Goal: Task Accomplishment & Management: Manage account settings

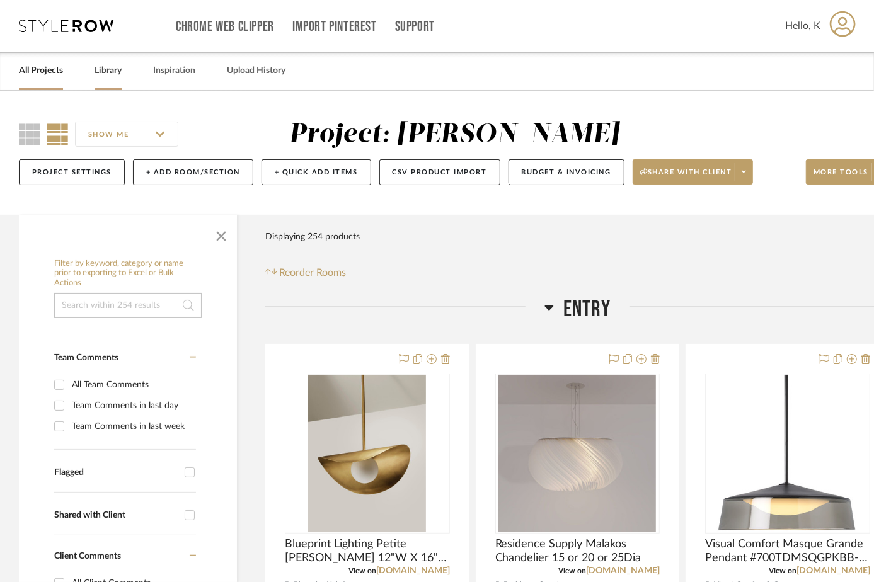
click at [109, 69] on link "Library" at bounding box center [108, 70] width 27 height 17
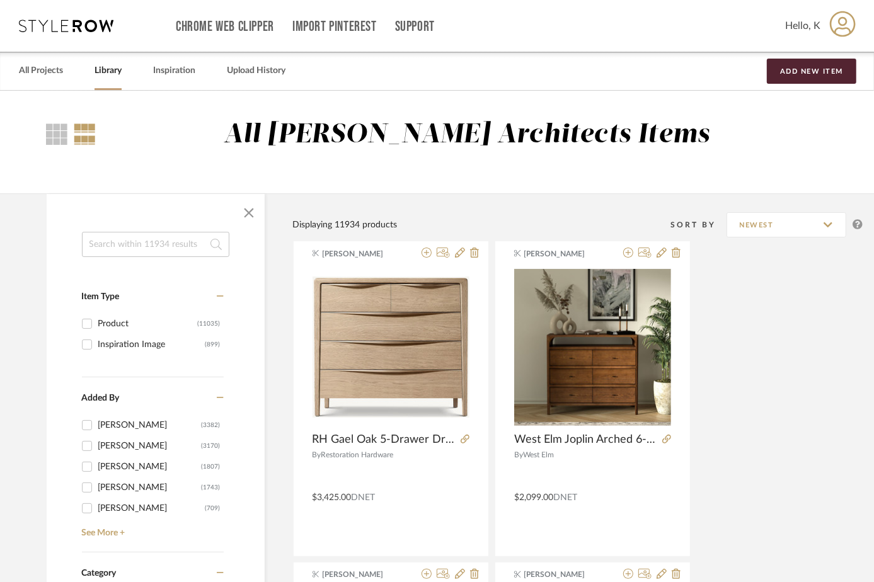
click at [183, 243] on input at bounding box center [155, 244] width 147 height 25
type input "celine"
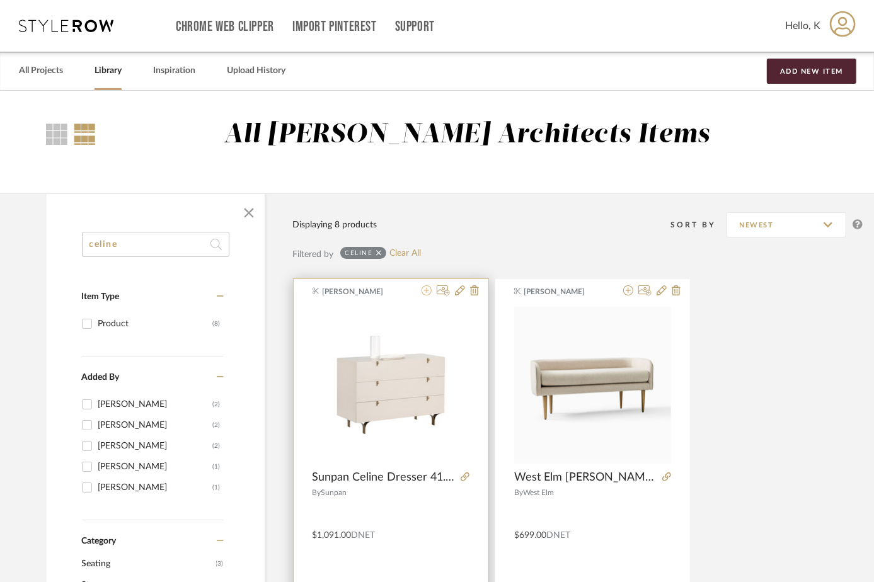
click at [425, 287] on icon at bounding box center [427, 290] width 10 height 10
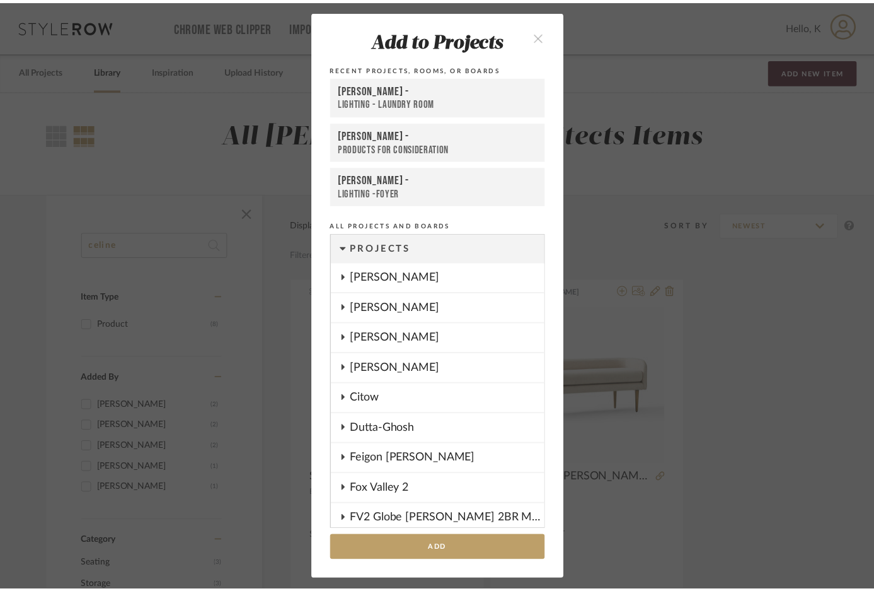
scroll to position [1005, 0]
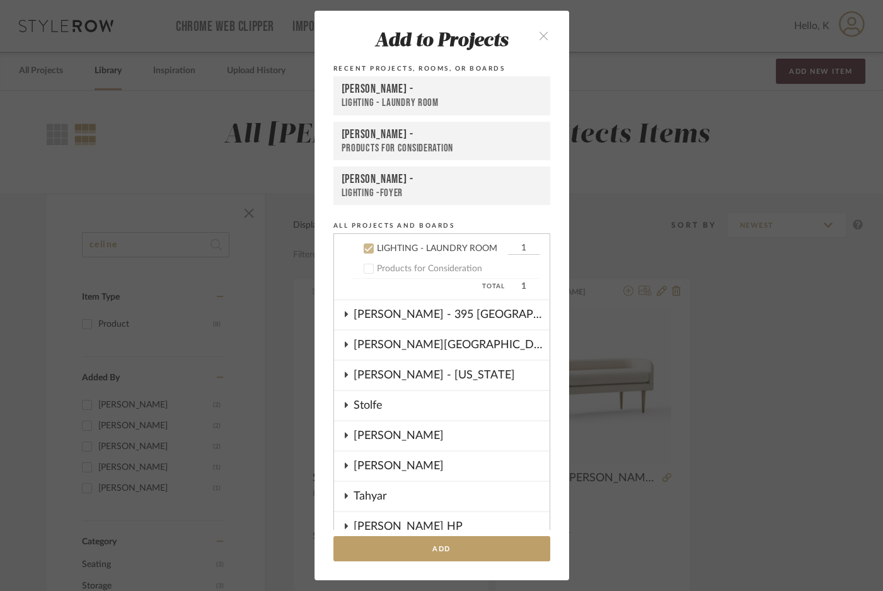
click at [405, 146] on div "Products for Consideration" at bounding box center [442, 148] width 200 height 13
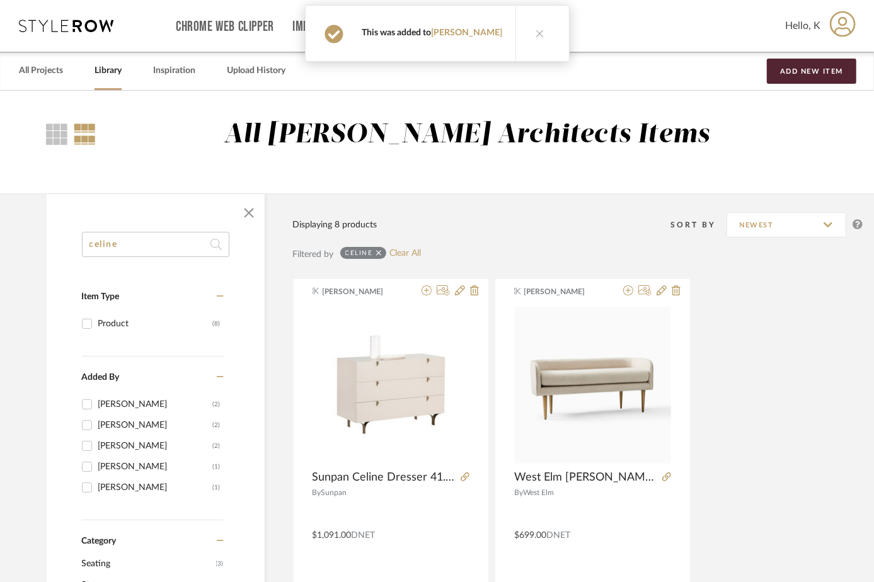
click at [516, 38] on button at bounding box center [540, 33] width 49 height 55
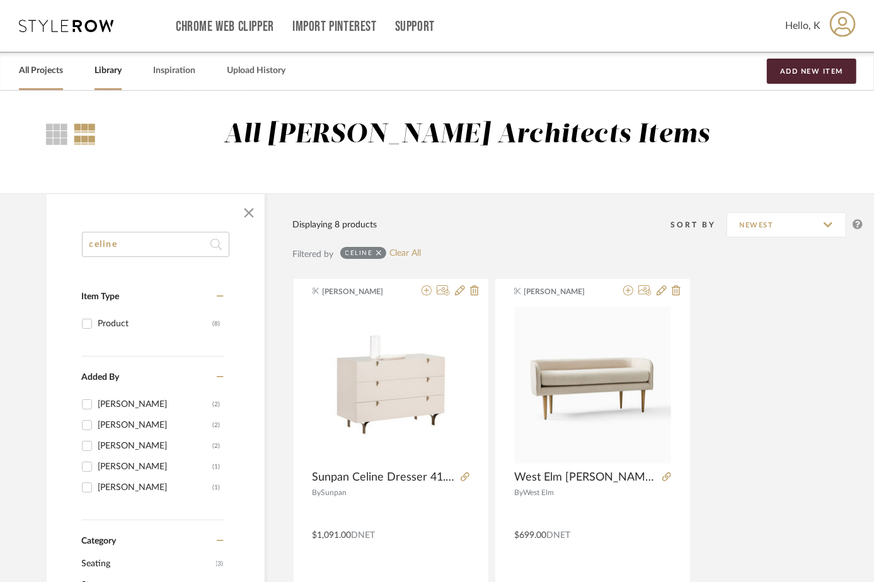
click at [47, 72] on link "All Projects" at bounding box center [41, 70] width 44 height 17
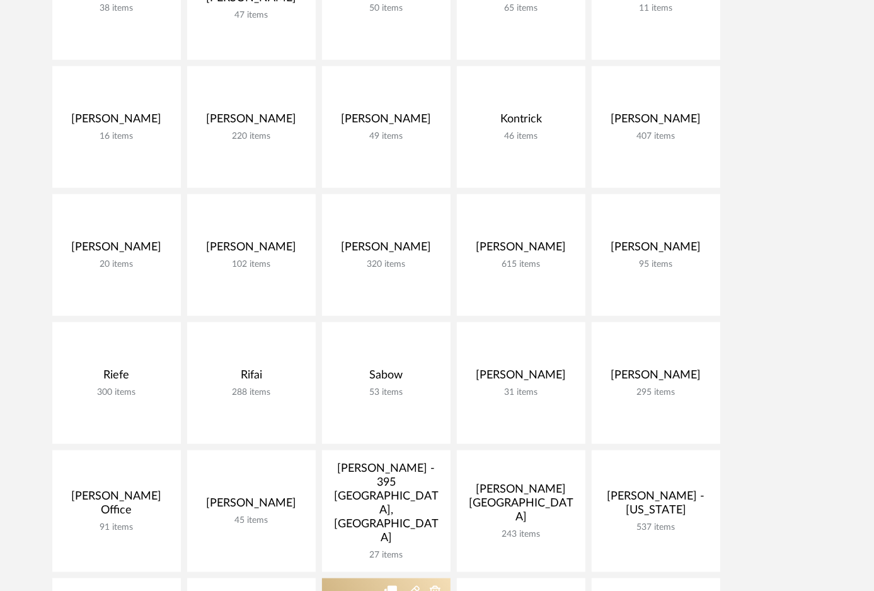
scroll to position [802, 0]
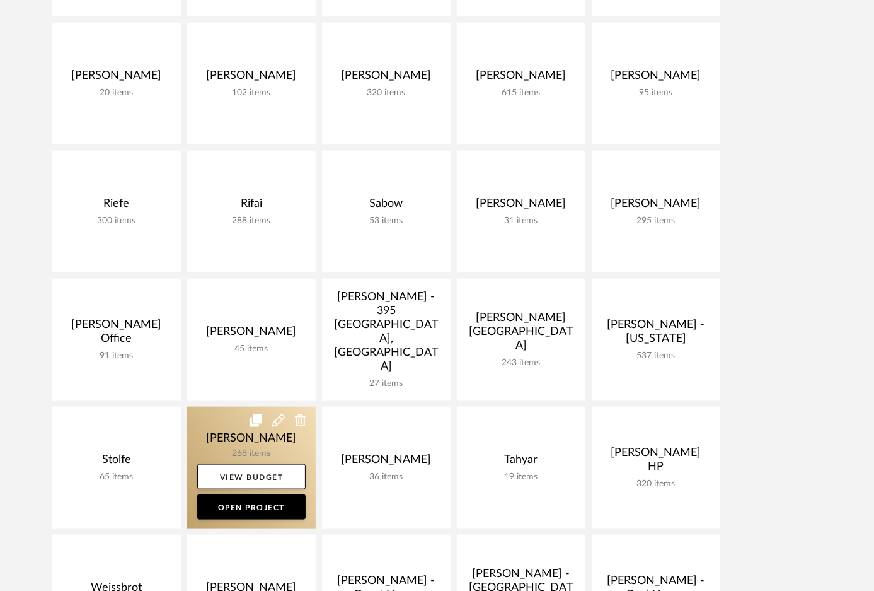
click at [237, 429] on link at bounding box center [251, 467] width 129 height 122
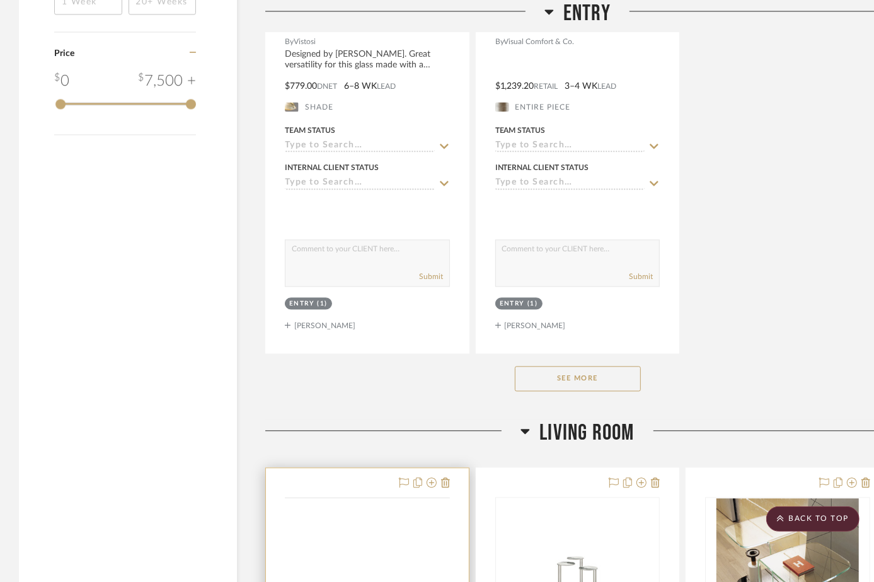
scroll to position [1891, 0]
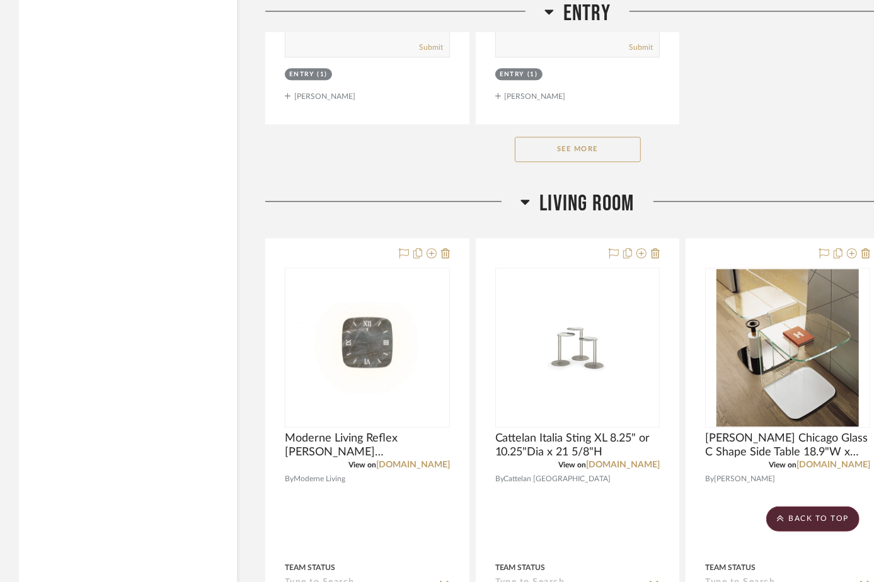
click at [583, 158] on button "See More" at bounding box center [578, 149] width 126 height 25
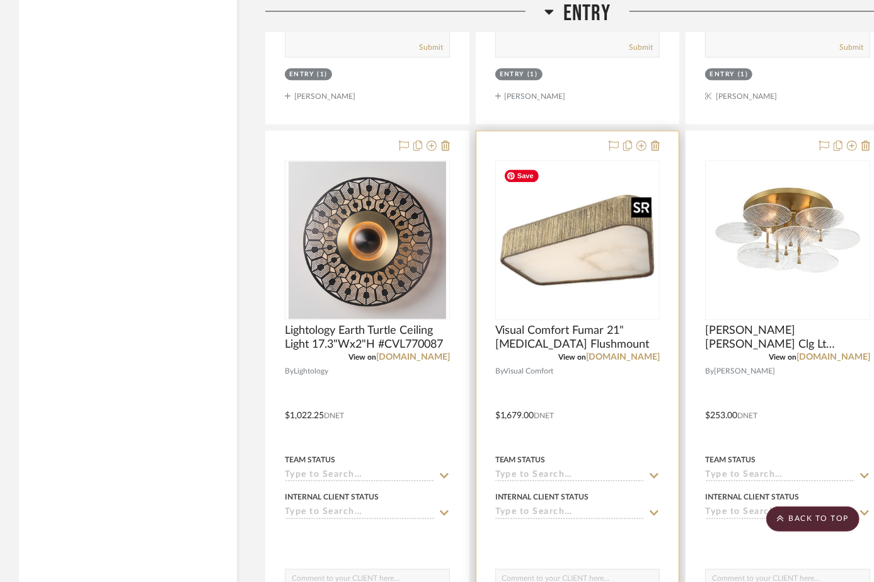
scroll to position [1833, 0]
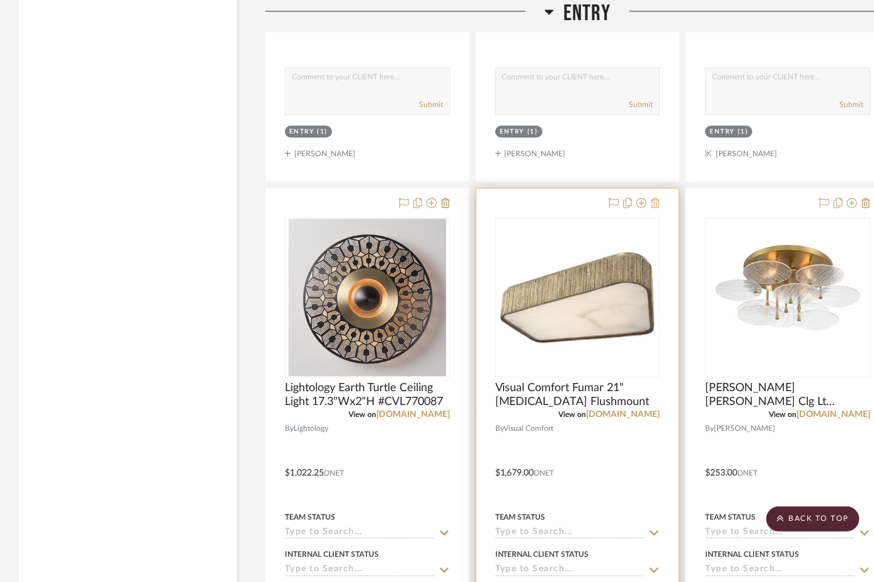
click at [655, 204] on icon at bounding box center [655, 203] width 9 height 10
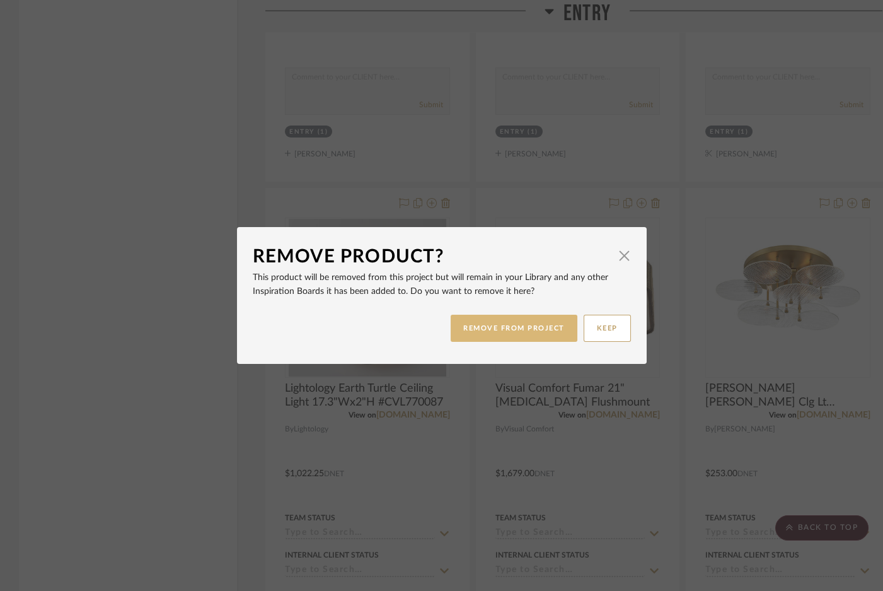
click at [527, 334] on button "REMOVE FROM PROJECT" at bounding box center [514, 327] width 127 height 27
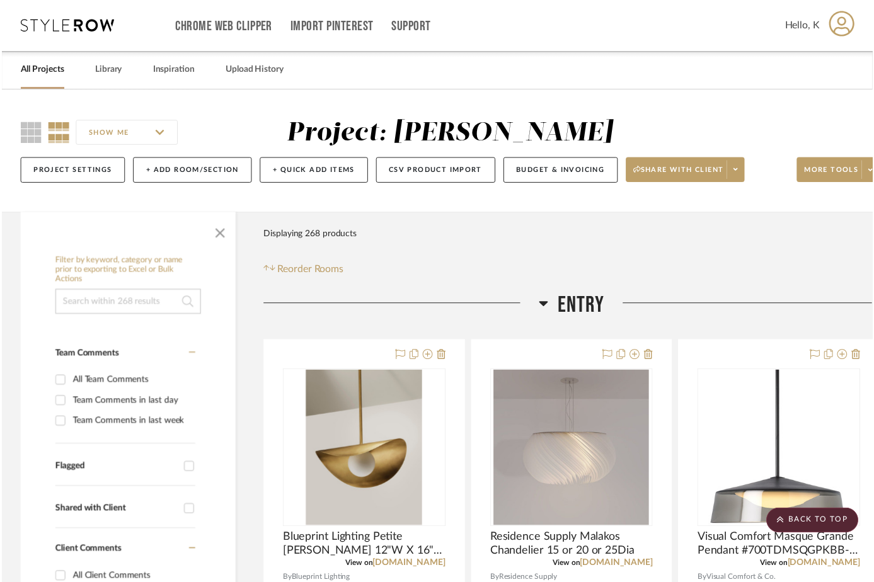
scroll to position [1833, 0]
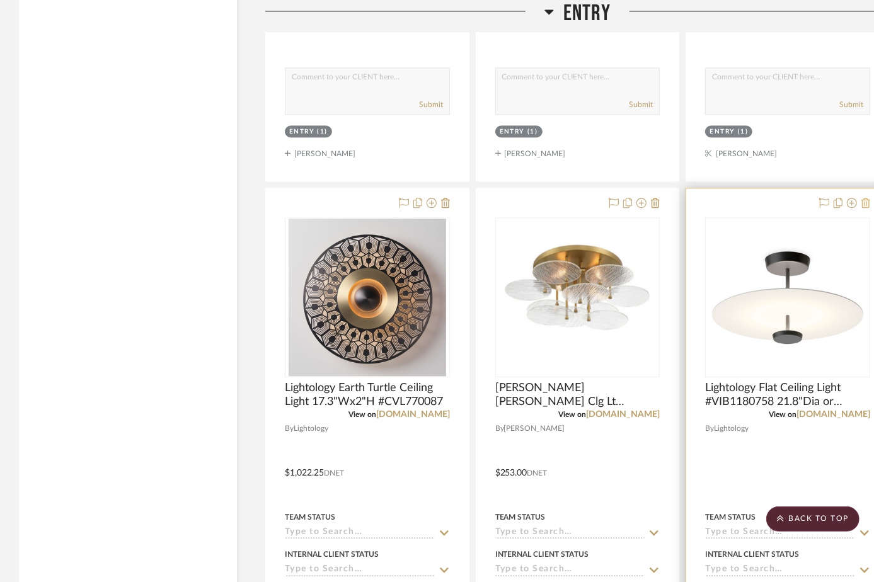
click at [863, 207] on icon at bounding box center [866, 203] width 9 height 10
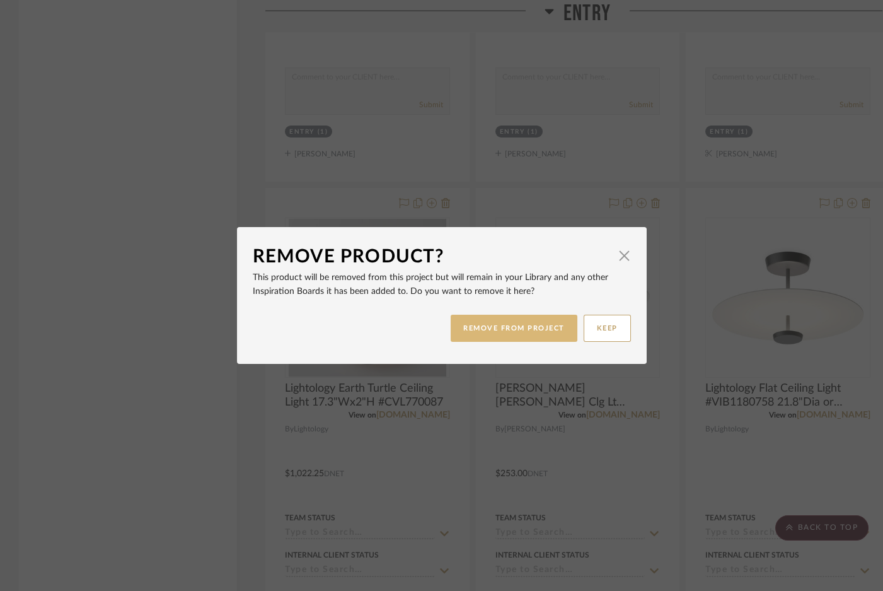
click at [517, 328] on button "REMOVE FROM PROJECT" at bounding box center [514, 327] width 127 height 27
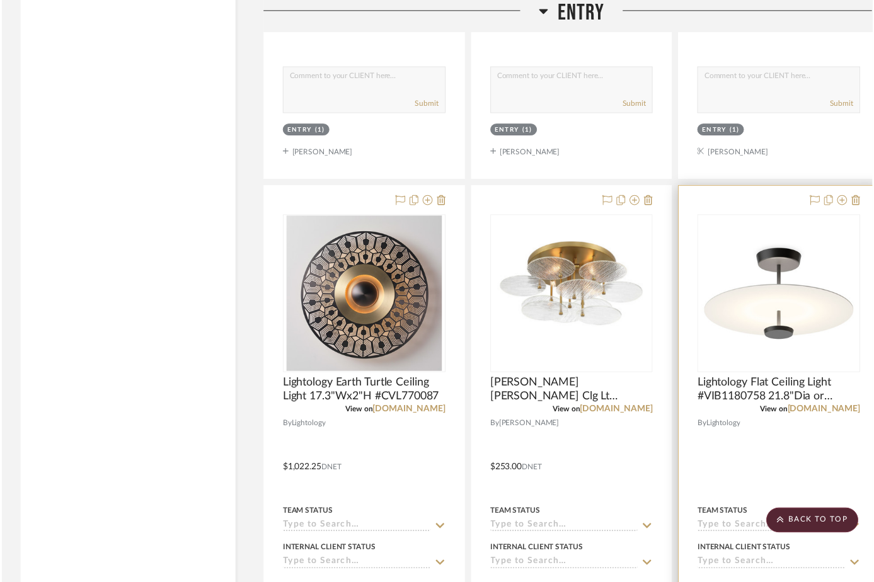
scroll to position [1833, 0]
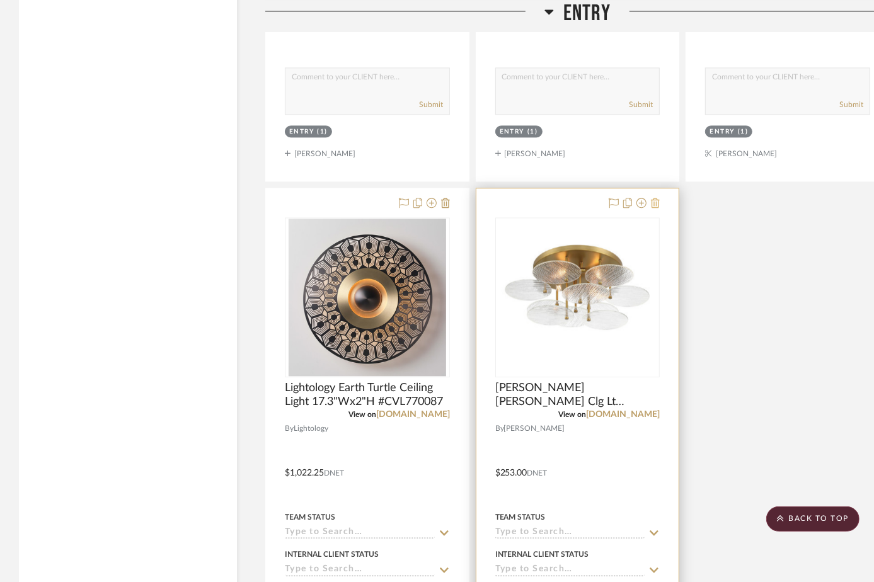
click at [658, 202] on icon at bounding box center [655, 203] width 9 height 10
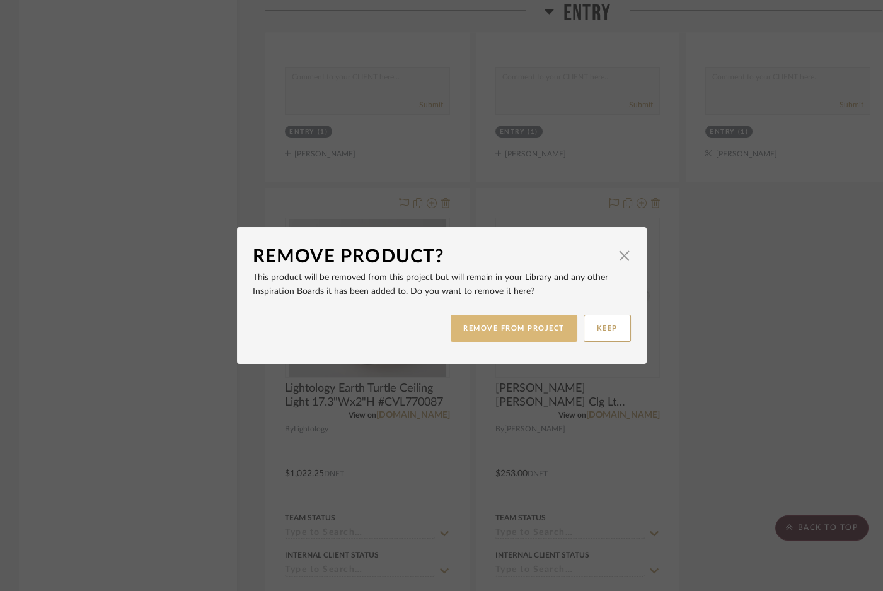
click at [517, 326] on button "REMOVE FROM PROJECT" at bounding box center [514, 327] width 127 height 27
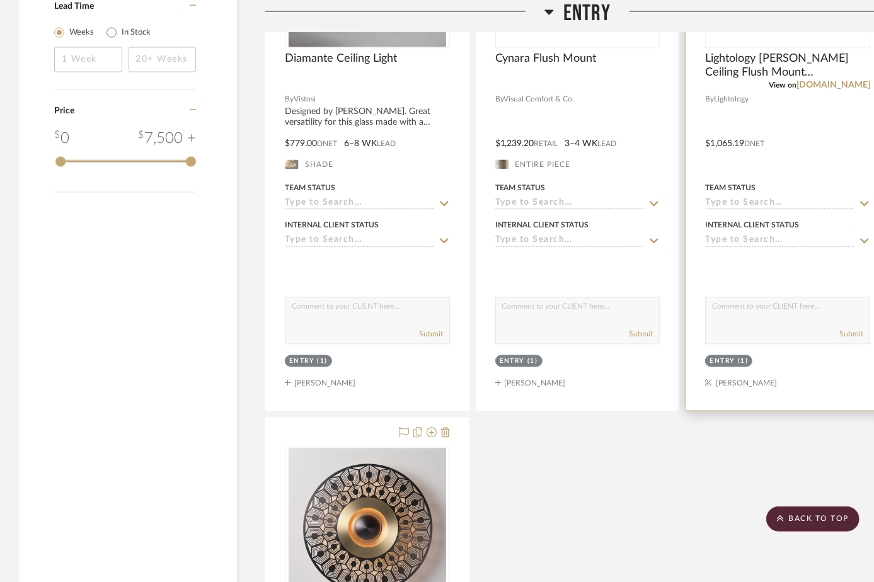
scroll to position [1374, 0]
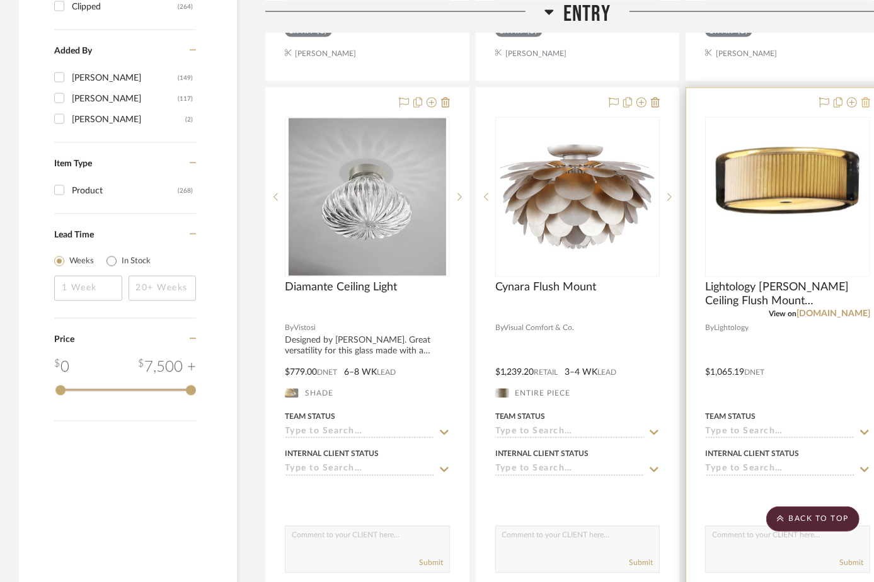
click at [868, 101] on icon at bounding box center [866, 103] width 9 height 10
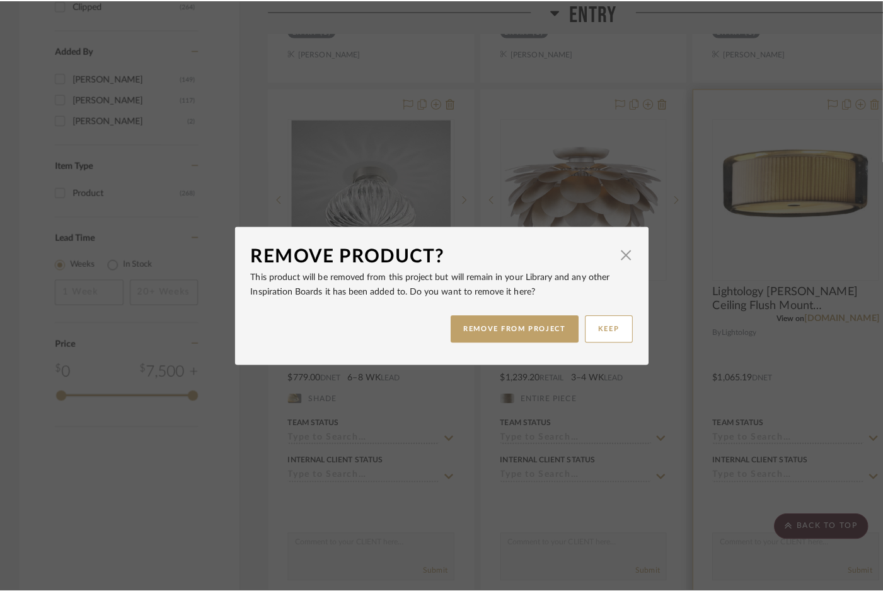
scroll to position [0, 0]
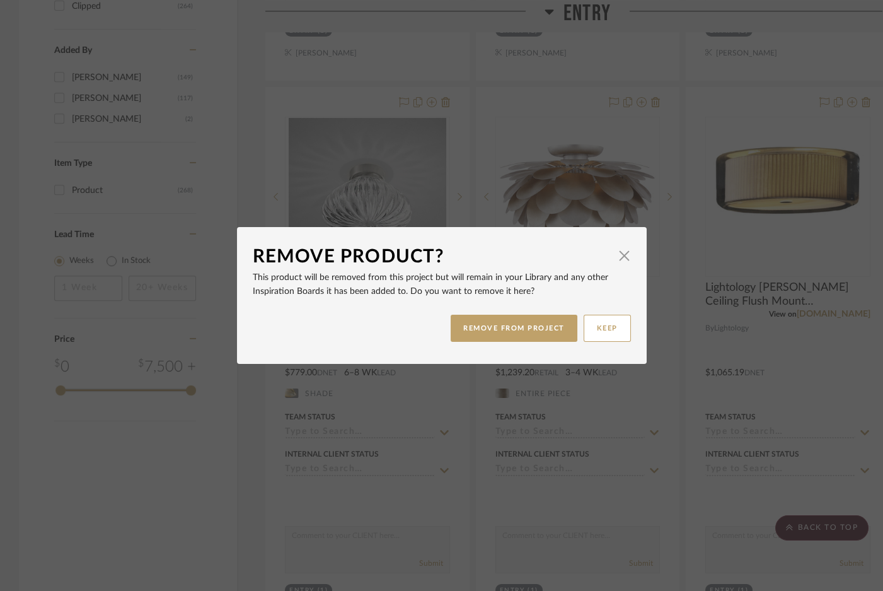
click at [516, 285] on p "This product will be removed from this project but will remain in your Library …" at bounding box center [442, 284] width 378 height 28
click at [521, 324] on button "REMOVE FROM PROJECT" at bounding box center [514, 327] width 127 height 27
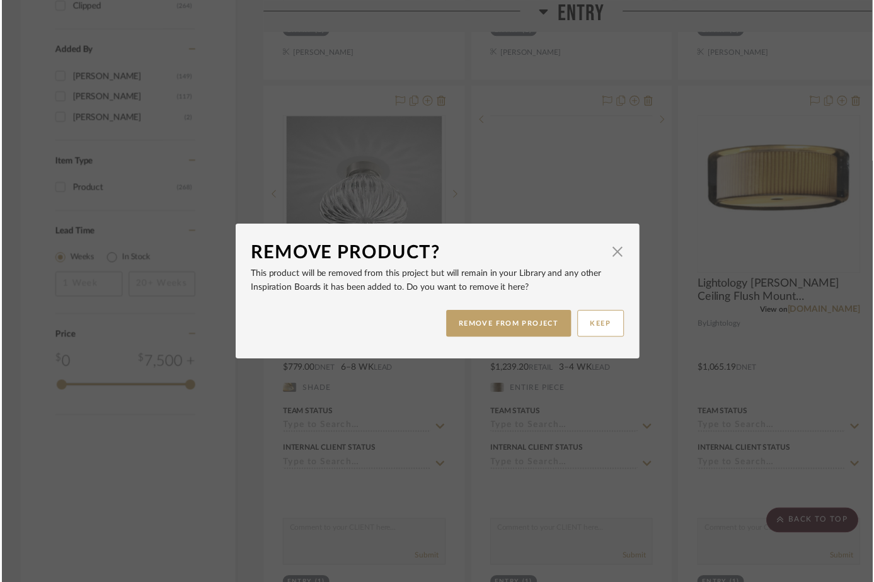
scroll to position [1374, 0]
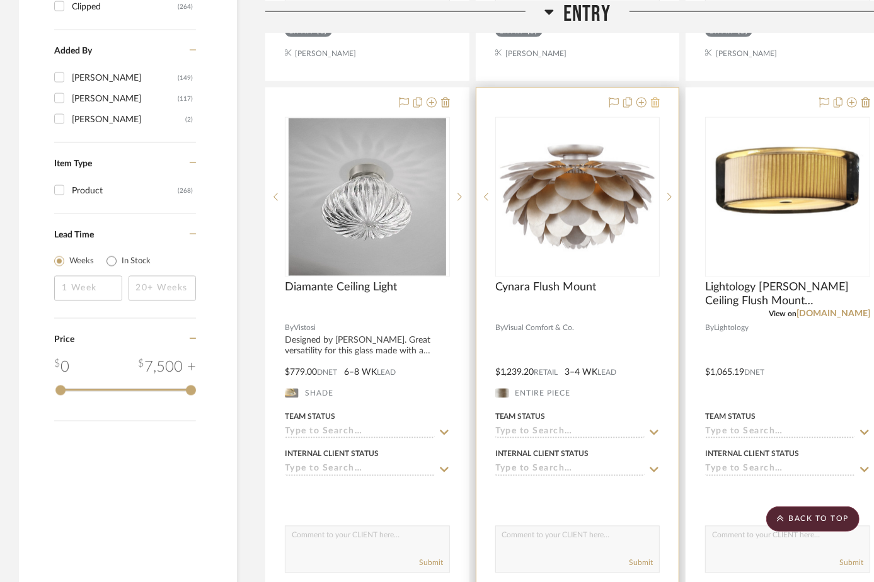
click at [651, 105] on icon at bounding box center [655, 103] width 9 height 10
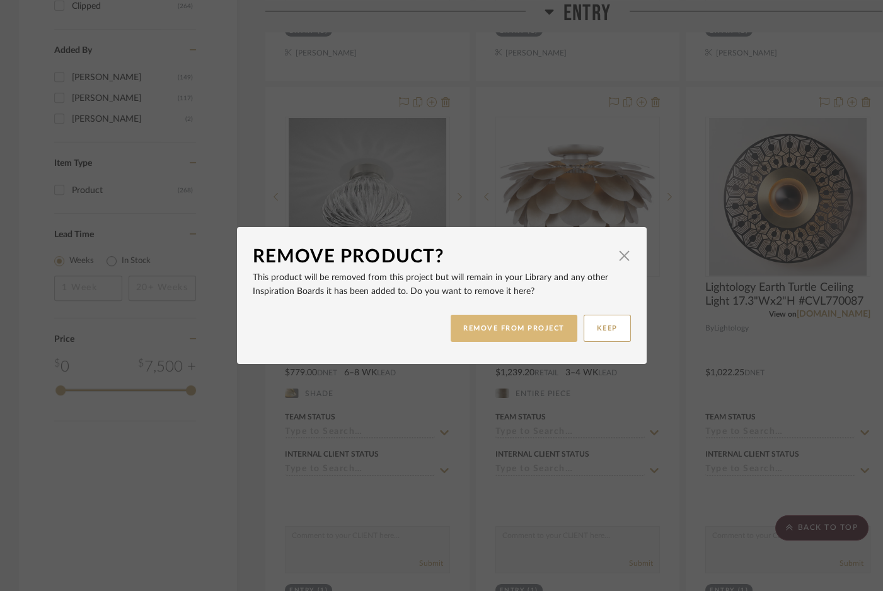
click at [485, 326] on button "REMOVE FROM PROJECT" at bounding box center [514, 327] width 127 height 27
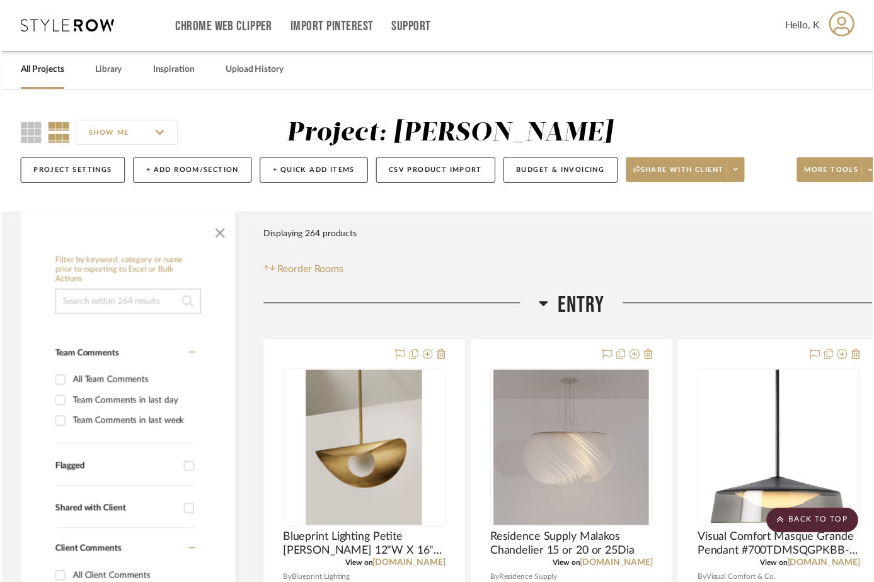
scroll to position [1374, 0]
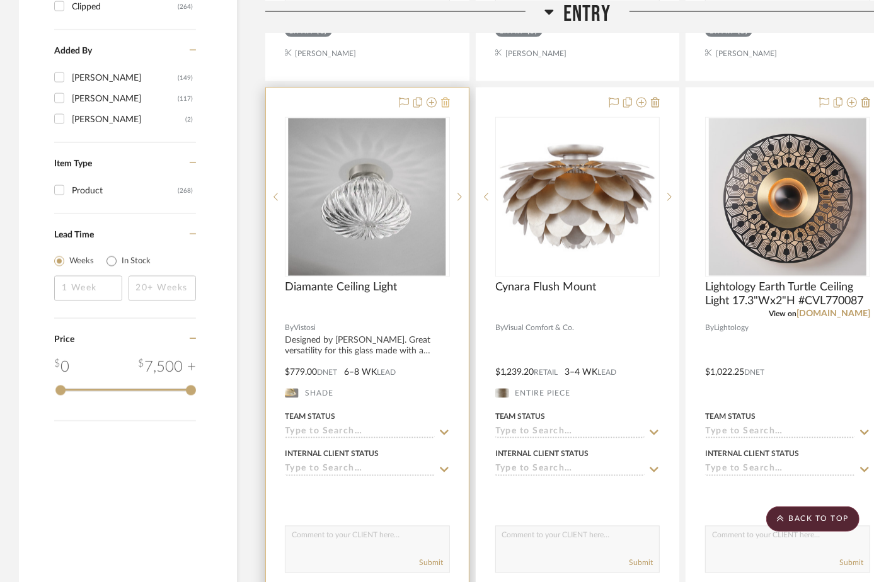
click at [441, 101] on icon at bounding box center [445, 103] width 9 height 10
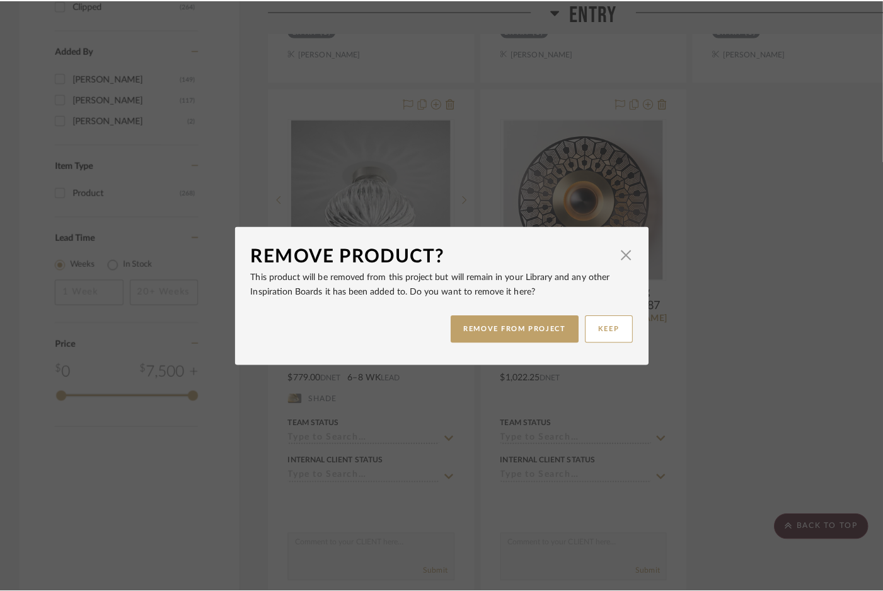
scroll to position [0, 0]
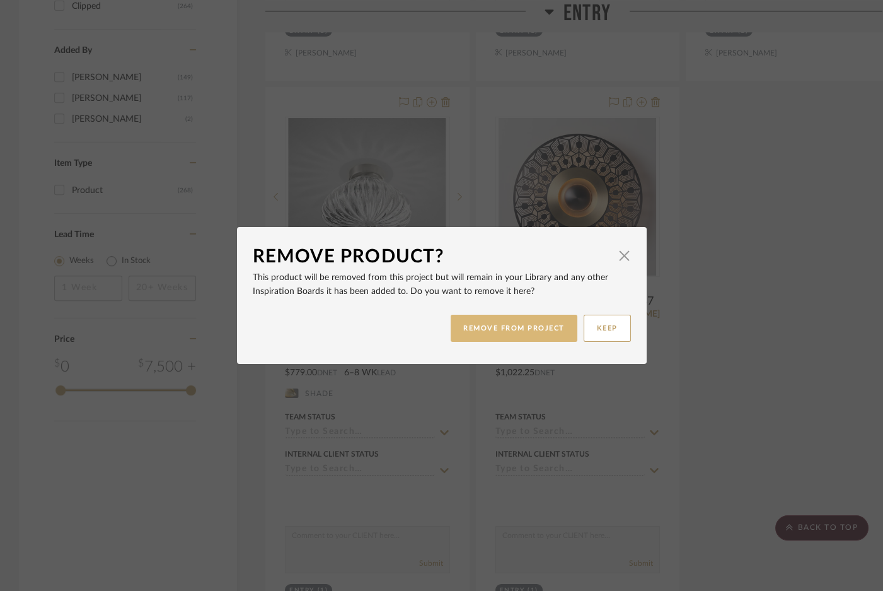
click at [468, 323] on button "REMOVE FROM PROJECT" at bounding box center [514, 327] width 127 height 27
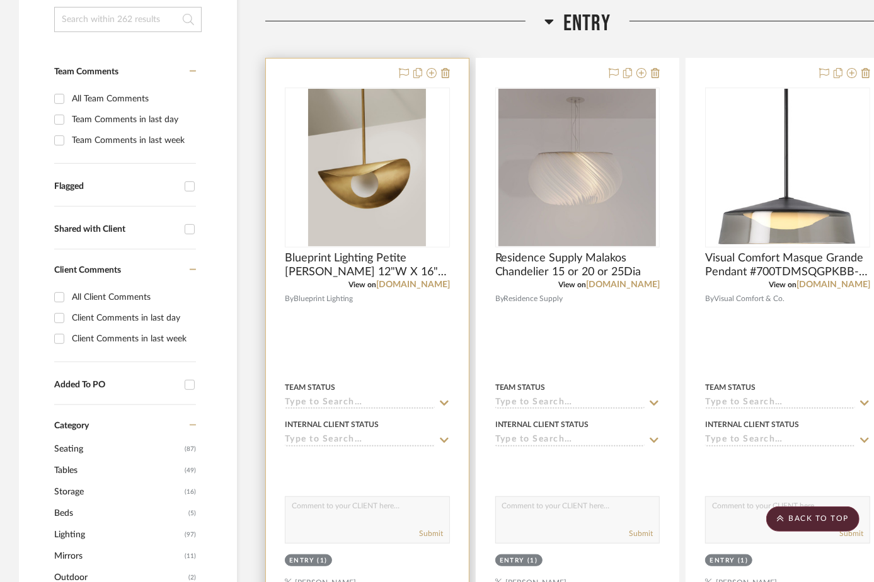
scroll to position [229, 0]
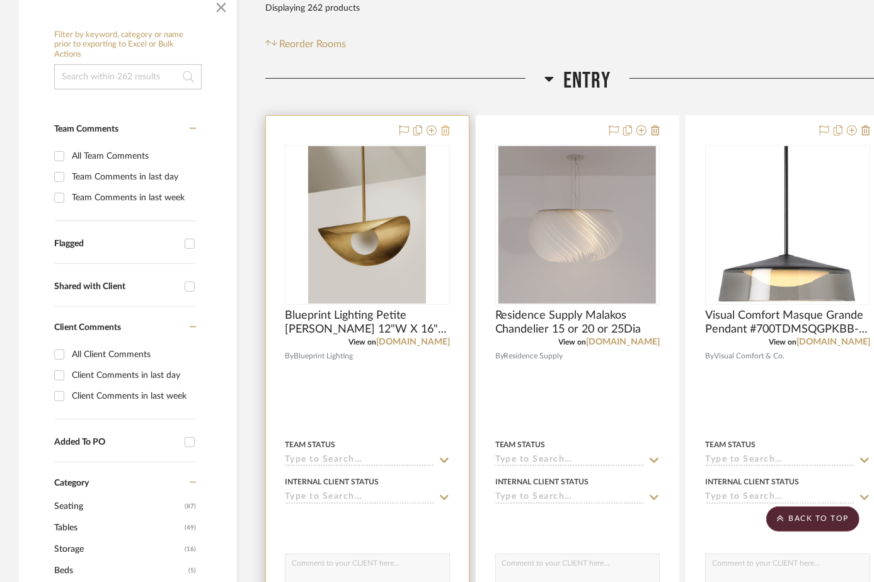
click at [447, 132] on icon at bounding box center [445, 130] width 9 height 10
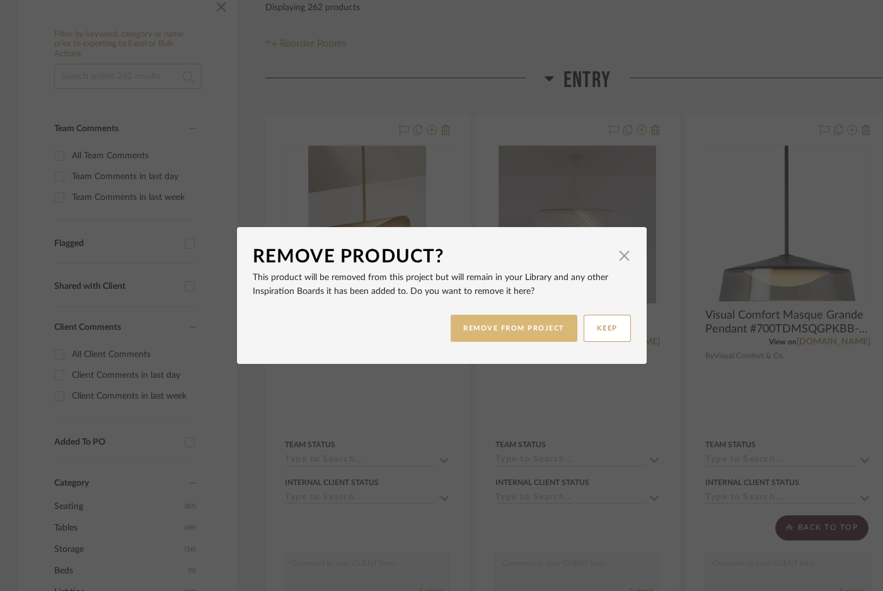
click at [474, 326] on button "REMOVE FROM PROJECT" at bounding box center [514, 327] width 127 height 27
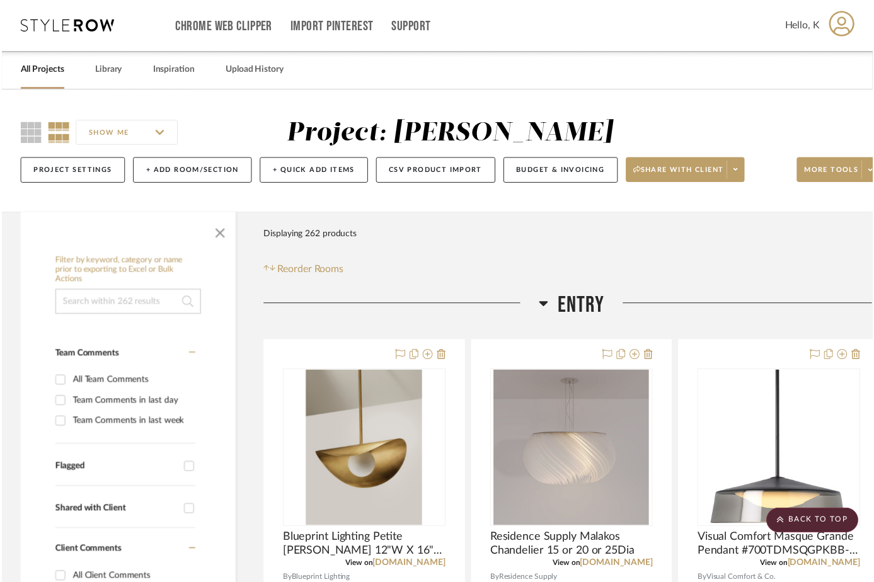
scroll to position [229, 0]
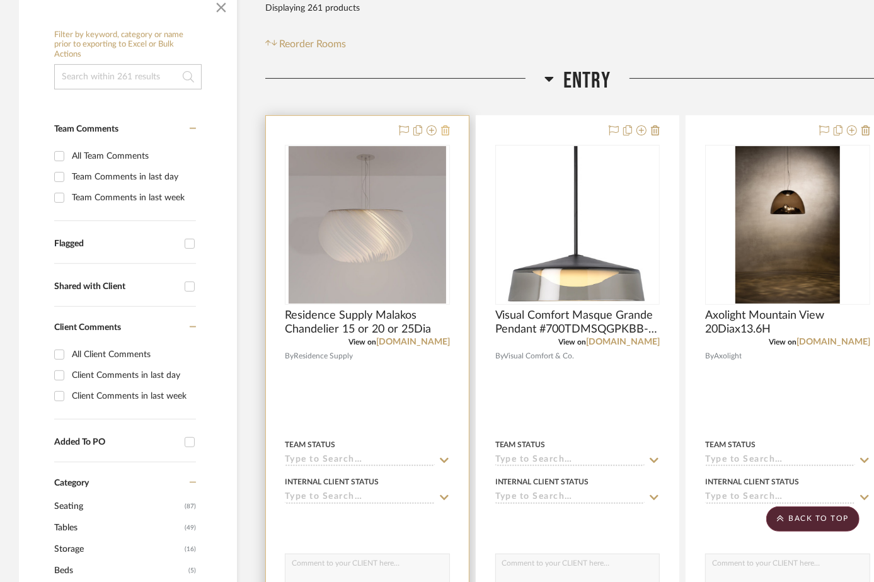
click at [449, 130] on icon at bounding box center [445, 130] width 9 height 10
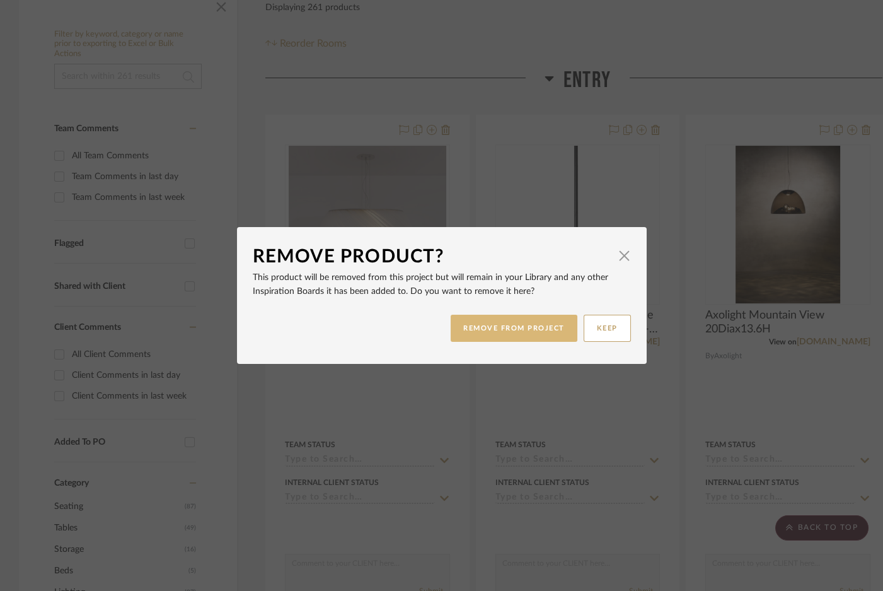
click at [481, 326] on button "REMOVE FROM PROJECT" at bounding box center [514, 327] width 127 height 27
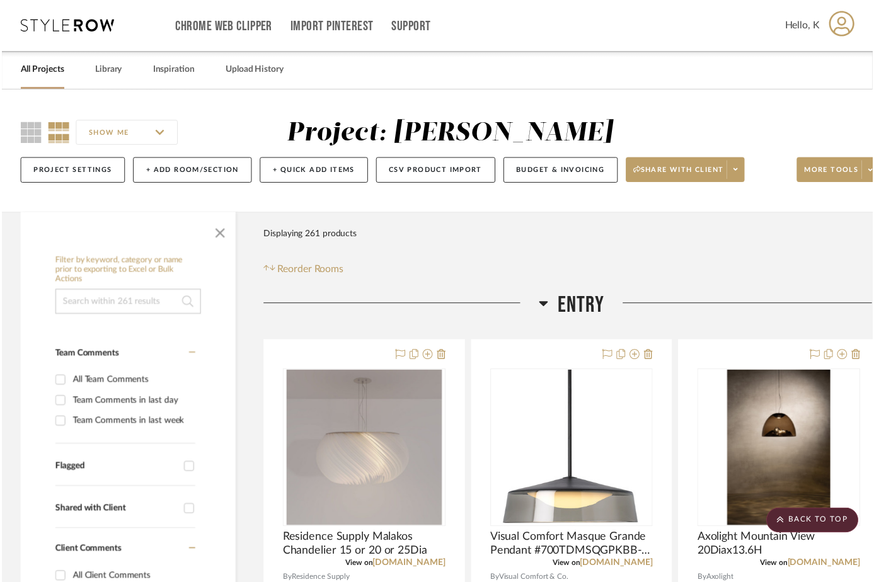
scroll to position [229, 0]
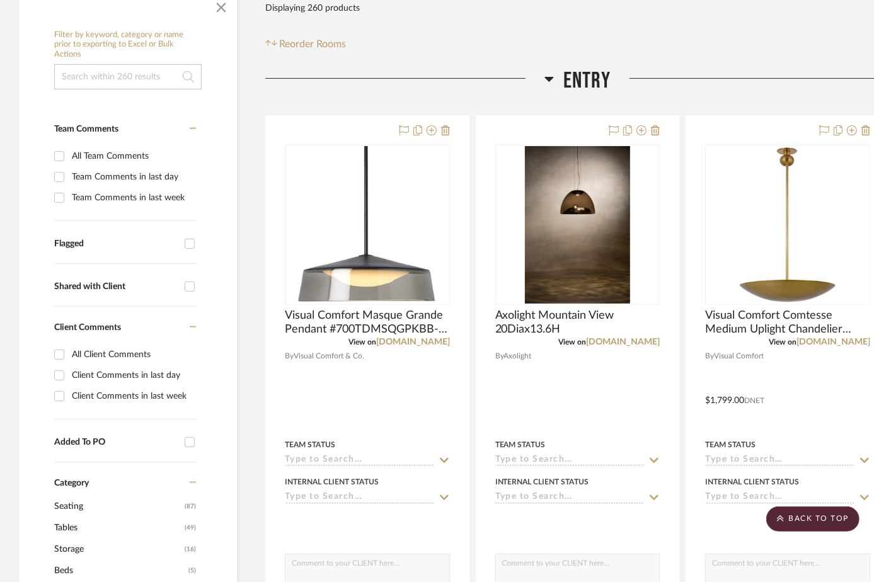
click at [447, 127] on icon at bounding box center [445, 130] width 9 height 10
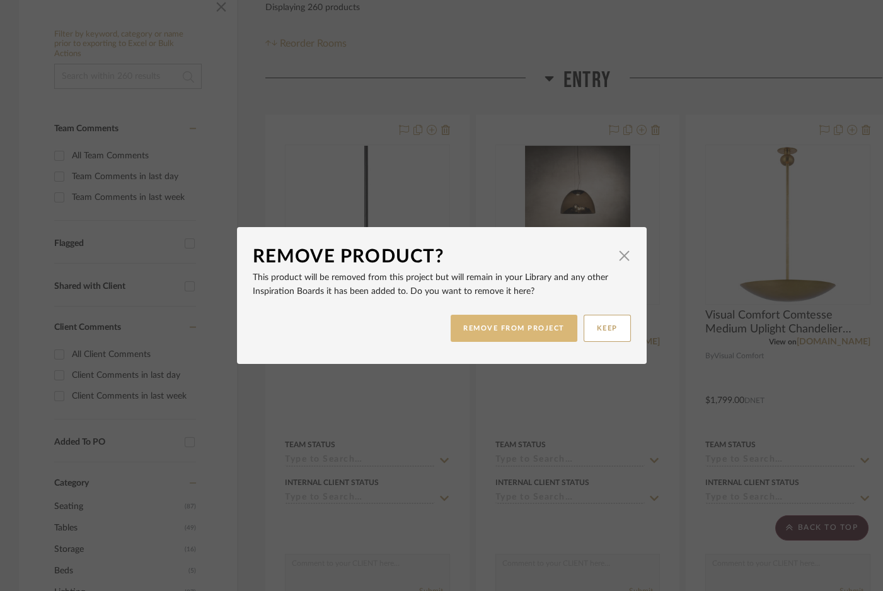
click at [498, 328] on button "REMOVE FROM PROJECT" at bounding box center [514, 327] width 127 height 27
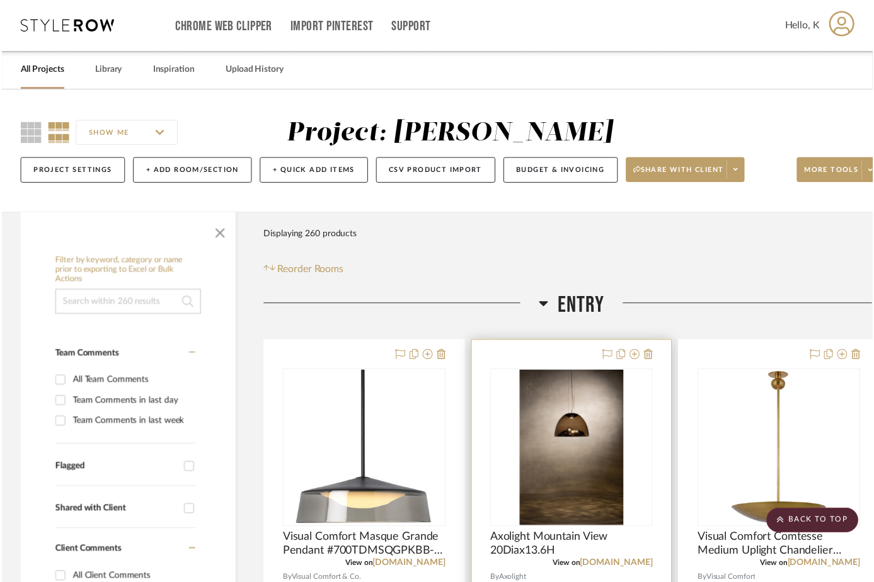
scroll to position [229, 0]
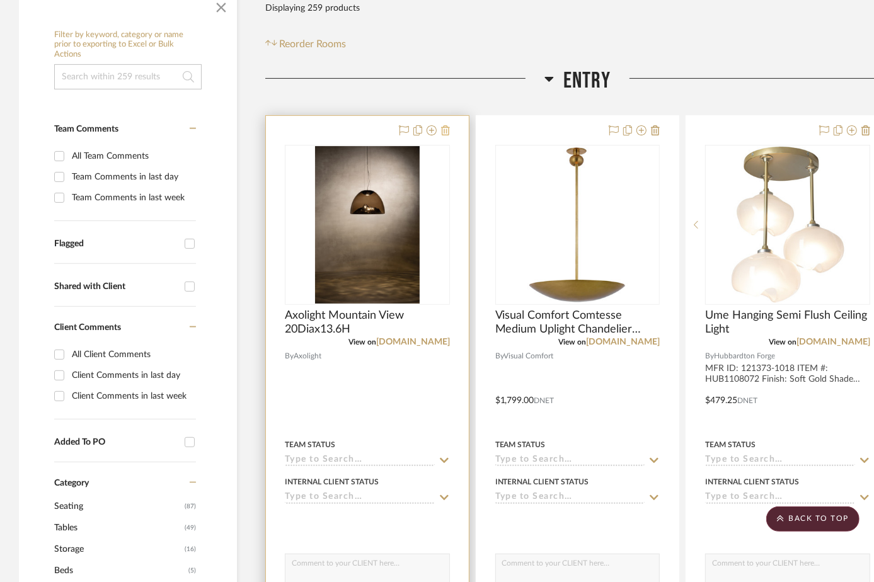
click at [444, 130] on icon at bounding box center [445, 130] width 9 height 10
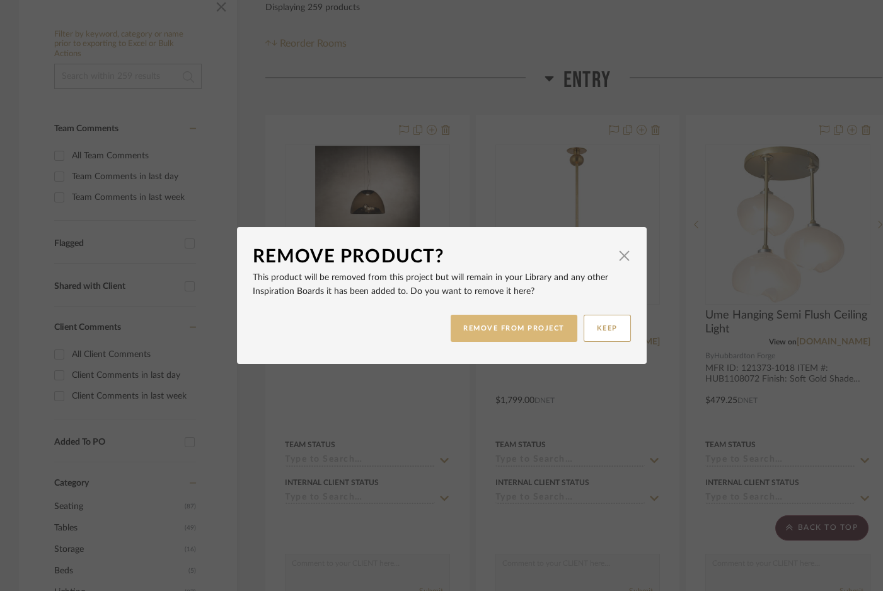
click at [469, 330] on button "REMOVE FROM PROJECT" at bounding box center [514, 327] width 127 height 27
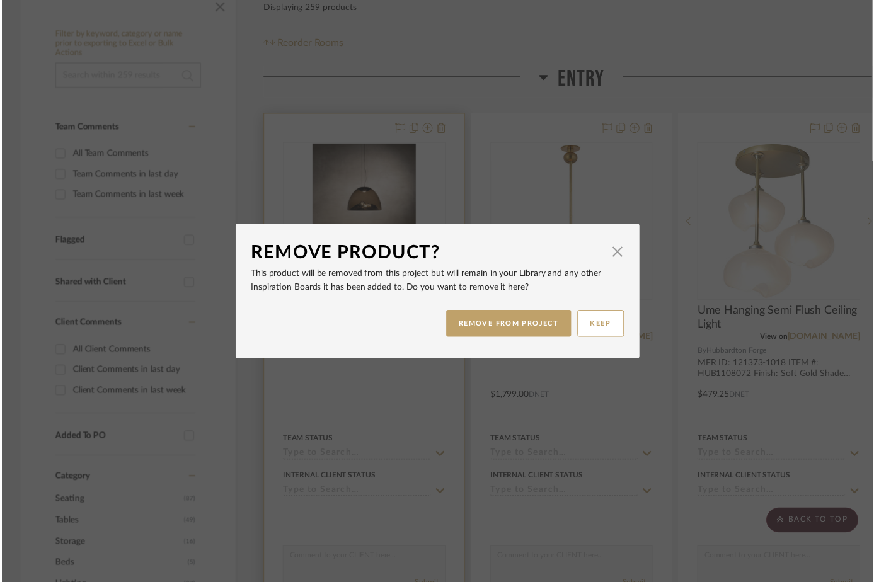
scroll to position [229, 0]
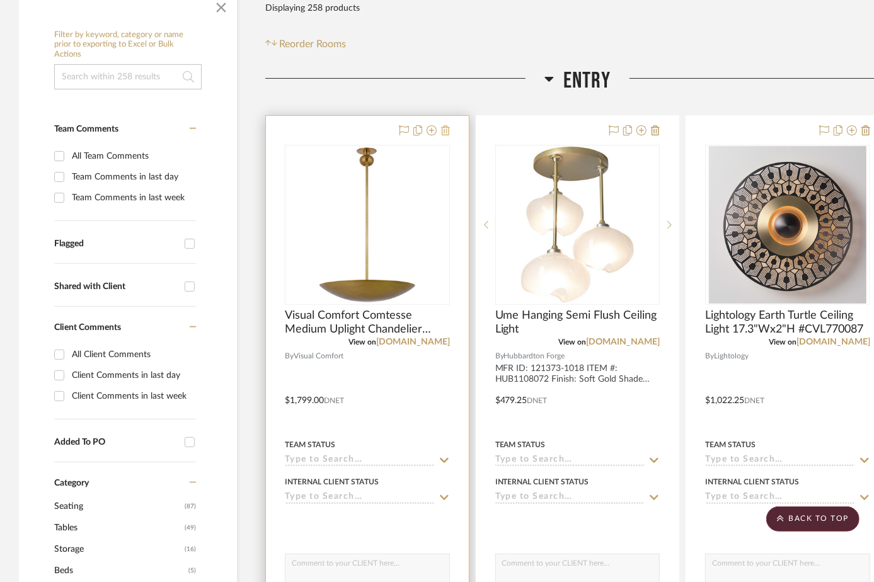
click at [444, 126] on icon at bounding box center [445, 130] width 9 height 10
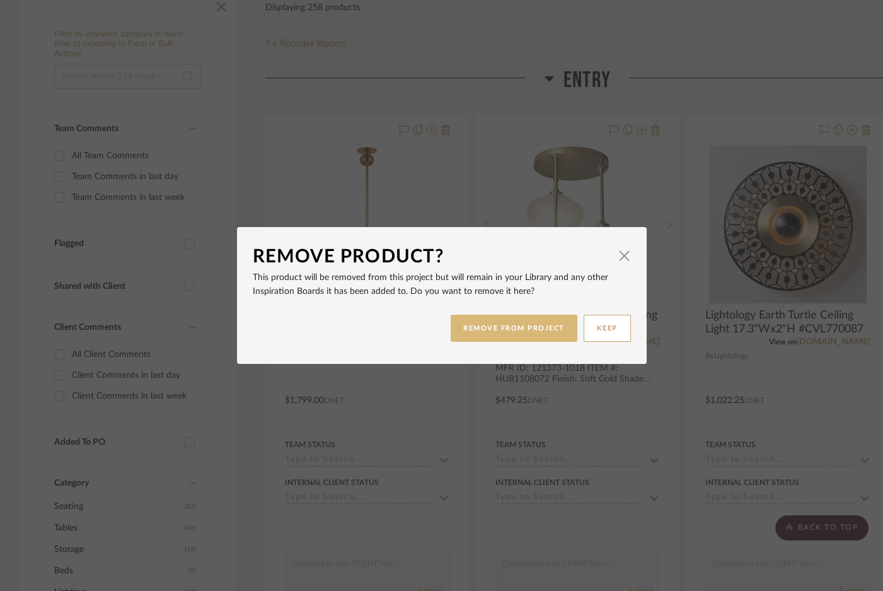
click at [486, 336] on button "REMOVE FROM PROJECT" at bounding box center [514, 327] width 127 height 27
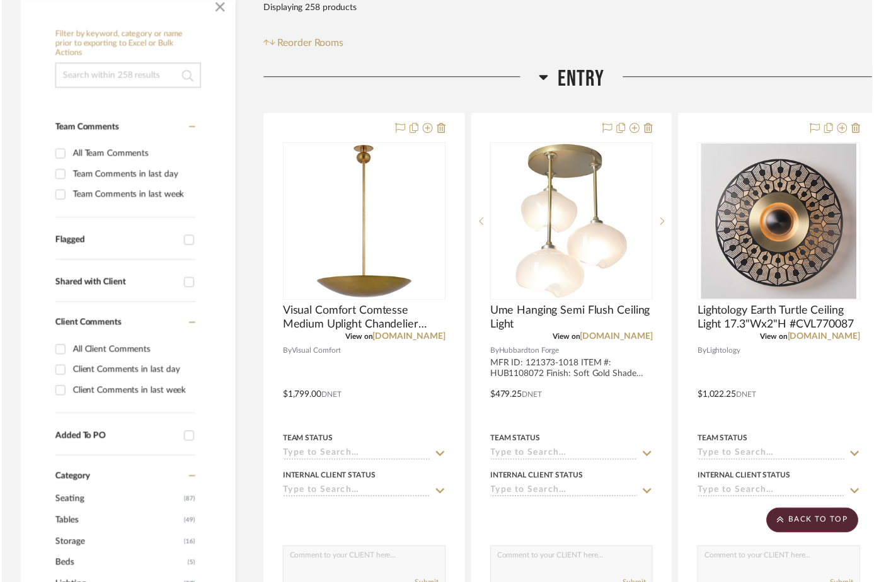
scroll to position [229, 0]
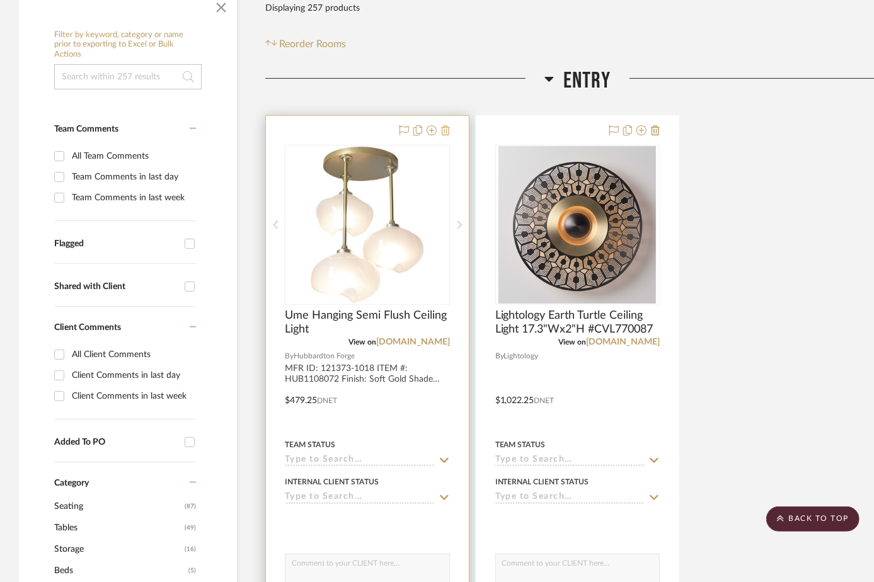
click at [449, 132] on icon at bounding box center [445, 130] width 9 height 10
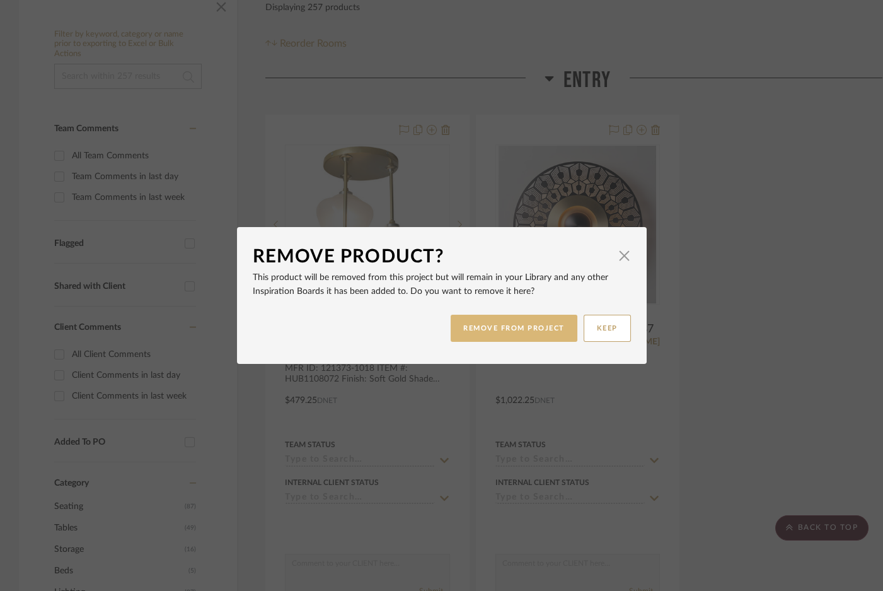
click at [468, 316] on button "REMOVE FROM PROJECT" at bounding box center [514, 327] width 127 height 27
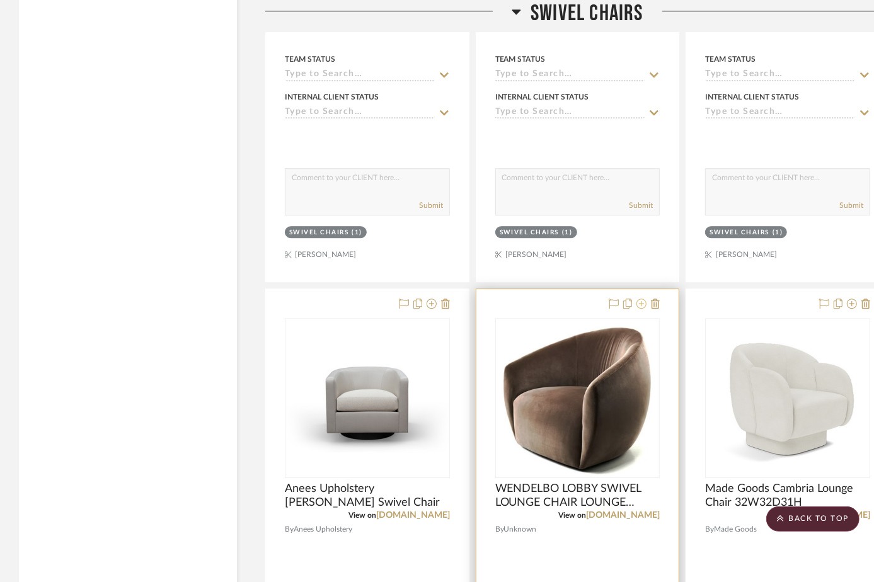
click at [640, 304] on icon at bounding box center [642, 304] width 10 height 10
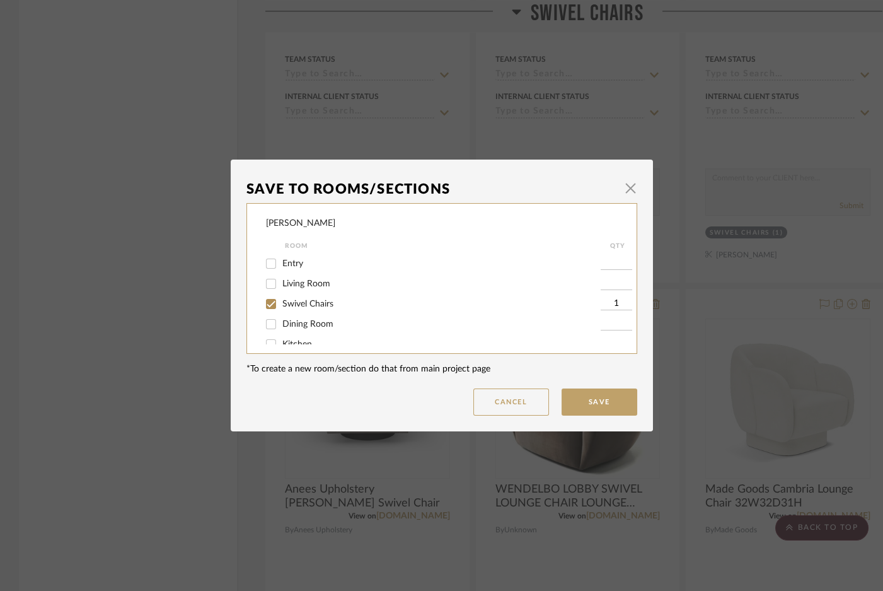
click at [268, 285] on input "Living Room" at bounding box center [271, 284] width 20 height 20
checkbox input "true"
type input "1"
click at [268, 306] on input "Swivel Chairs" at bounding box center [271, 304] width 20 height 20
checkbox input "false"
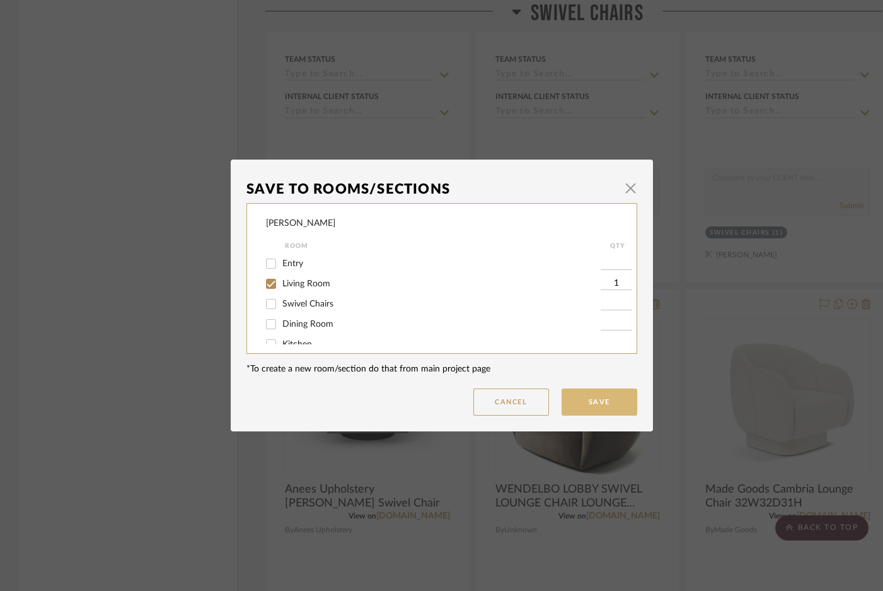
click at [579, 406] on button "Save" at bounding box center [600, 401] width 76 height 27
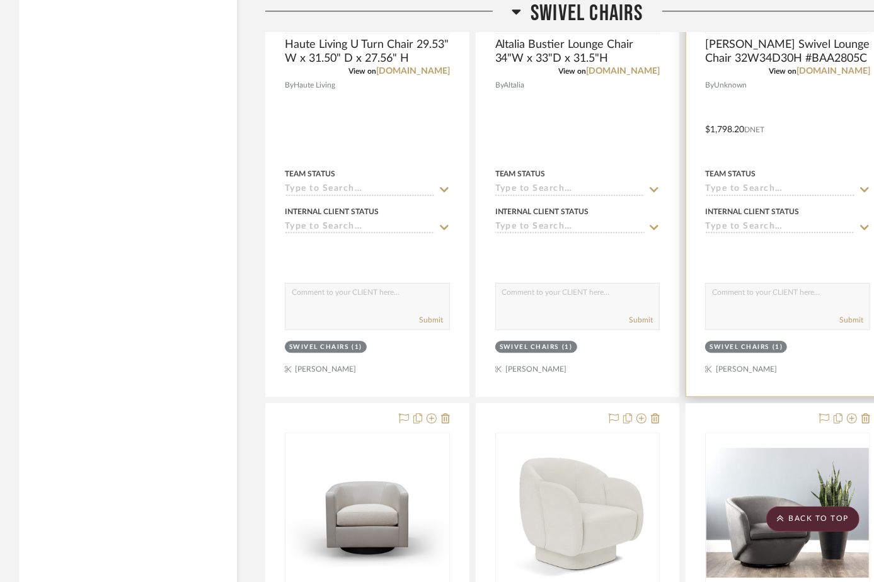
scroll to position [2521, 0]
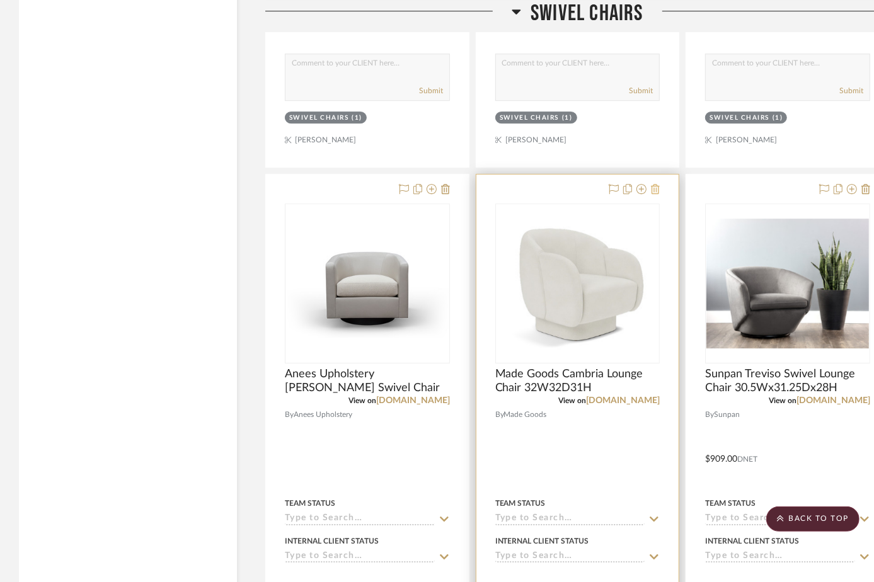
click at [653, 194] on icon at bounding box center [655, 189] width 9 height 10
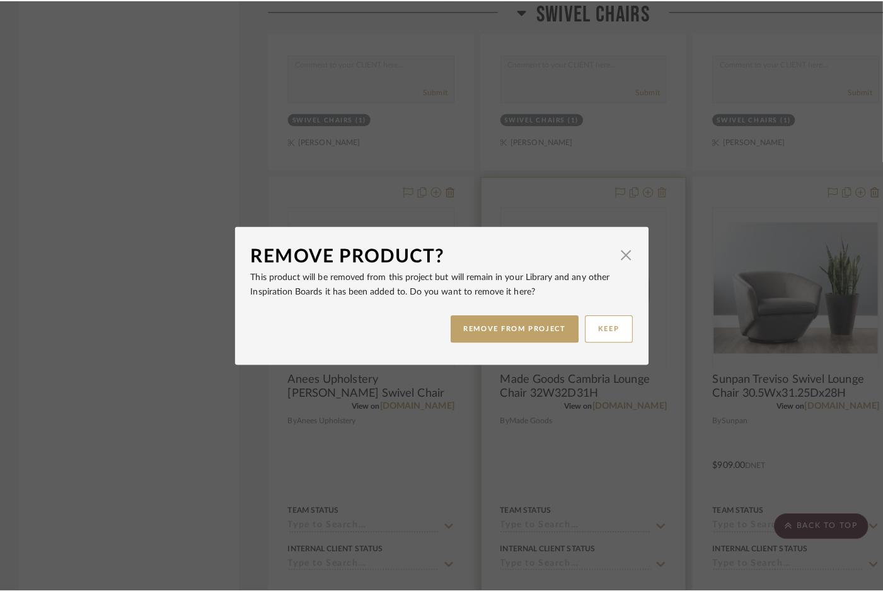
scroll to position [0, 0]
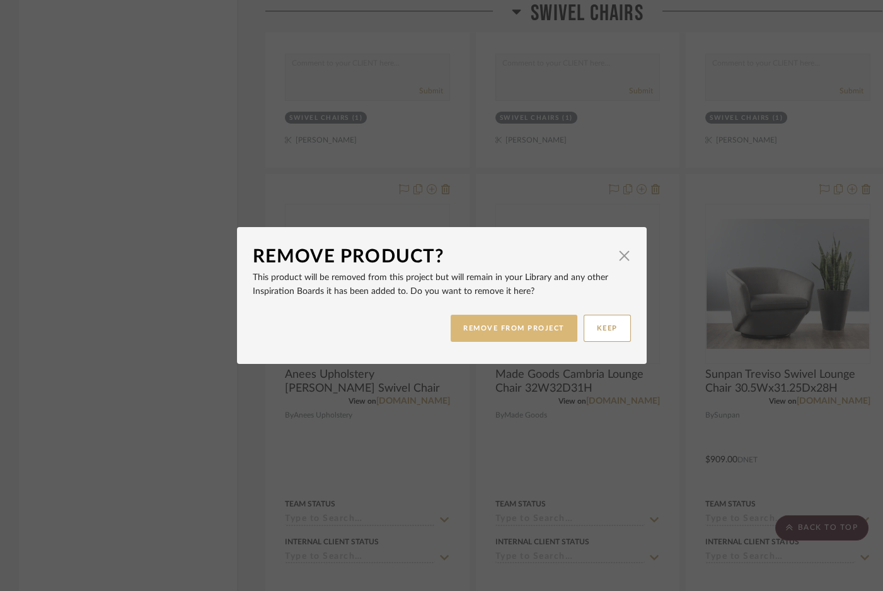
click at [504, 329] on button "REMOVE FROM PROJECT" at bounding box center [514, 327] width 127 height 27
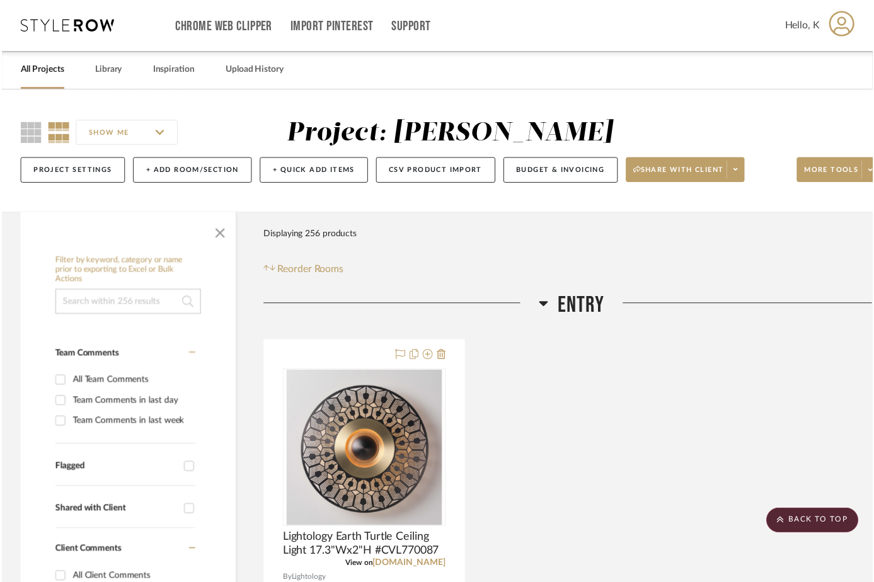
scroll to position [2521, 0]
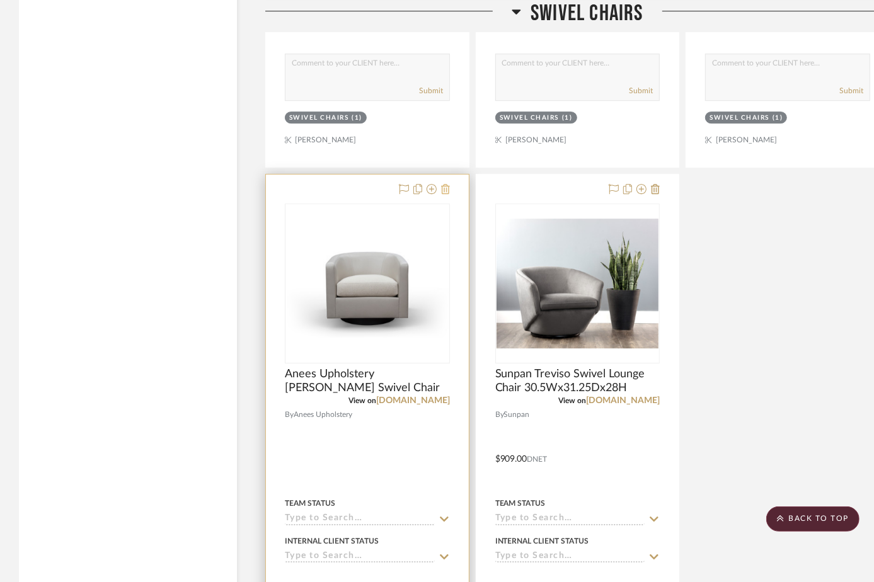
click at [445, 193] on icon at bounding box center [445, 189] width 9 height 10
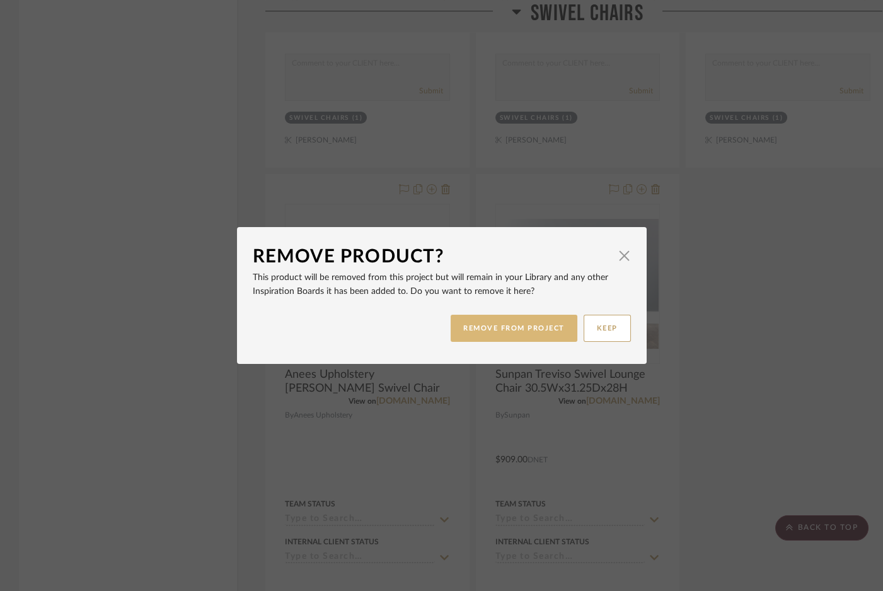
click at [480, 330] on button "REMOVE FROM PROJECT" at bounding box center [514, 327] width 127 height 27
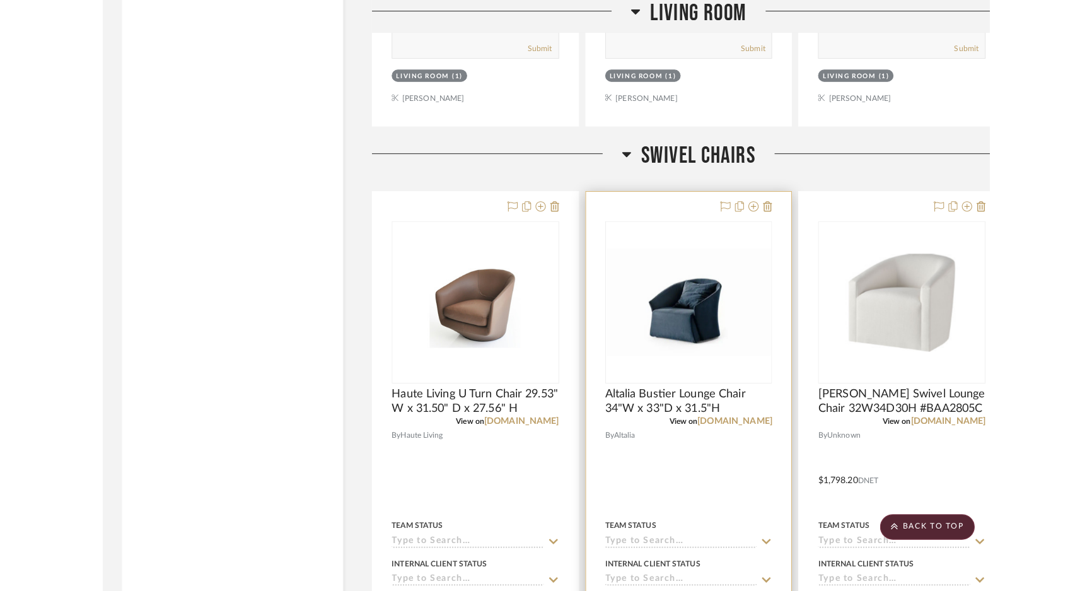
scroll to position [1891, 0]
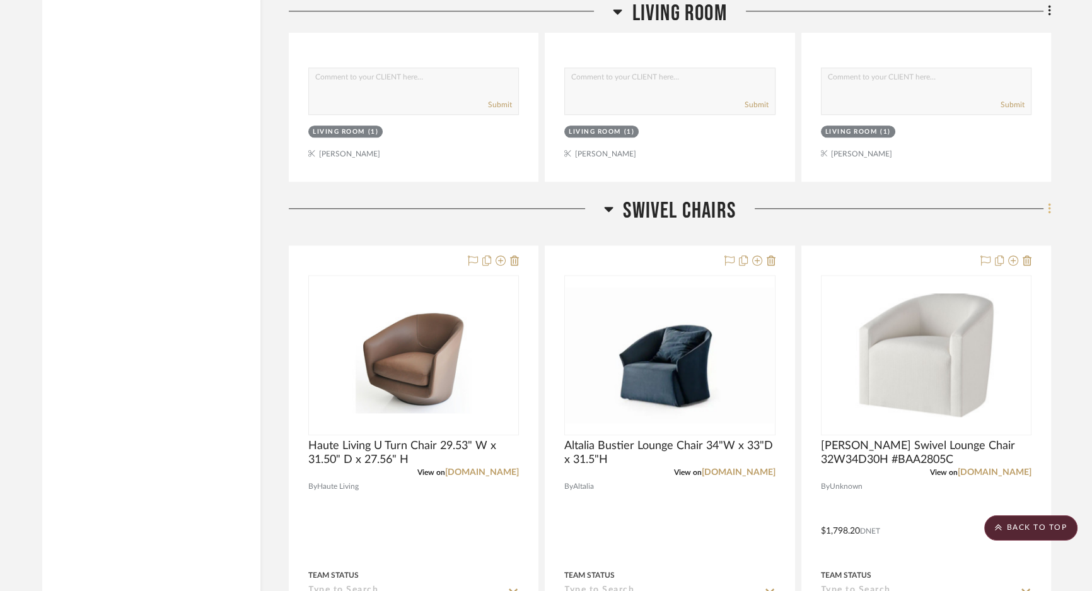
click at [873, 205] on icon at bounding box center [1049, 209] width 4 height 14
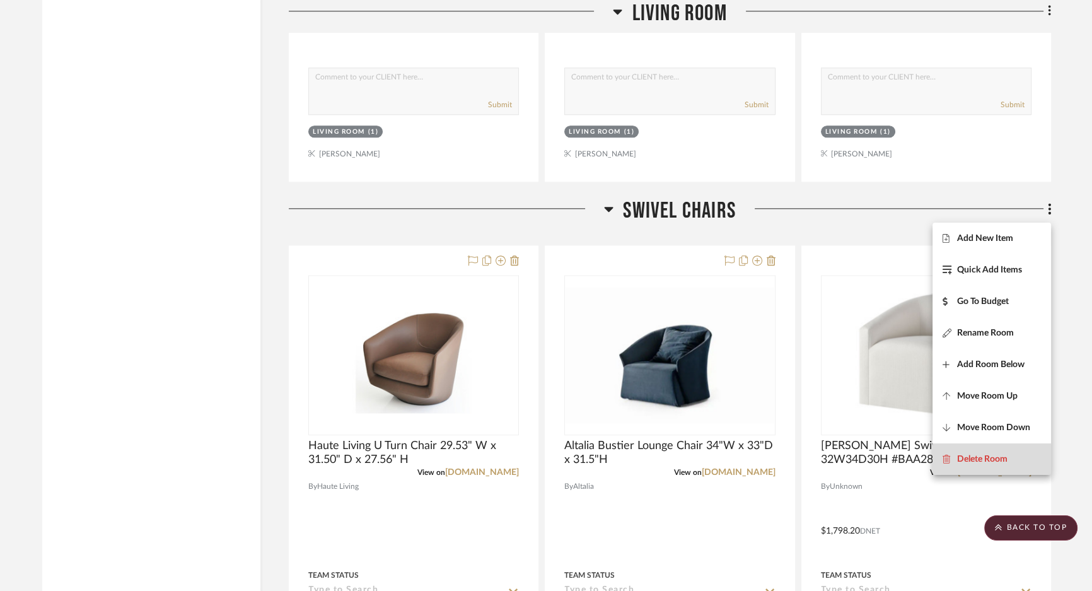
click at [873, 458] on span "Delete Room" at bounding box center [982, 458] width 50 height 11
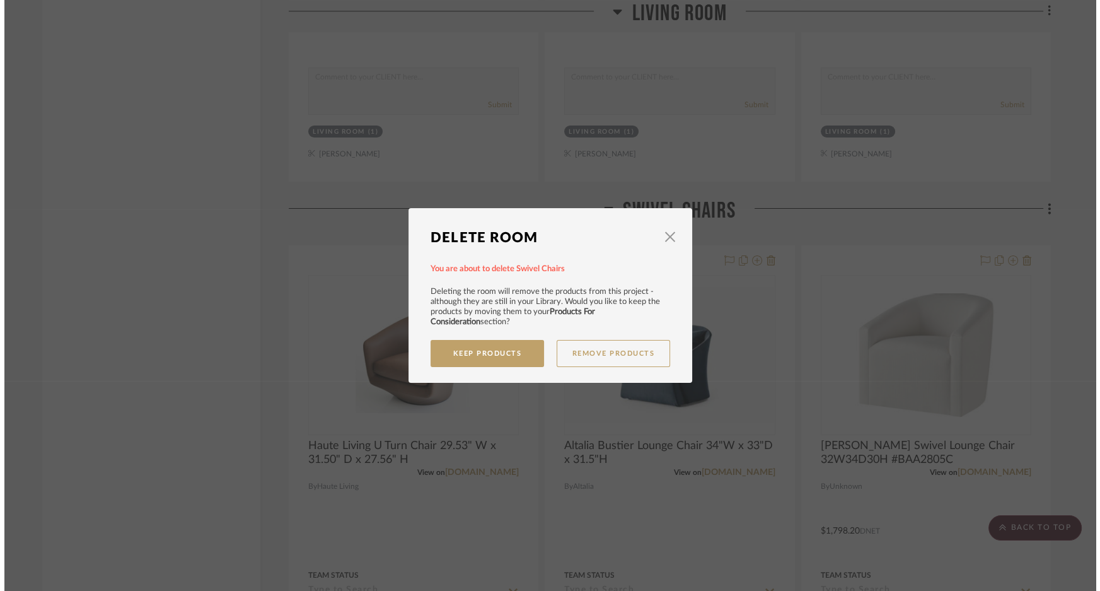
scroll to position [0, 0]
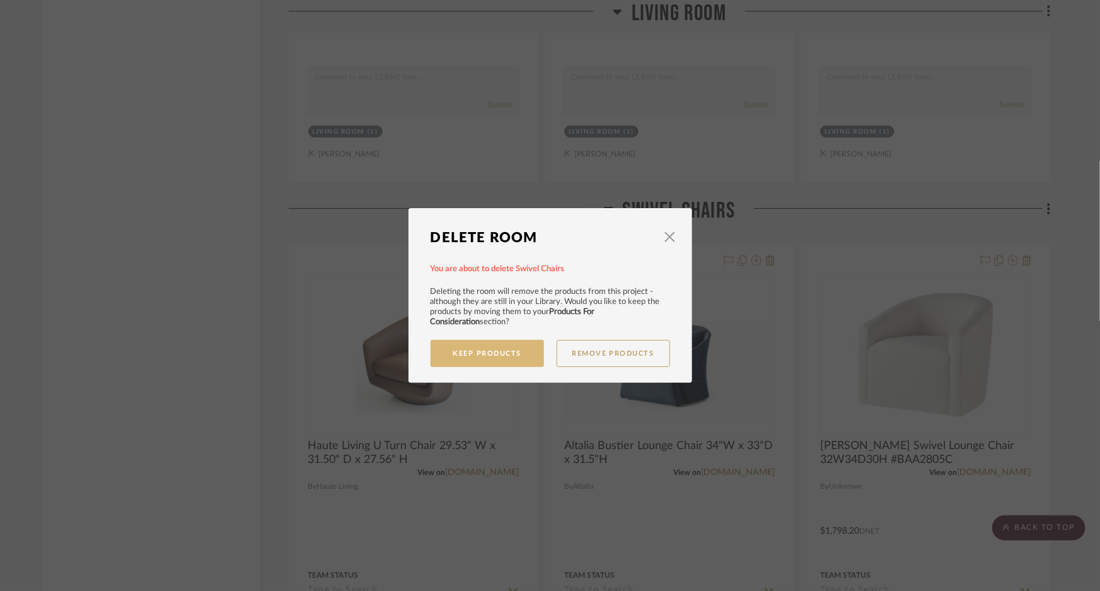
click at [508, 362] on button "Keep Products" at bounding box center [486, 353] width 113 height 27
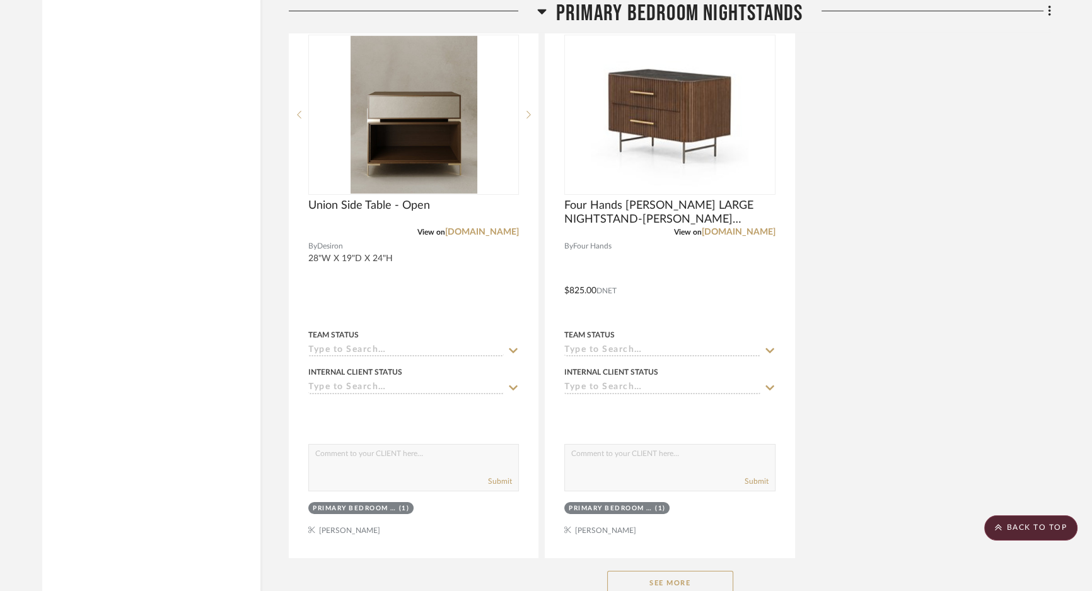
scroll to position [5328, 0]
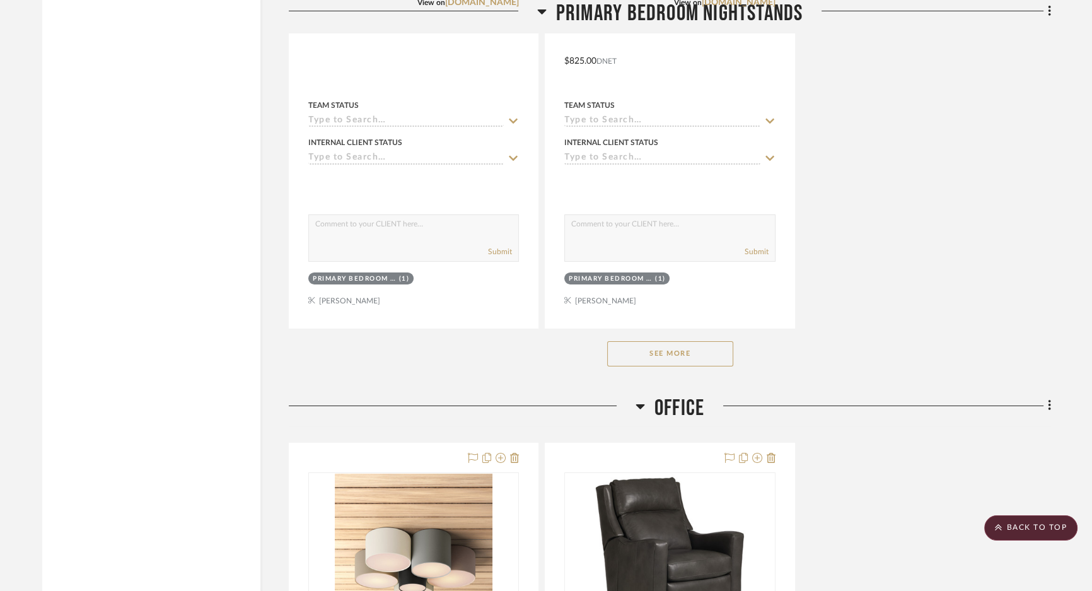
click at [669, 357] on button "See More" at bounding box center [670, 353] width 126 height 25
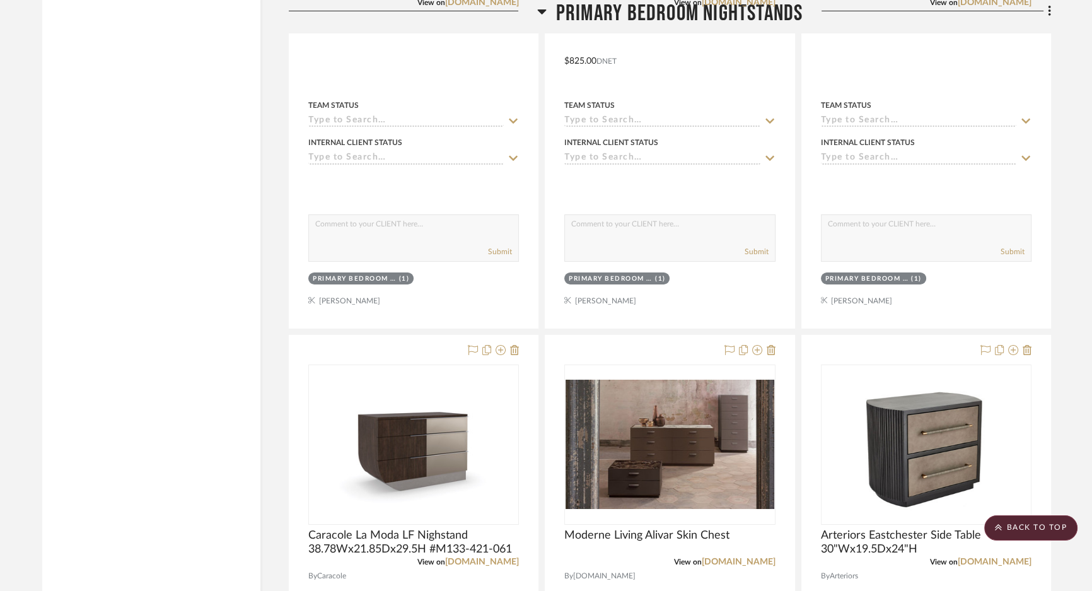
scroll to position [5385, 0]
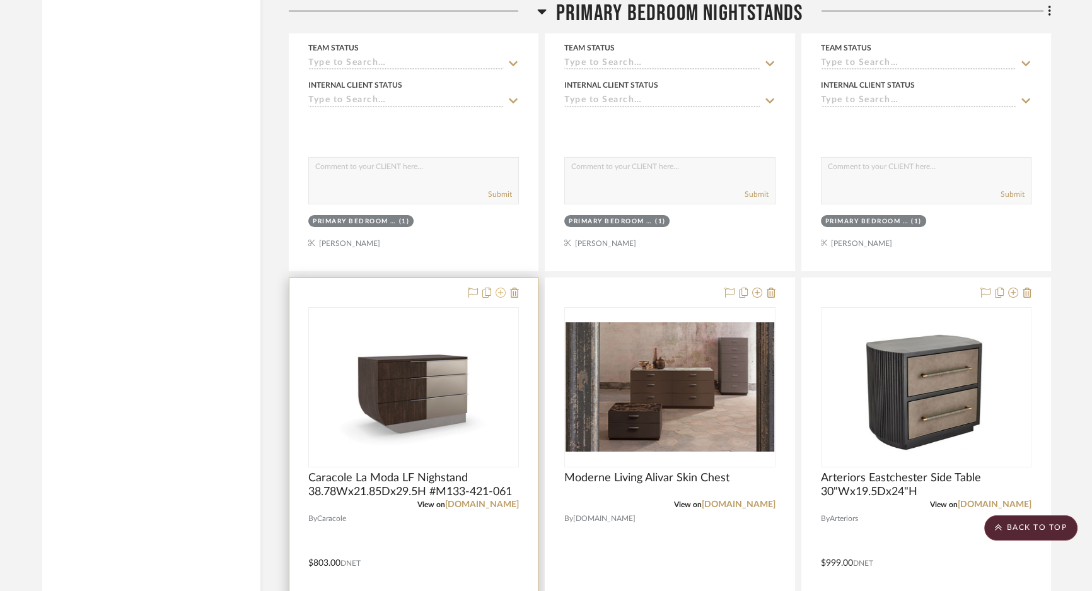
click at [502, 297] on icon at bounding box center [500, 292] width 10 height 10
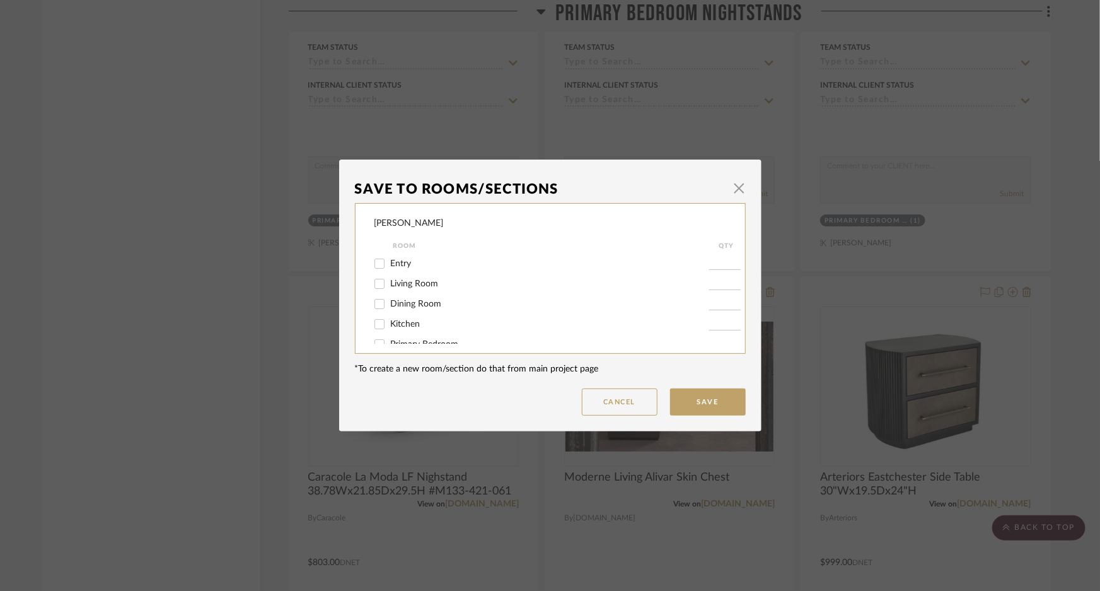
scroll to position [57, 0]
click at [442, 289] on span "Primary Bedroom" at bounding box center [425, 287] width 68 height 9
click at [375, 285] on input "Primary Bedroom" at bounding box center [379, 287] width 20 height 20
checkbox input "true"
type input "1"
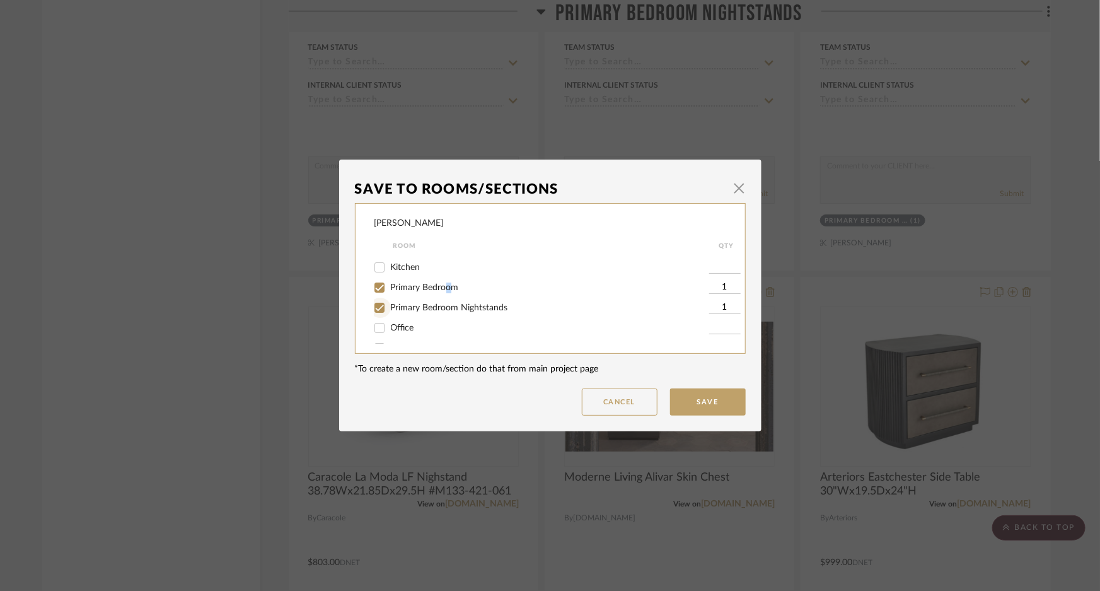
click at [374, 303] on input "Primary Bedroom Nightstands" at bounding box center [379, 307] width 20 height 20
checkbox input "false"
click at [703, 397] on button "Save" at bounding box center [708, 401] width 76 height 27
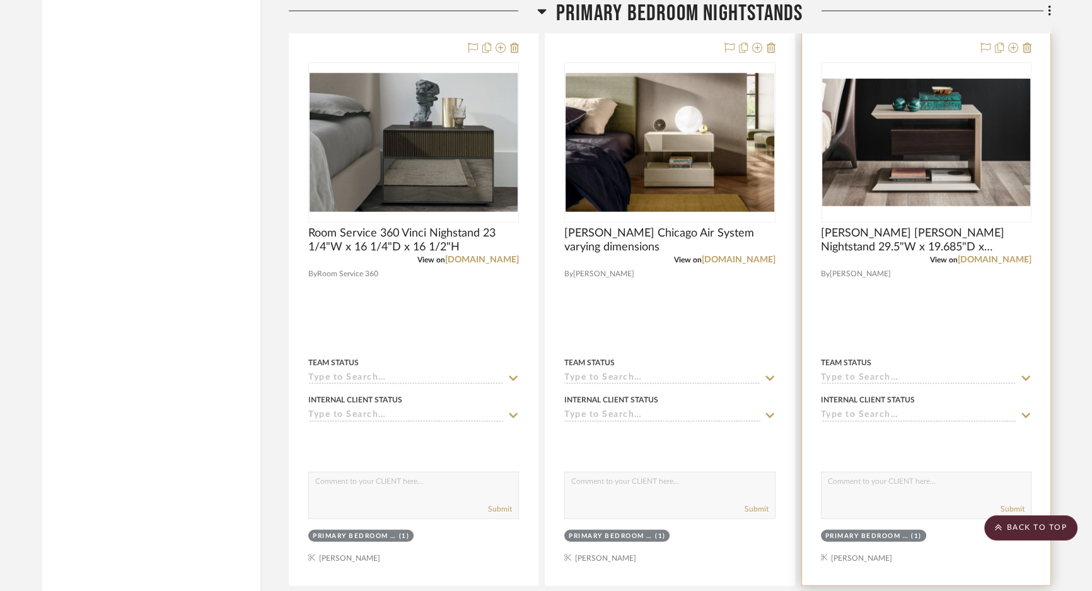
scroll to position [3895, 0]
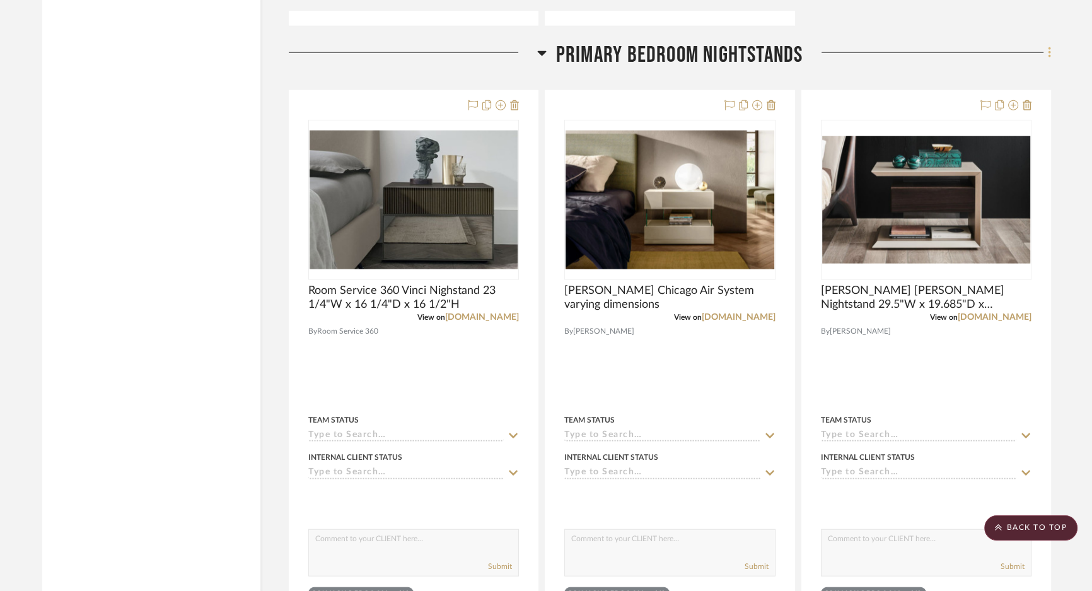
click at [873, 58] on icon at bounding box center [1049, 53] width 4 height 14
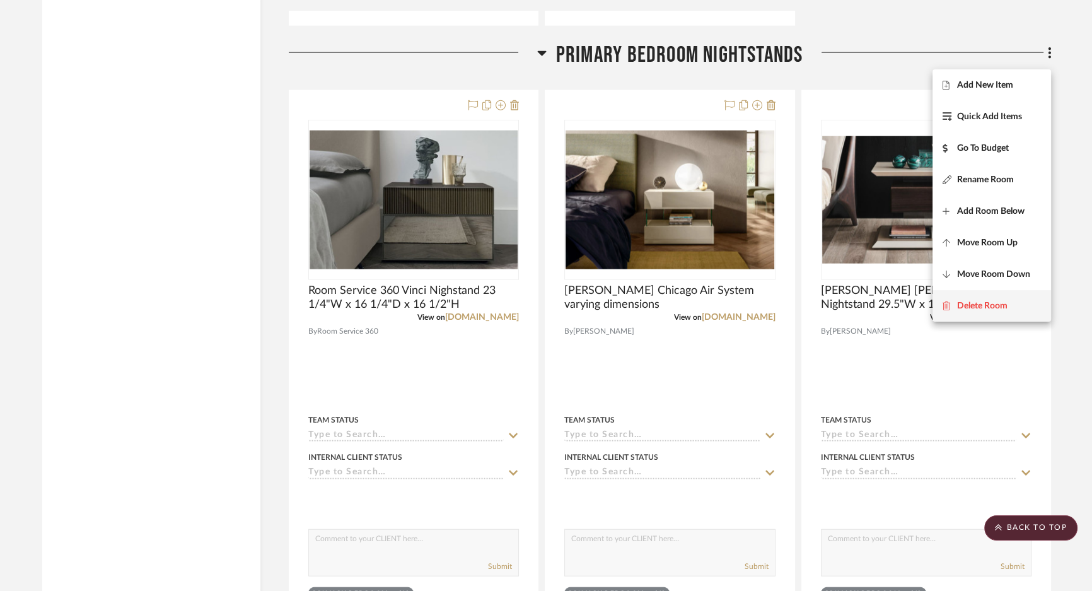
click at [873, 298] on button "Delete Room" at bounding box center [991, 306] width 118 height 32
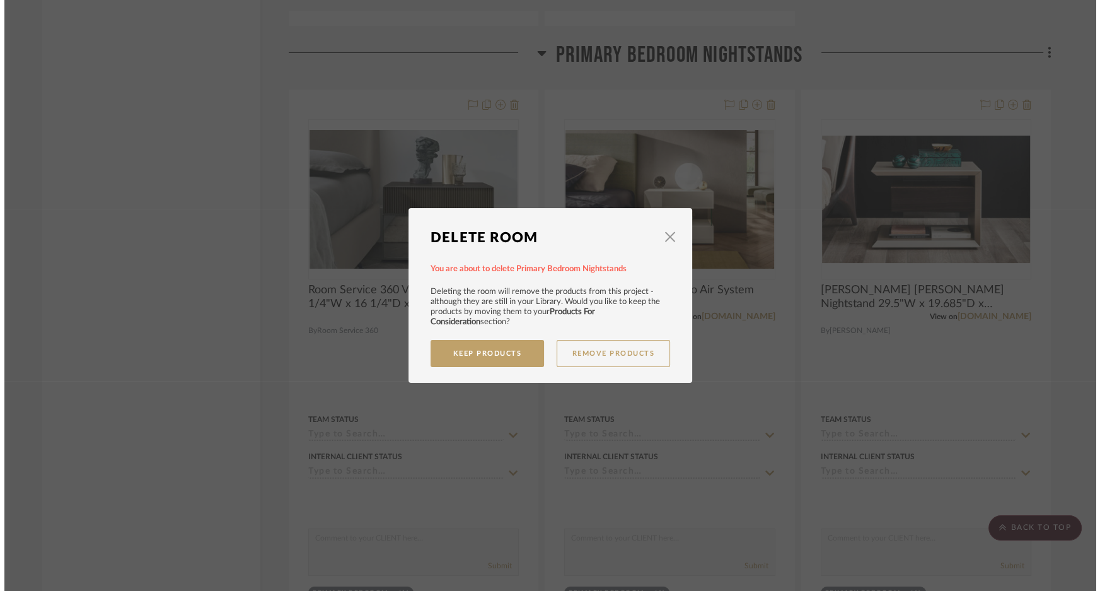
scroll to position [0, 0]
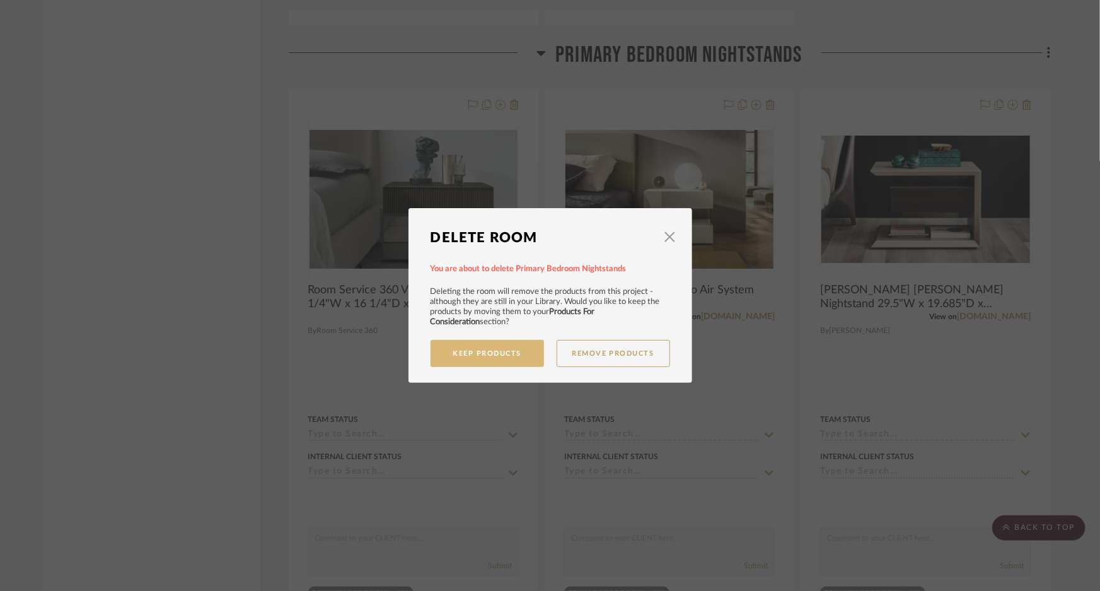
click at [505, 359] on button "Keep Products" at bounding box center [486, 353] width 113 height 27
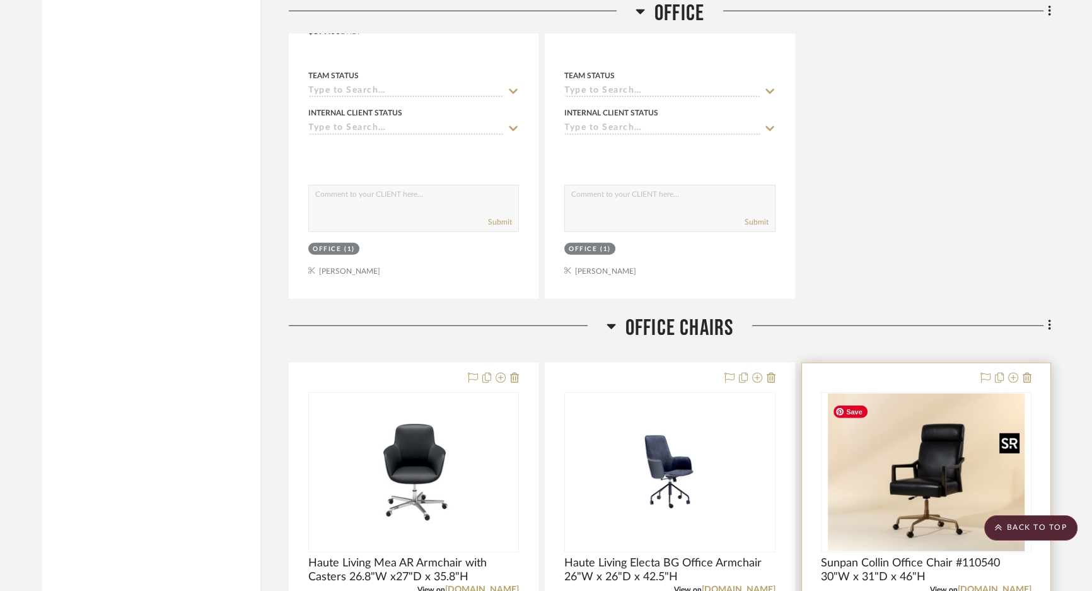
scroll to position [4468, 0]
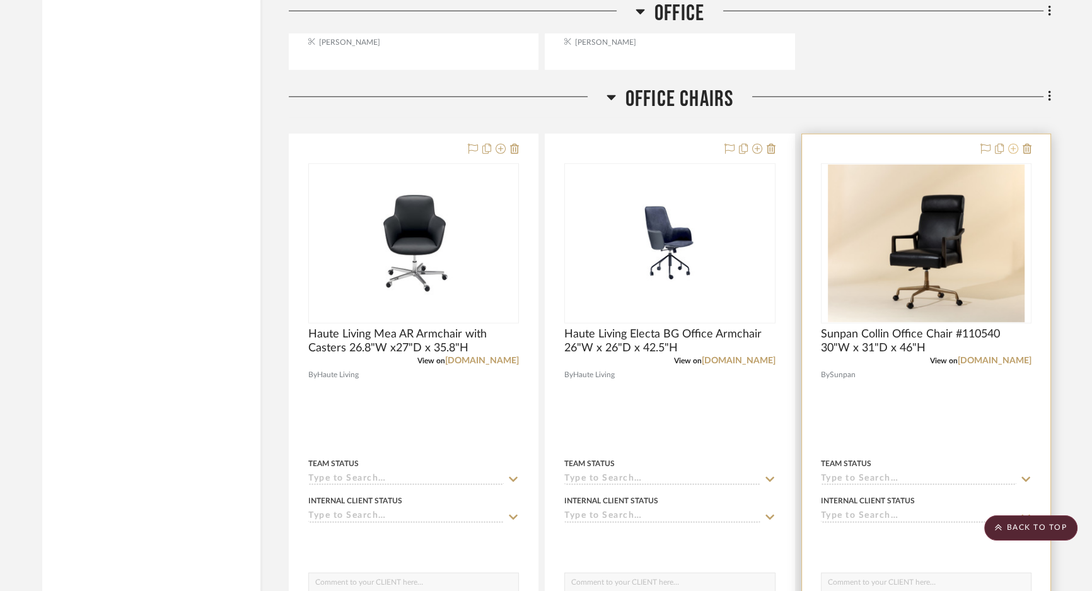
click at [873, 154] on icon at bounding box center [1013, 149] width 10 height 10
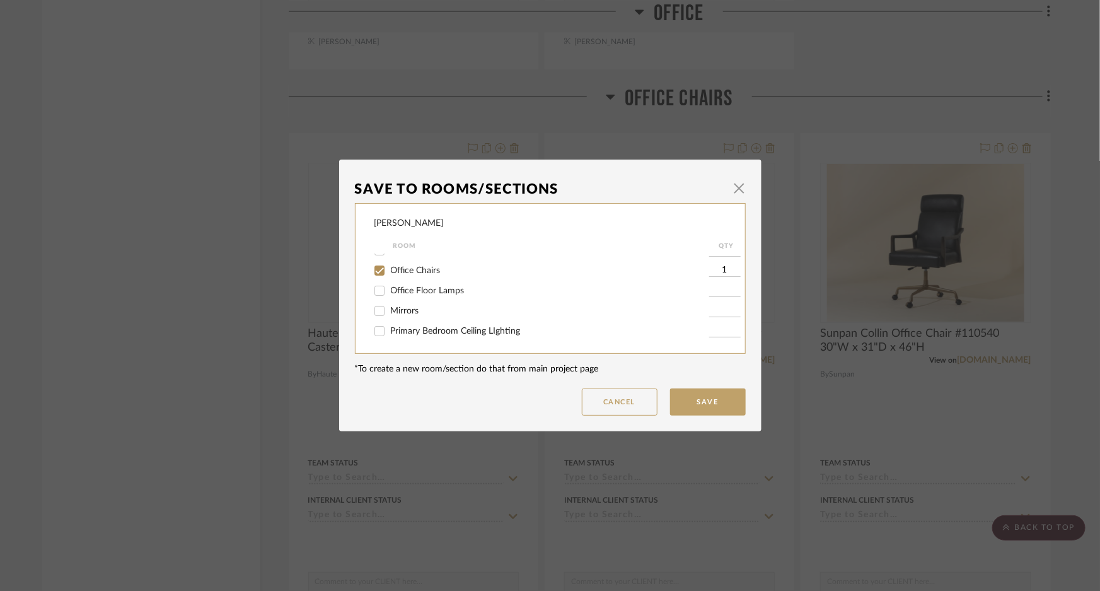
scroll to position [57, 0]
click at [386, 306] on div at bounding box center [379, 307] width 21 height 20
click at [376, 328] on input "Office Chairs" at bounding box center [379, 328] width 20 height 20
checkbox input "false"
click at [384, 308] on input "Office" at bounding box center [379, 307] width 20 height 20
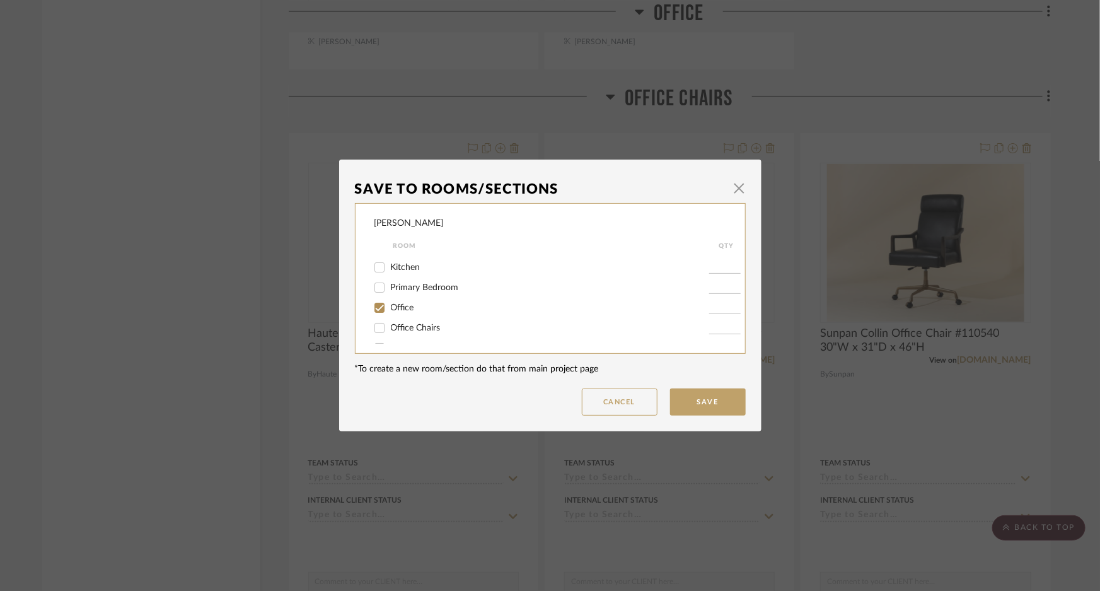
checkbox input "true"
type input "1"
click at [691, 399] on button "Save" at bounding box center [708, 401] width 76 height 27
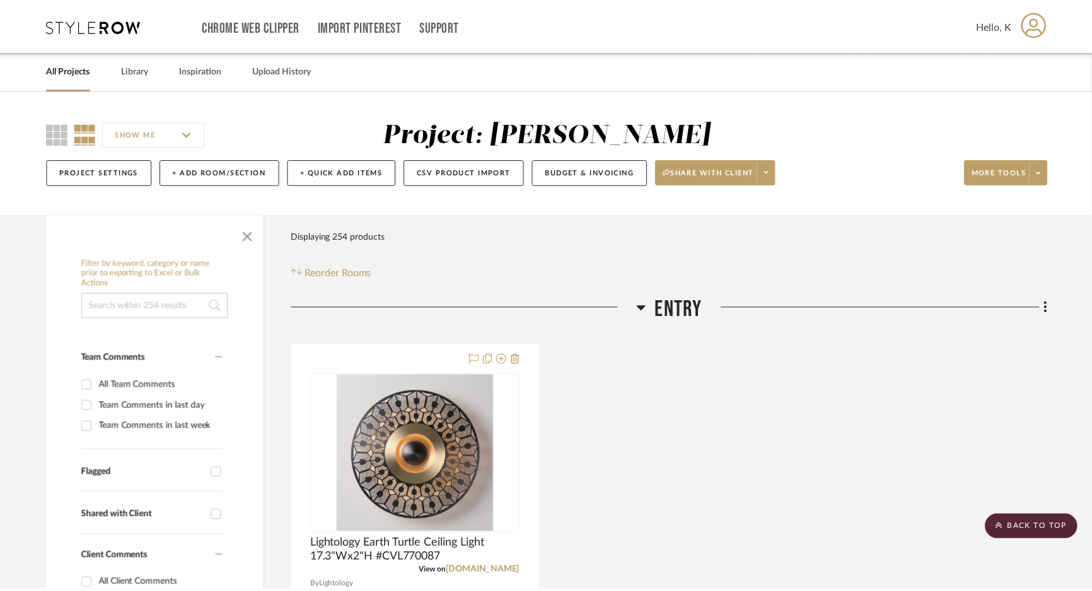
scroll to position [4468, 0]
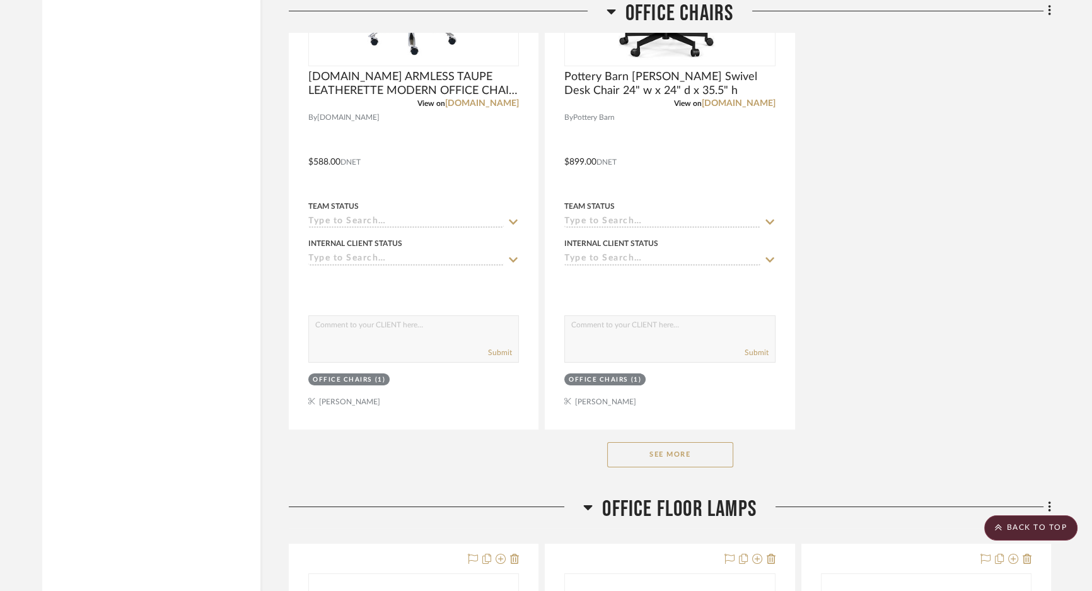
scroll to position [5901, 0]
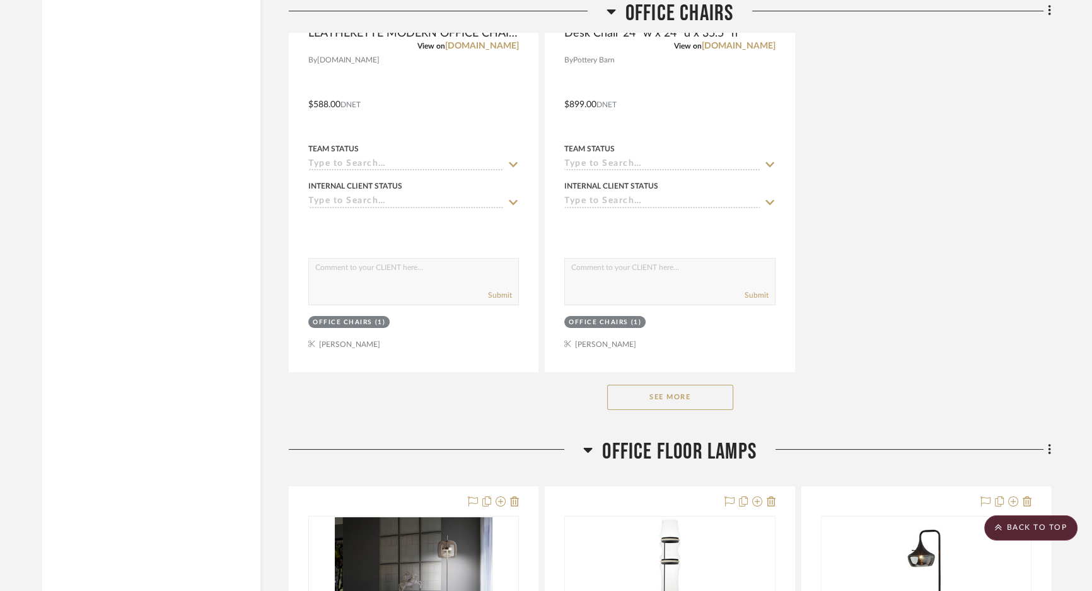
click at [715, 410] on button "See More" at bounding box center [670, 396] width 126 height 25
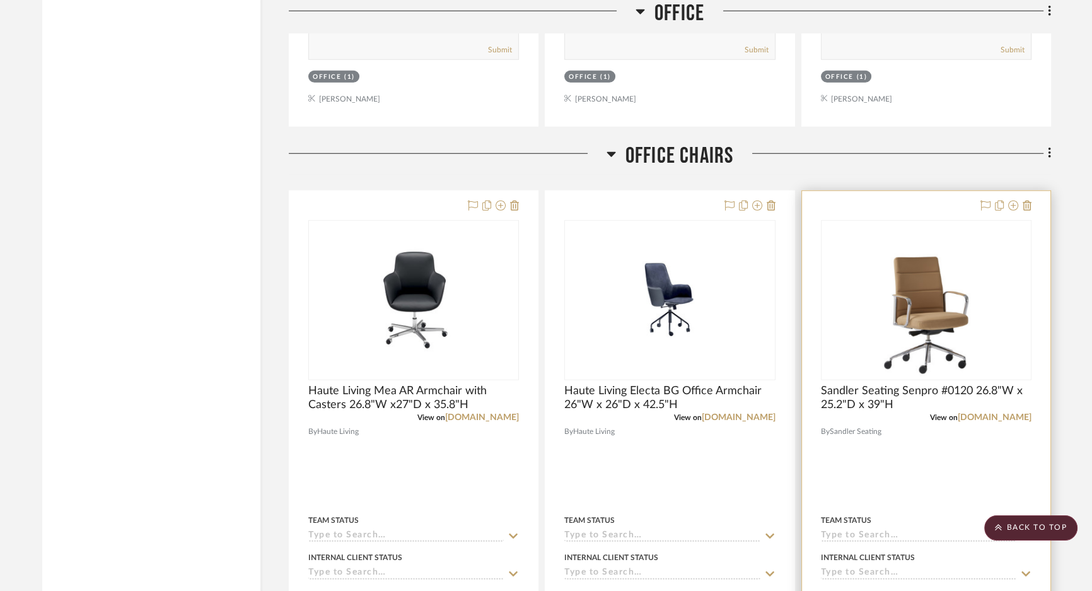
scroll to position [4297, 0]
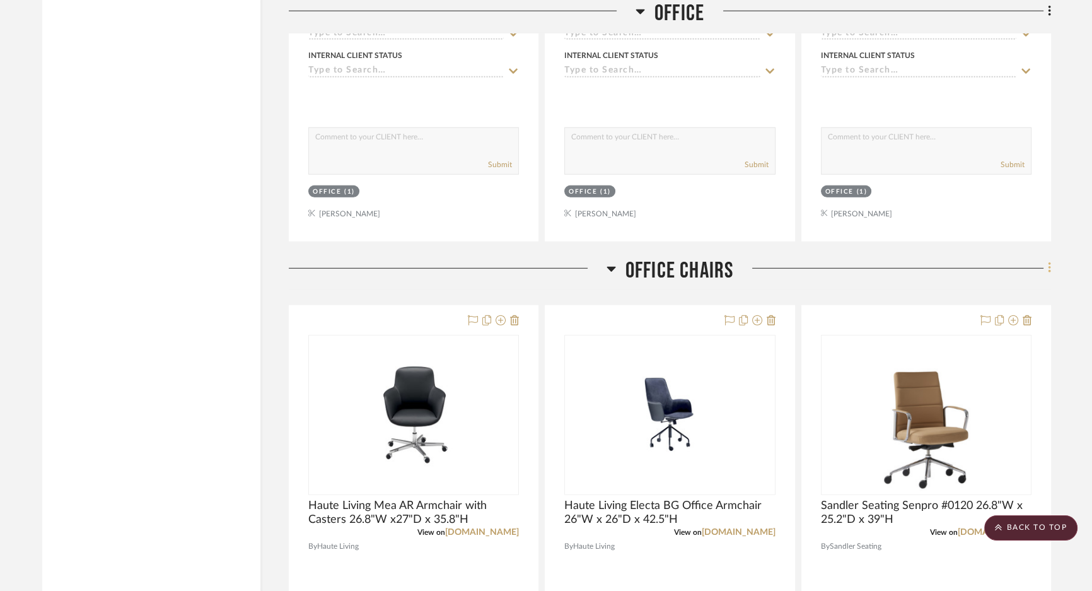
click at [873, 272] on icon at bounding box center [1048, 268] width 3 height 11
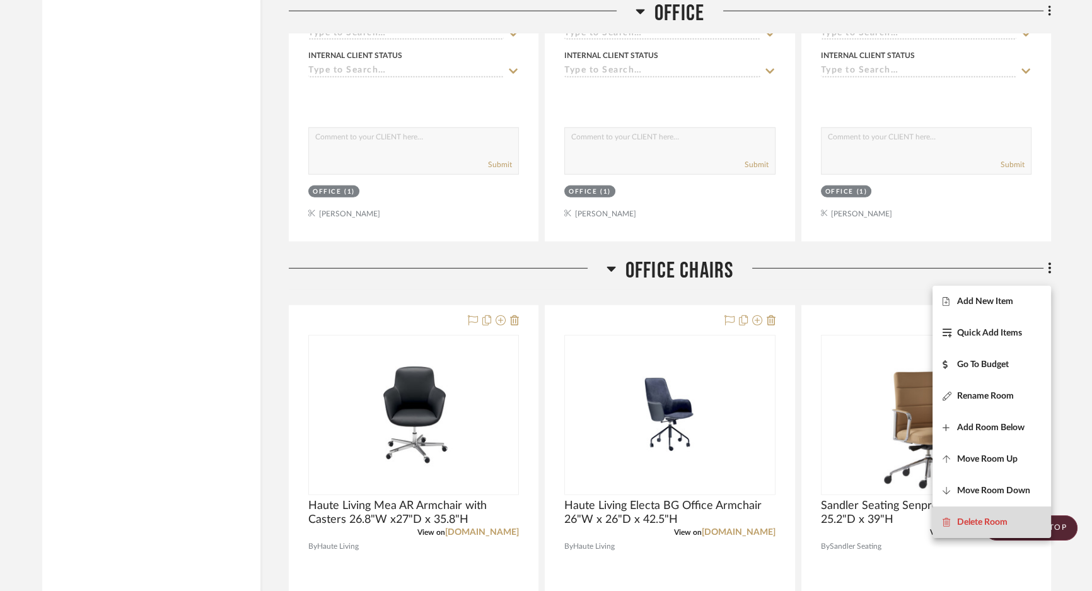
click at [873, 519] on span "Delete Room" at bounding box center [982, 522] width 50 height 11
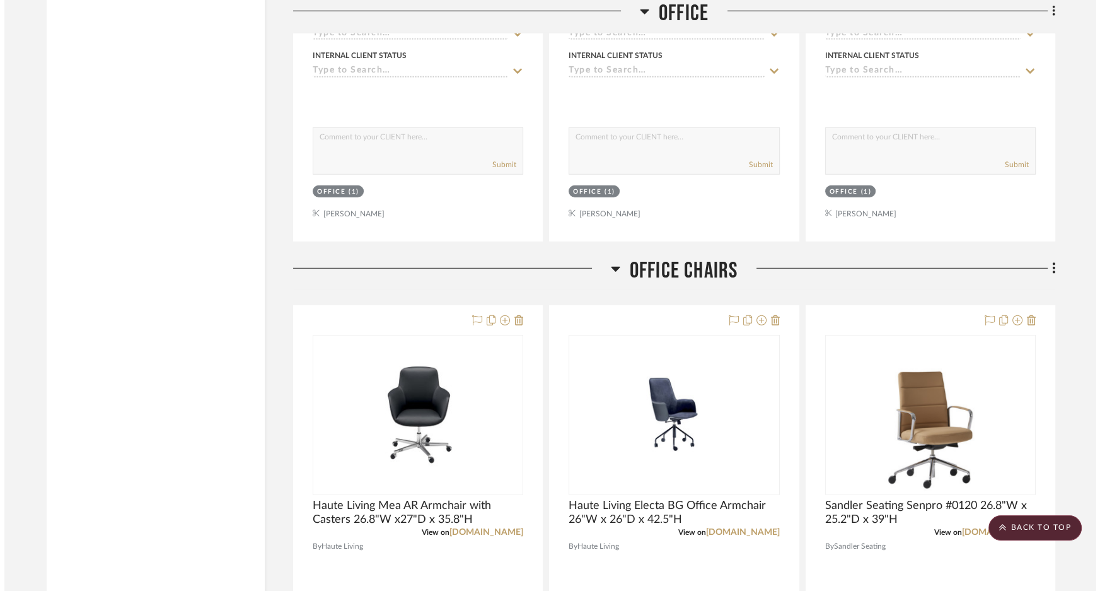
scroll to position [0, 0]
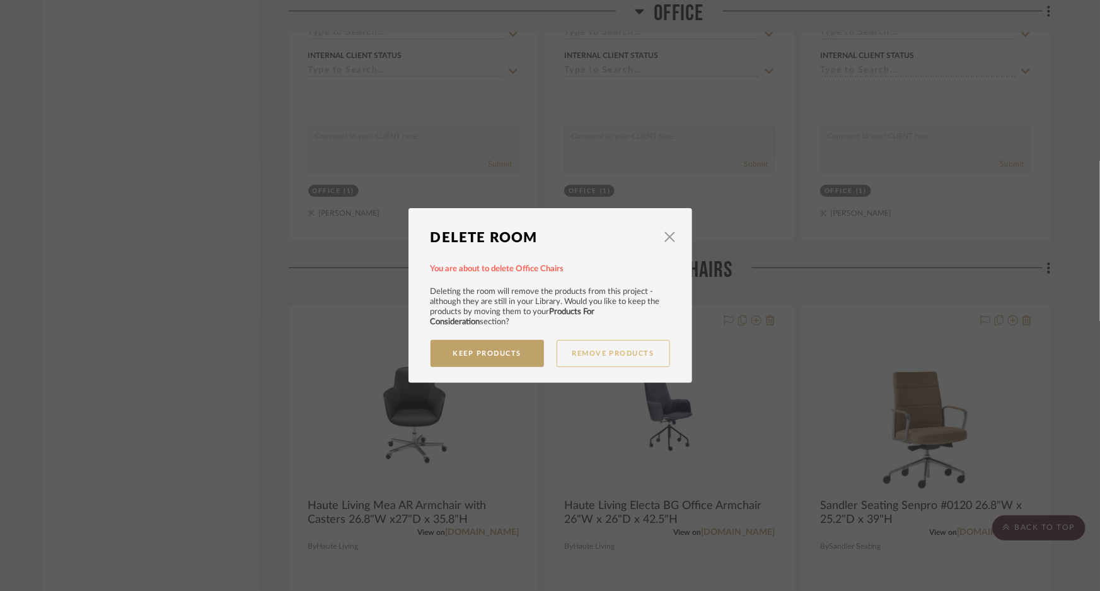
click at [589, 351] on button "Remove Products" at bounding box center [612, 353] width 113 height 27
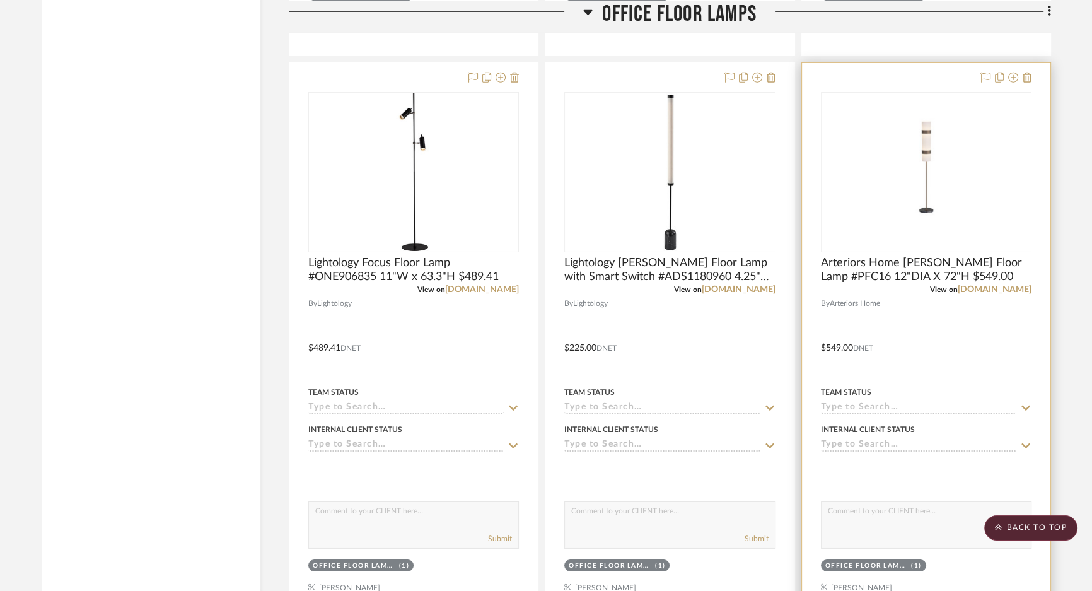
scroll to position [5385, 0]
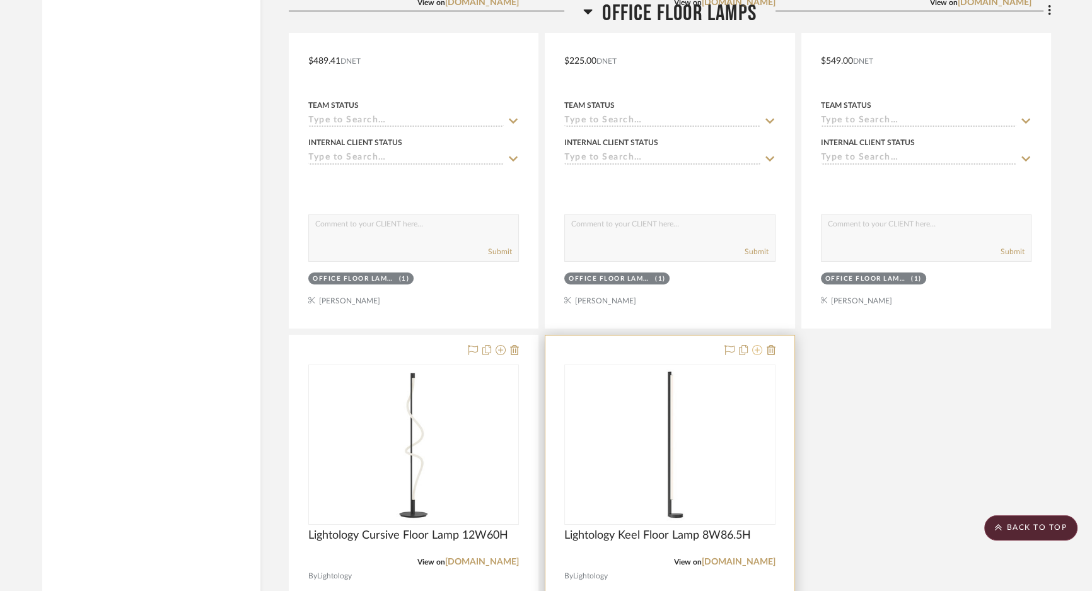
click at [759, 354] on icon at bounding box center [757, 350] width 10 height 10
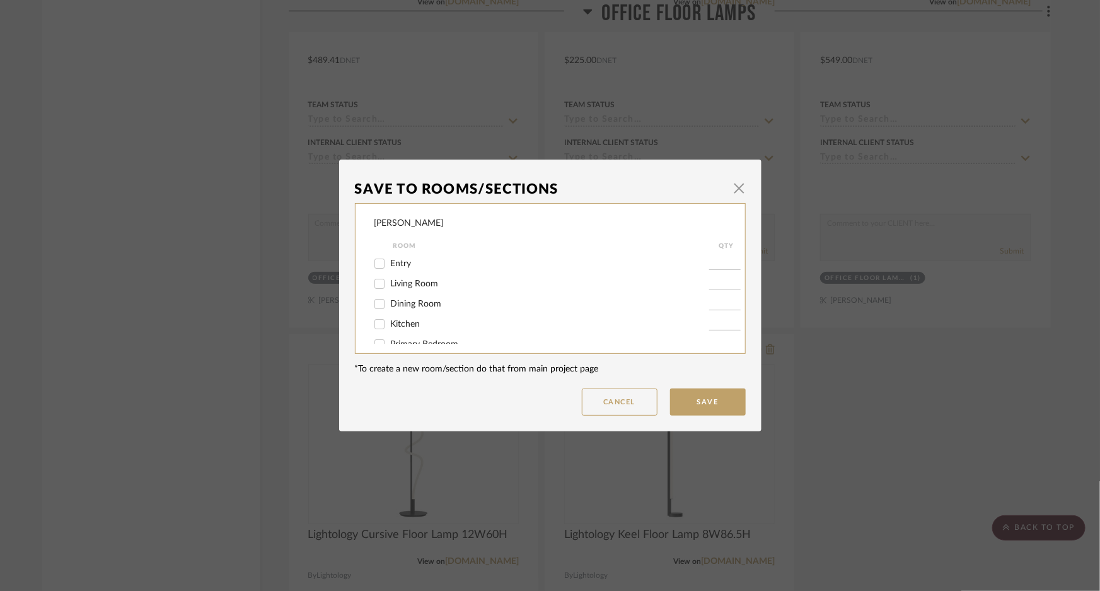
scroll to position [57, 0]
click at [403, 311] on label "Office" at bounding box center [550, 308] width 318 height 11
click at [389, 311] on input "Office" at bounding box center [379, 307] width 20 height 20
checkbox input "true"
type input "1"
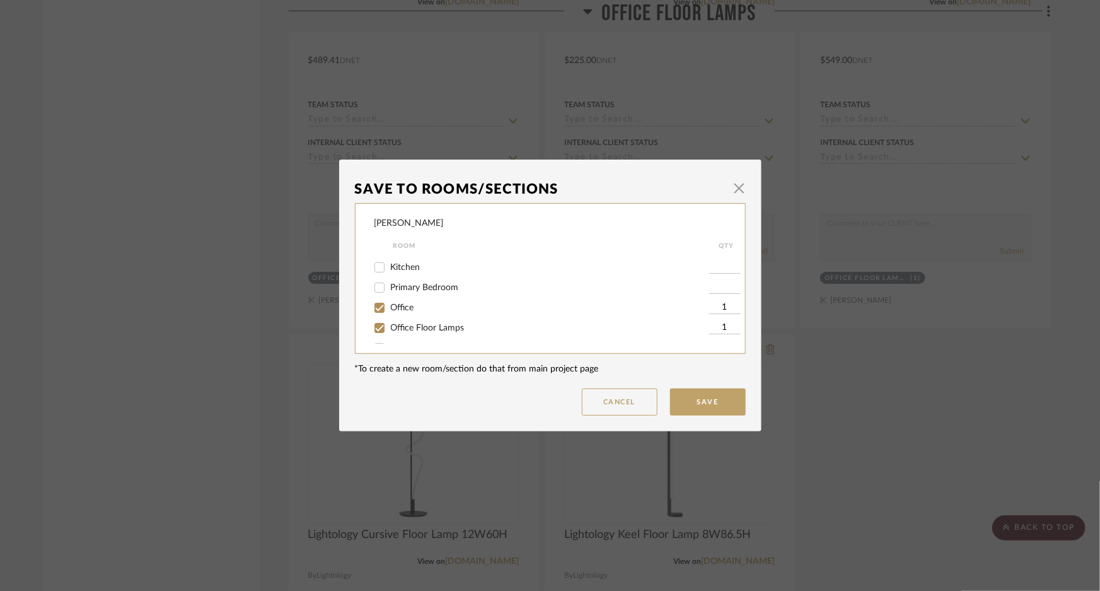
click at [384, 328] on input "Office Floor Lamps" at bounding box center [379, 328] width 20 height 20
checkbox input "false"
click at [683, 398] on button "Save" at bounding box center [708, 401] width 76 height 27
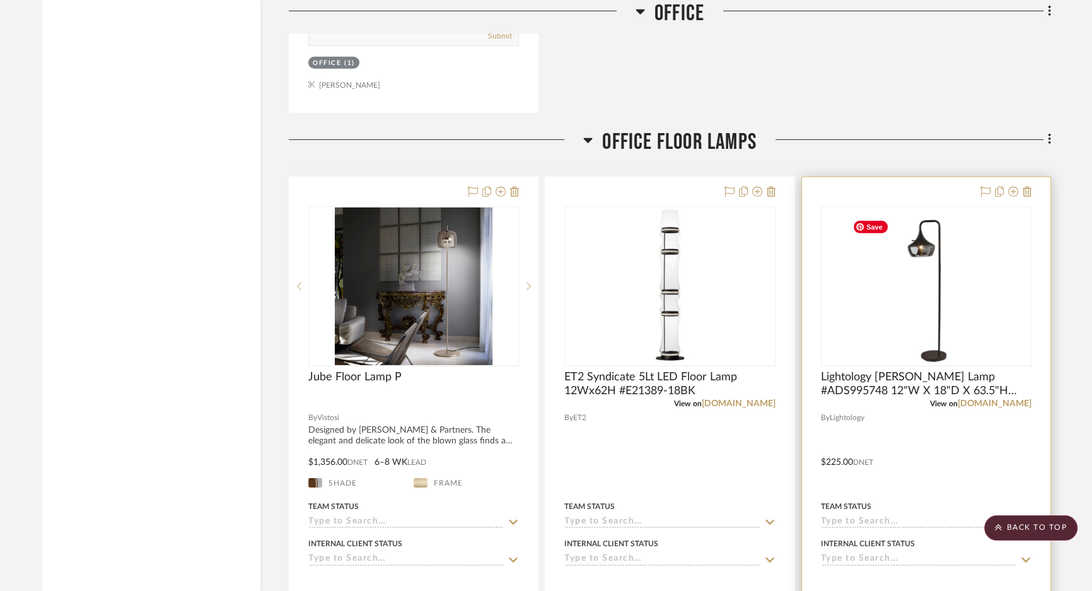
scroll to position [4927, 0]
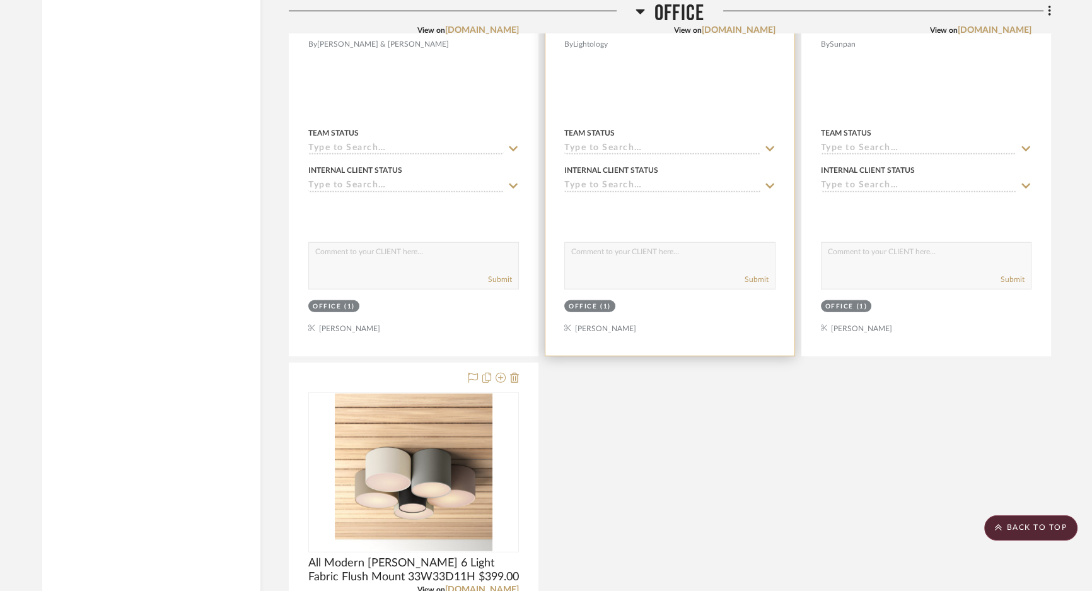
scroll to position [4239, 0]
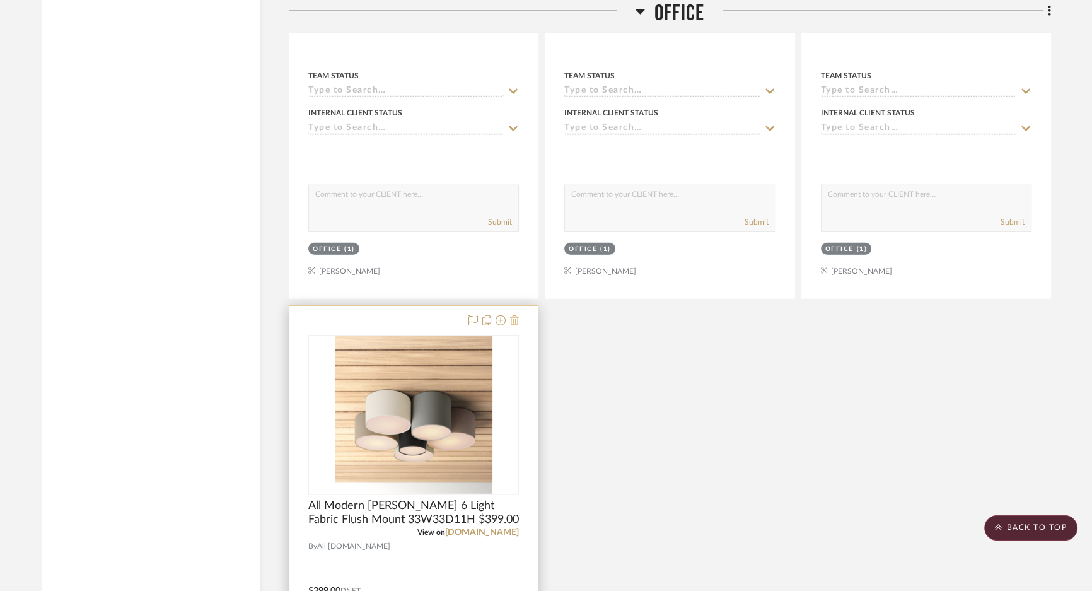
click at [517, 325] on icon at bounding box center [514, 320] width 9 height 10
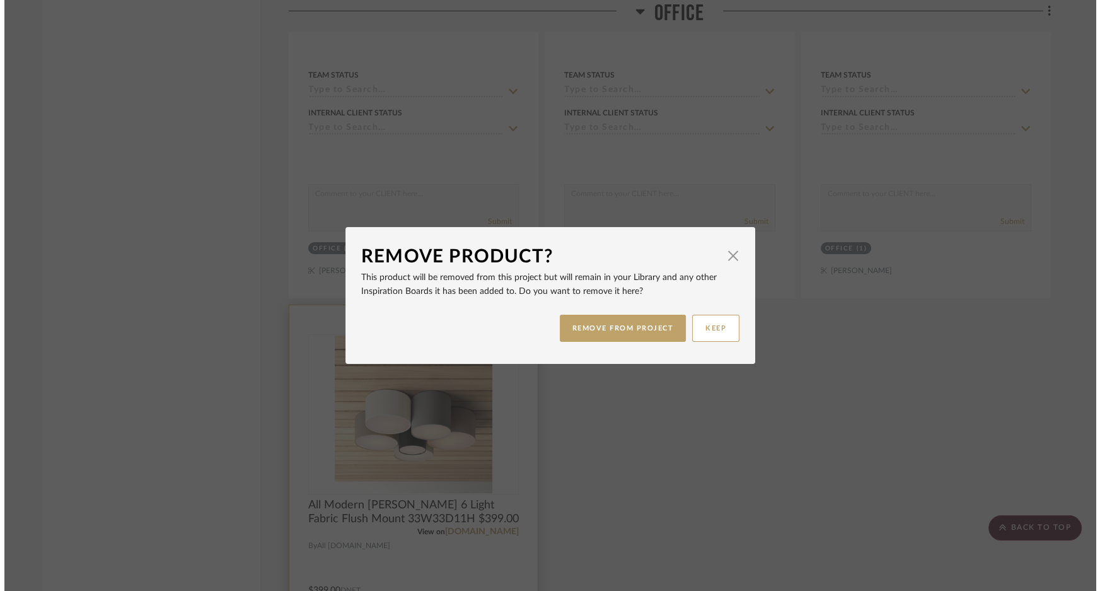
scroll to position [0, 0]
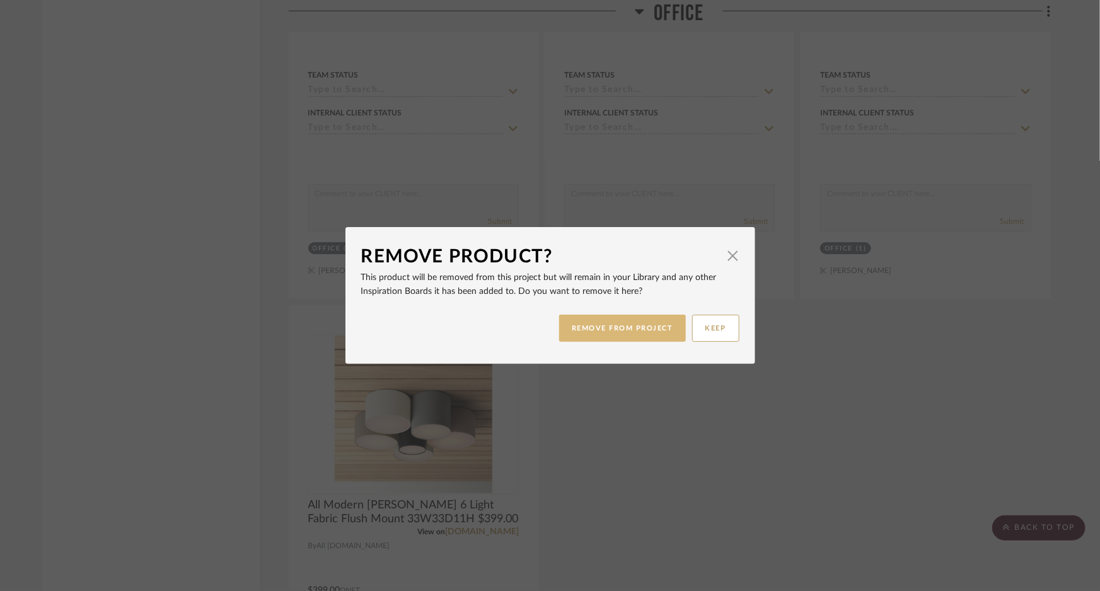
click at [623, 335] on button "REMOVE FROM PROJECT" at bounding box center [622, 327] width 127 height 27
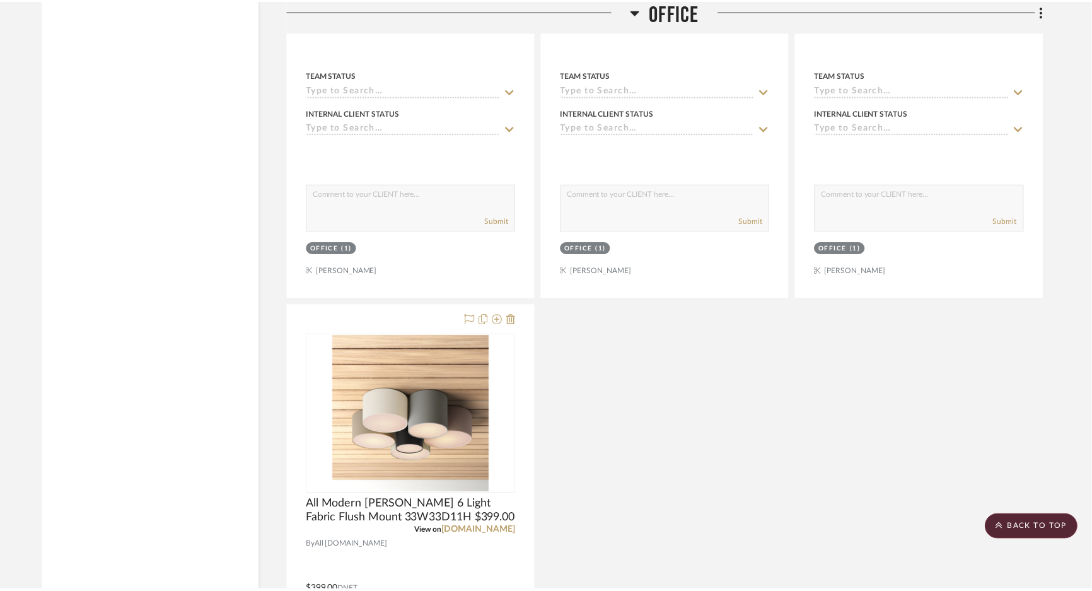
scroll to position [4239, 0]
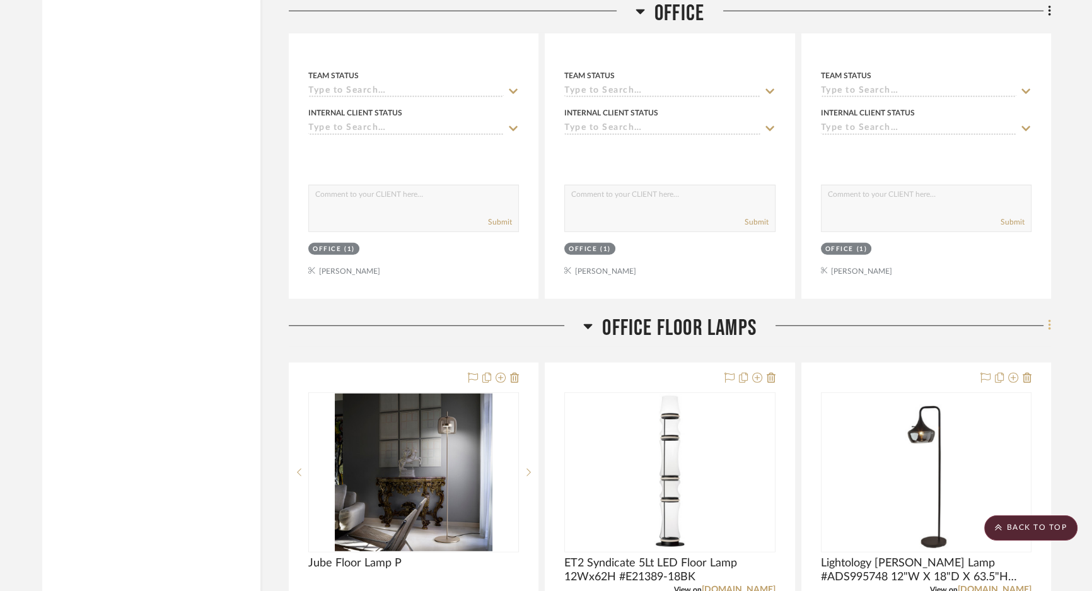
click at [873, 332] on icon at bounding box center [1049, 325] width 4 height 14
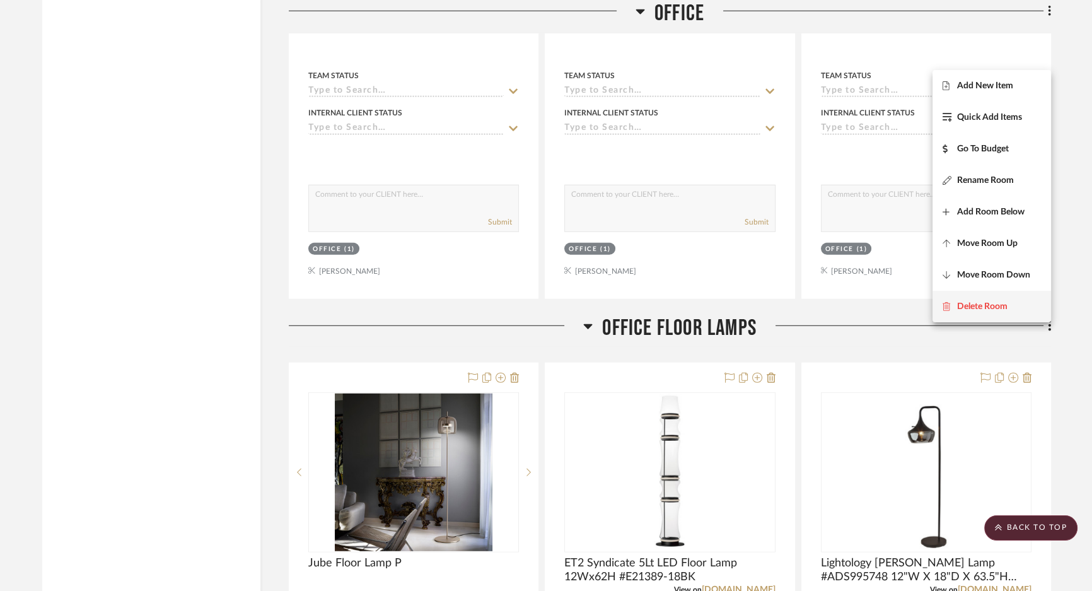
click at [873, 304] on fa-icon at bounding box center [949, 306] width 14 height 9
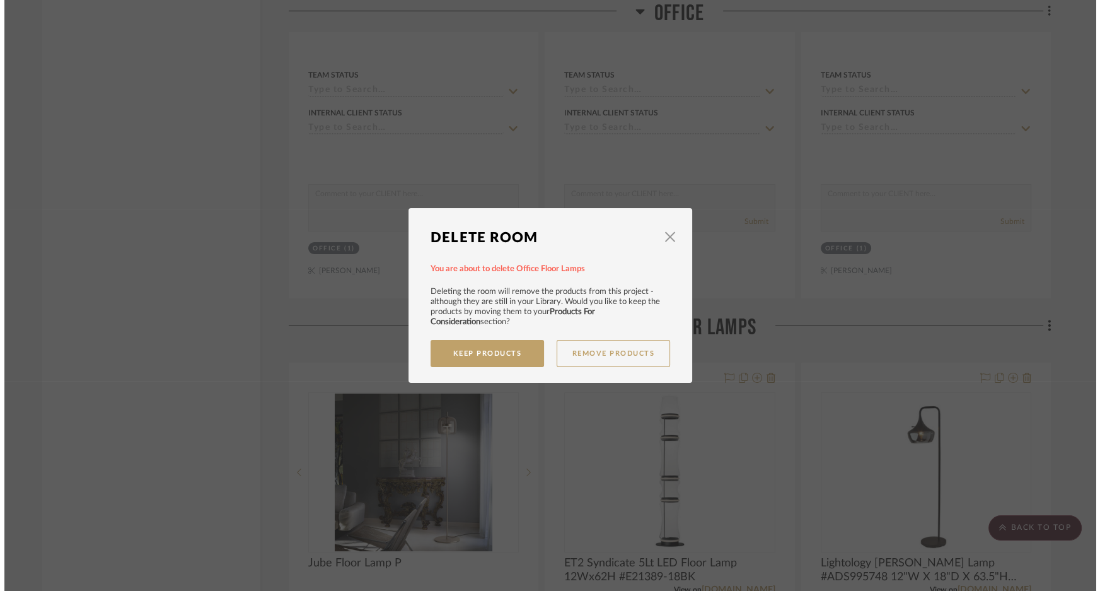
scroll to position [0, 0]
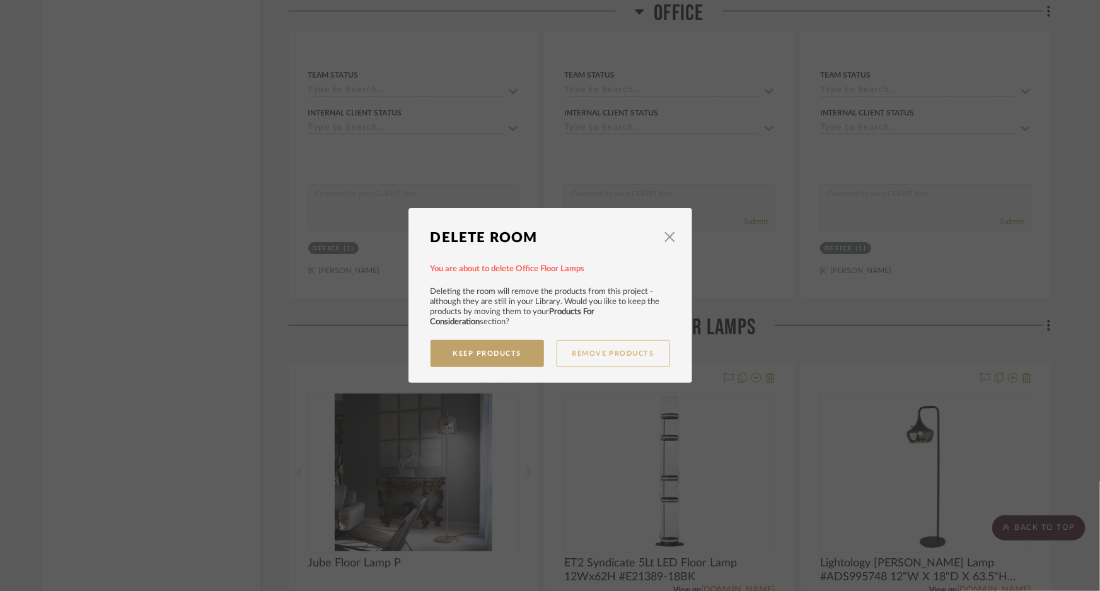
click at [582, 349] on button "Remove Products" at bounding box center [612, 353] width 113 height 27
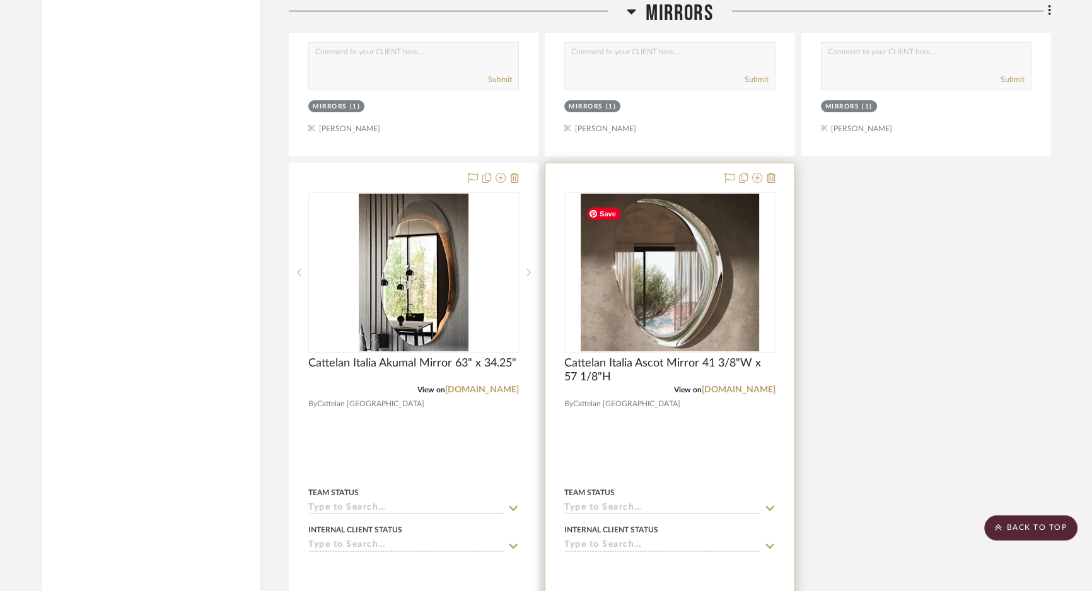
scroll to position [5843, 0]
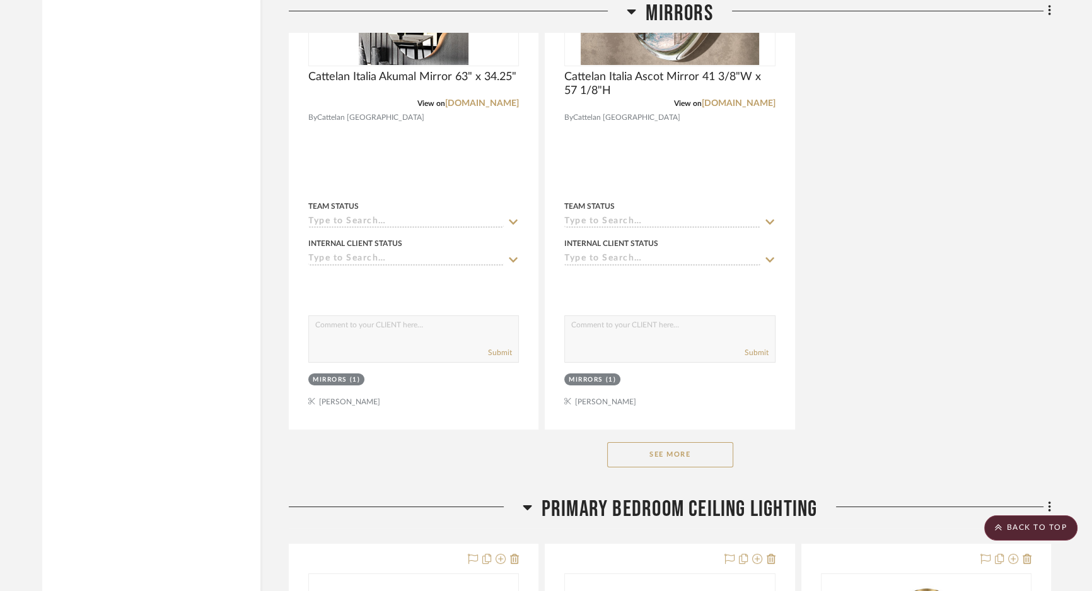
click at [684, 465] on button "See More" at bounding box center [670, 454] width 126 height 25
click at [687, 464] on button "See Less" at bounding box center [670, 454] width 126 height 25
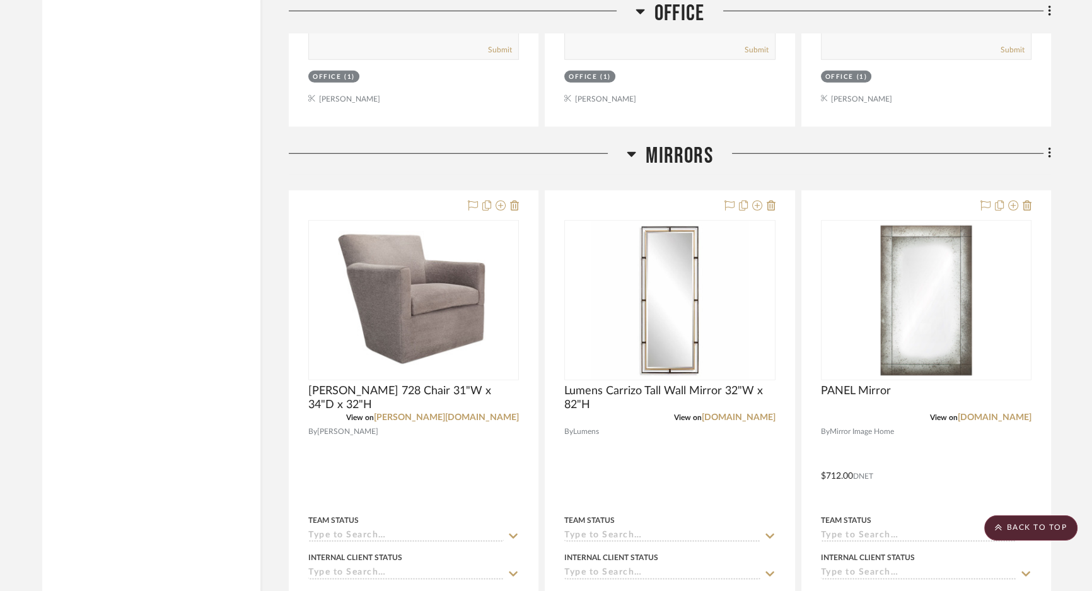
scroll to position [4239, 0]
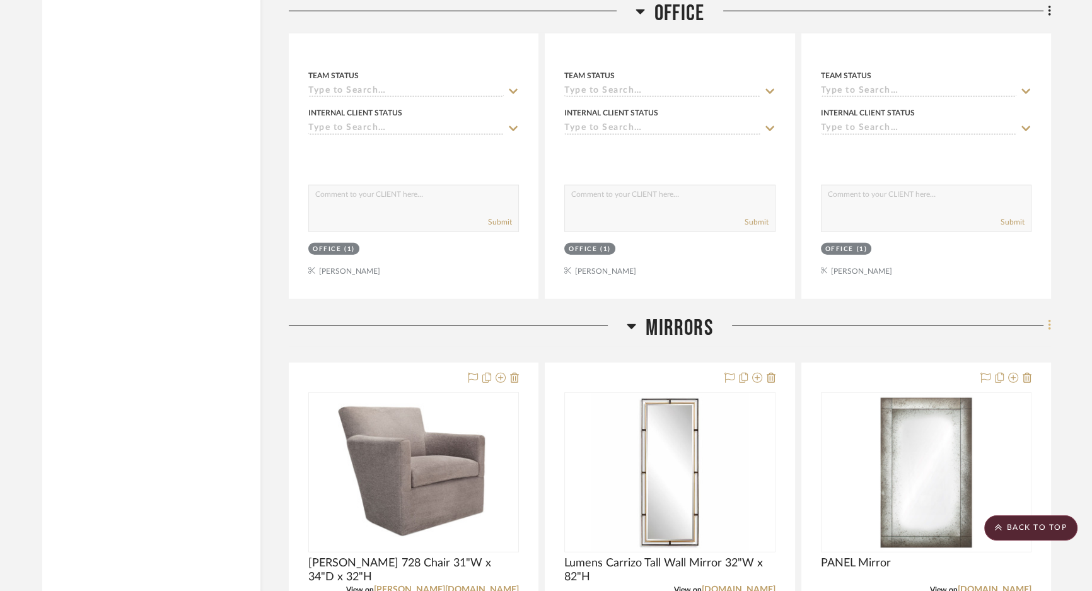
click at [873, 332] on icon at bounding box center [1049, 325] width 4 height 14
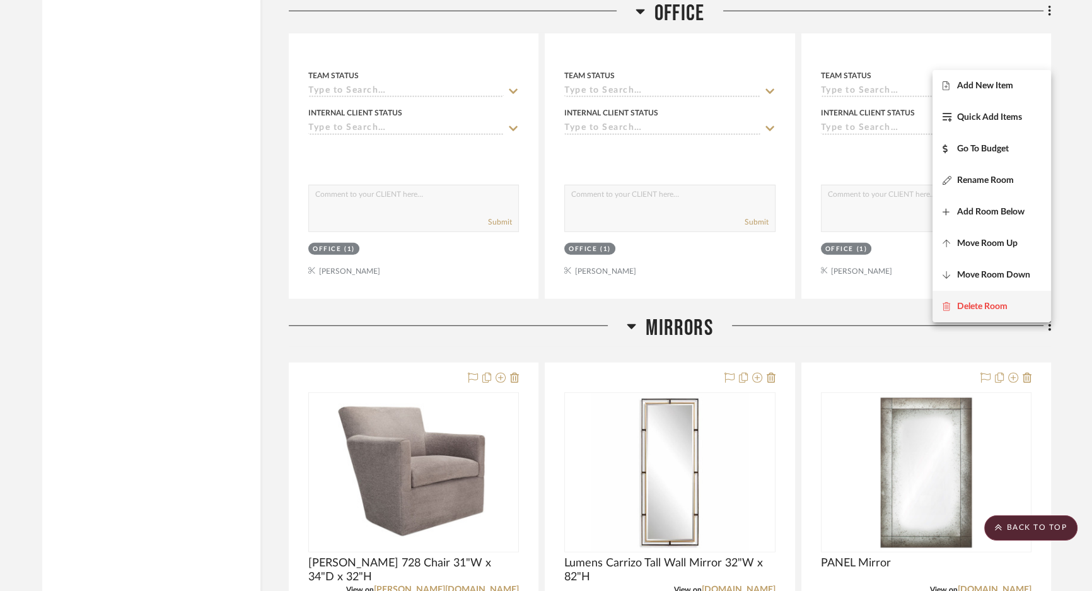
click at [873, 304] on span "Delete Room" at bounding box center [982, 306] width 50 height 11
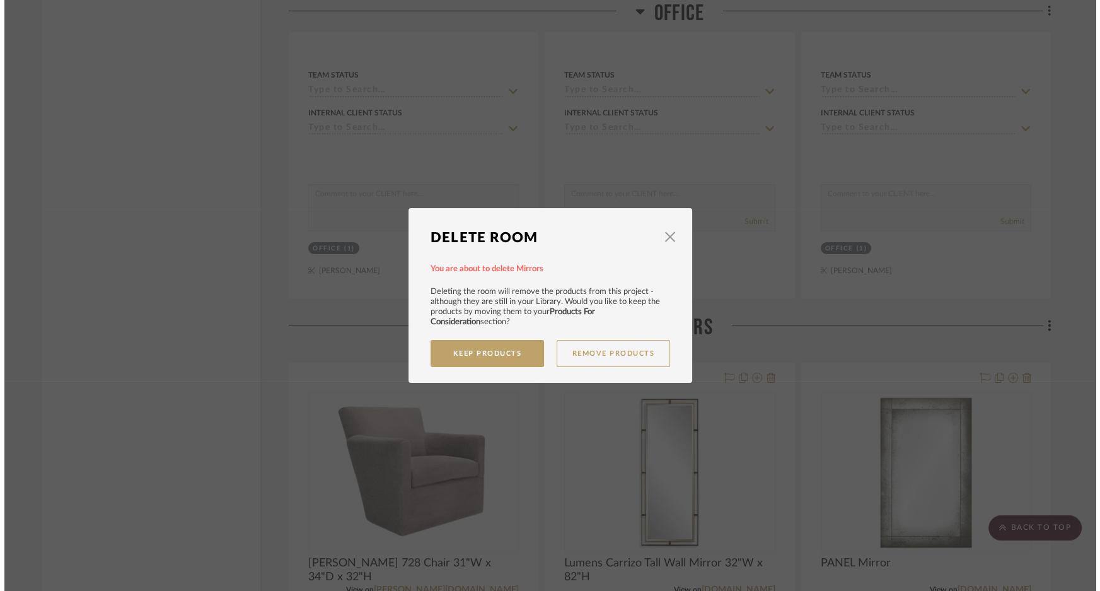
scroll to position [0, 0]
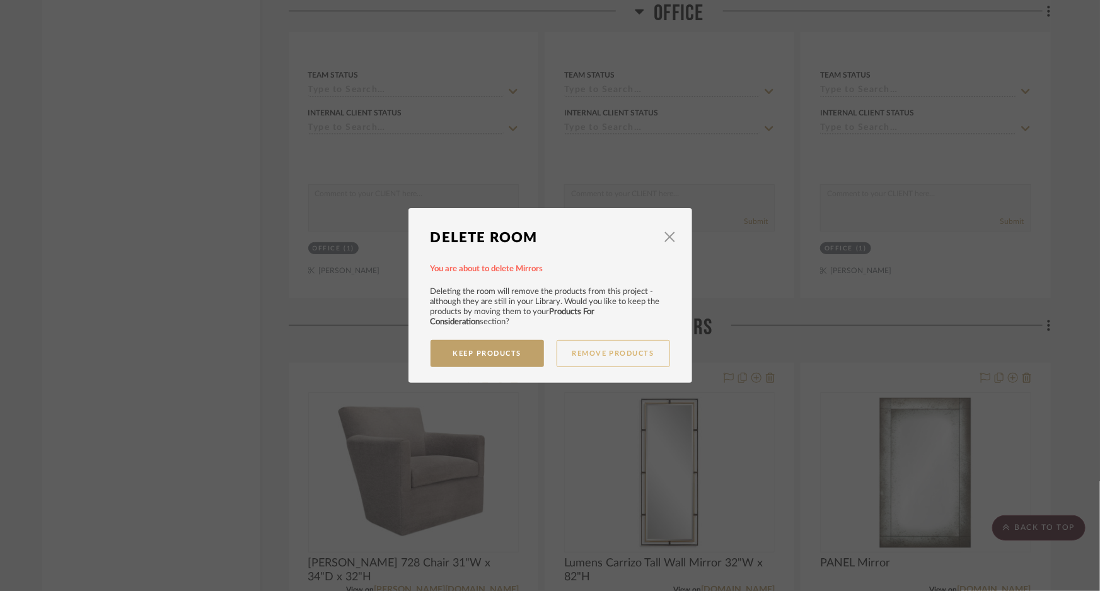
click at [598, 355] on button "Remove Products" at bounding box center [612, 353] width 113 height 27
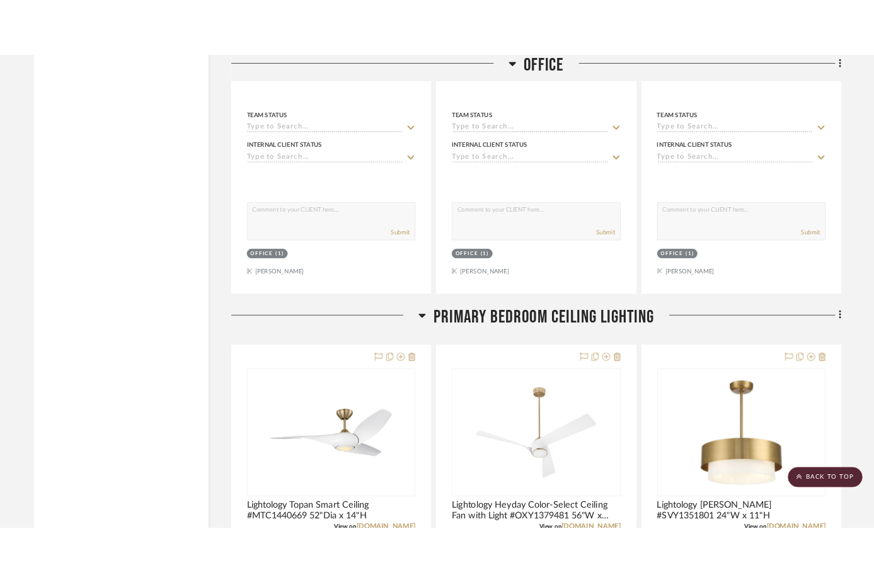
scroll to position [4412, 0]
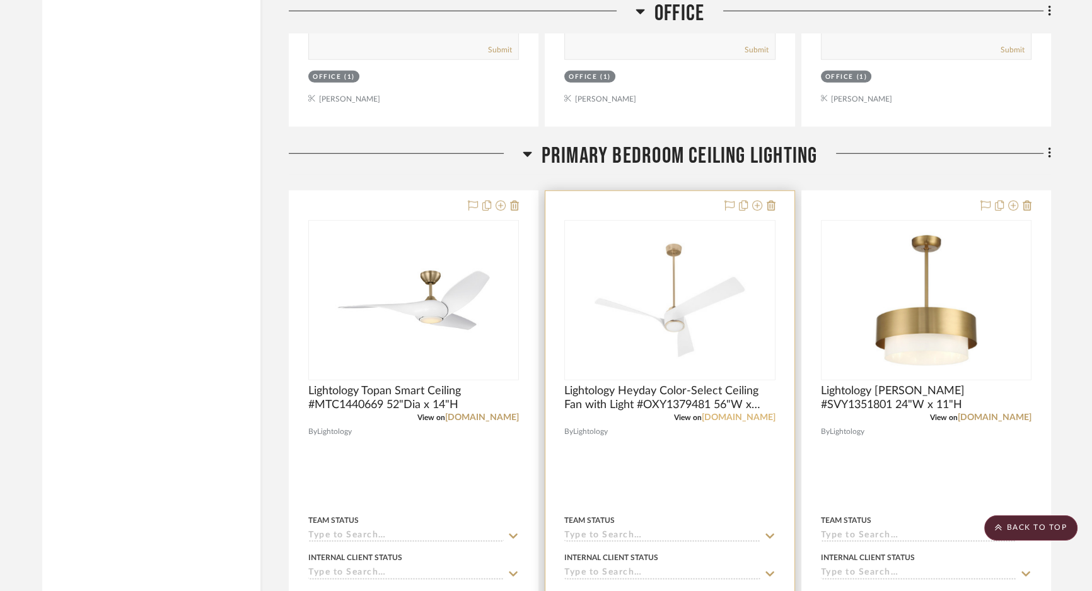
click at [751, 421] on link "[DOMAIN_NAME]" at bounding box center [738, 417] width 74 height 9
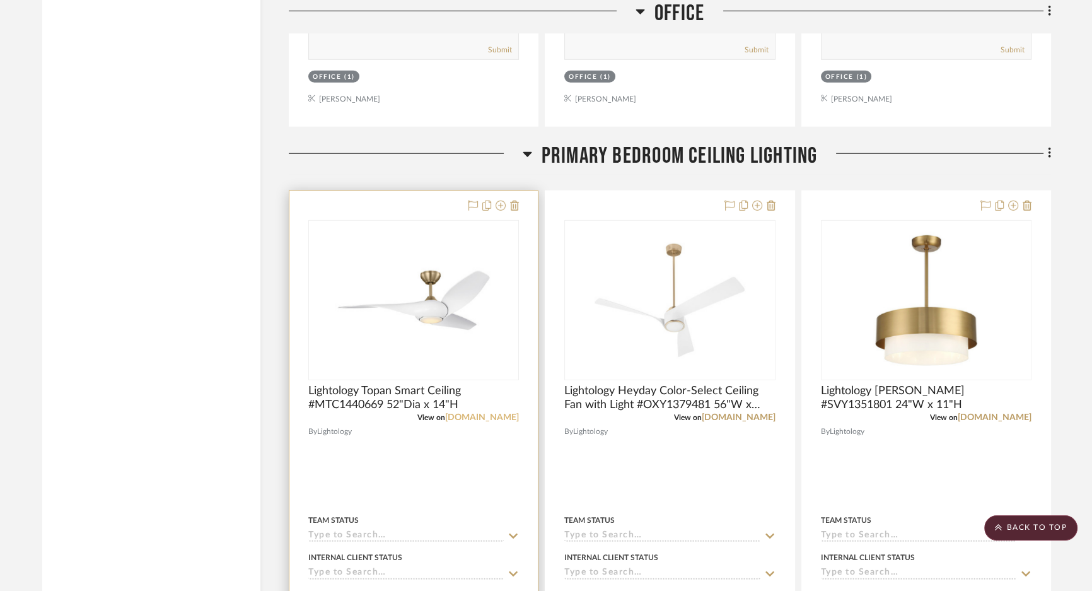
click at [483, 422] on link "[DOMAIN_NAME]" at bounding box center [482, 417] width 74 height 9
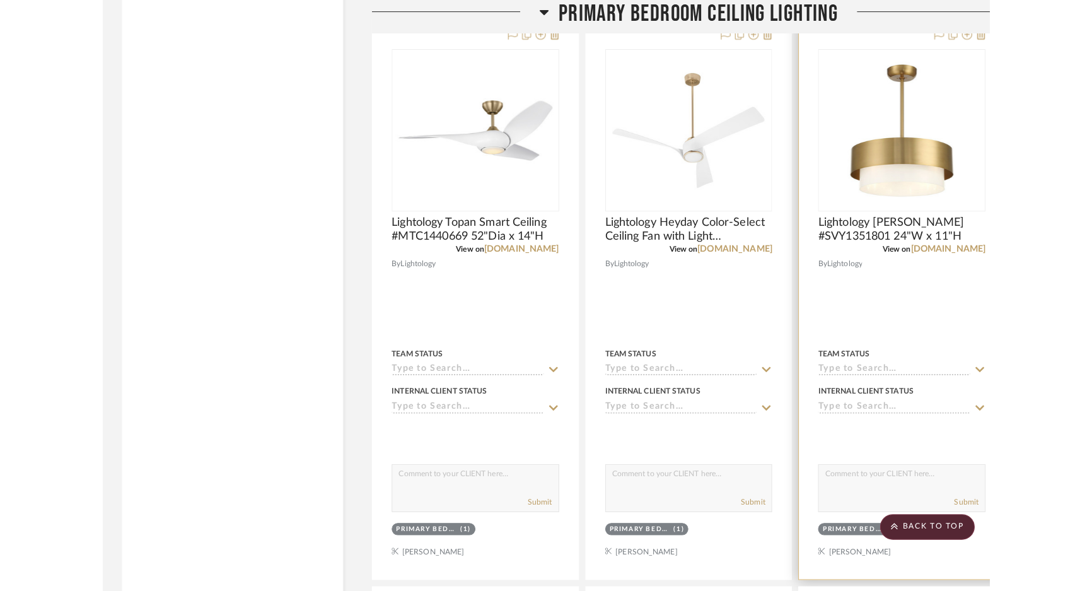
scroll to position [4526, 0]
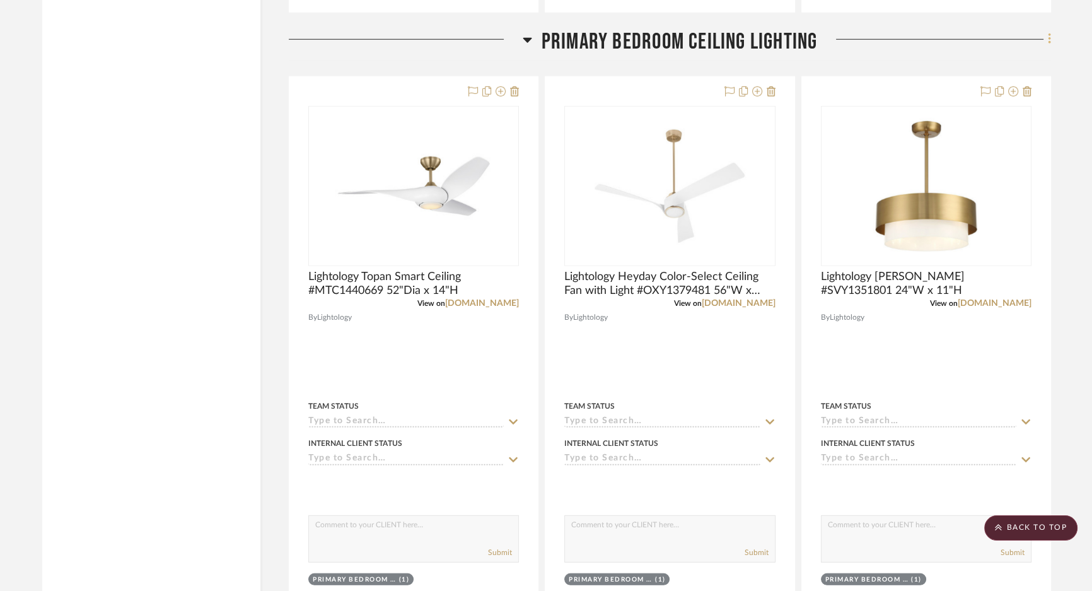
click at [873, 46] on icon at bounding box center [1049, 39] width 4 height 14
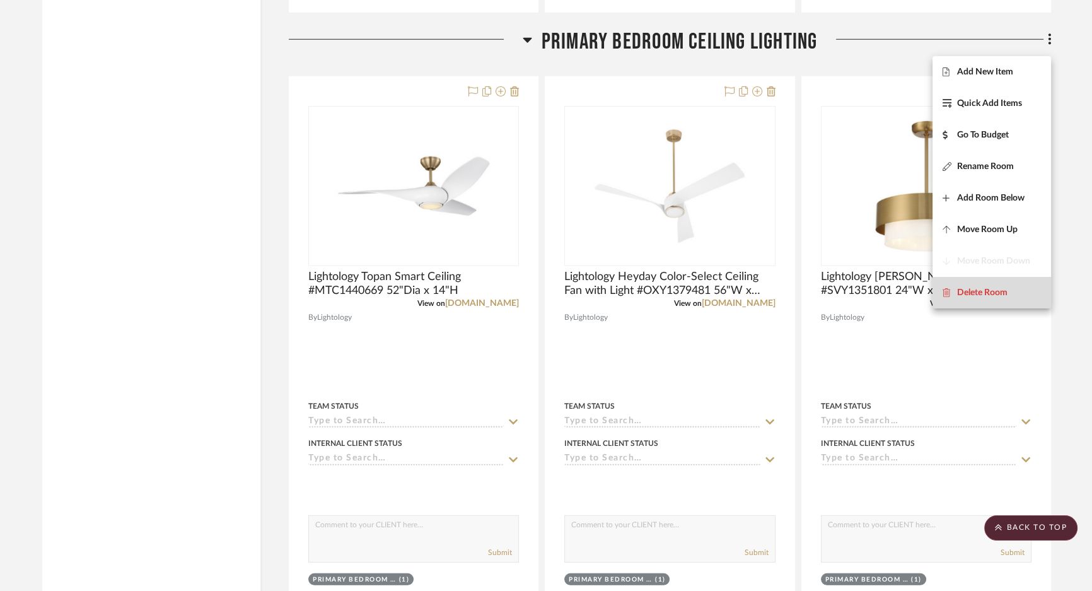
click at [873, 291] on span "Delete Room" at bounding box center [982, 292] width 50 height 11
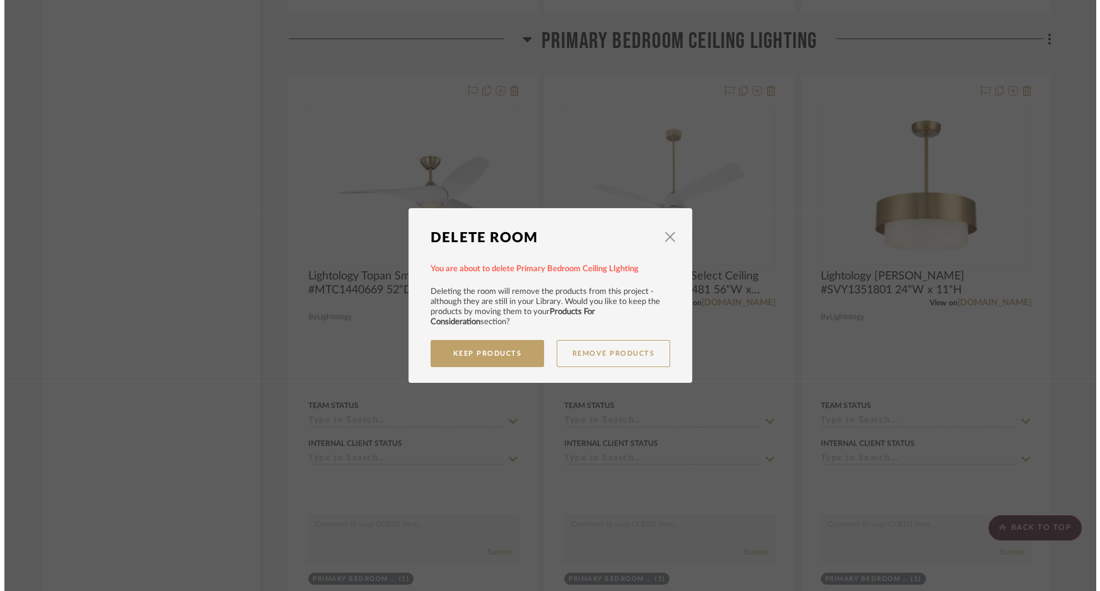
scroll to position [0, 0]
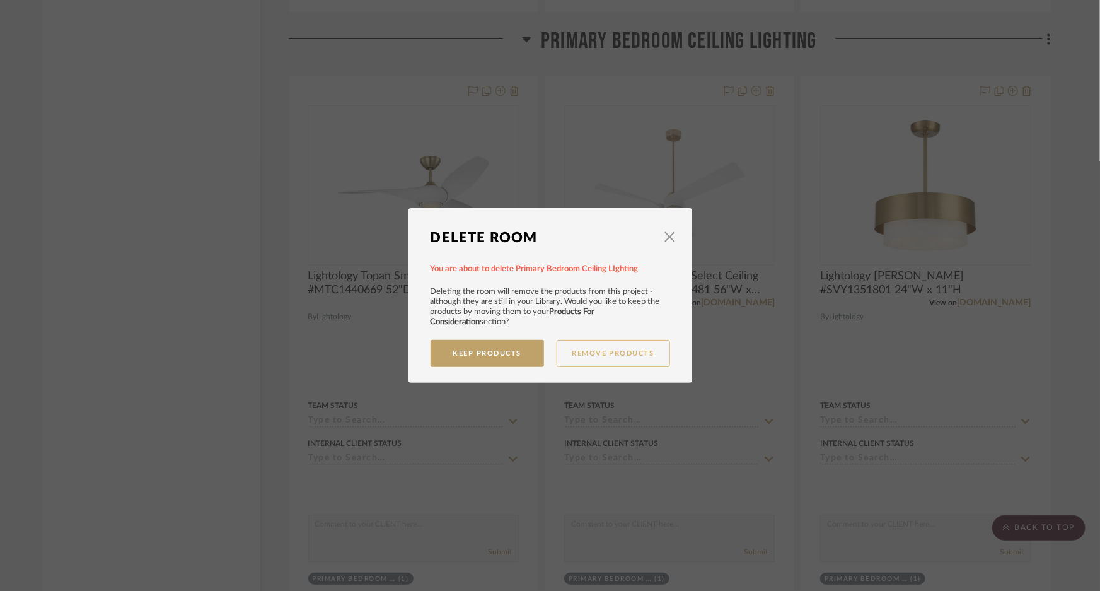
click at [583, 359] on button "Remove Products" at bounding box center [612, 353] width 113 height 27
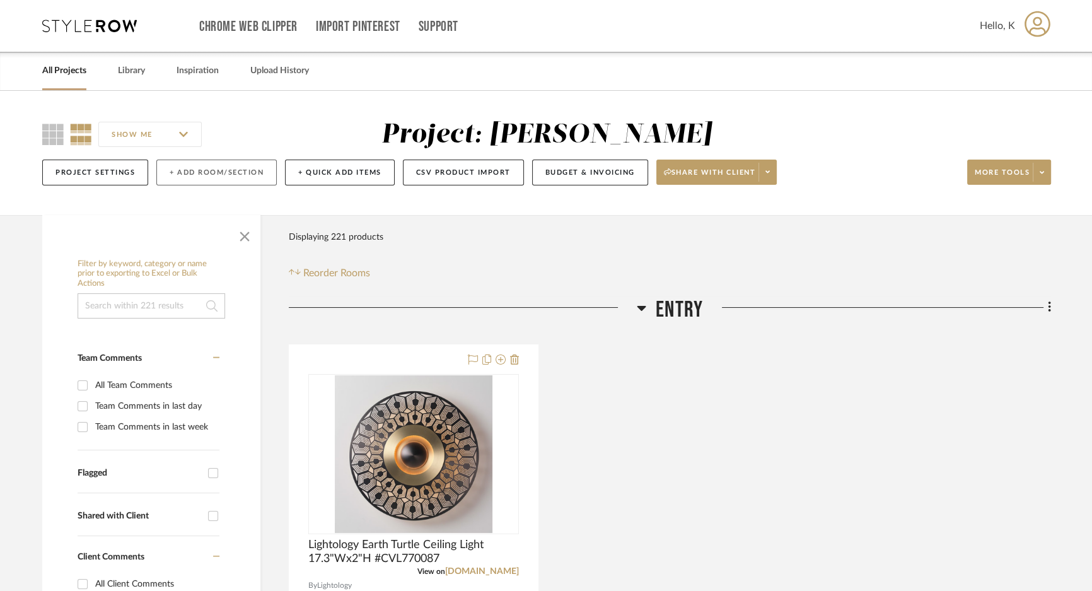
click at [226, 168] on button "+ Add Room/Section" at bounding box center [216, 172] width 120 height 26
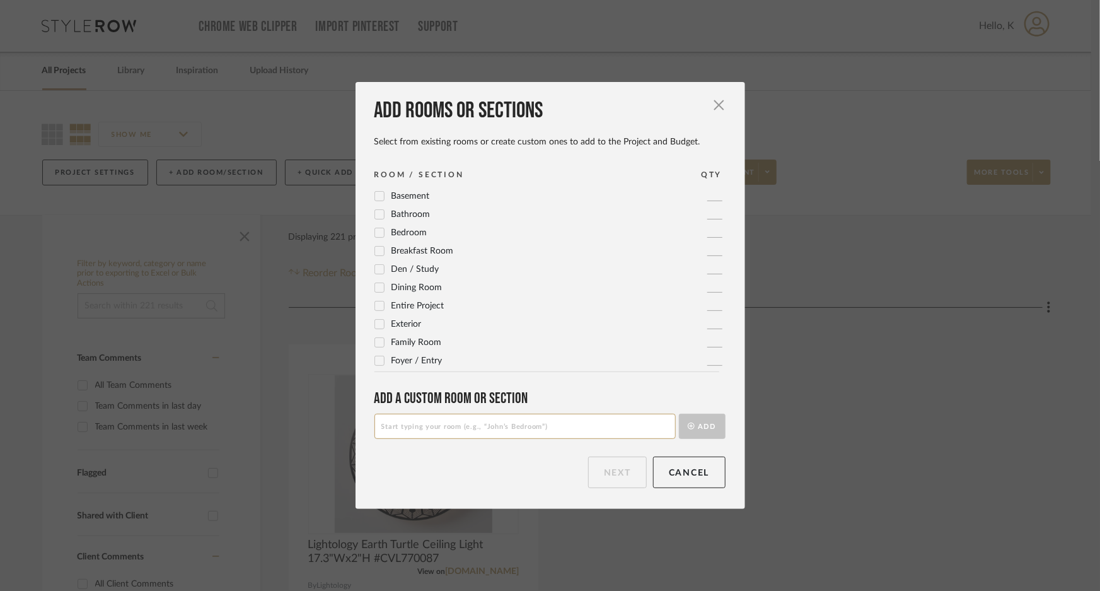
click at [413, 422] on input at bounding box center [524, 425] width 301 height 25
click at [416, 428] on input at bounding box center [524, 425] width 301 height 25
type input "G"
type input "Guest Bedroom"
click at [693, 429] on button "Add" at bounding box center [702, 425] width 47 height 25
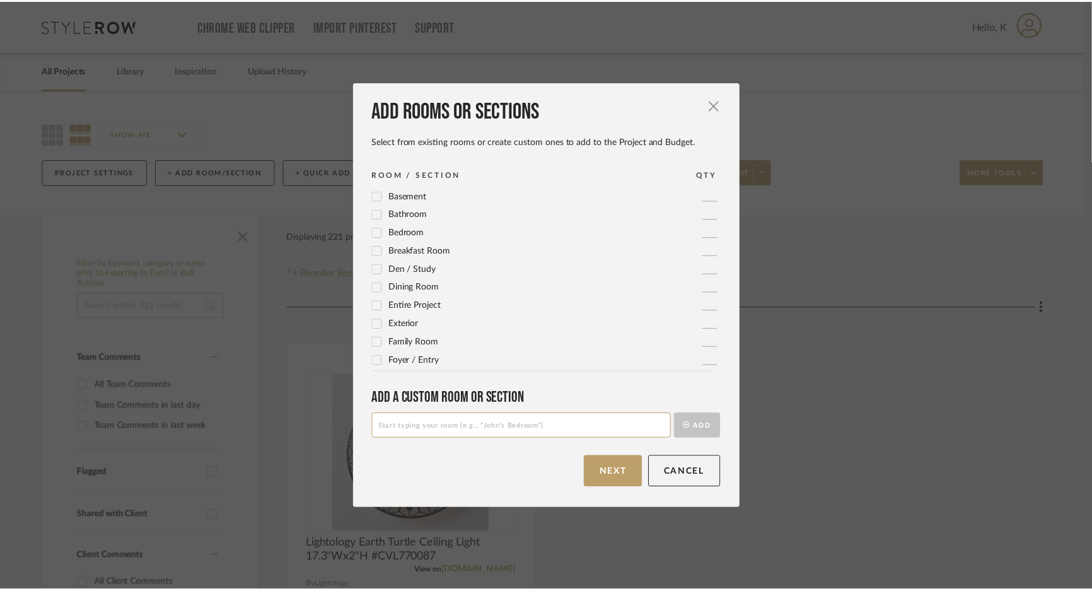
scroll to position [219, 0]
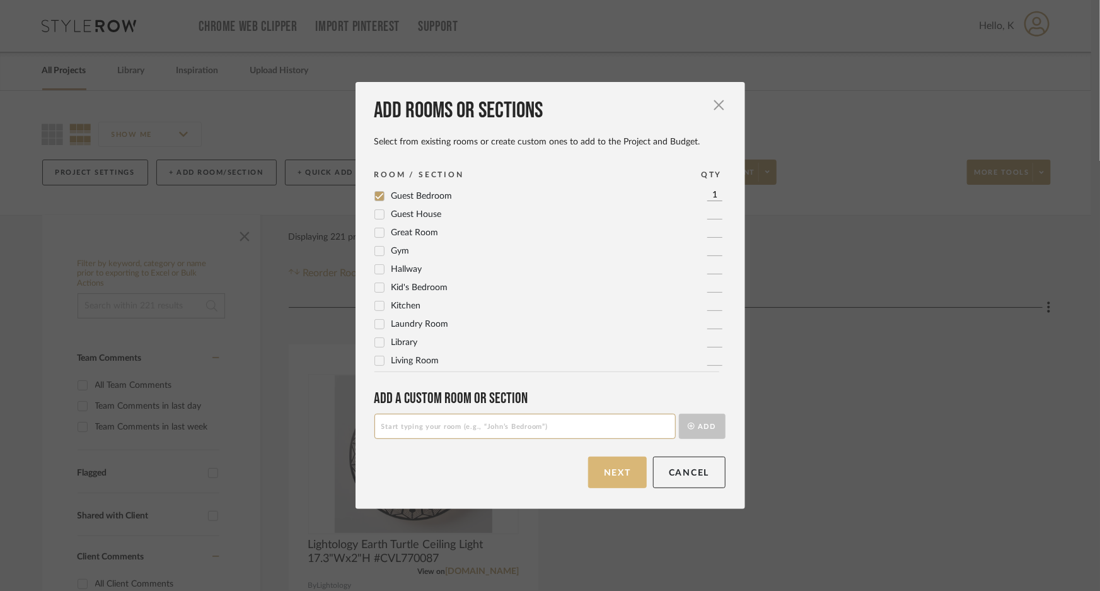
click at [614, 473] on button "Next" at bounding box center [617, 472] width 59 height 32
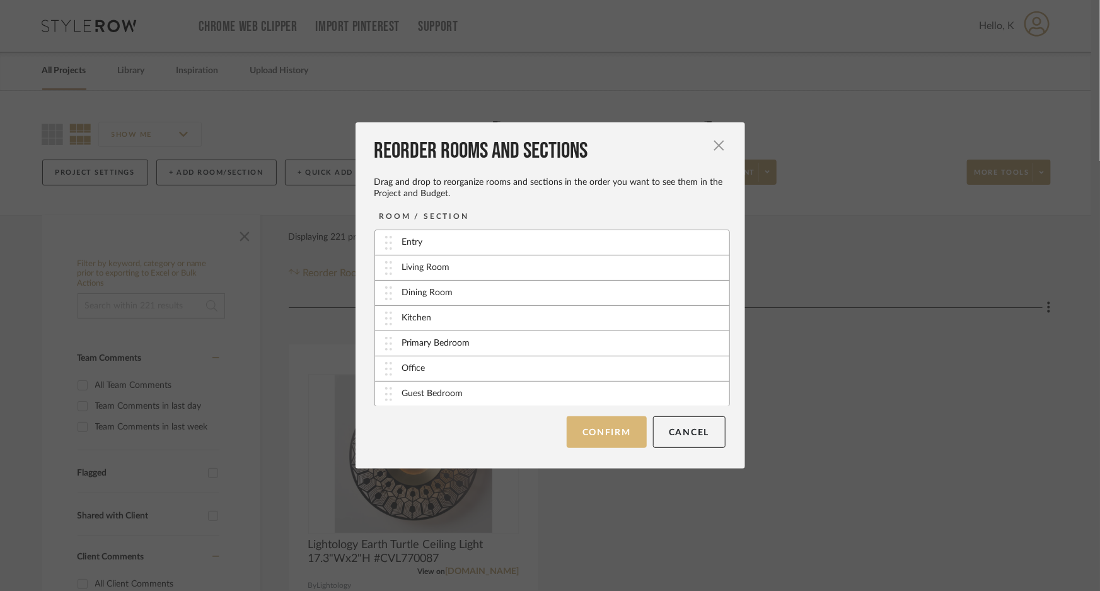
click at [617, 437] on button "Confirm" at bounding box center [607, 432] width 80 height 32
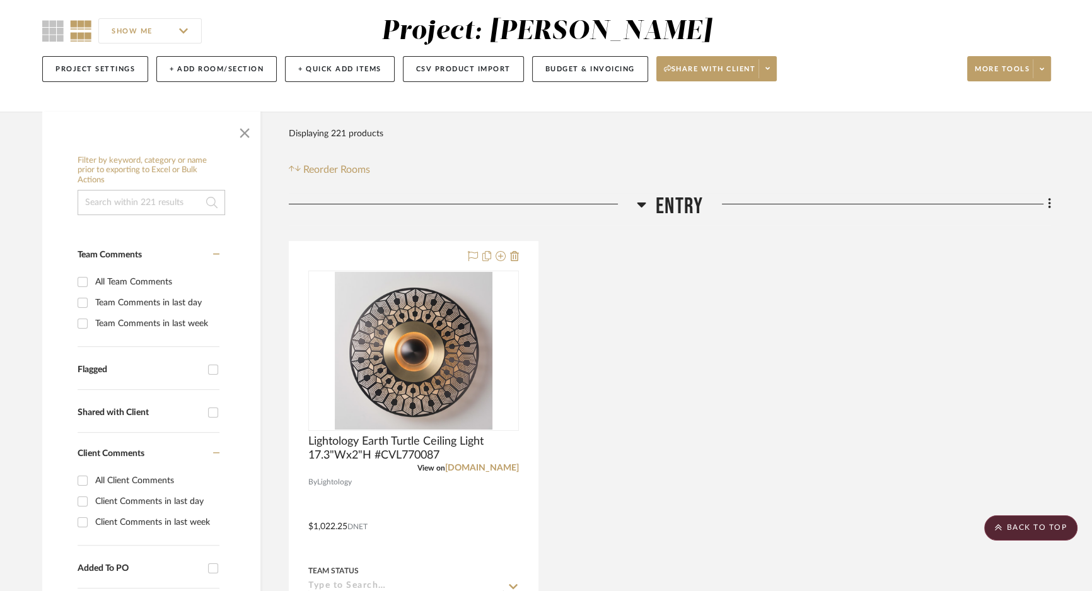
scroll to position [0, 0]
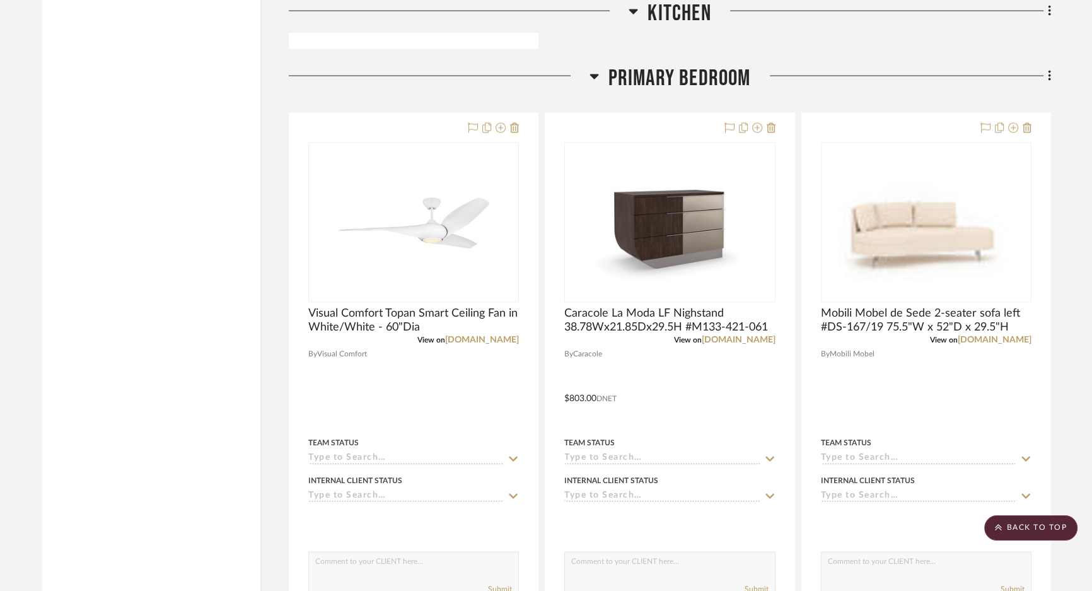
scroll to position [3285, 0]
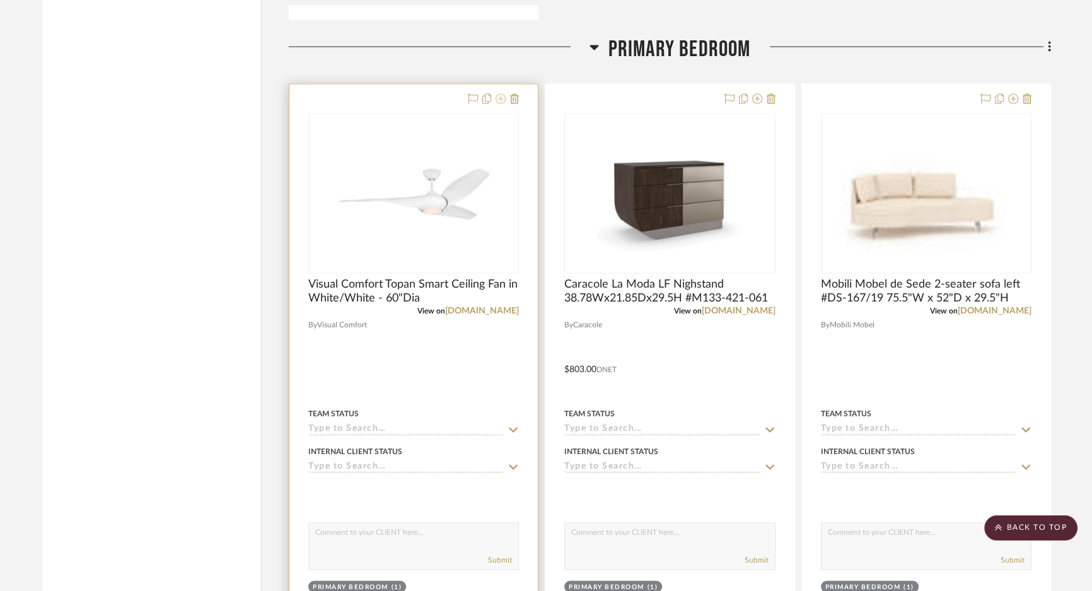
click at [503, 103] on icon at bounding box center [500, 99] width 10 height 10
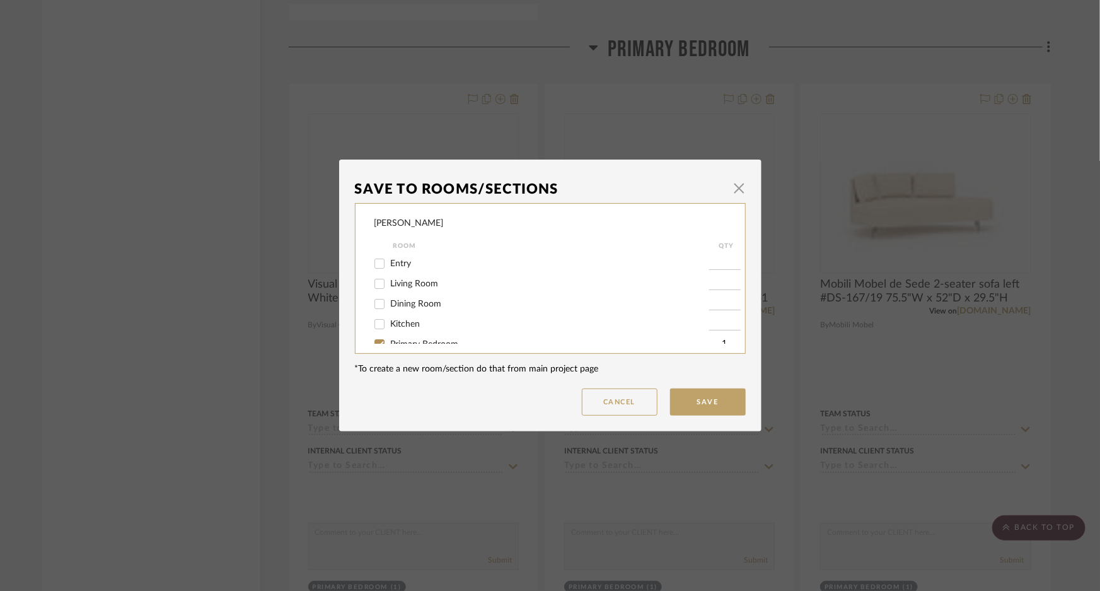
scroll to position [54, 0]
click at [391, 328] on span "Guest Bedroom" at bounding box center [421, 330] width 61 height 9
click at [389, 328] on input "Guest Bedroom" at bounding box center [379, 331] width 20 height 20
checkbox input "true"
type input "1"
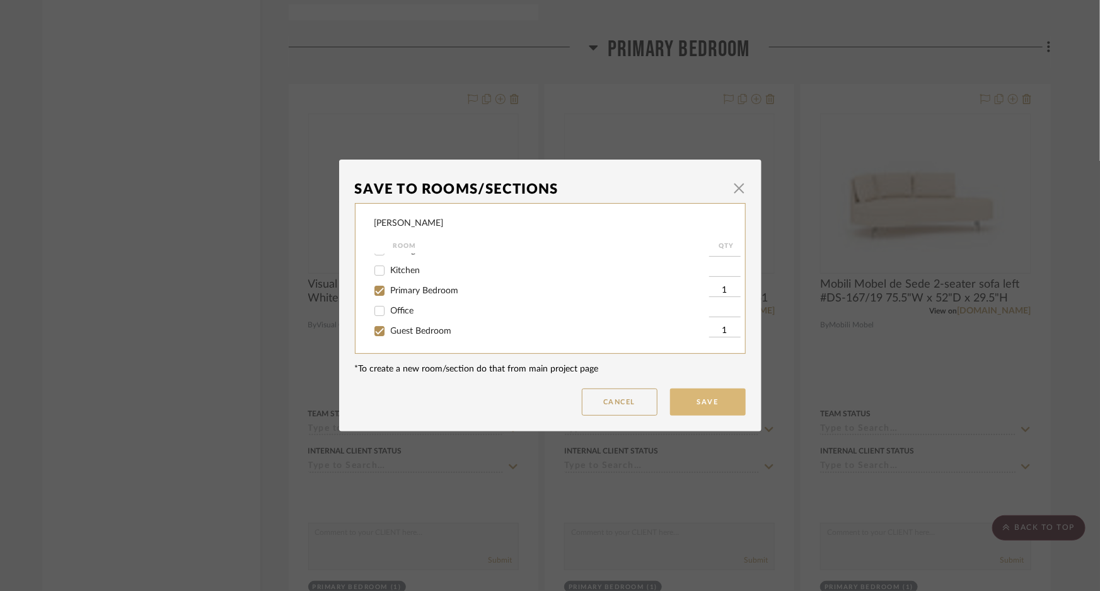
click at [698, 398] on button "Save" at bounding box center [708, 401] width 76 height 27
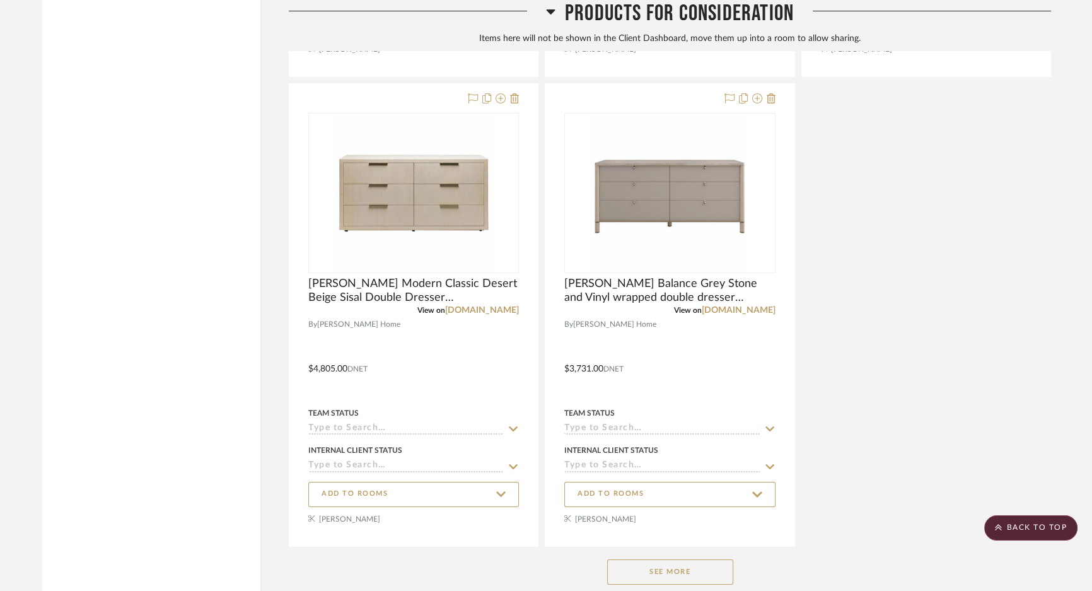
scroll to position [6189, 0]
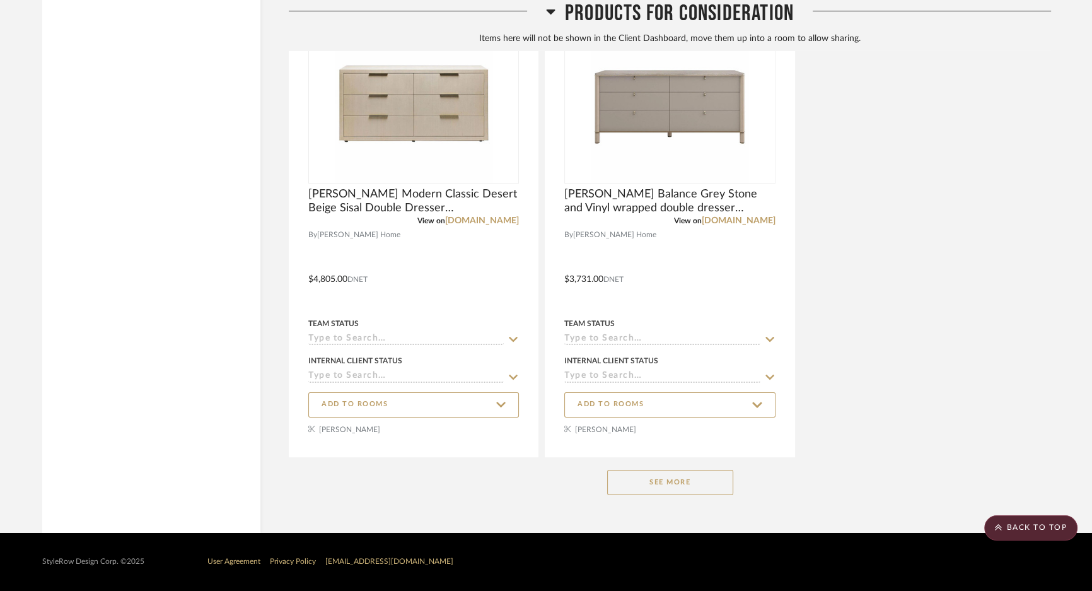
click at [670, 484] on button "See More" at bounding box center [670, 482] width 126 height 25
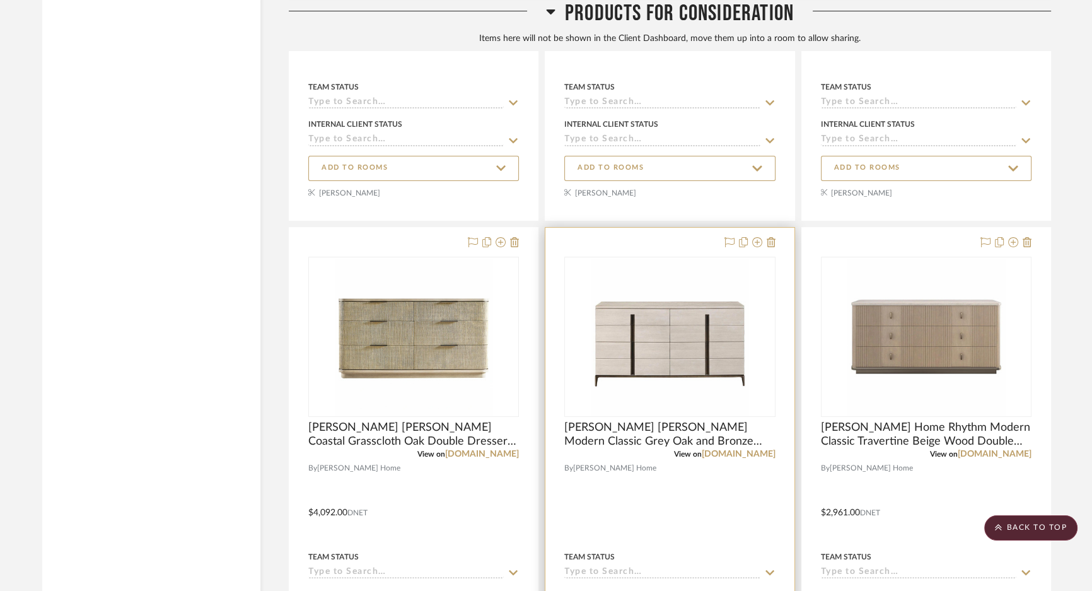
scroll to position [6705, 0]
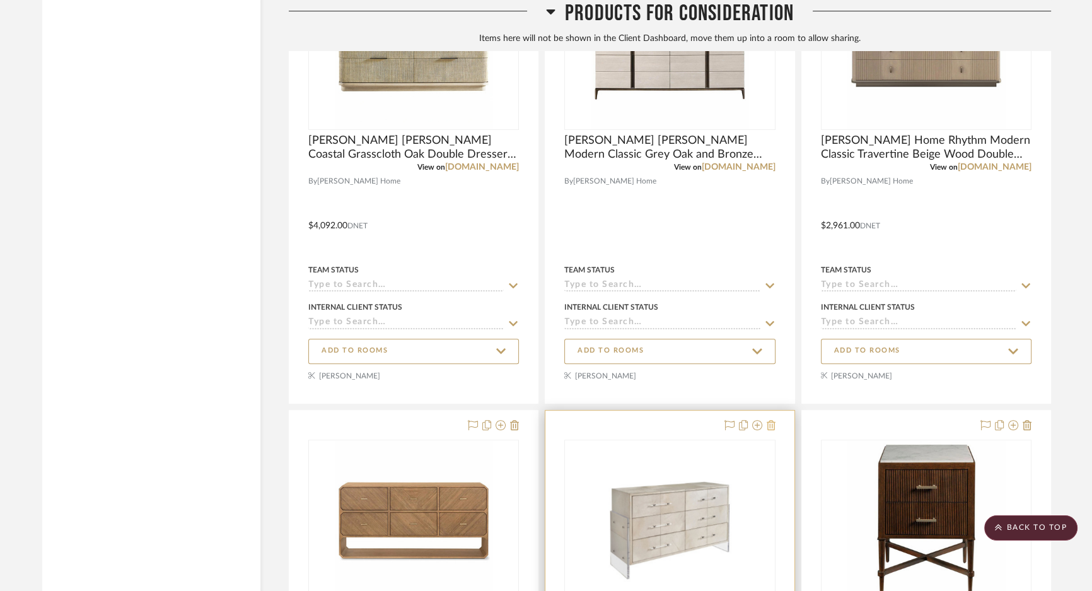
click at [769, 430] on icon at bounding box center [770, 425] width 9 height 10
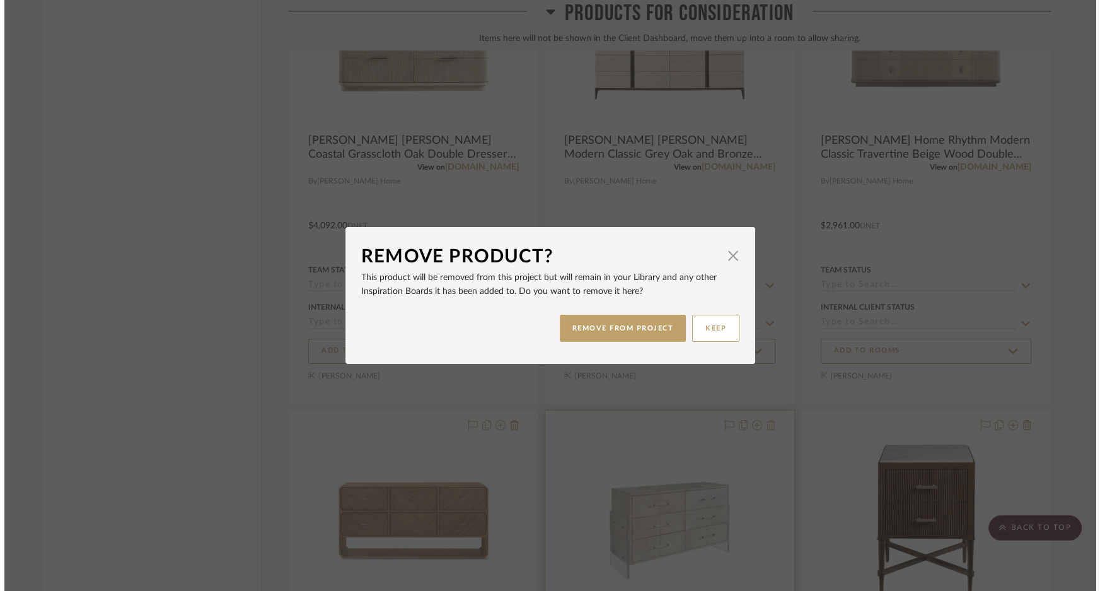
scroll to position [0, 0]
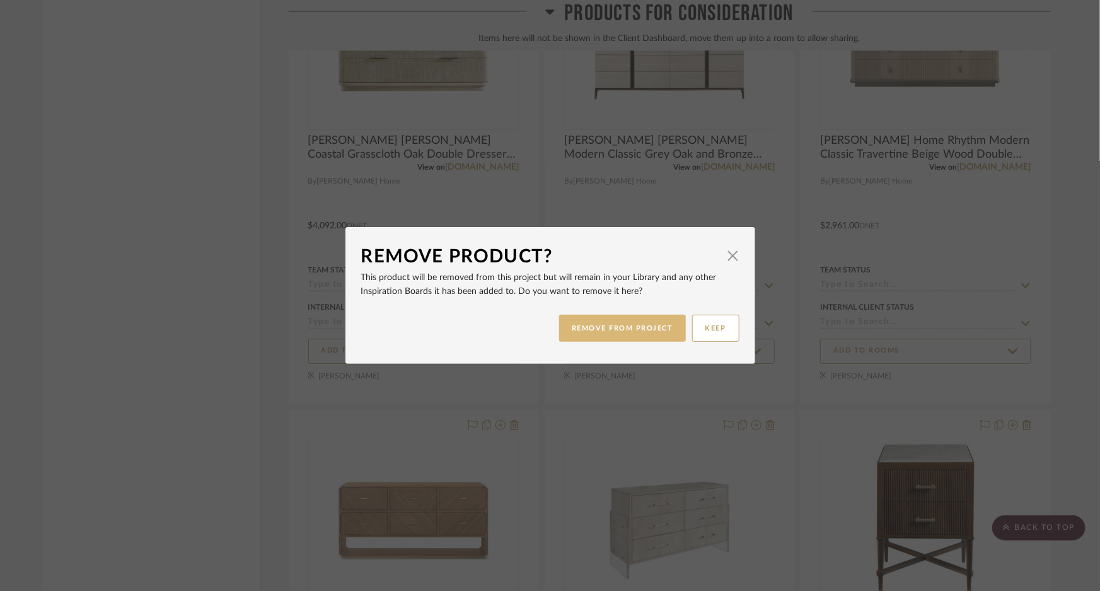
click at [605, 334] on button "REMOVE FROM PROJECT" at bounding box center [622, 327] width 127 height 27
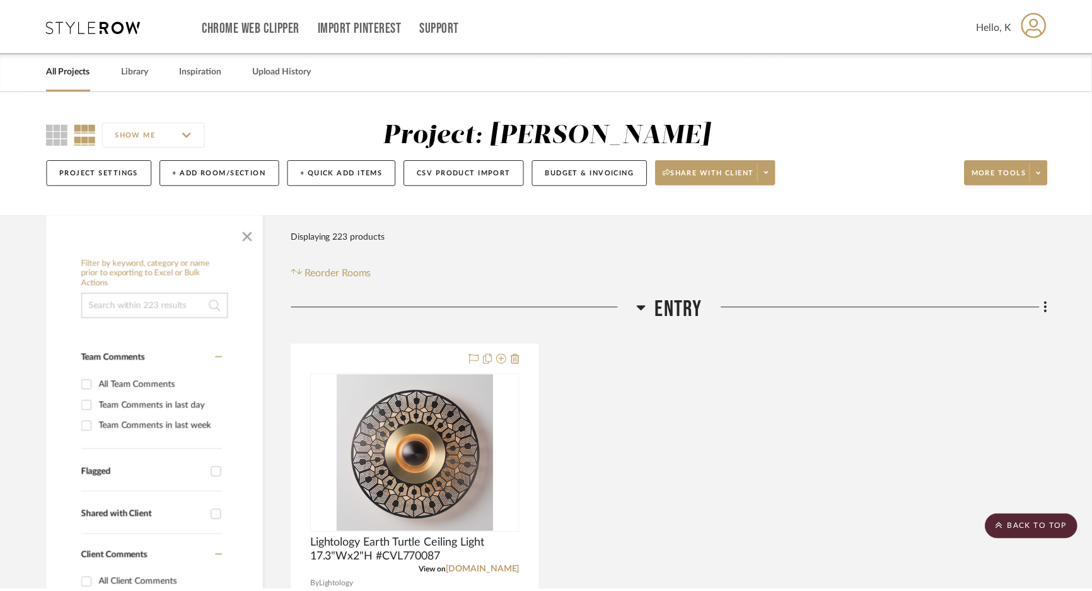
scroll to position [6705, 0]
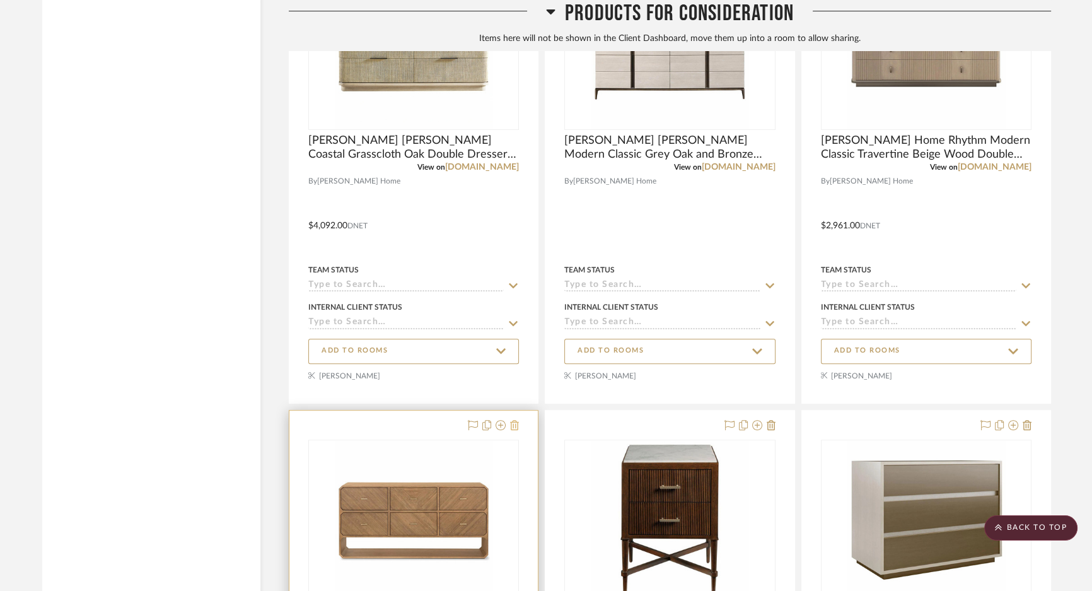
click at [514, 430] on icon at bounding box center [514, 425] width 9 height 10
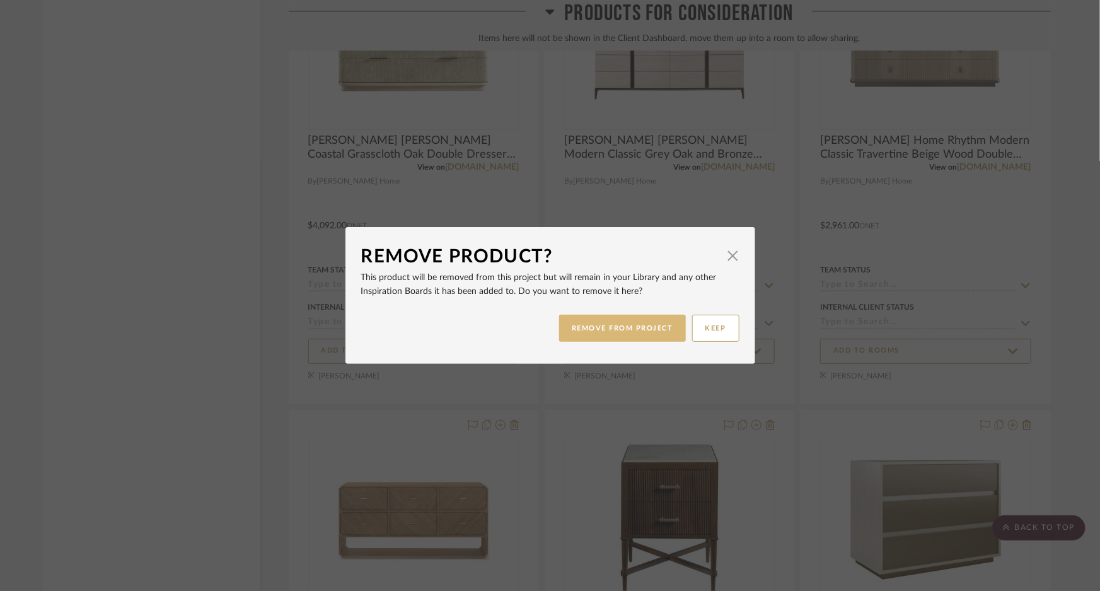
click at [609, 328] on button "REMOVE FROM PROJECT" at bounding box center [622, 327] width 127 height 27
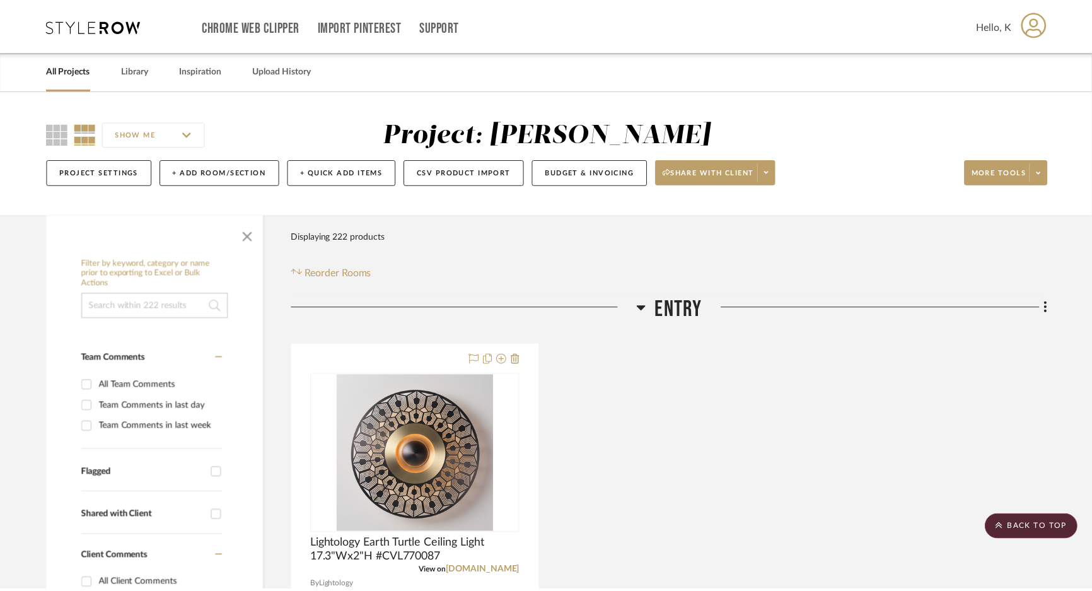
scroll to position [6705, 0]
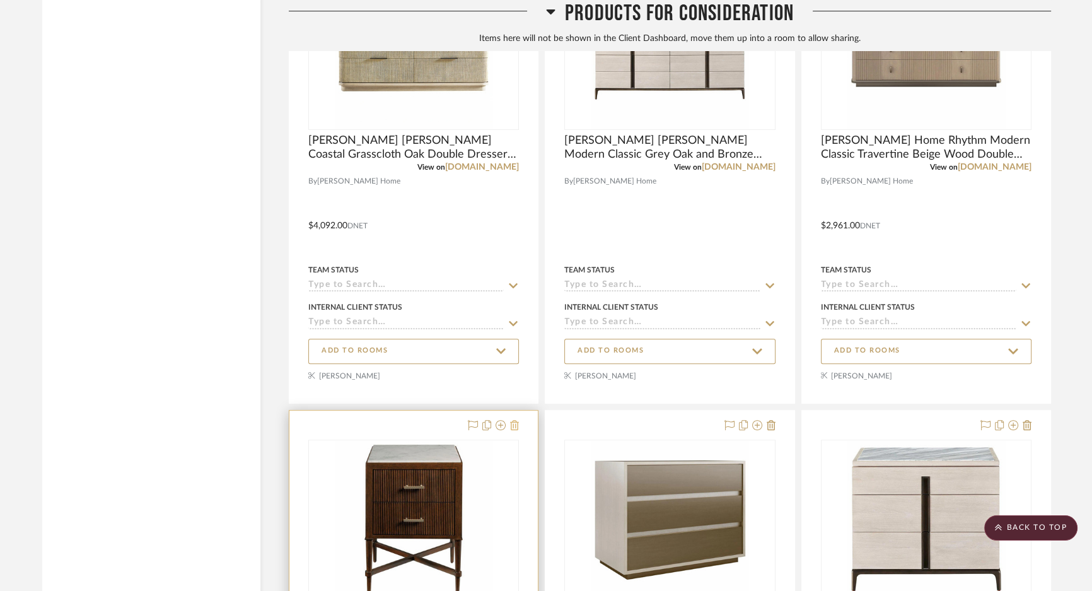
click at [514, 430] on icon at bounding box center [514, 425] width 9 height 10
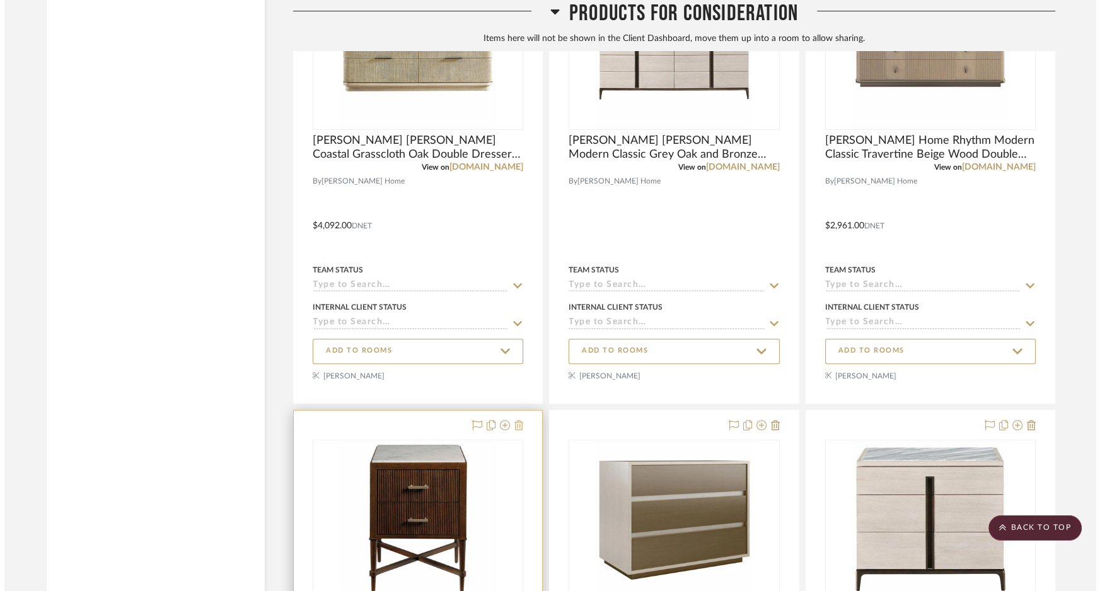
scroll to position [0, 0]
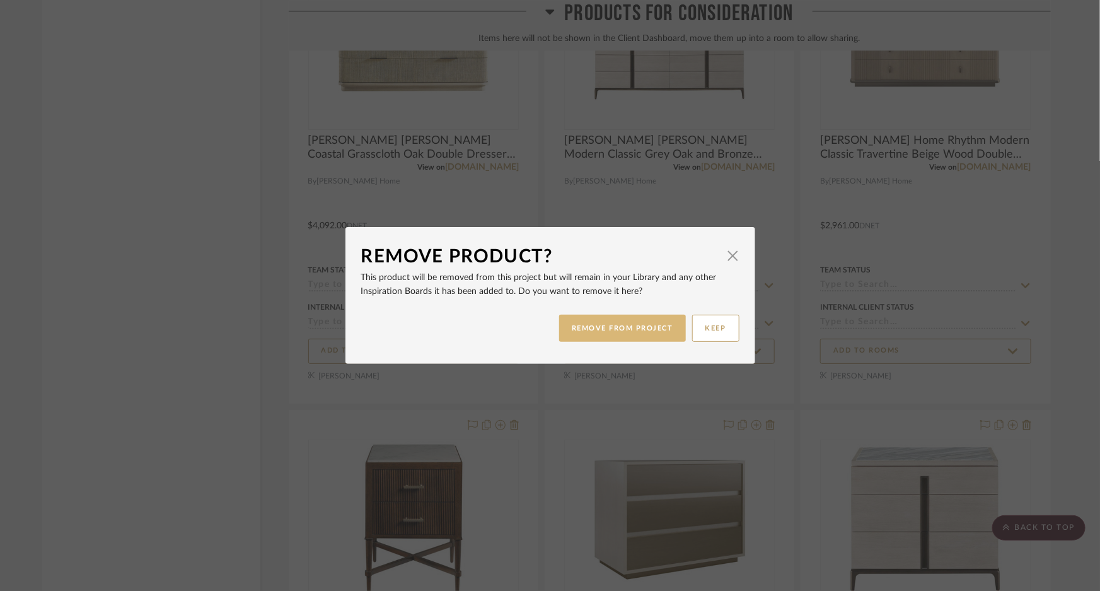
click at [602, 328] on button "REMOVE FROM PROJECT" at bounding box center [622, 327] width 127 height 27
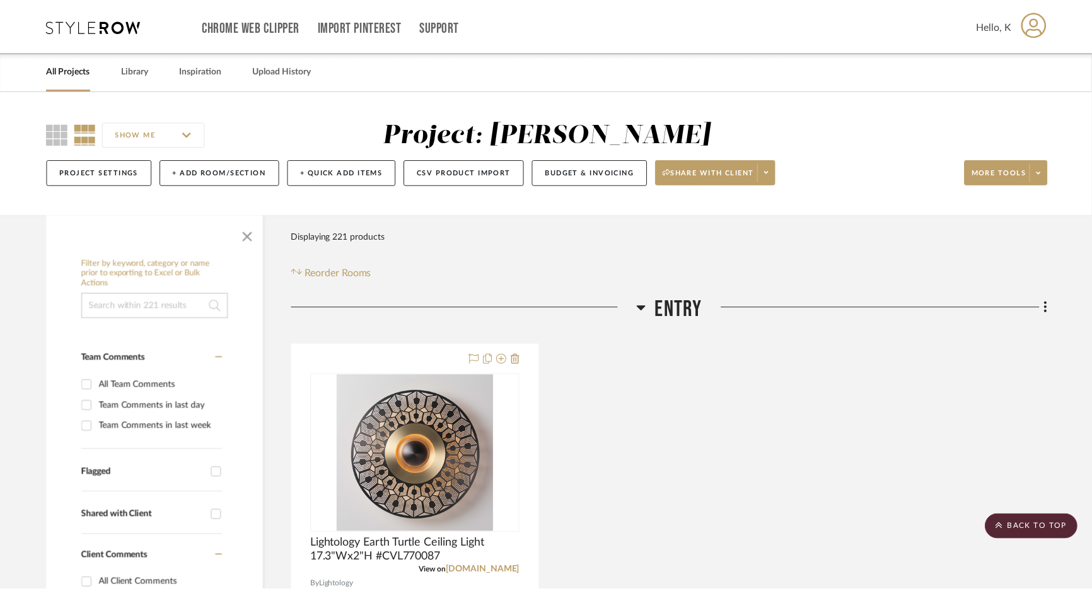
scroll to position [6705, 0]
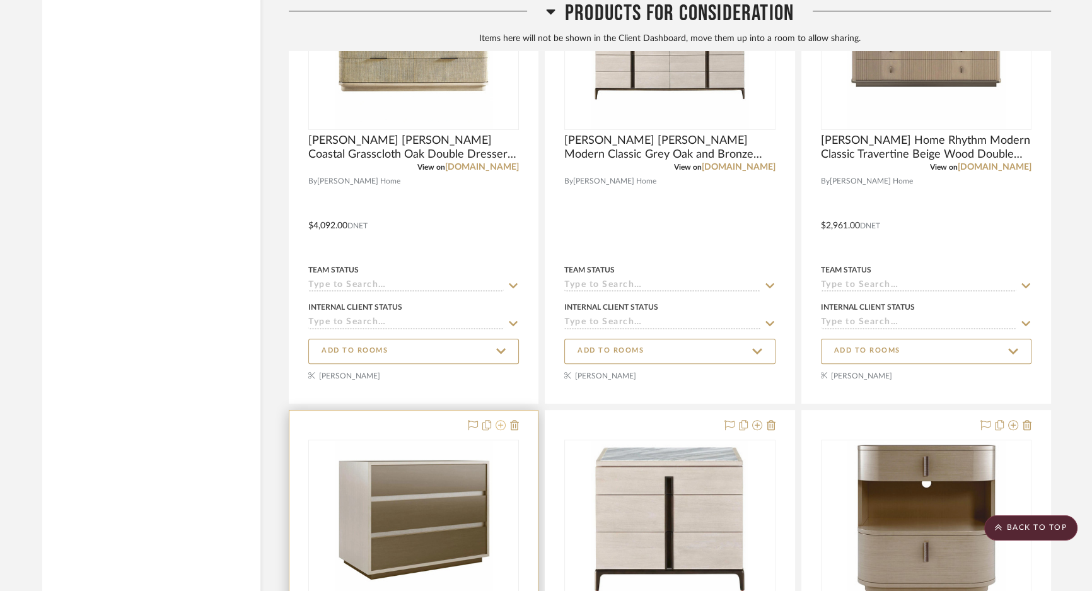
click at [502, 430] on icon at bounding box center [500, 425] width 10 height 10
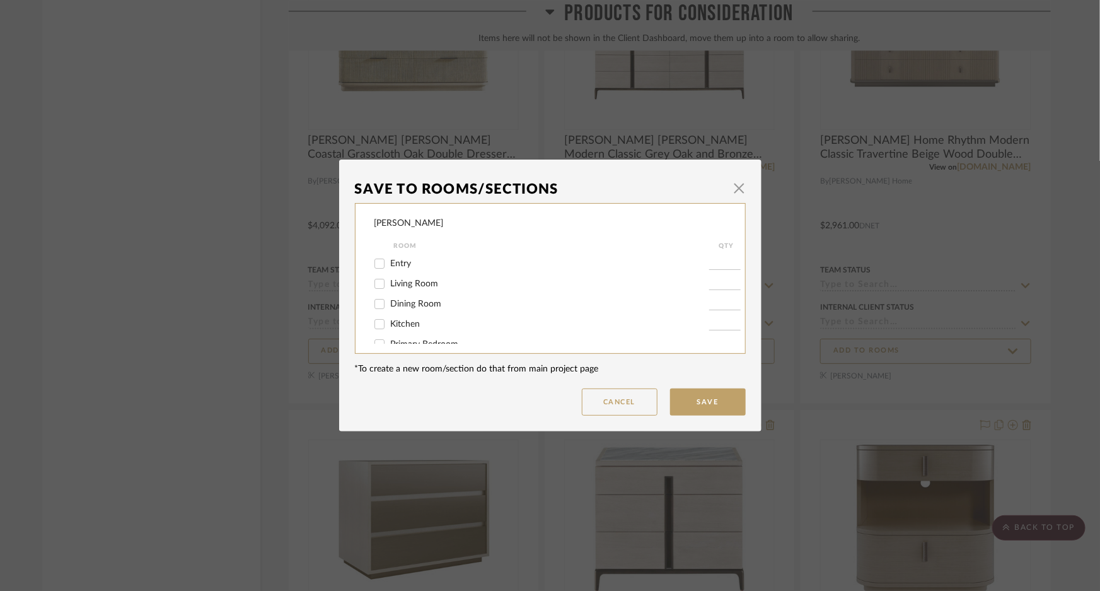
scroll to position [54, 0]
click at [417, 294] on label "Primary Bedroom" at bounding box center [550, 290] width 318 height 11
click at [389, 294] on input "Primary Bedroom" at bounding box center [379, 290] width 20 height 20
checkbox input "true"
type input "1"
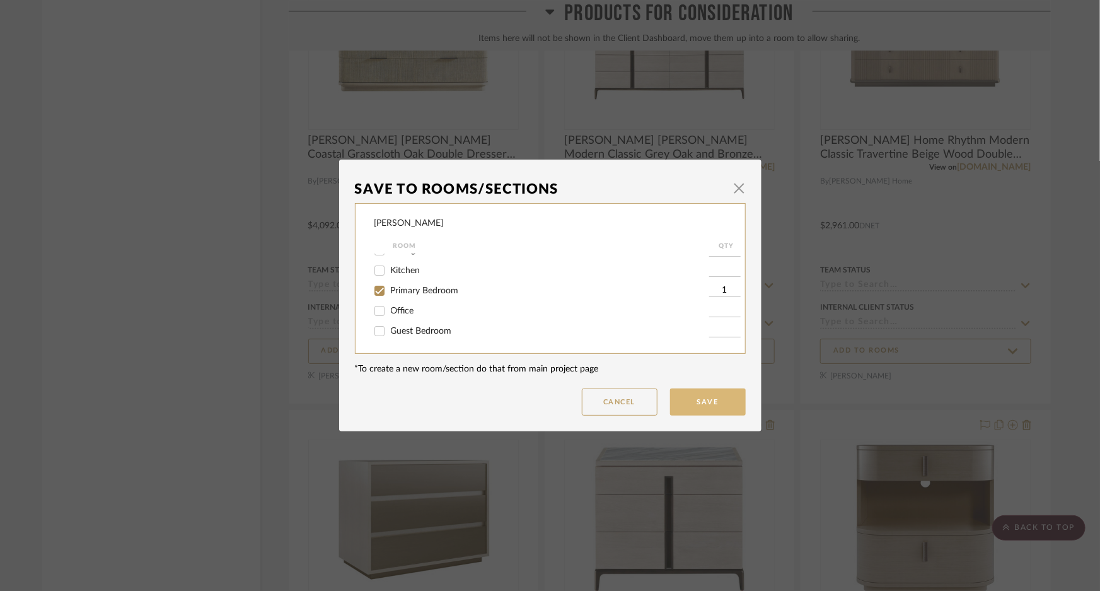
click at [696, 407] on button "Save" at bounding box center [708, 401] width 76 height 27
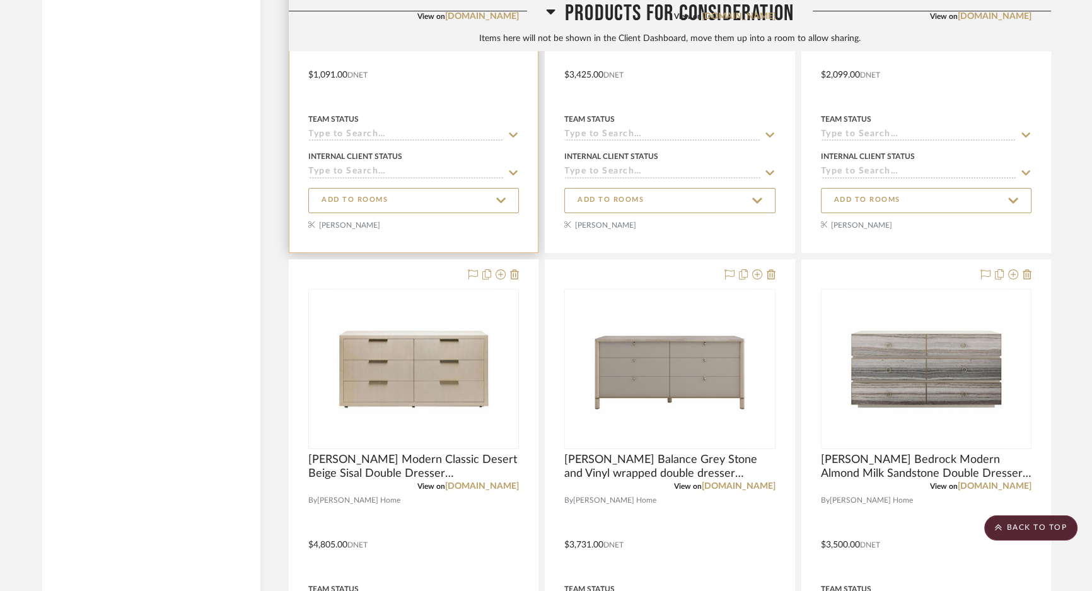
scroll to position [6418, 0]
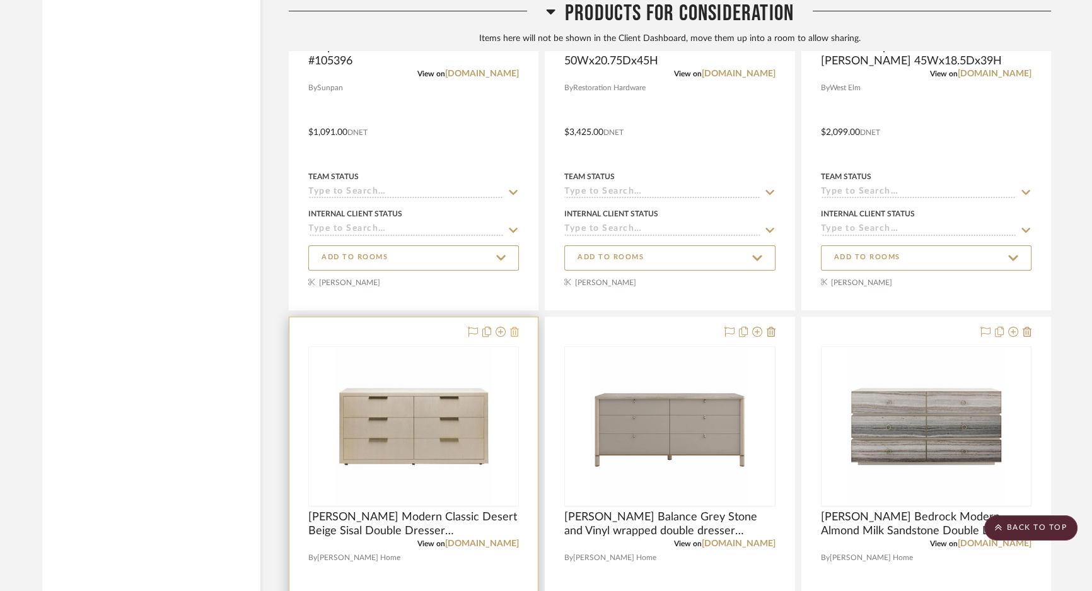
click at [512, 337] on icon at bounding box center [514, 331] width 9 height 10
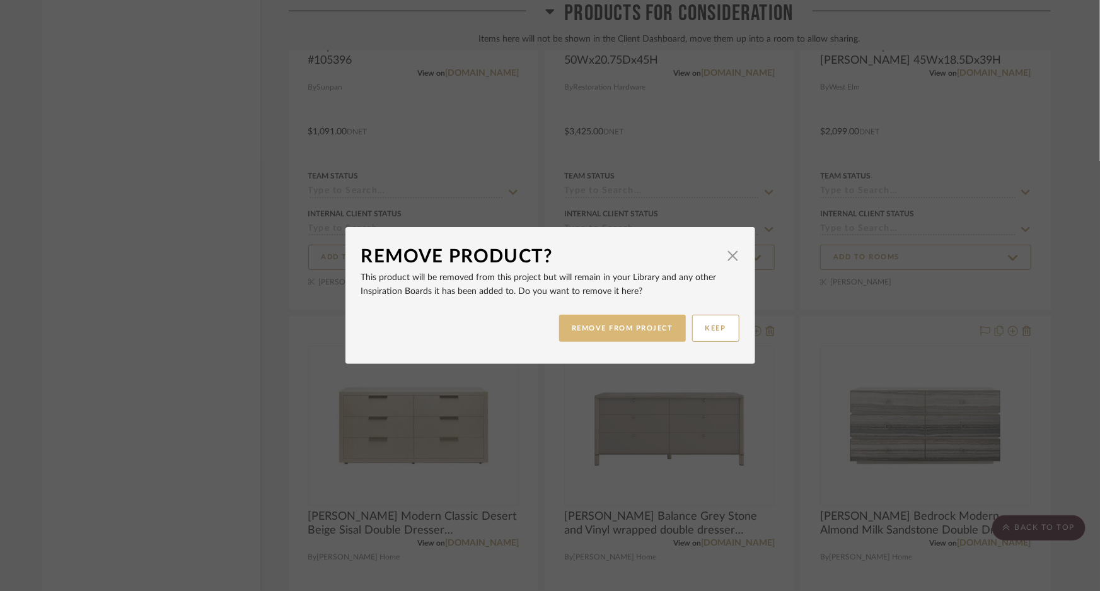
click at [582, 333] on button "REMOVE FROM PROJECT" at bounding box center [622, 327] width 127 height 27
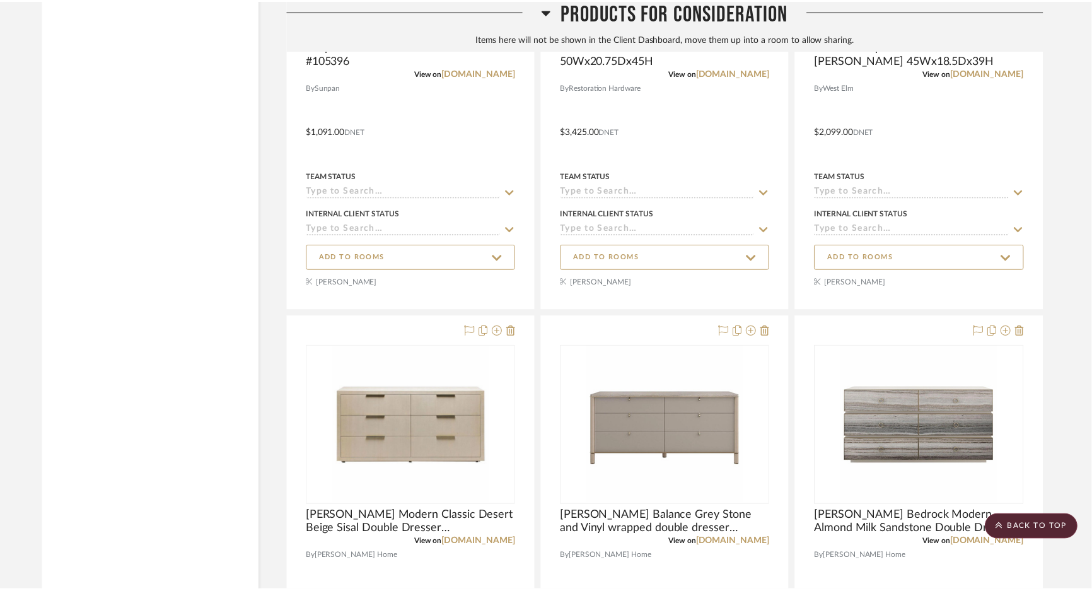
scroll to position [6418, 0]
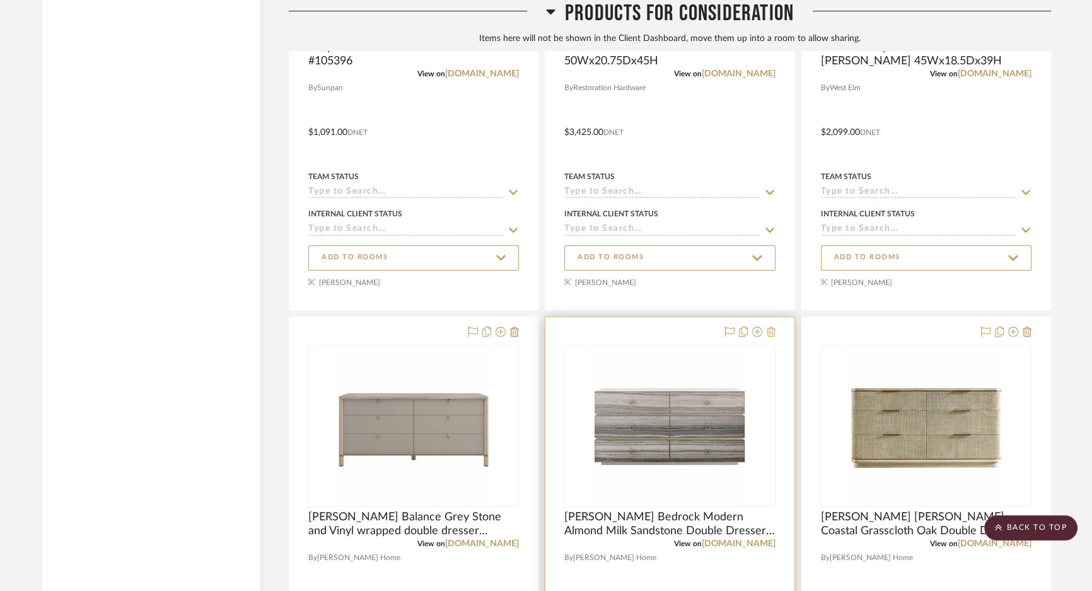
click at [772, 337] on icon at bounding box center [770, 331] width 9 height 10
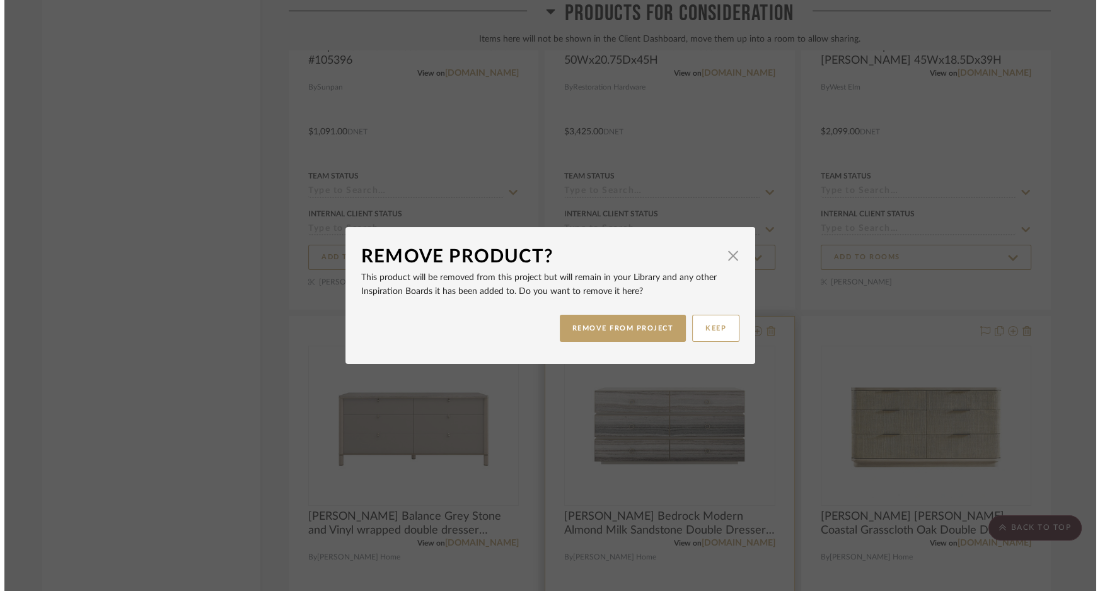
scroll to position [0, 0]
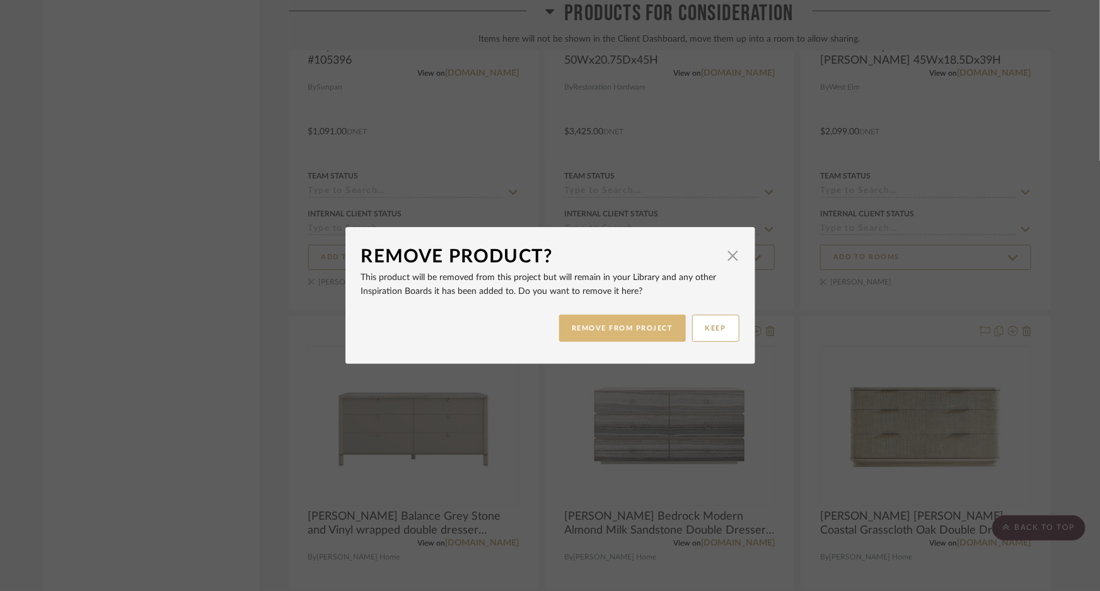
click at [596, 334] on button "REMOVE FROM PROJECT" at bounding box center [622, 327] width 127 height 27
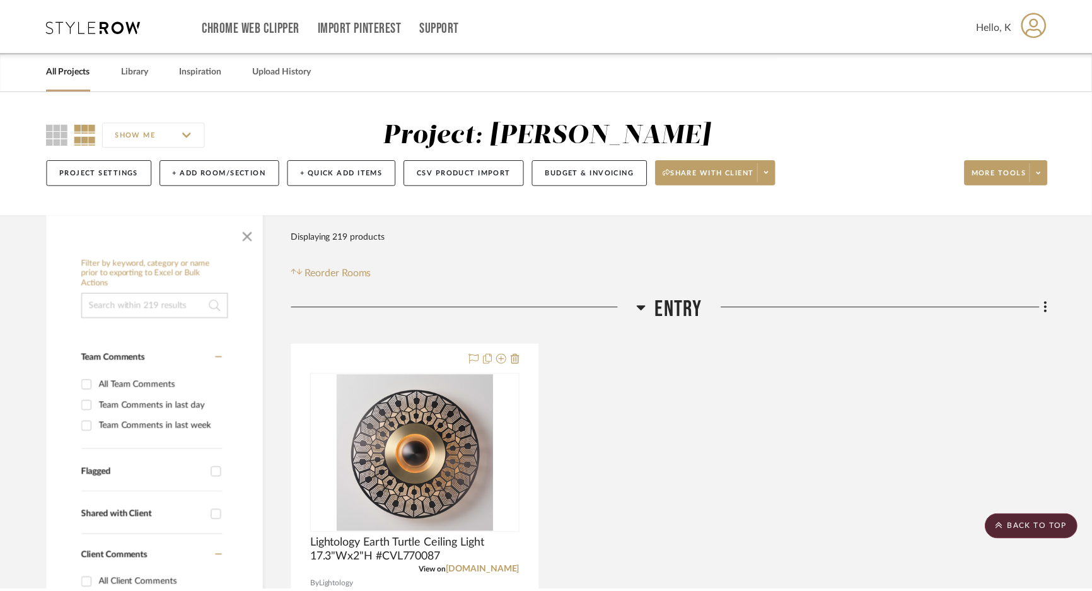
scroll to position [6418, 0]
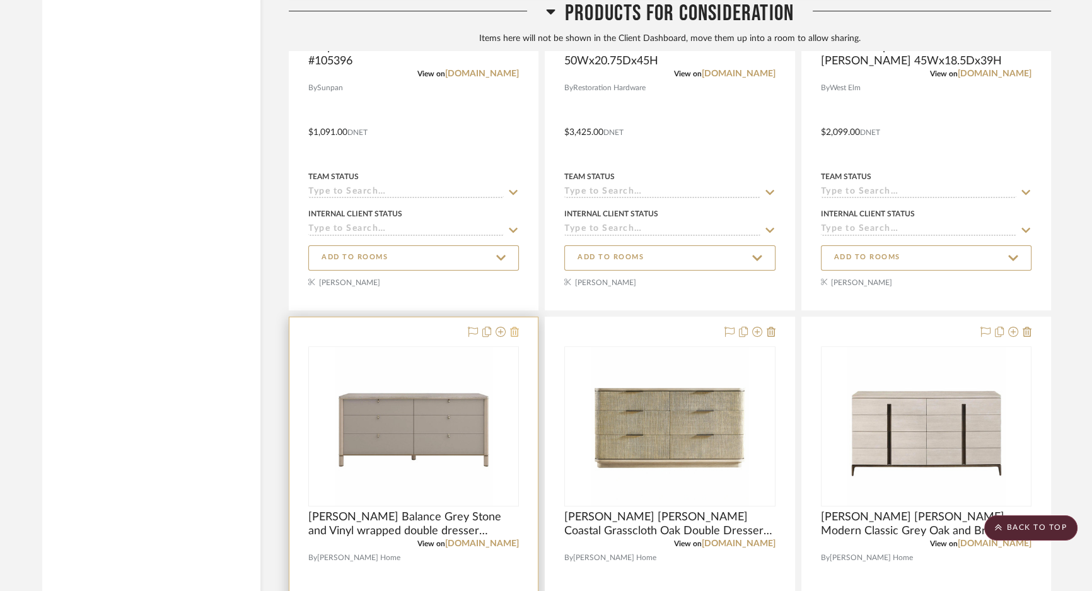
click at [516, 337] on icon at bounding box center [514, 331] width 9 height 10
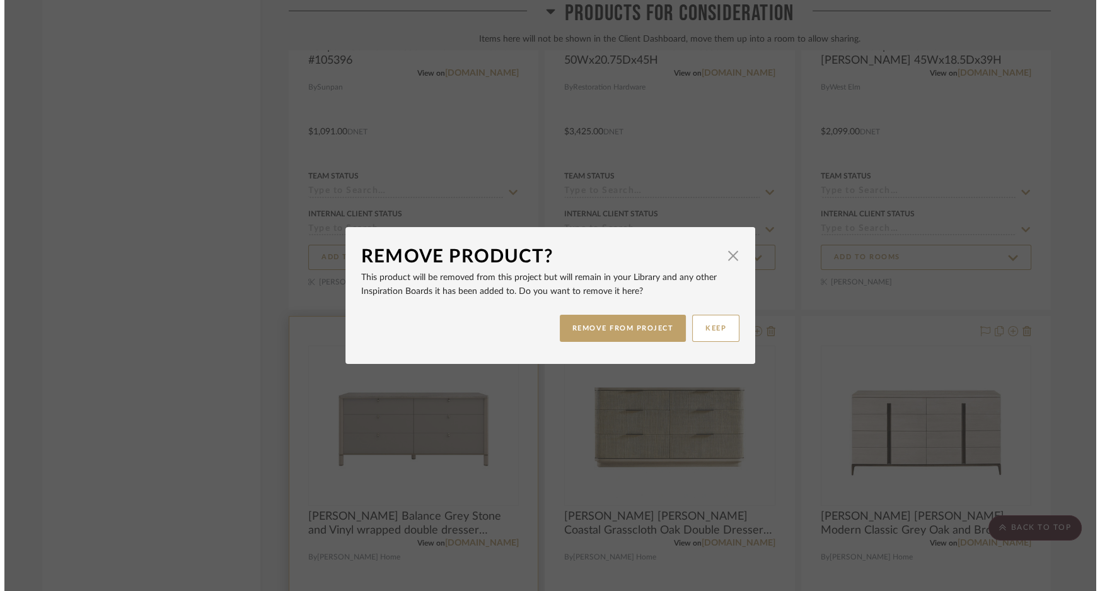
scroll to position [0, 0]
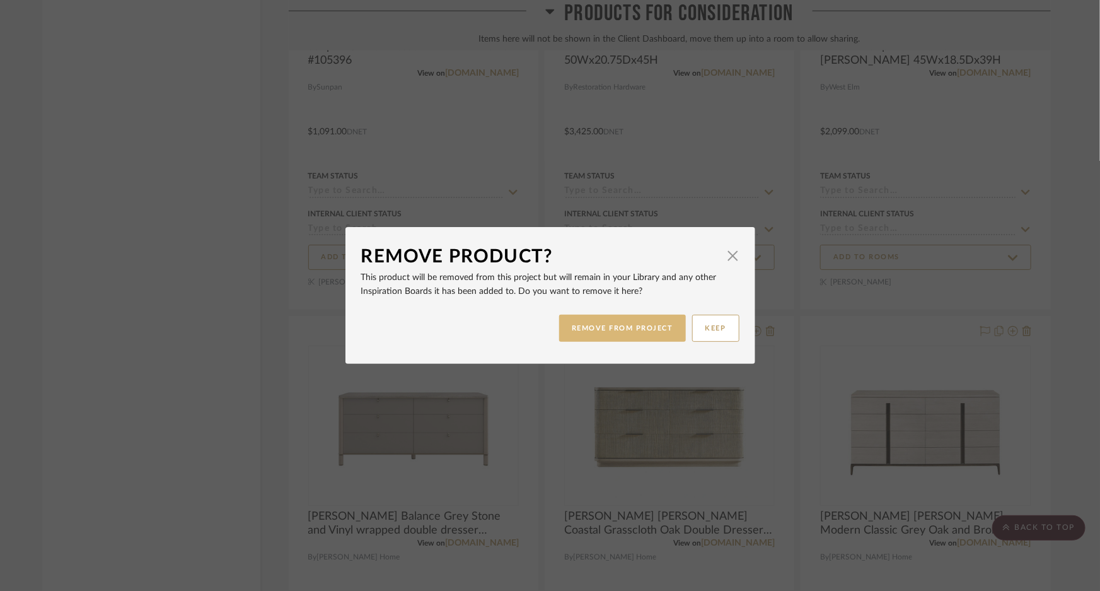
click at [595, 329] on button "REMOVE FROM PROJECT" at bounding box center [622, 327] width 127 height 27
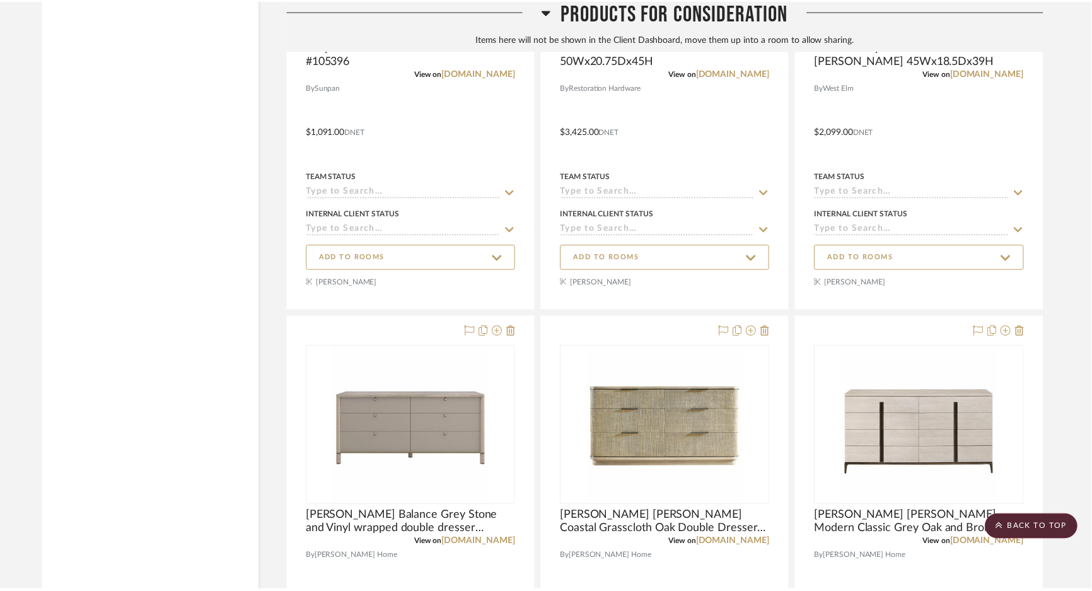
scroll to position [6418, 0]
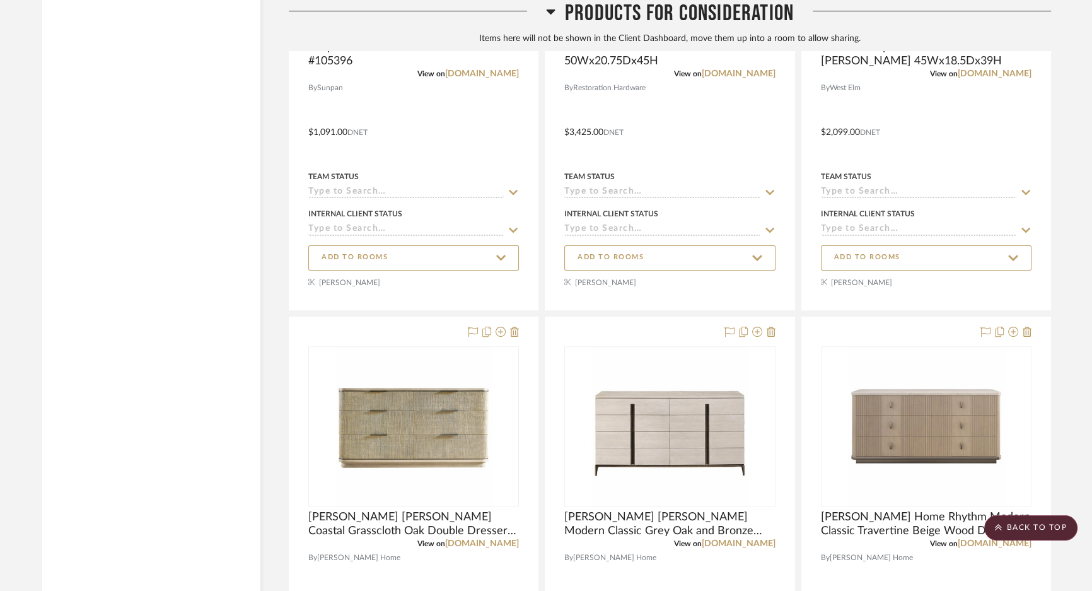
click at [512, 335] on icon at bounding box center [514, 331] width 9 height 10
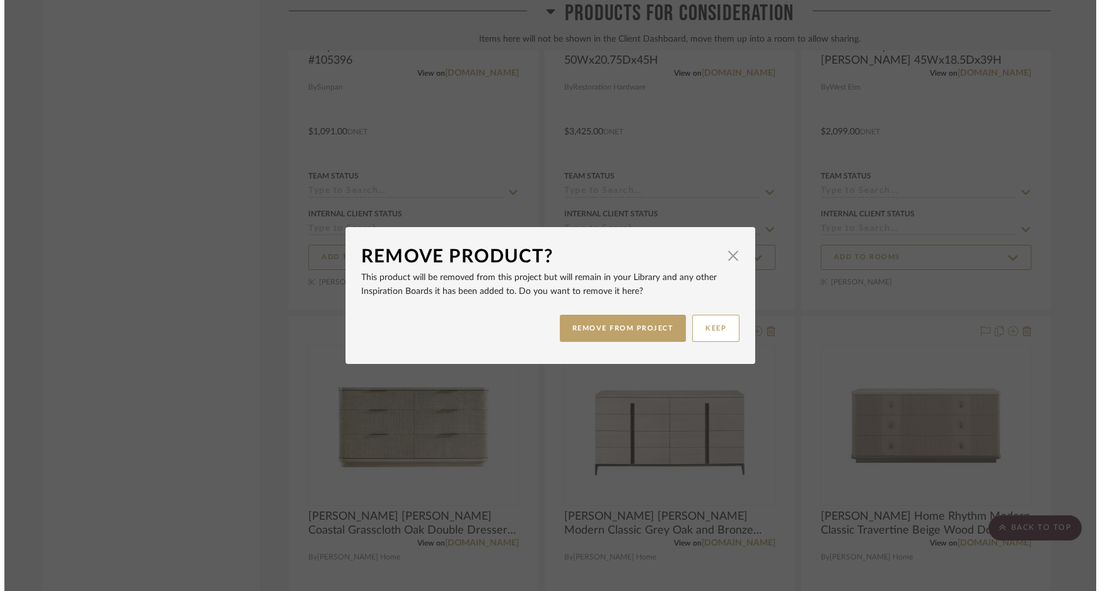
scroll to position [0, 0]
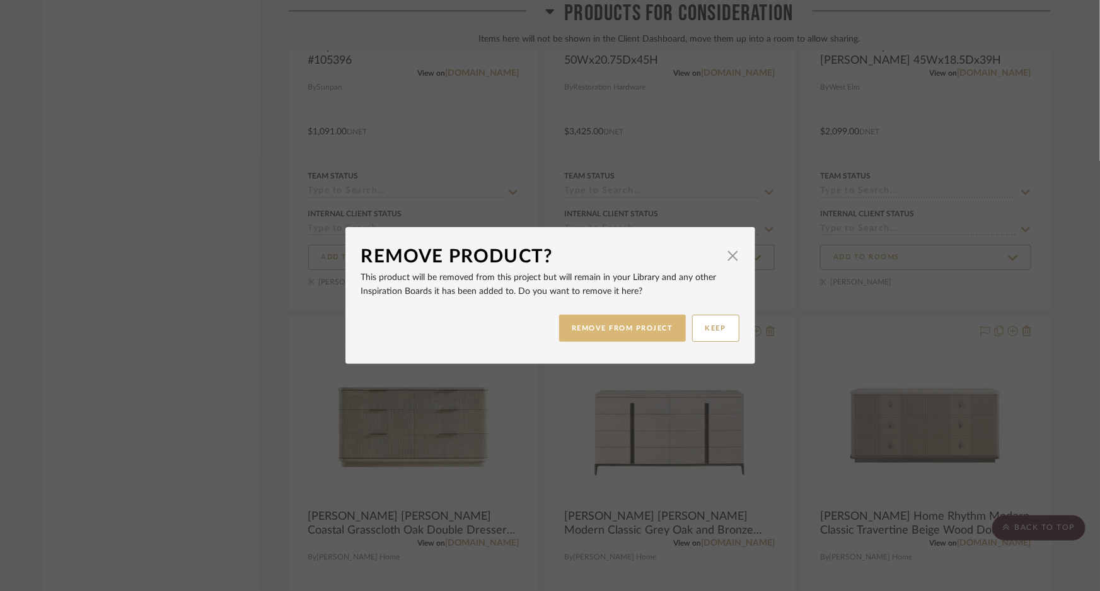
click at [596, 332] on button "REMOVE FROM PROJECT" at bounding box center [622, 327] width 127 height 27
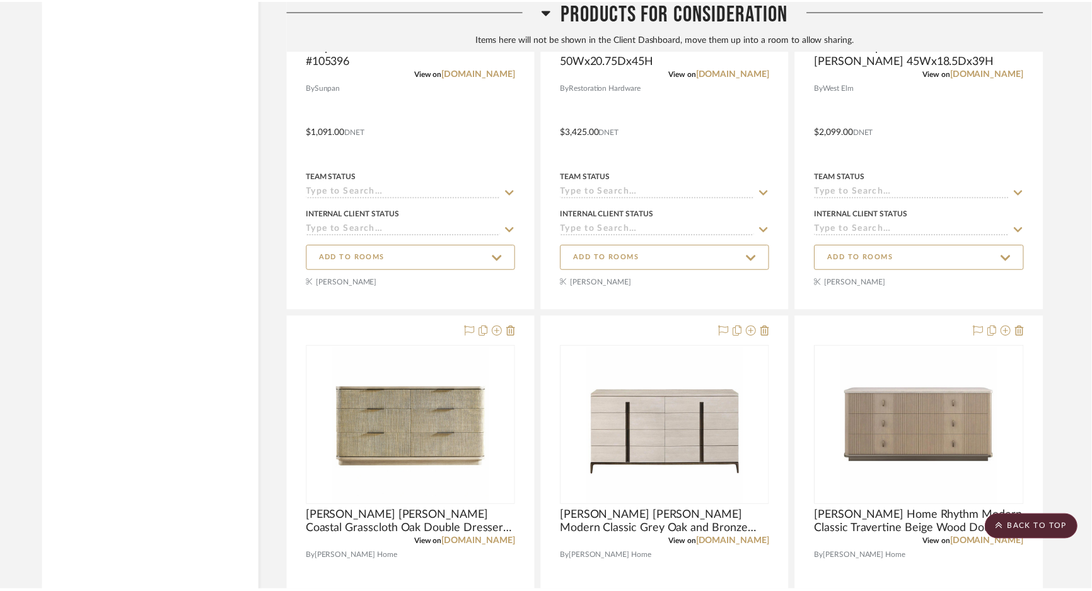
scroll to position [6418, 0]
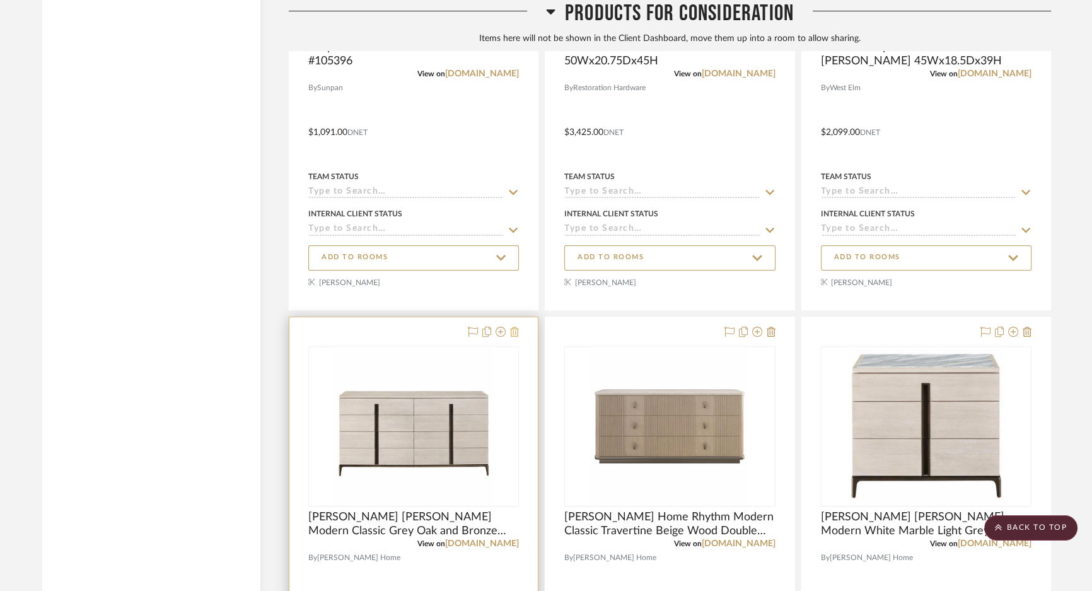
click at [514, 337] on icon at bounding box center [514, 331] width 9 height 10
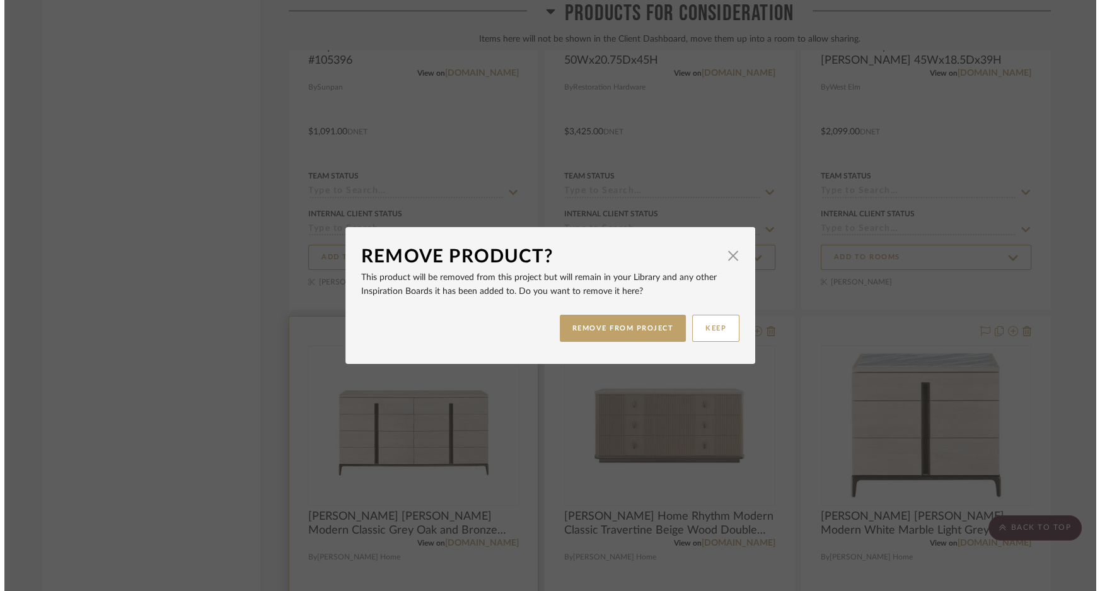
scroll to position [0, 0]
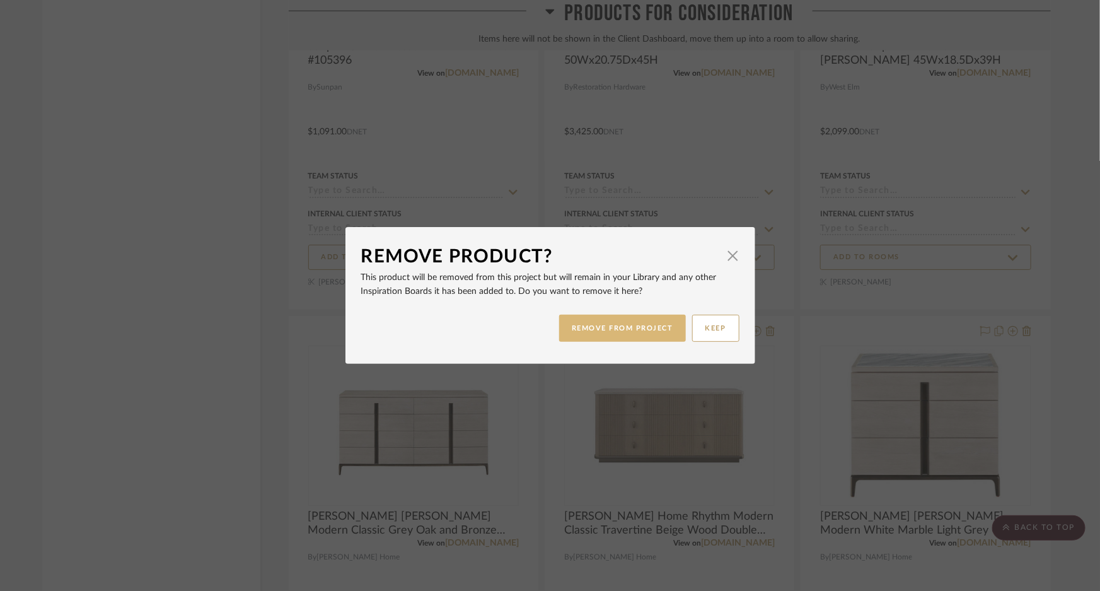
click at [581, 335] on button "REMOVE FROM PROJECT" at bounding box center [622, 327] width 127 height 27
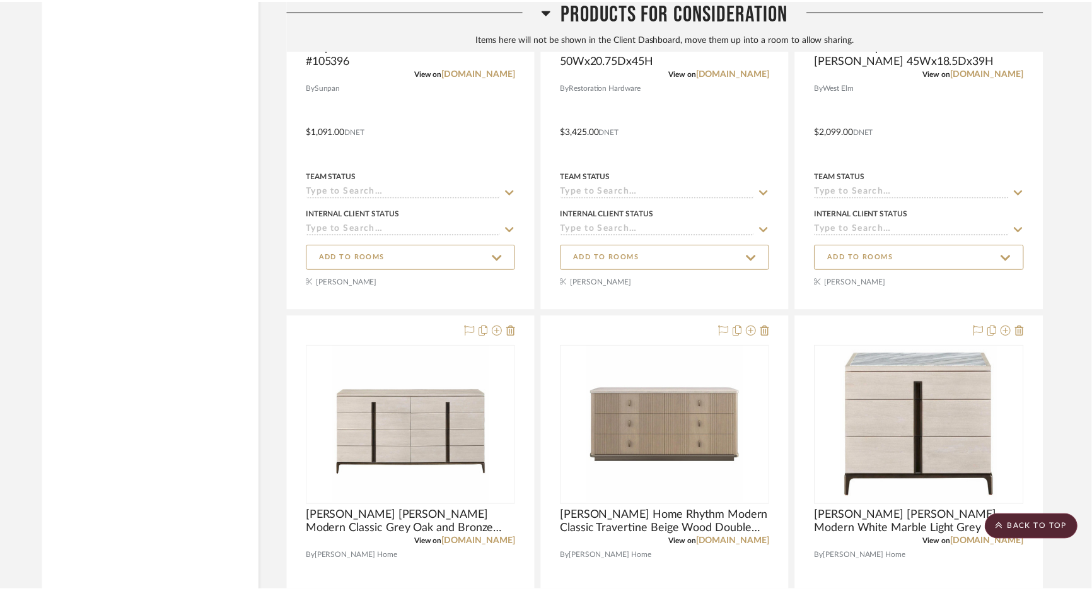
scroll to position [6418, 0]
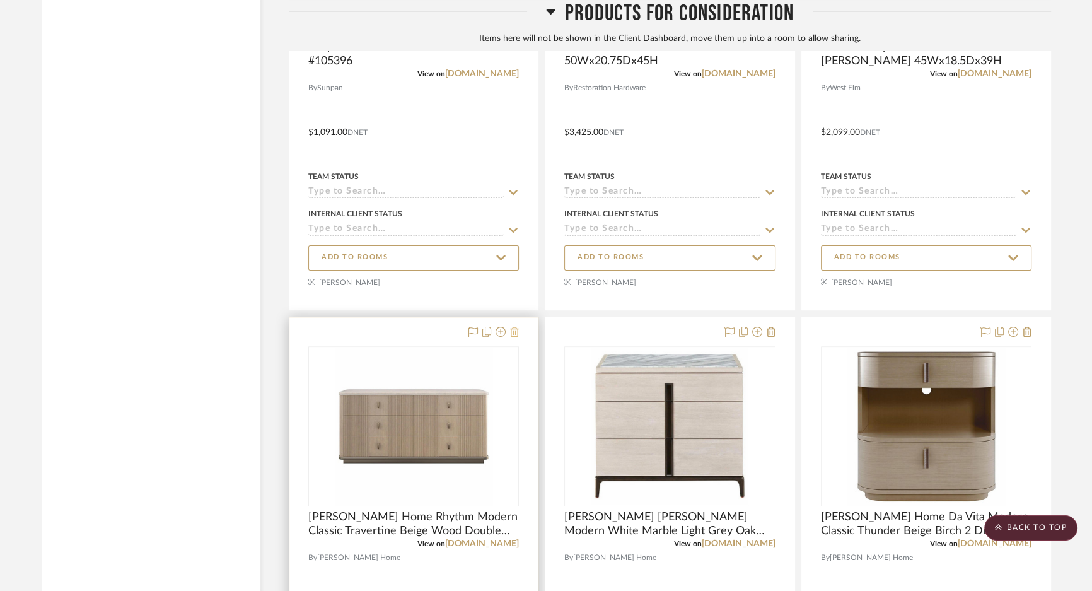
click at [516, 337] on icon at bounding box center [514, 331] width 9 height 10
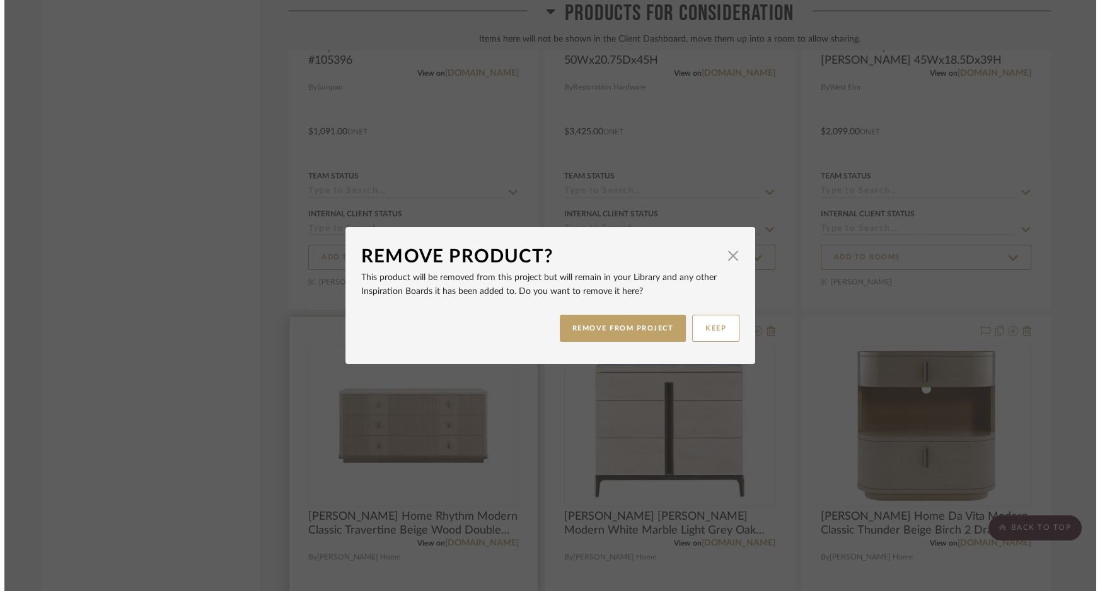
scroll to position [0, 0]
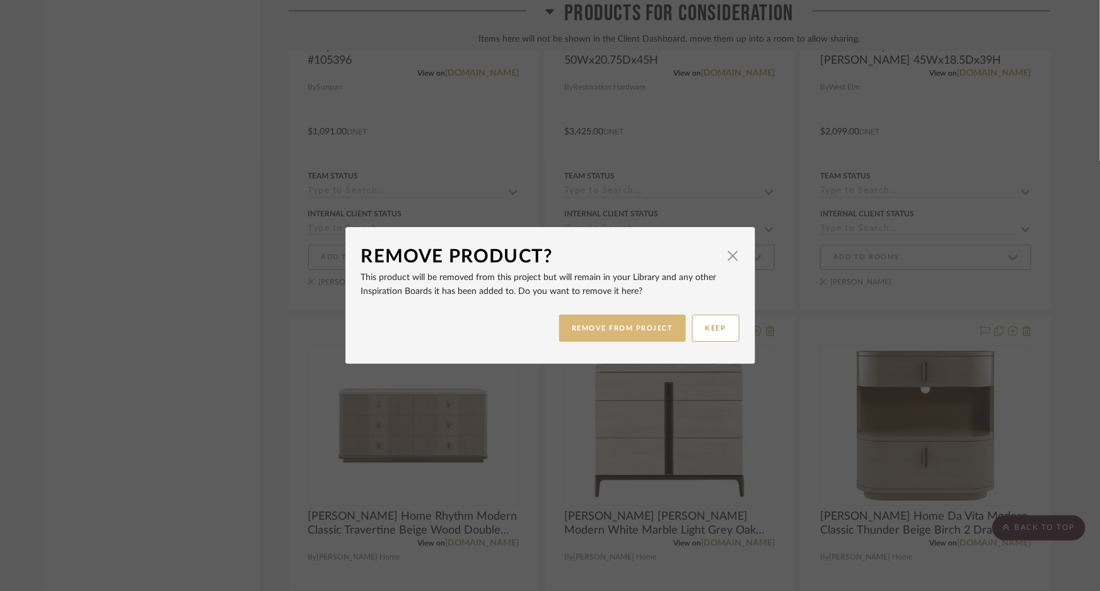
click at [579, 334] on button "REMOVE FROM PROJECT" at bounding box center [622, 327] width 127 height 27
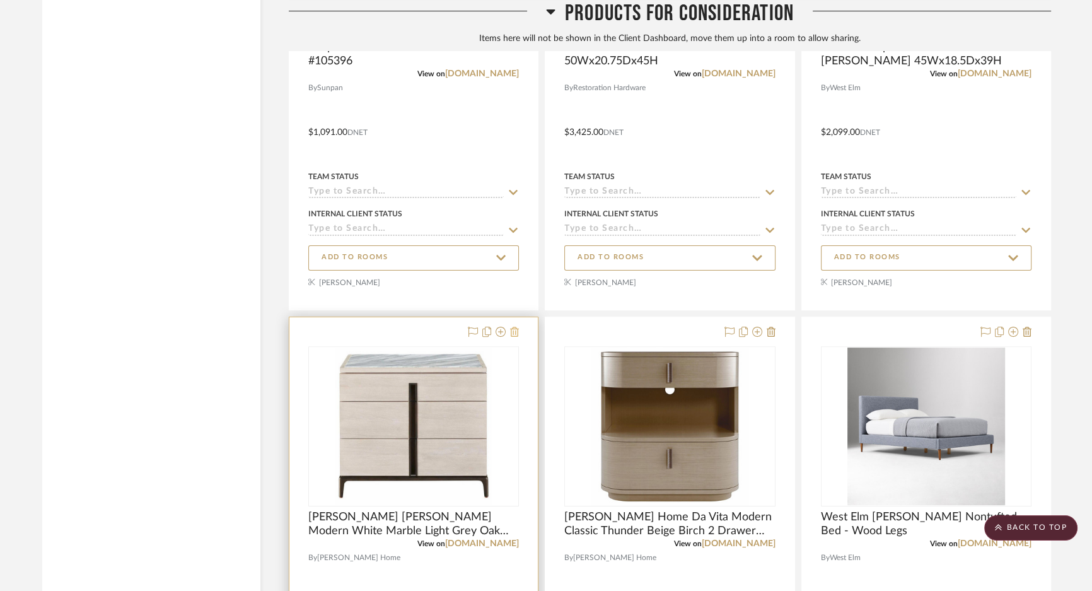
click at [517, 337] on icon at bounding box center [514, 331] width 9 height 10
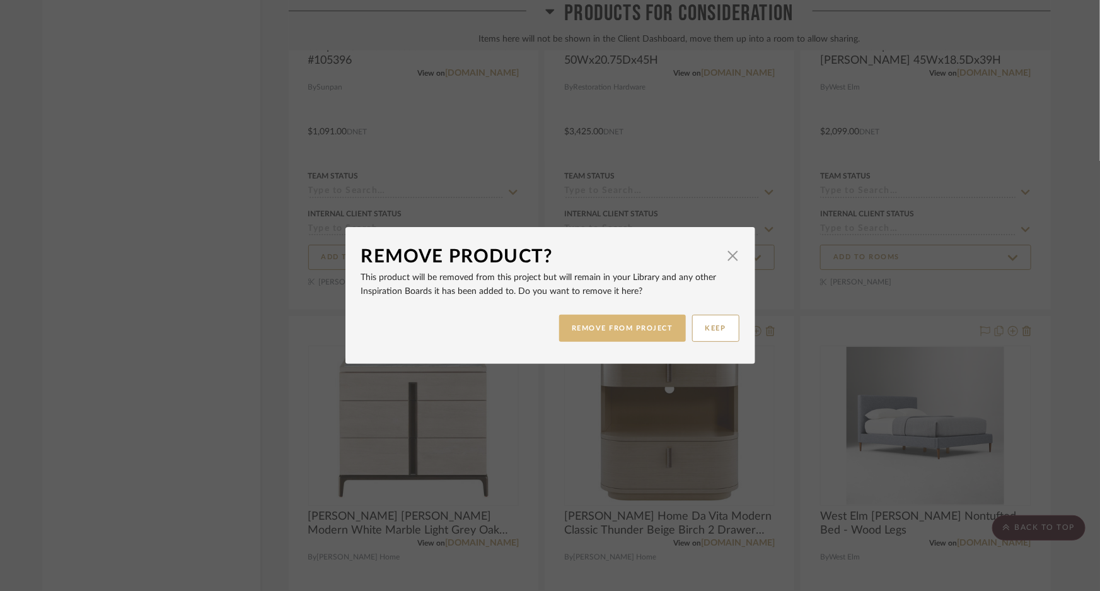
click at [593, 337] on button "REMOVE FROM PROJECT" at bounding box center [622, 327] width 127 height 27
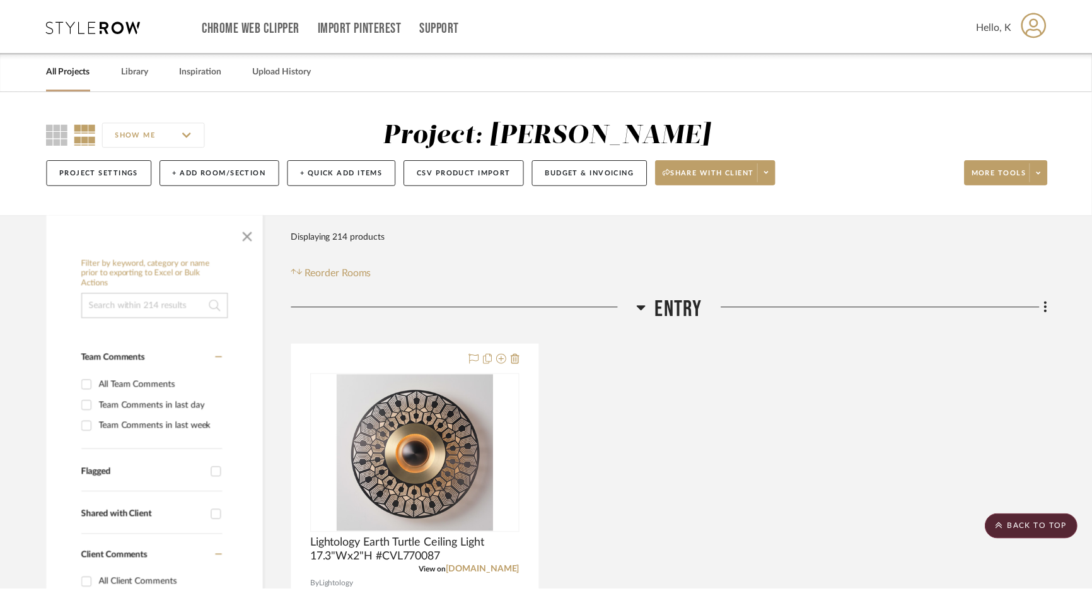
scroll to position [6418, 0]
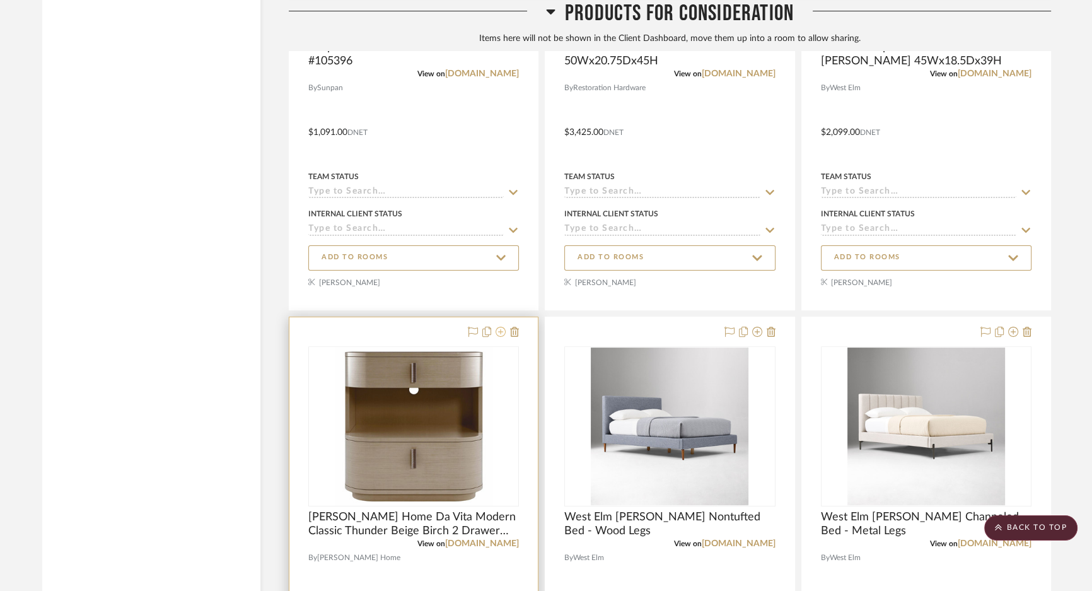
click at [498, 337] on icon at bounding box center [500, 331] width 10 height 10
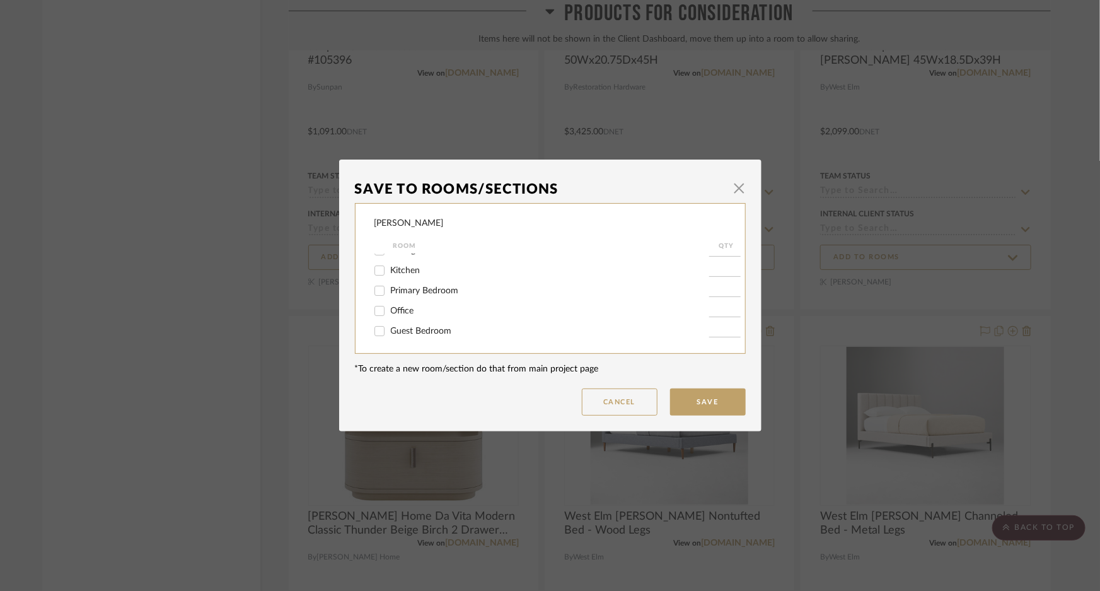
click at [400, 327] on span "Guest Bedroom" at bounding box center [421, 330] width 61 height 9
click at [389, 327] on input "Guest Bedroom" at bounding box center [379, 331] width 20 height 20
checkbox input "true"
type input "1"
click at [680, 398] on button "Save" at bounding box center [708, 401] width 76 height 27
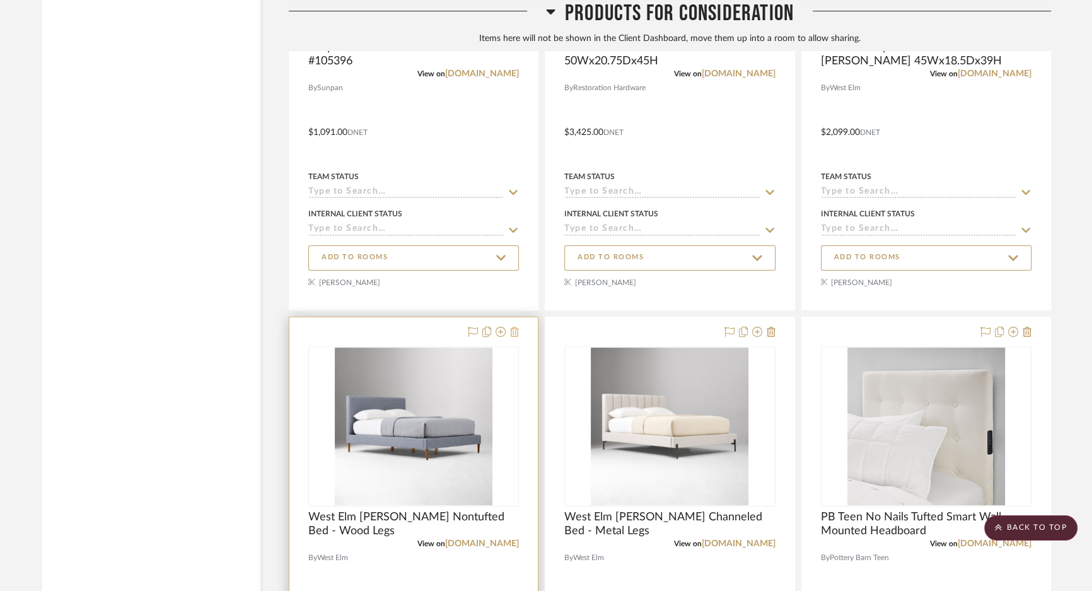
click at [513, 337] on icon at bounding box center [514, 331] width 9 height 10
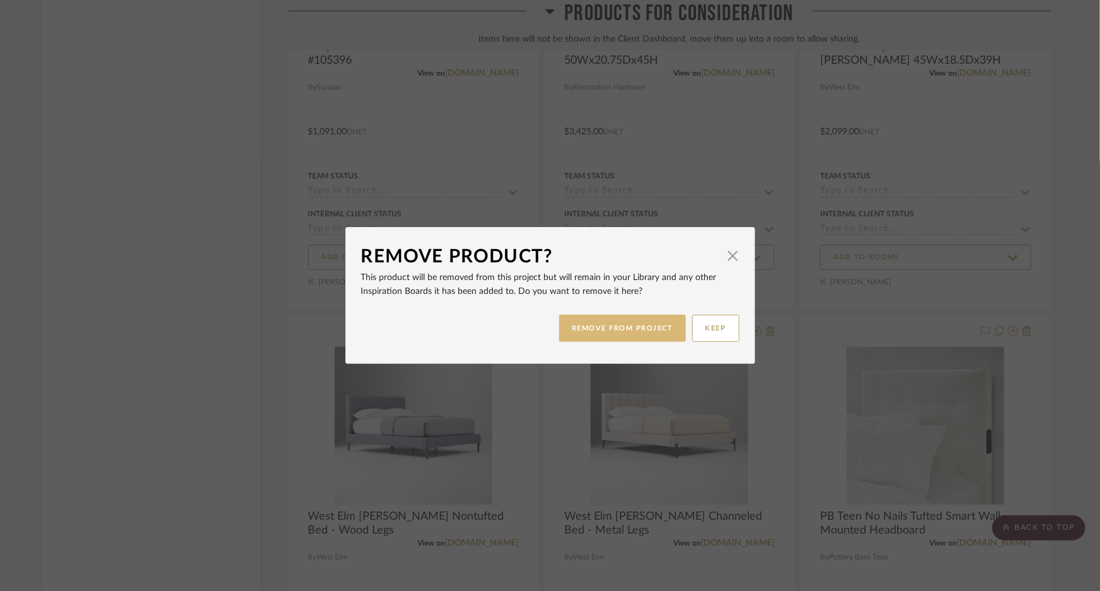
click at [582, 329] on button "REMOVE FROM PROJECT" at bounding box center [622, 327] width 127 height 27
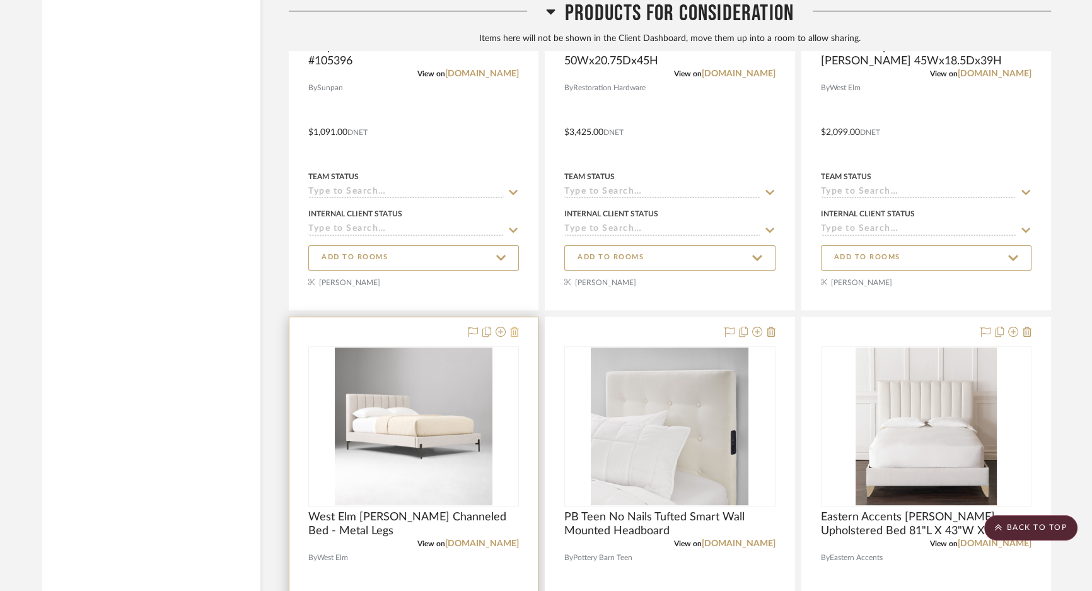
click at [517, 337] on icon at bounding box center [514, 331] width 9 height 10
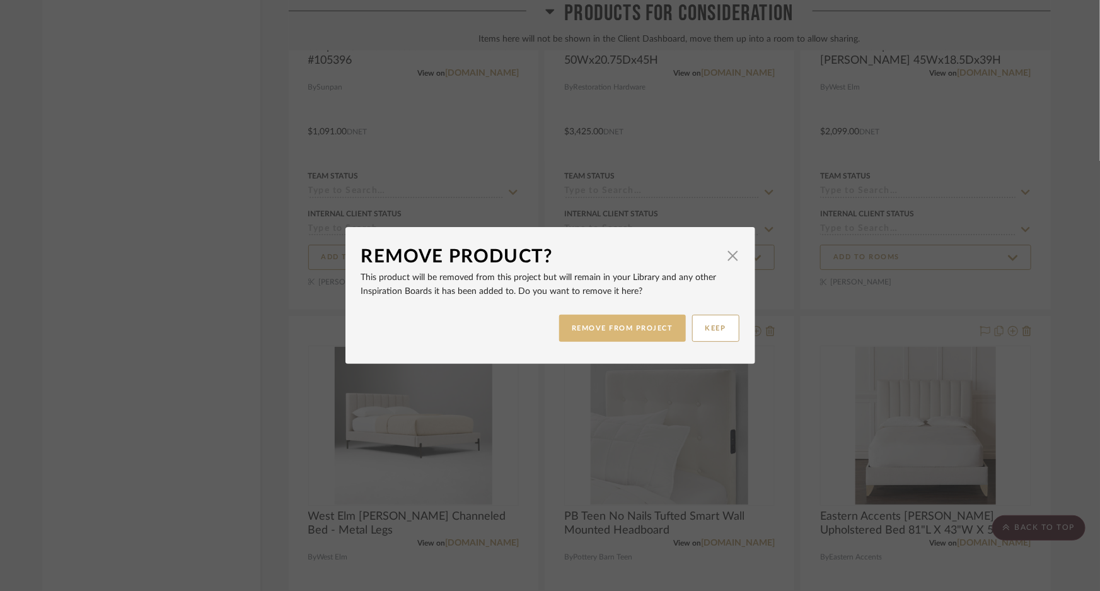
click at [616, 332] on button "REMOVE FROM PROJECT" at bounding box center [622, 327] width 127 height 27
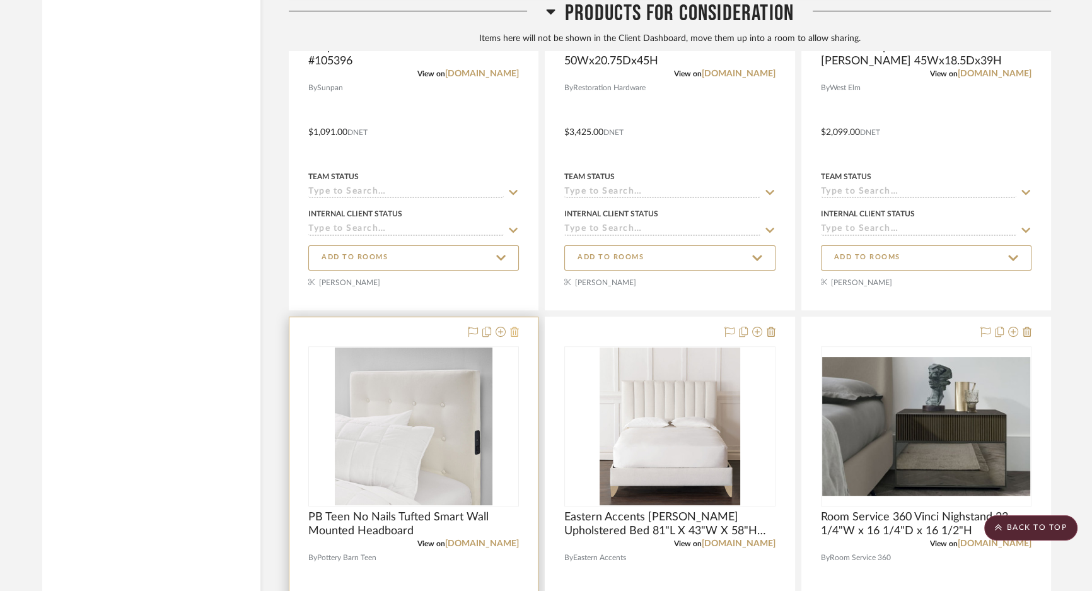
click at [511, 337] on icon at bounding box center [514, 331] width 9 height 10
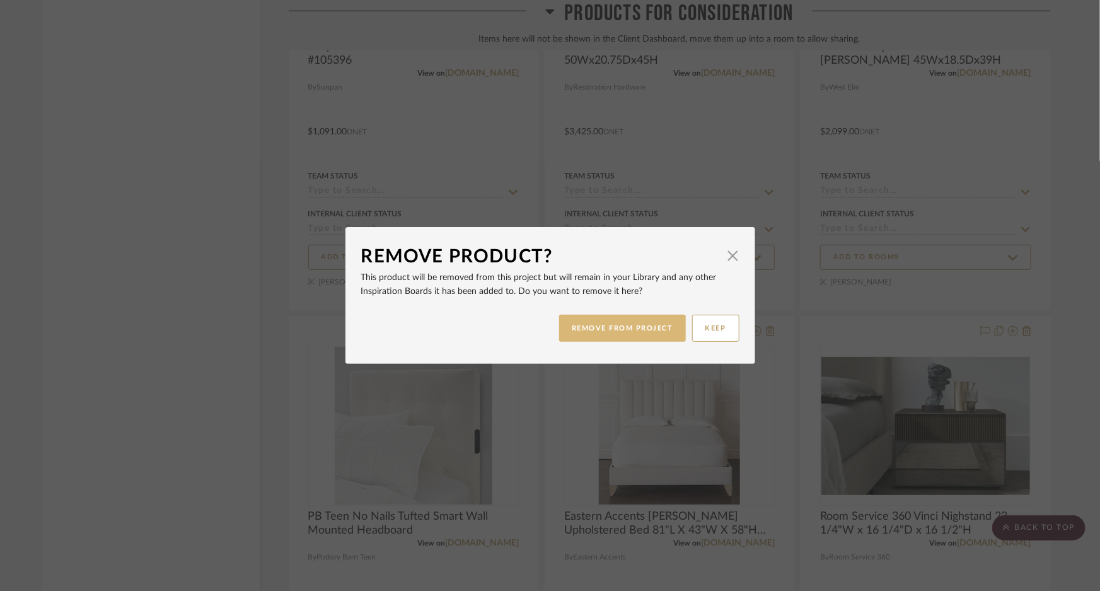
click at [584, 334] on button "REMOVE FROM PROJECT" at bounding box center [622, 327] width 127 height 27
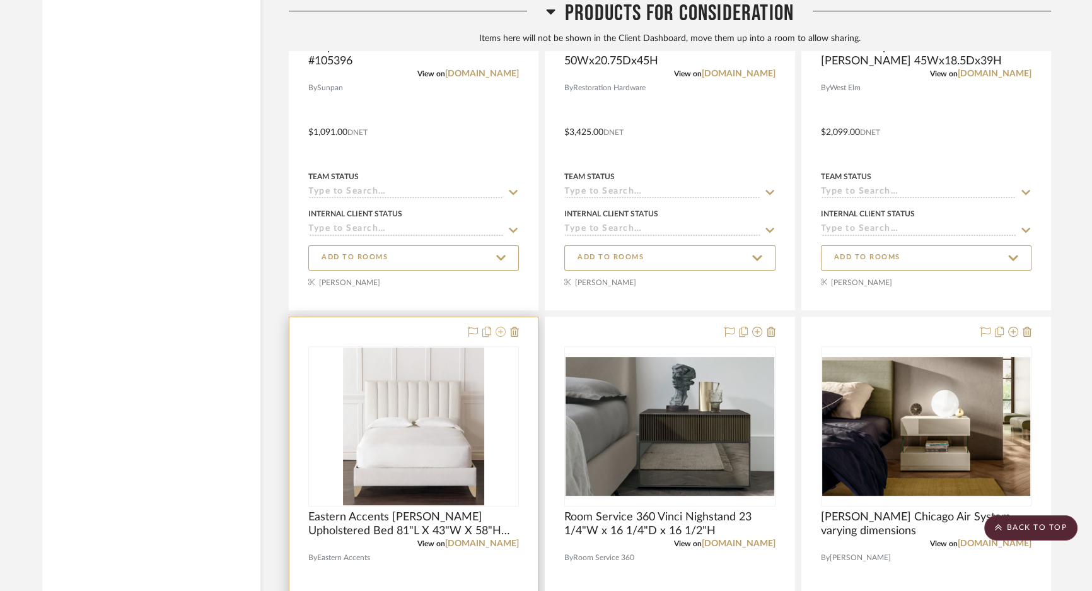
click at [498, 337] on icon at bounding box center [500, 331] width 10 height 10
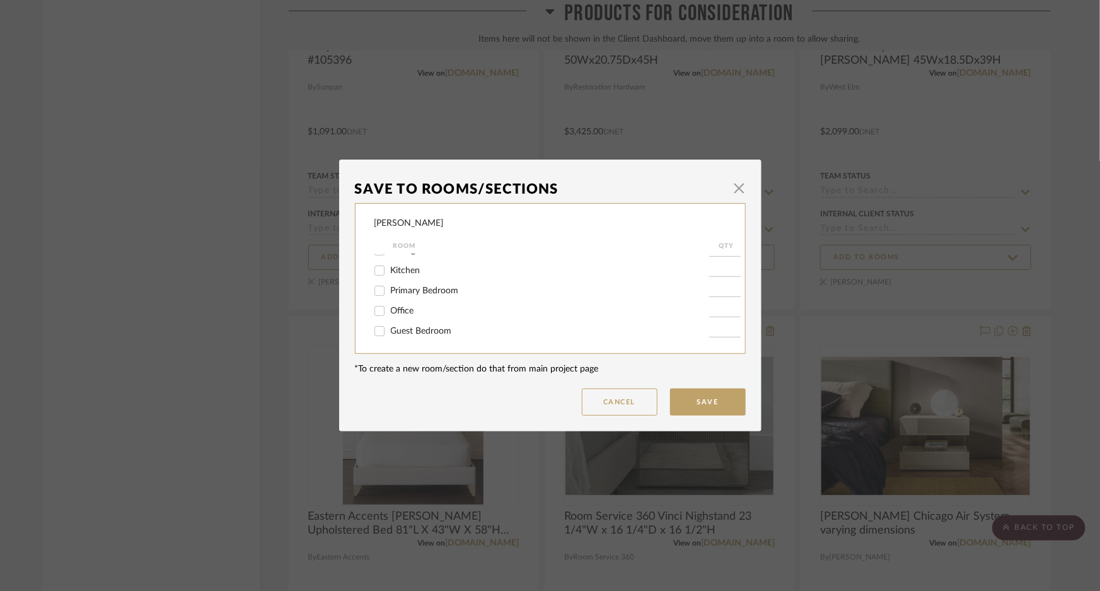
click at [401, 328] on span "Guest Bedroom" at bounding box center [421, 330] width 61 height 9
click at [389, 328] on input "Guest Bedroom" at bounding box center [379, 331] width 20 height 20
checkbox input "true"
type input "1"
click at [695, 402] on button "Save" at bounding box center [708, 401] width 76 height 27
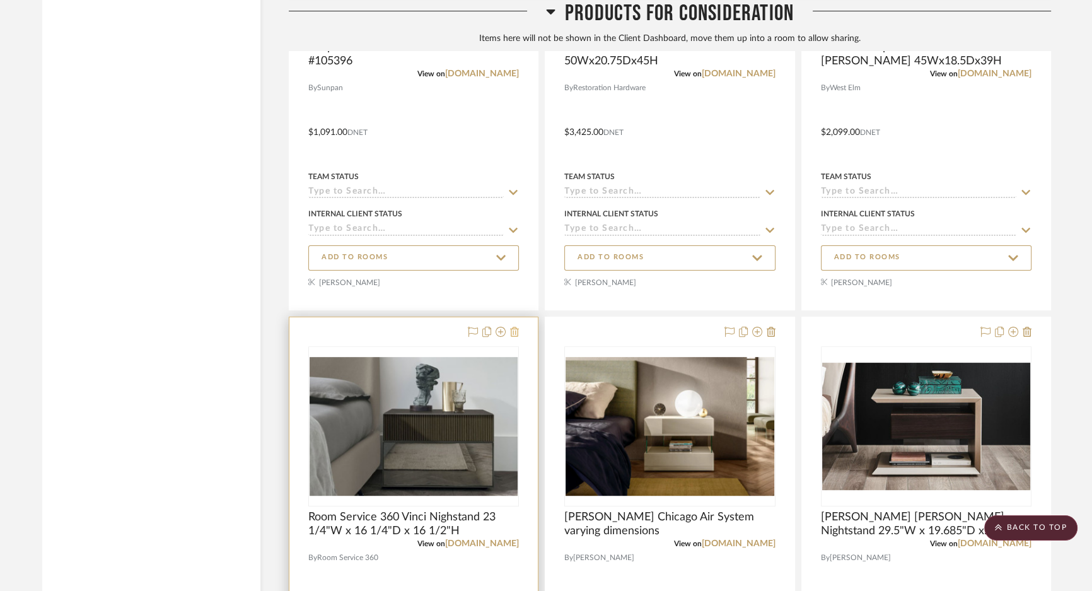
click at [512, 337] on icon at bounding box center [514, 331] width 9 height 10
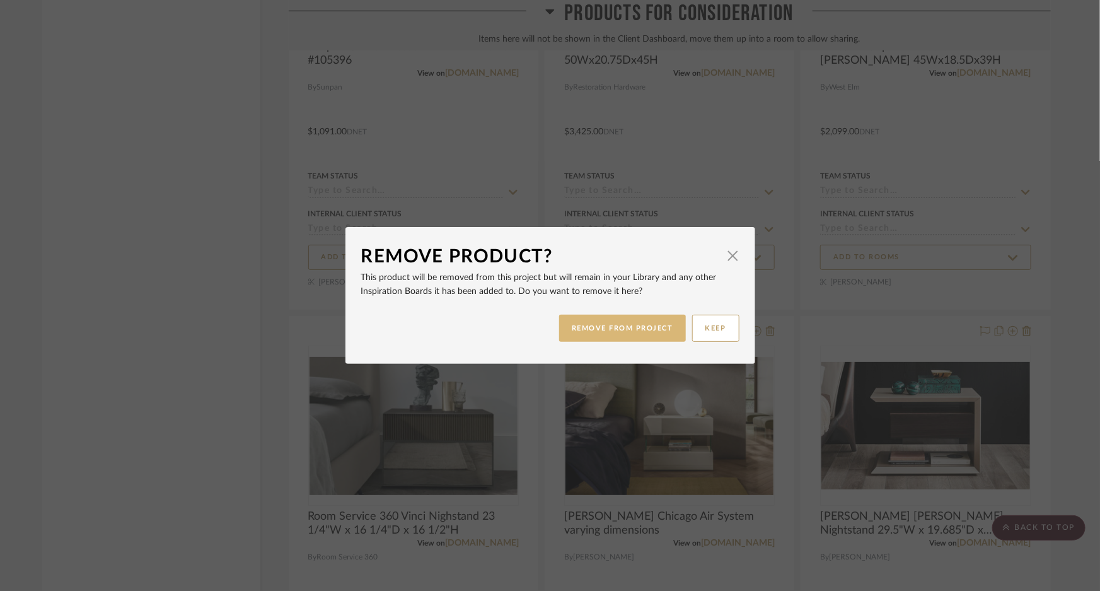
click at [623, 333] on button "REMOVE FROM PROJECT" at bounding box center [622, 327] width 127 height 27
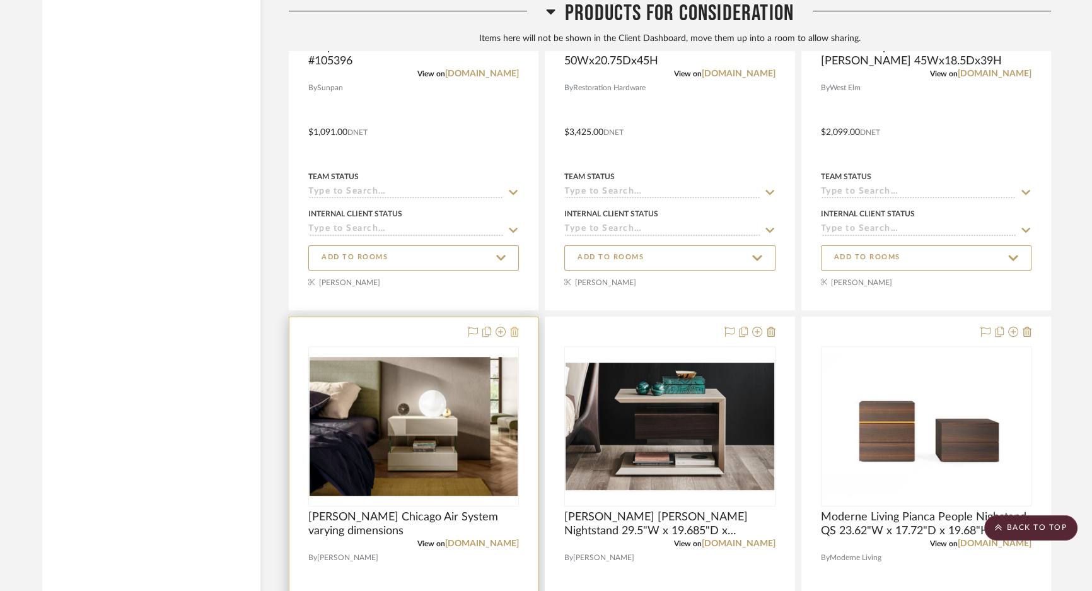
click at [516, 337] on icon at bounding box center [514, 331] width 9 height 10
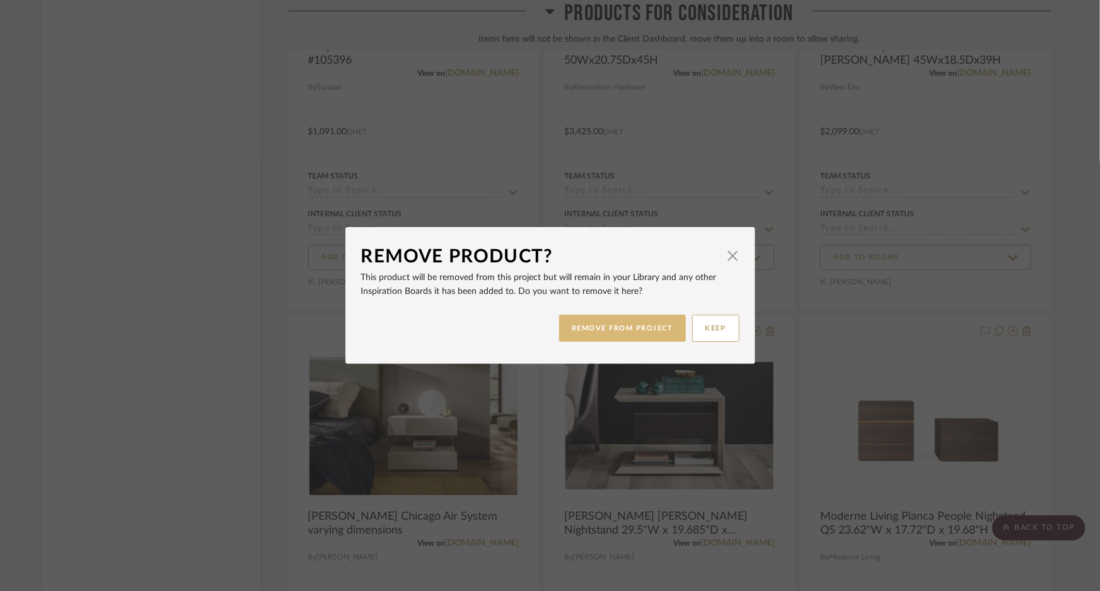
click at [613, 334] on button "REMOVE FROM PROJECT" at bounding box center [622, 327] width 127 height 27
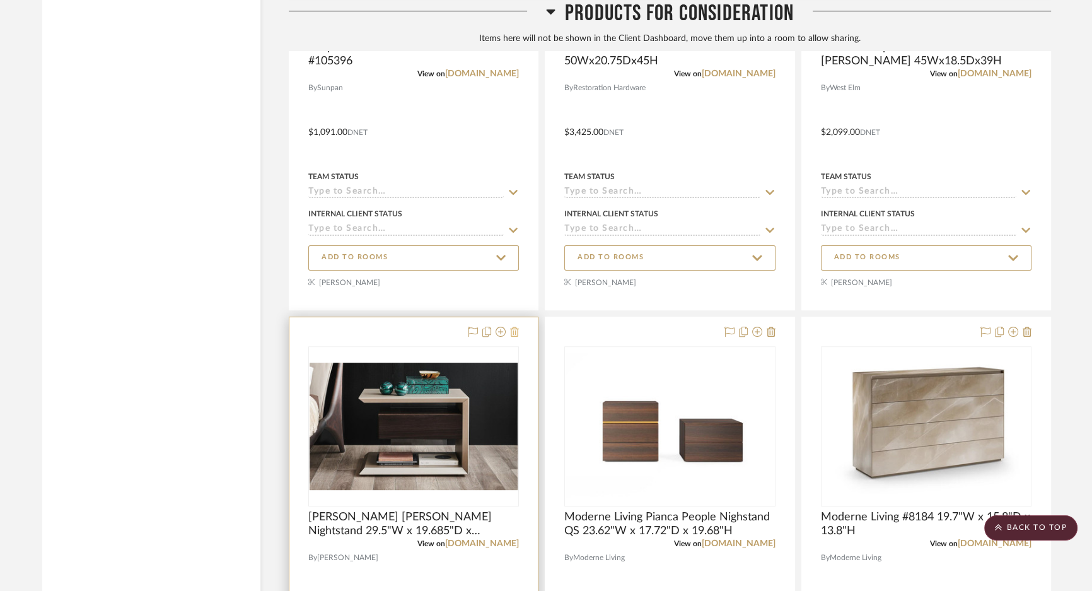
click at [516, 337] on icon at bounding box center [514, 331] width 9 height 10
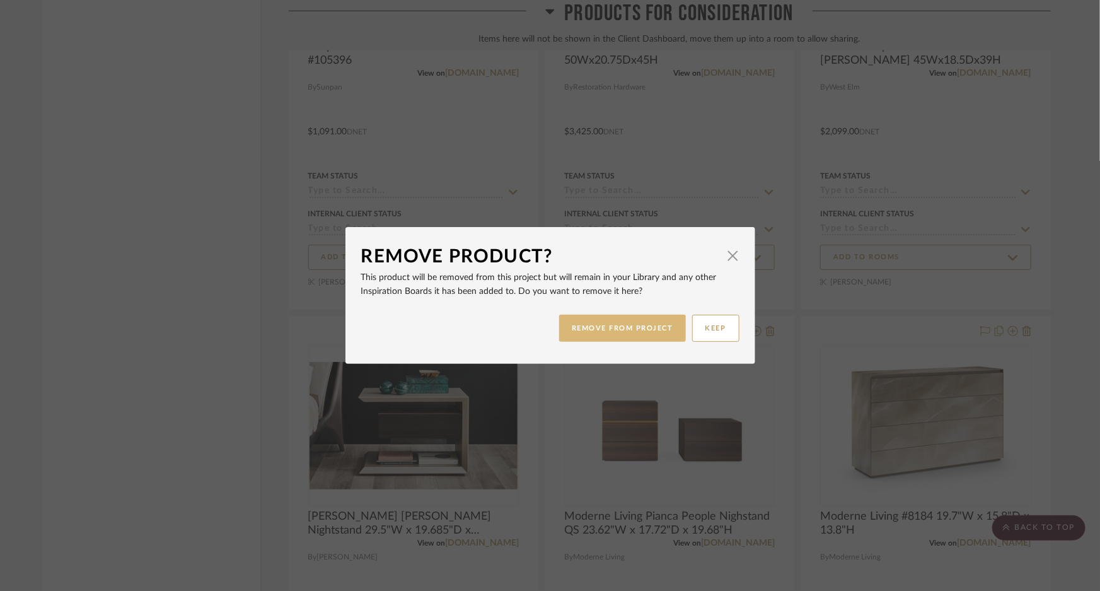
click at [585, 341] on div "REMOVE FROM PROJECT KEEP" at bounding box center [550, 328] width 378 height 40
click at [560, 328] on button "REMOVE FROM PROJECT" at bounding box center [622, 327] width 127 height 27
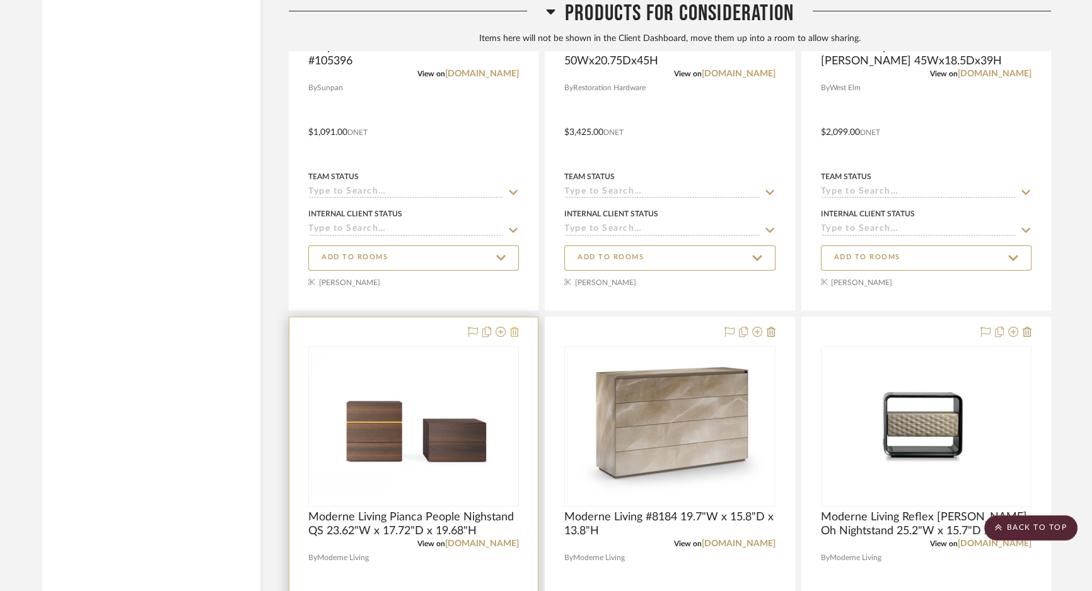
click at [511, 337] on icon at bounding box center [514, 331] width 9 height 10
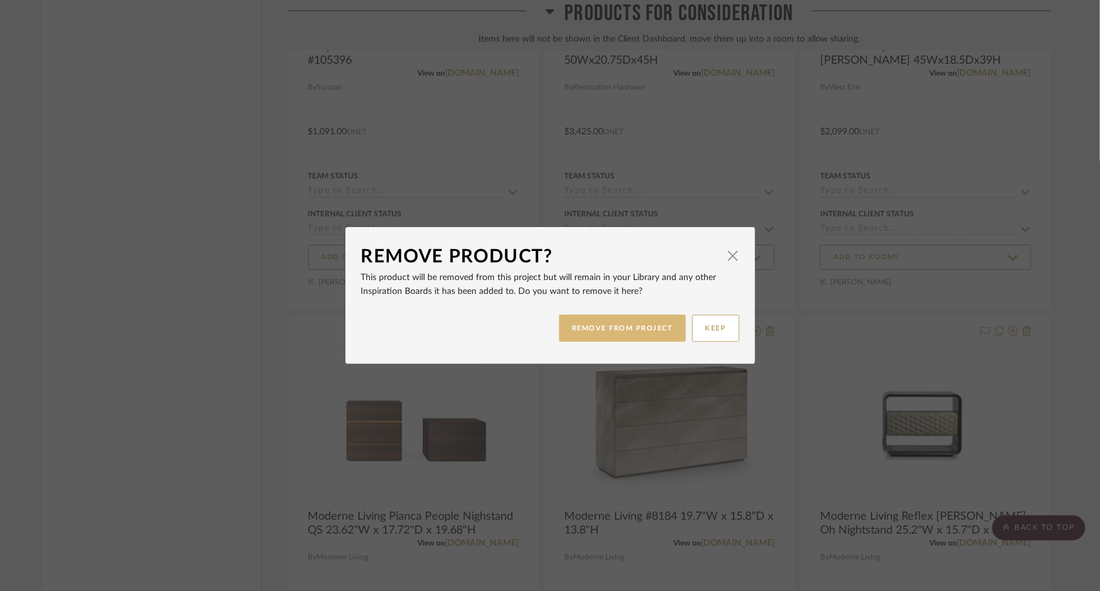
click at [583, 333] on button "REMOVE FROM PROJECT" at bounding box center [622, 327] width 127 height 27
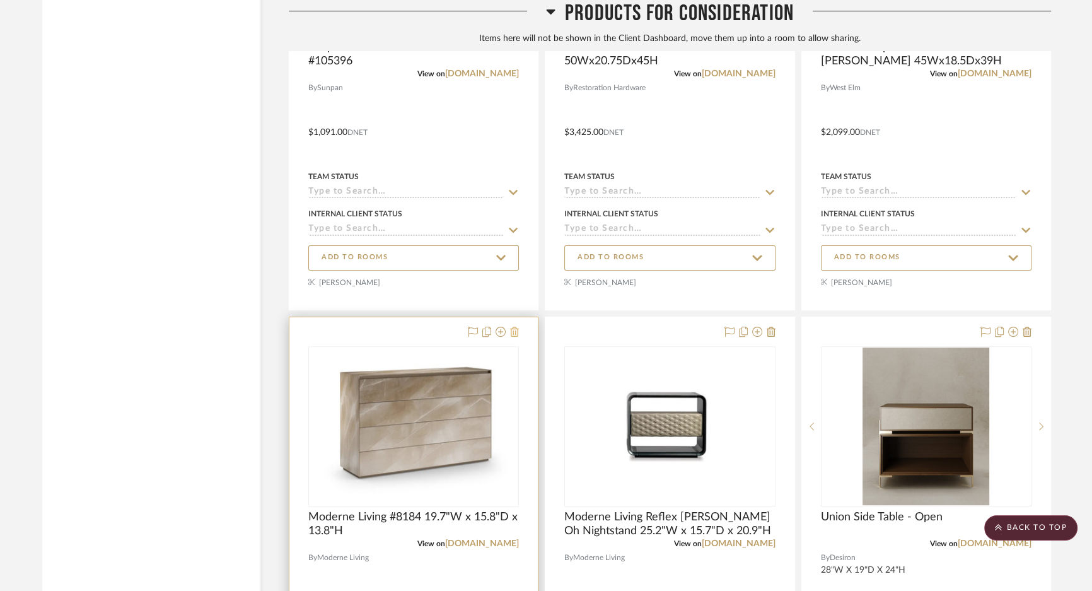
click at [512, 337] on icon at bounding box center [514, 331] width 9 height 10
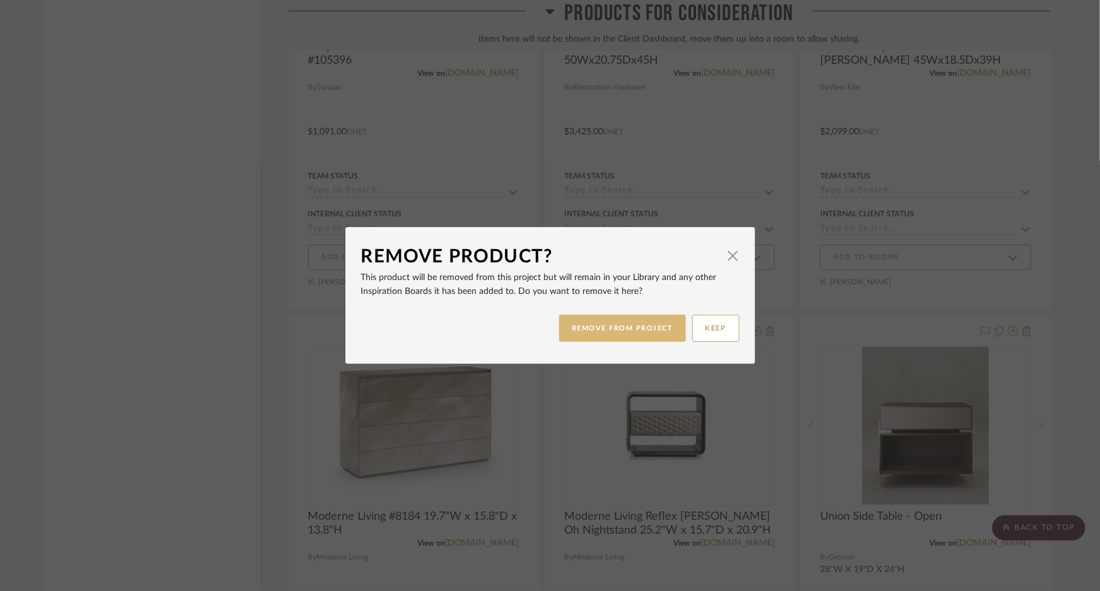
click at [589, 335] on button "REMOVE FROM PROJECT" at bounding box center [622, 327] width 127 height 27
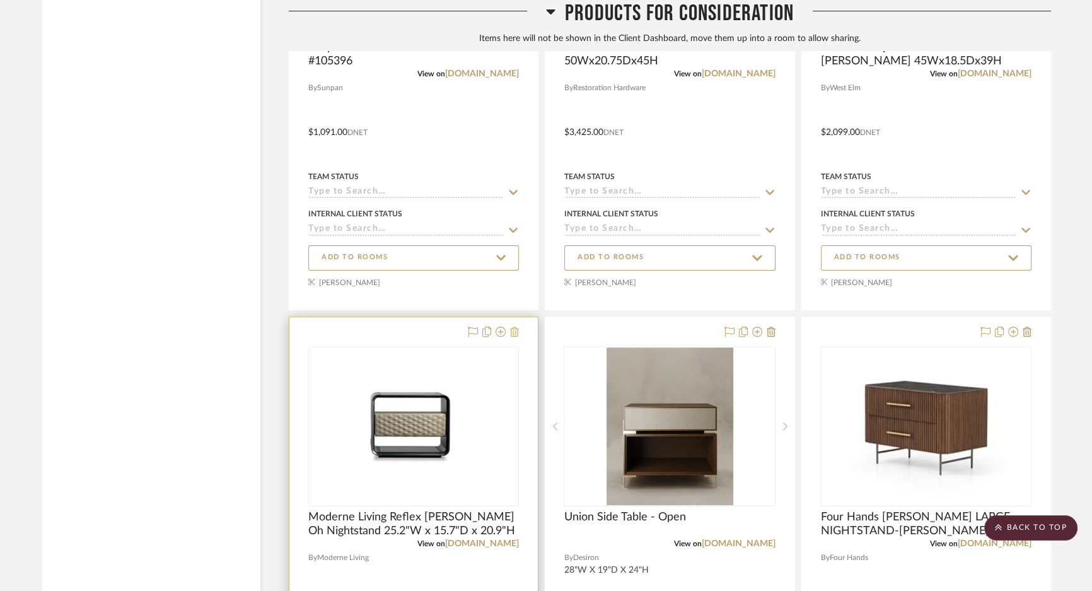
click at [517, 337] on icon at bounding box center [514, 331] width 9 height 10
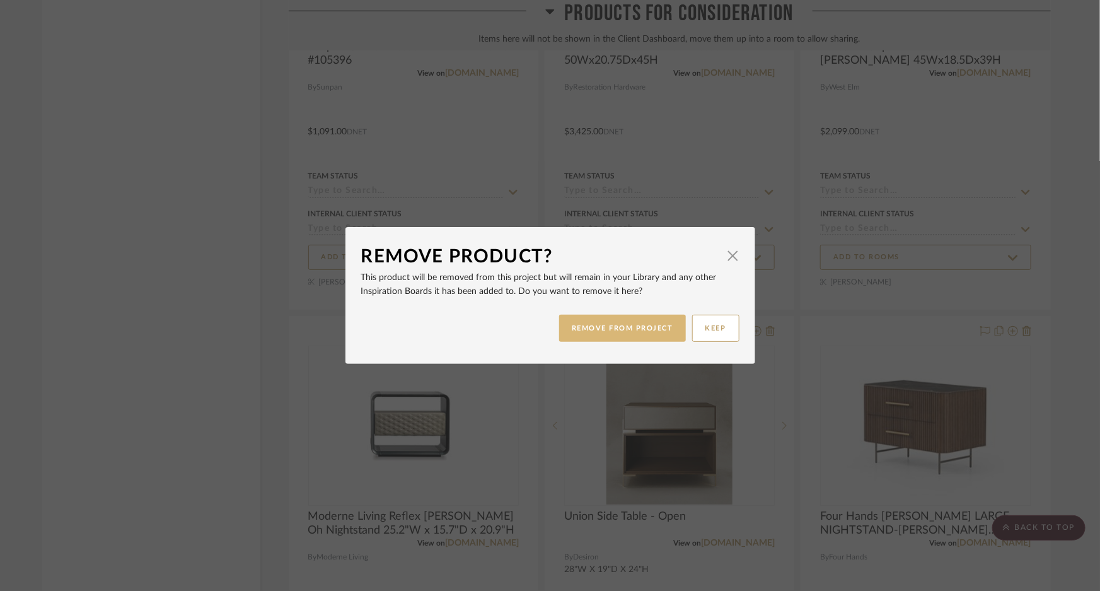
click at [604, 333] on button "REMOVE FROM PROJECT" at bounding box center [622, 327] width 127 height 27
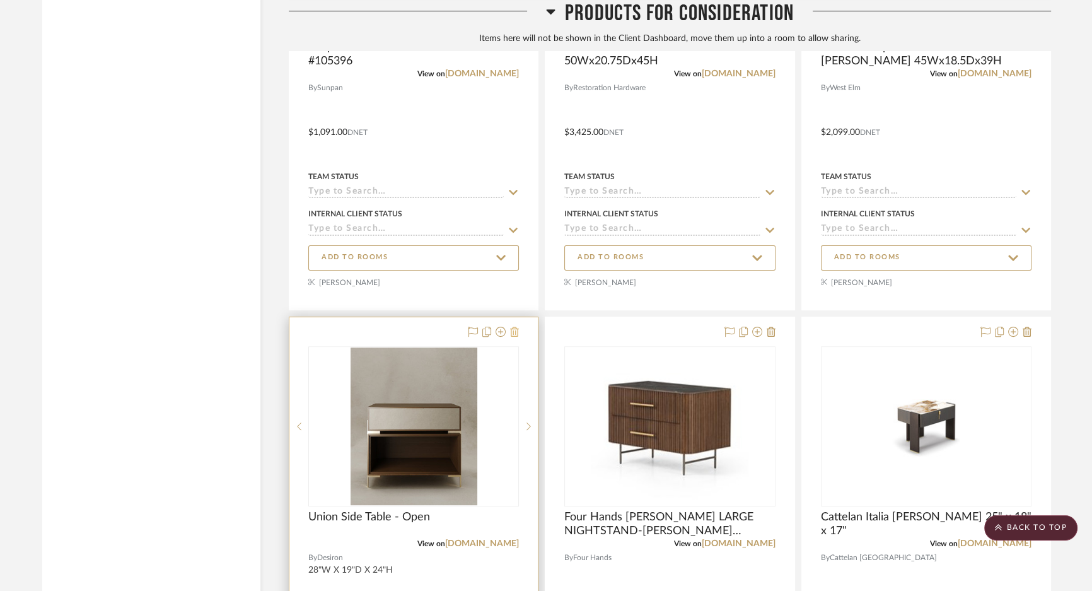
click at [516, 337] on icon at bounding box center [514, 331] width 9 height 10
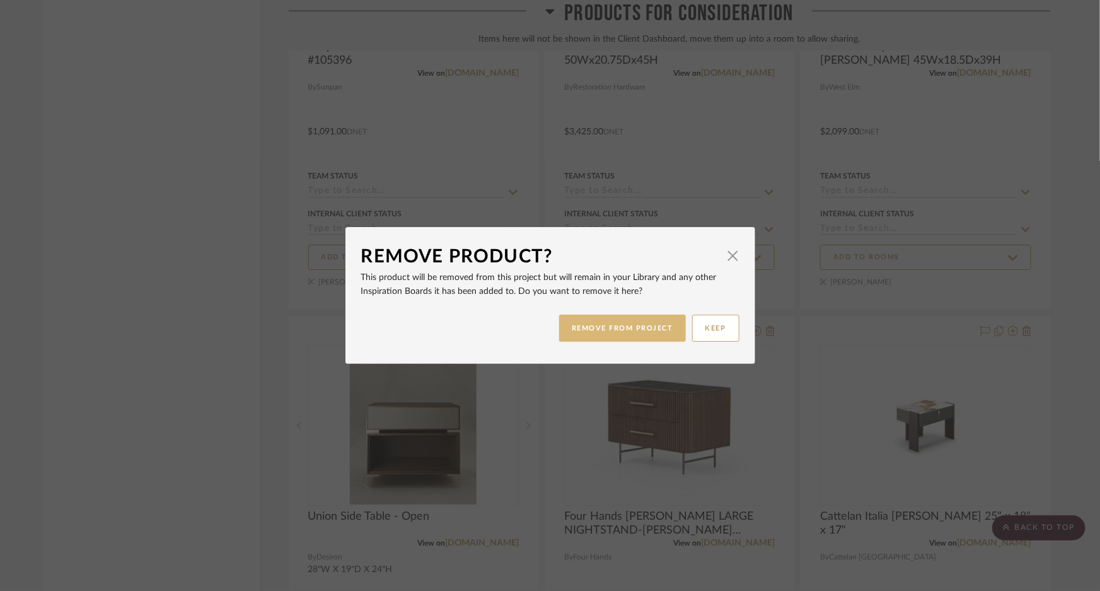
click at [593, 335] on button "REMOVE FROM PROJECT" at bounding box center [622, 327] width 127 height 27
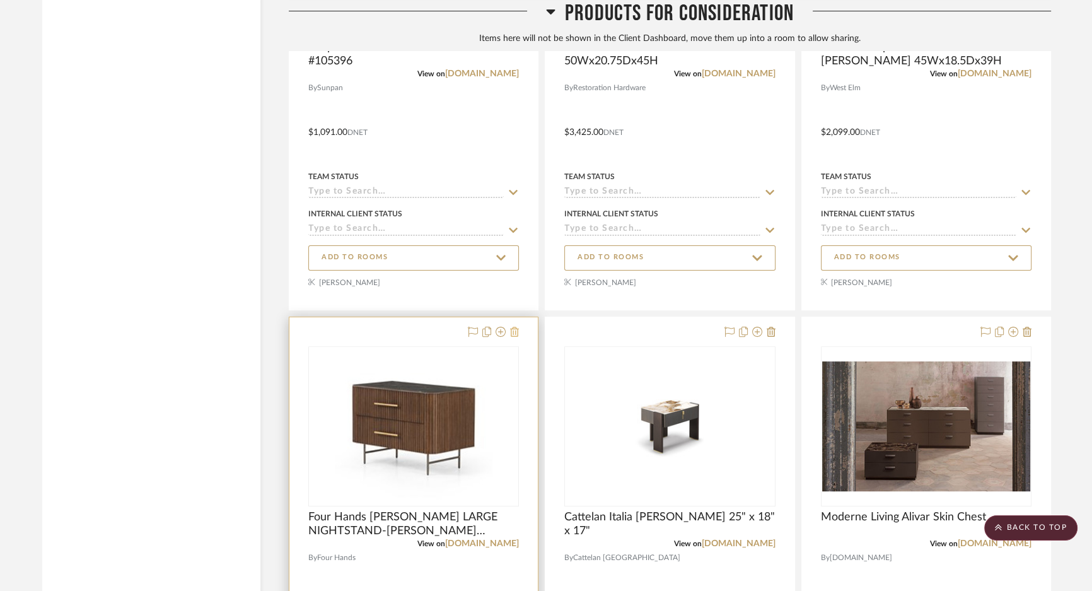
click at [515, 337] on icon at bounding box center [514, 331] width 9 height 10
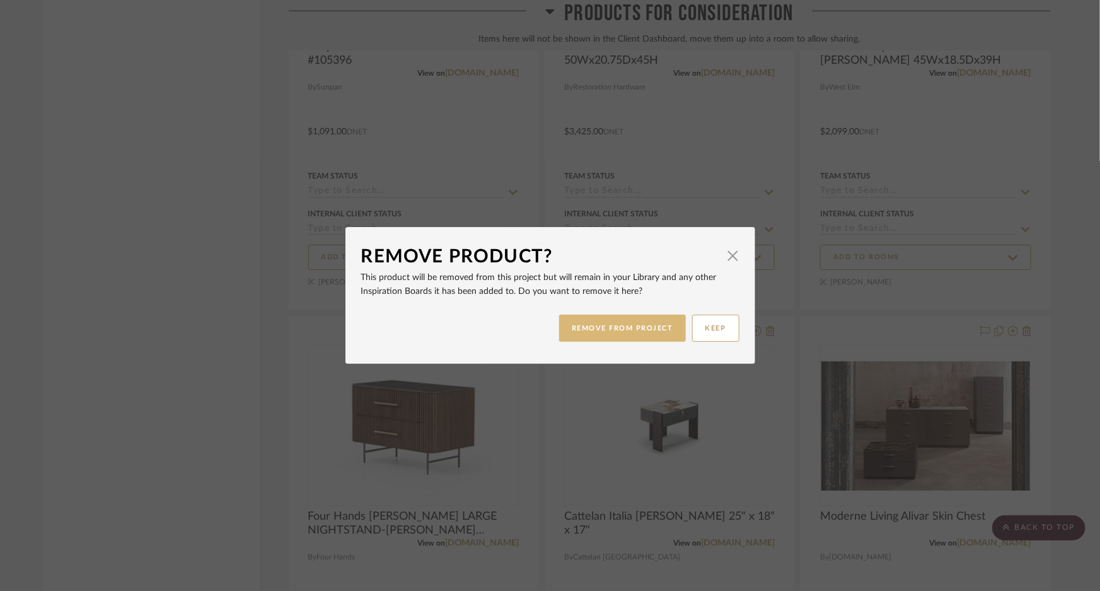
click at [589, 334] on button "REMOVE FROM PROJECT" at bounding box center [622, 327] width 127 height 27
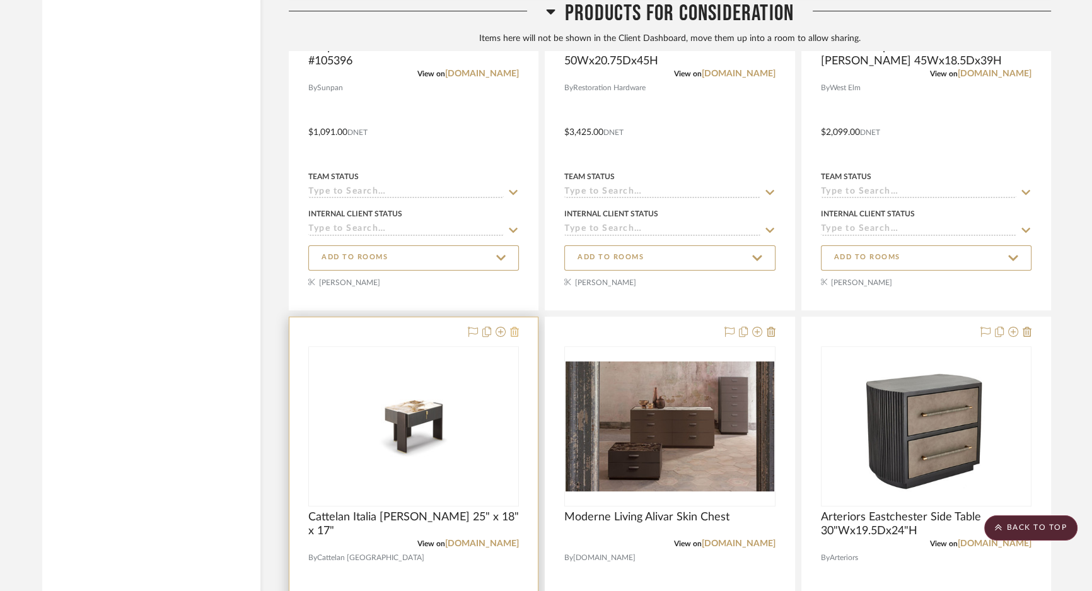
click at [515, 337] on icon at bounding box center [514, 331] width 9 height 10
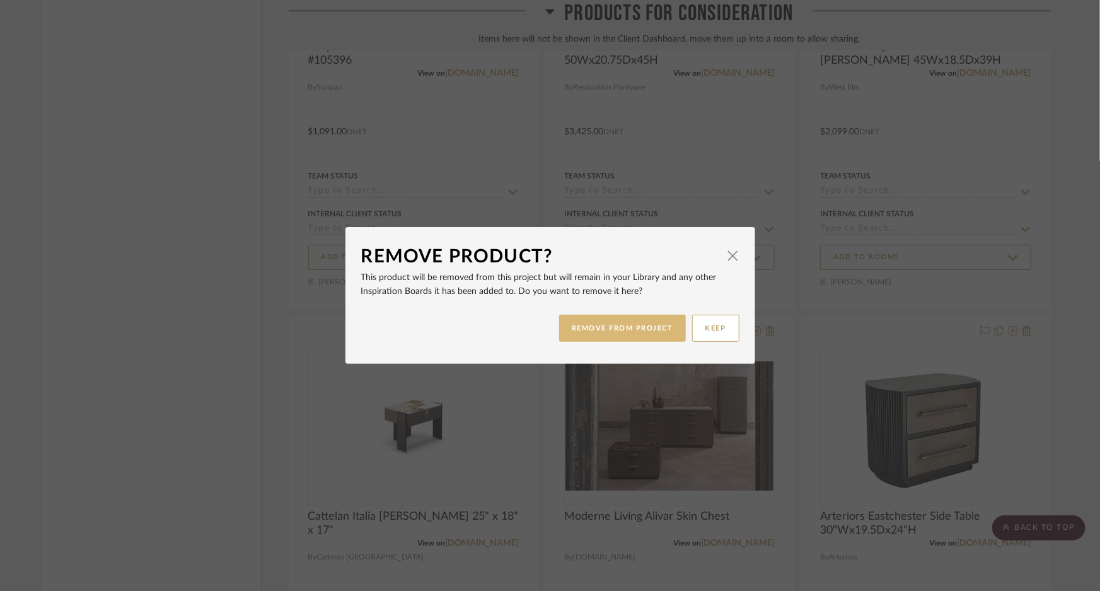
click at [604, 340] on button "REMOVE FROM PROJECT" at bounding box center [622, 327] width 127 height 27
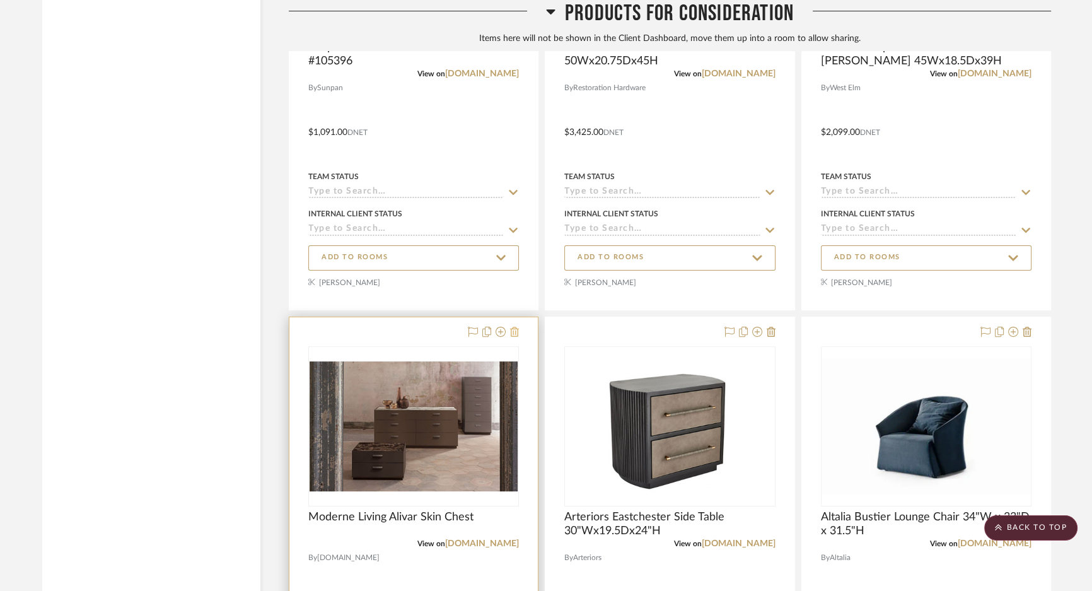
click at [517, 337] on icon at bounding box center [514, 331] width 9 height 10
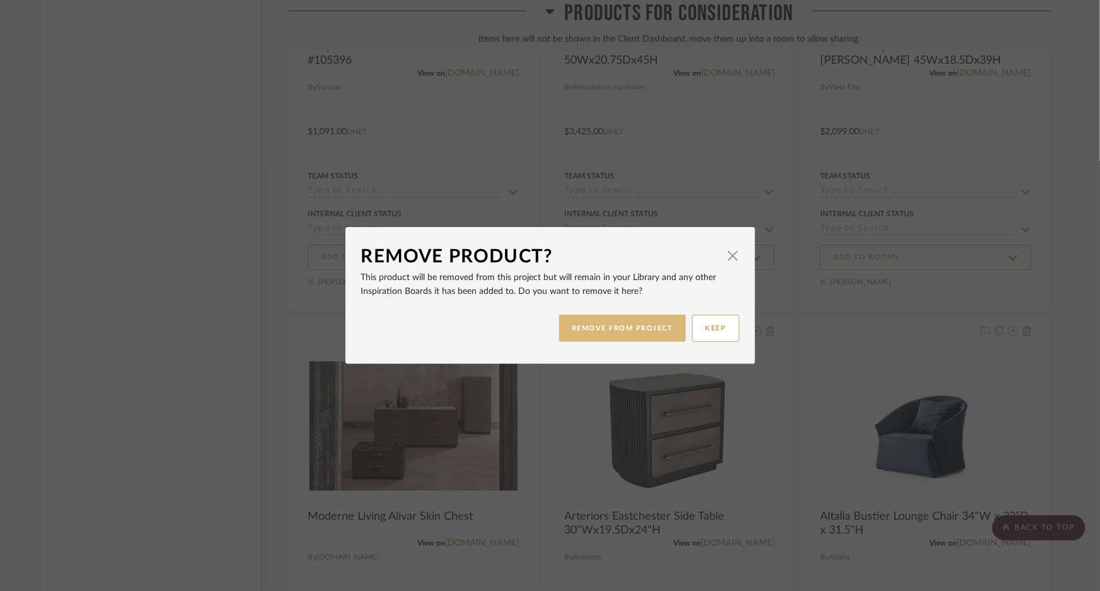
click at [599, 332] on button "REMOVE FROM PROJECT" at bounding box center [622, 327] width 127 height 27
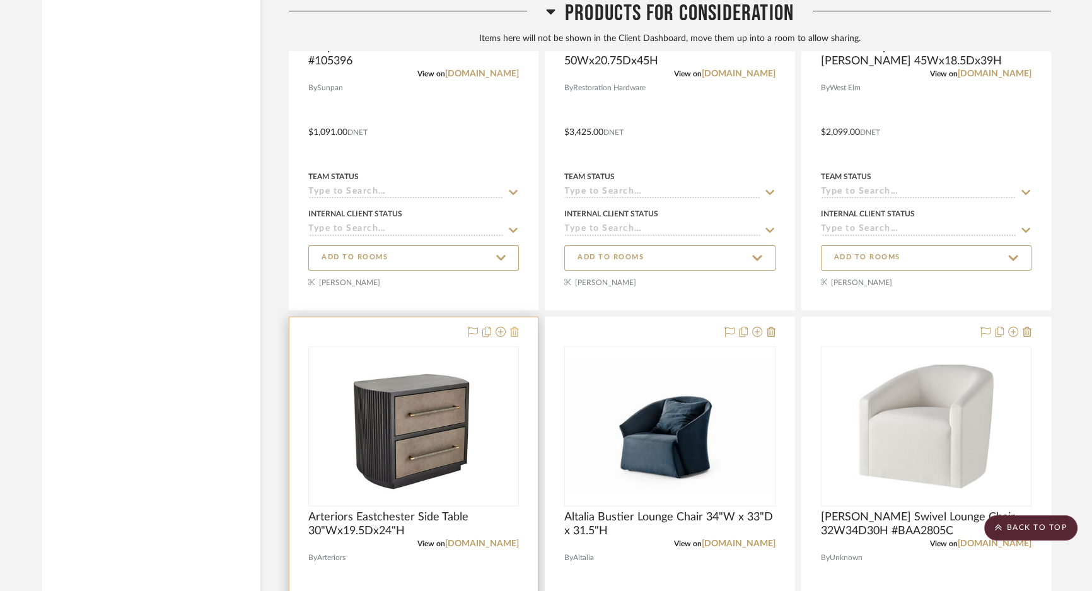
click at [516, 337] on icon at bounding box center [514, 331] width 9 height 10
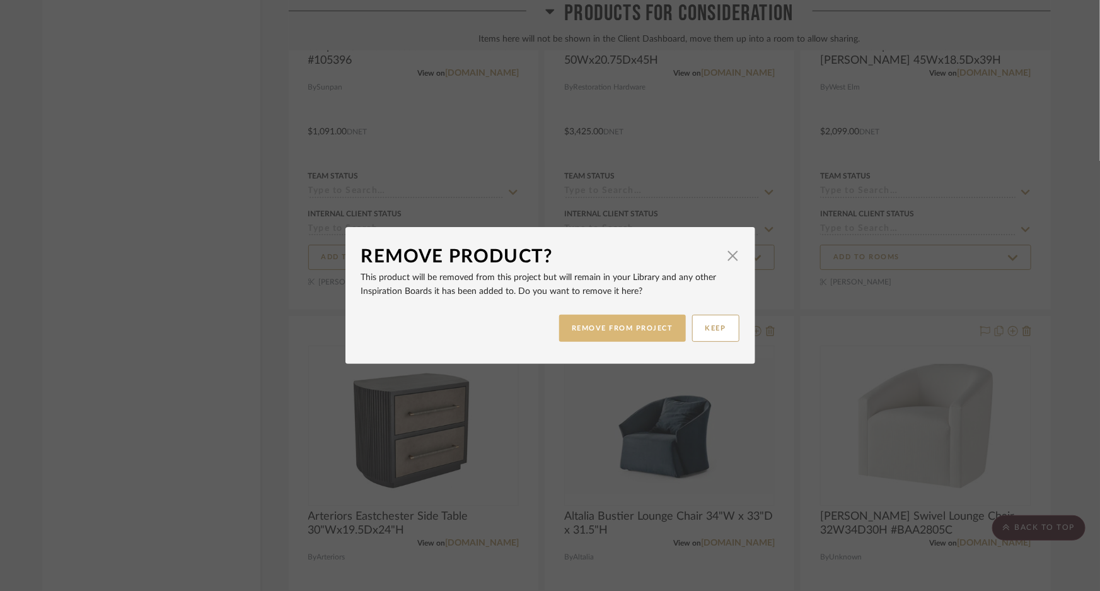
click at [592, 334] on button "REMOVE FROM PROJECT" at bounding box center [622, 327] width 127 height 27
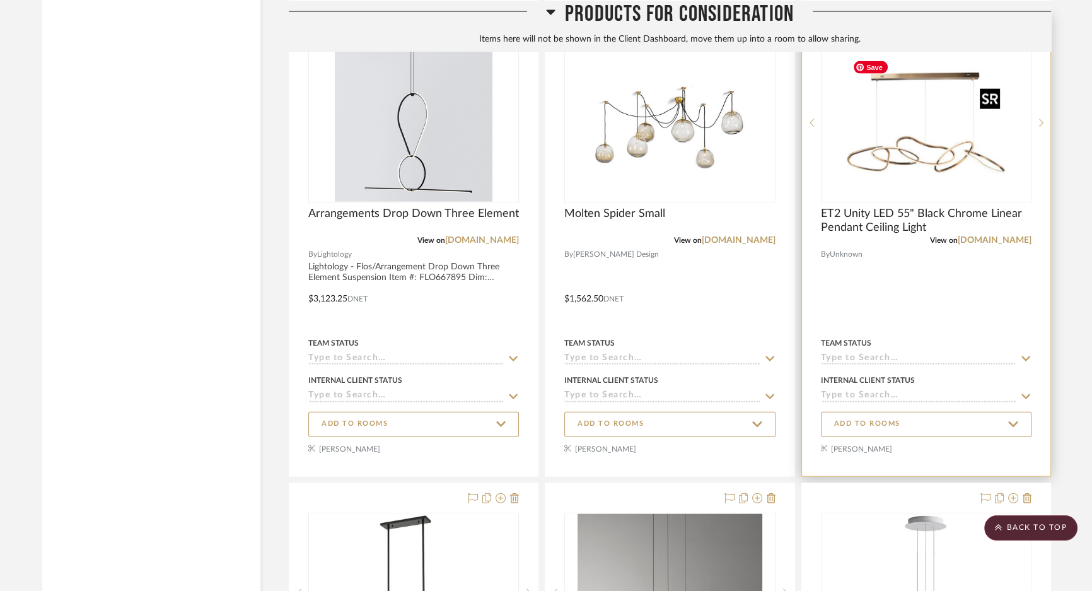
scroll to position [15528, 0]
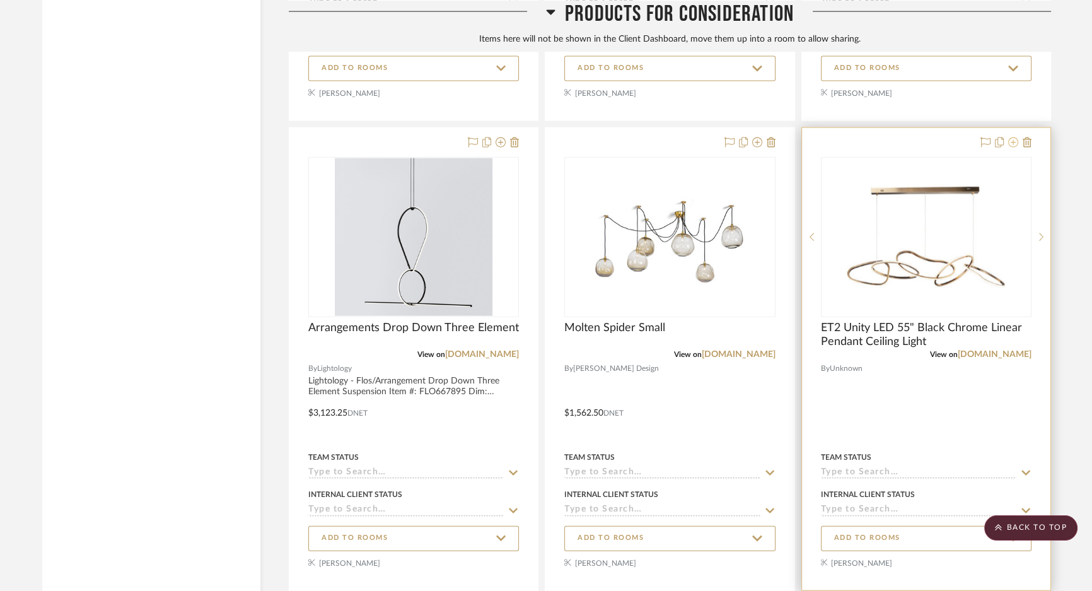
click at [1011, 147] on icon at bounding box center [1013, 142] width 10 height 10
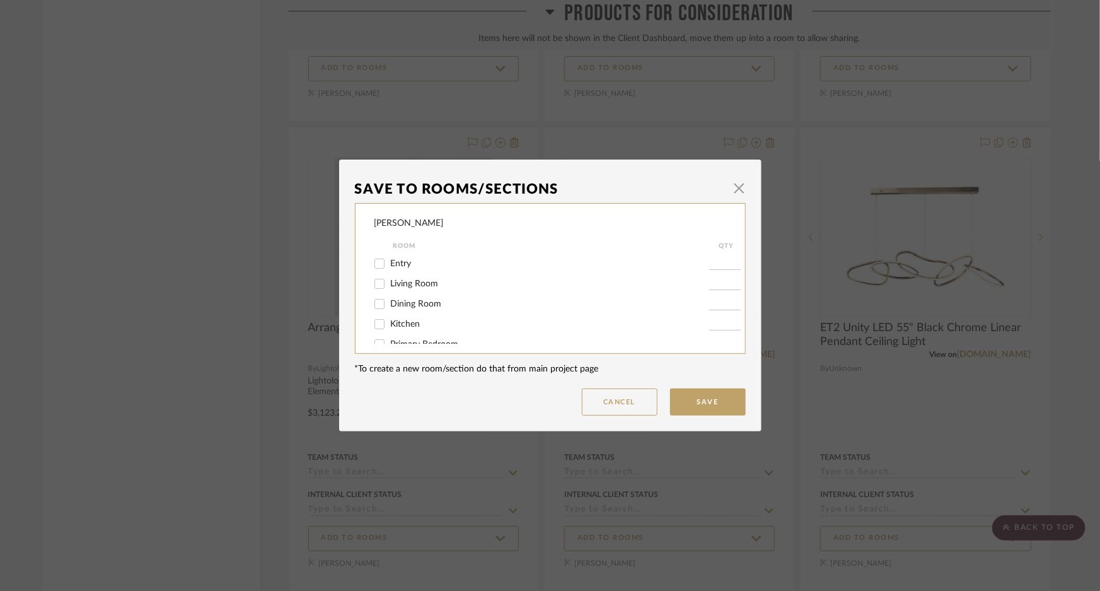
click at [397, 299] on span "Dining Room" at bounding box center [416, 303] width 51 height 9
click at [389, 299] on input "Dining Room" at bounding box center [379, 304] width 20 height 20
checkbox input "true"
type input "1"
click at [687, 400] on button "Save" at bounding box center [708, 401] width 76 height 27
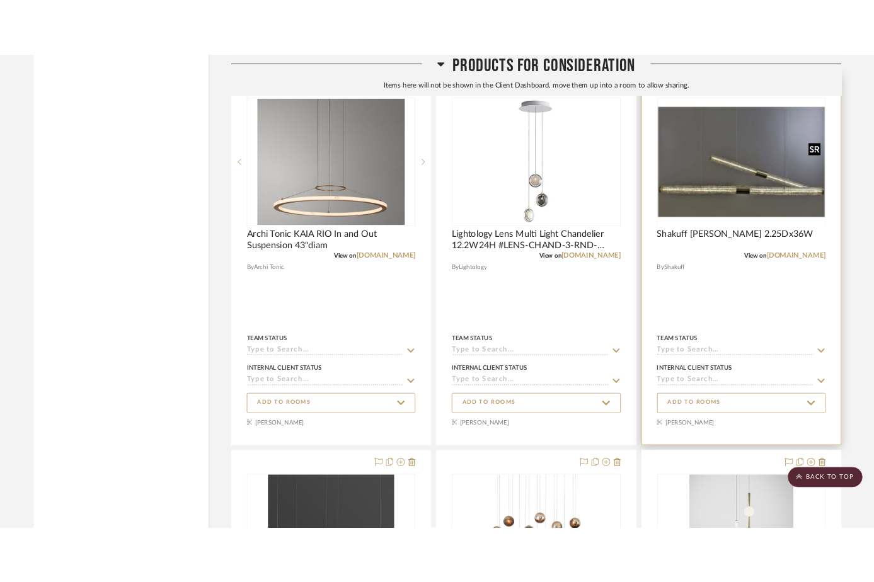
scroll to position [16329, 0]
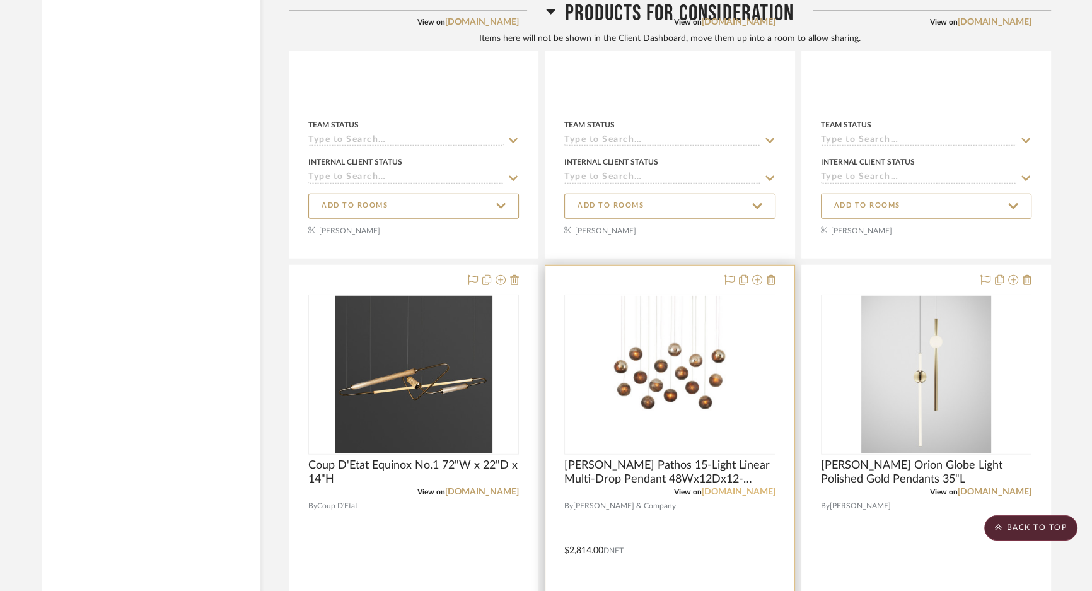
click at [713, 496] on link "curreyandcompany.com" at bounding box center [738, 491] width 74 height 9
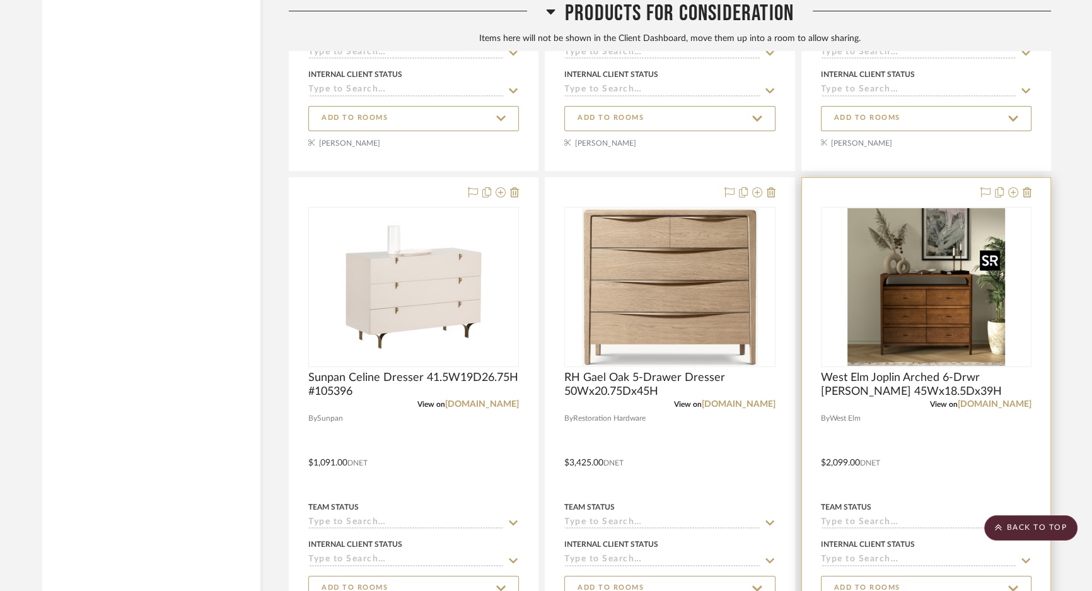
scroll to position [5973, 0]
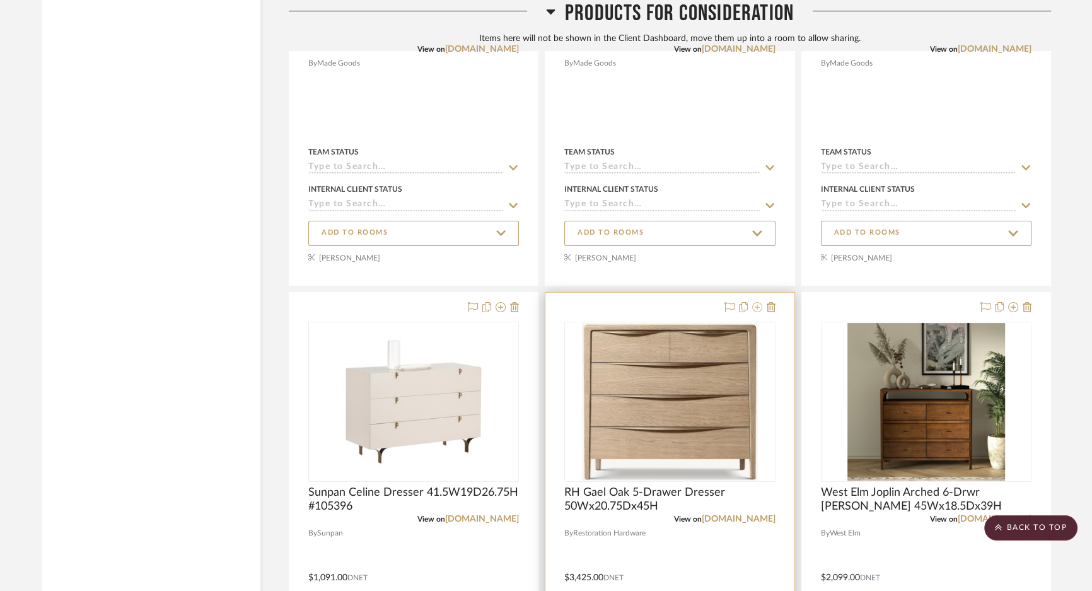
click at [758, 312] on icon at bounding box center [757, 307] width 10 height 10
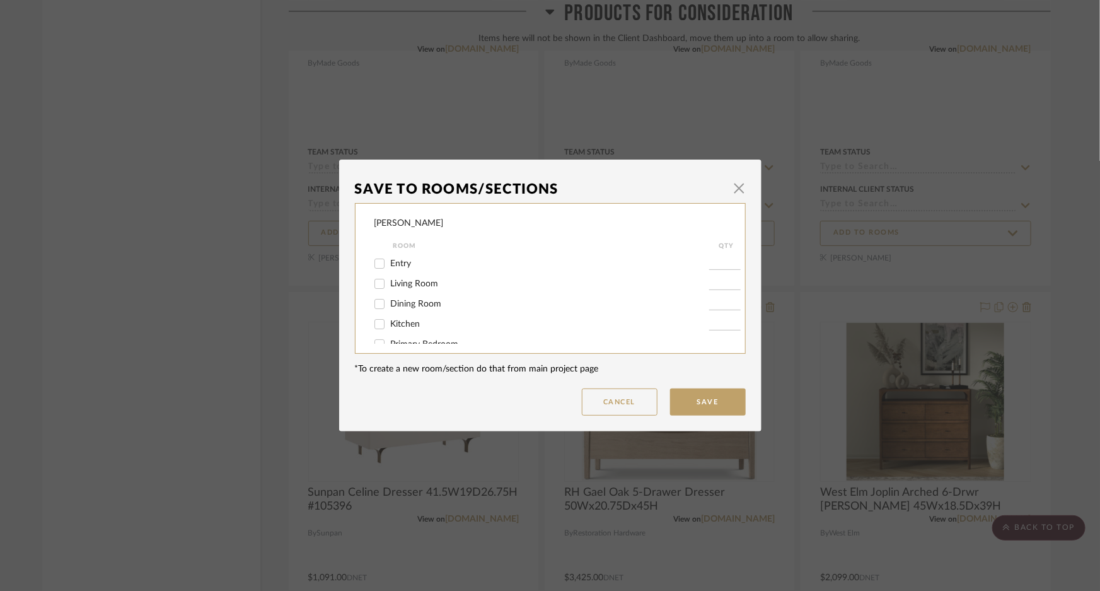
scroll to position [54, 0]
click at [400, 327] on span "Guest Bedroom" at bounding box center [421, 330] width 61 height 9
click at [389, 327] on input "Guest Bedroom" at bounding box center [379, 331] width 20 height 20
checkbox input "true"
type input "1"
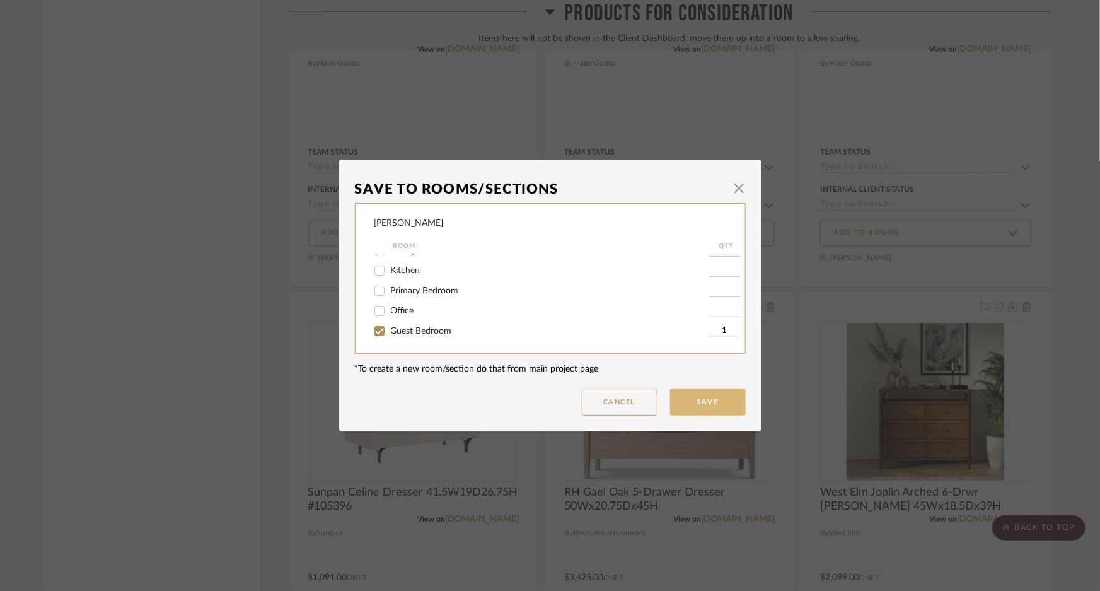
click at [728, 410] on button "Save" at bounding box center [708, 401] width 76 height 27
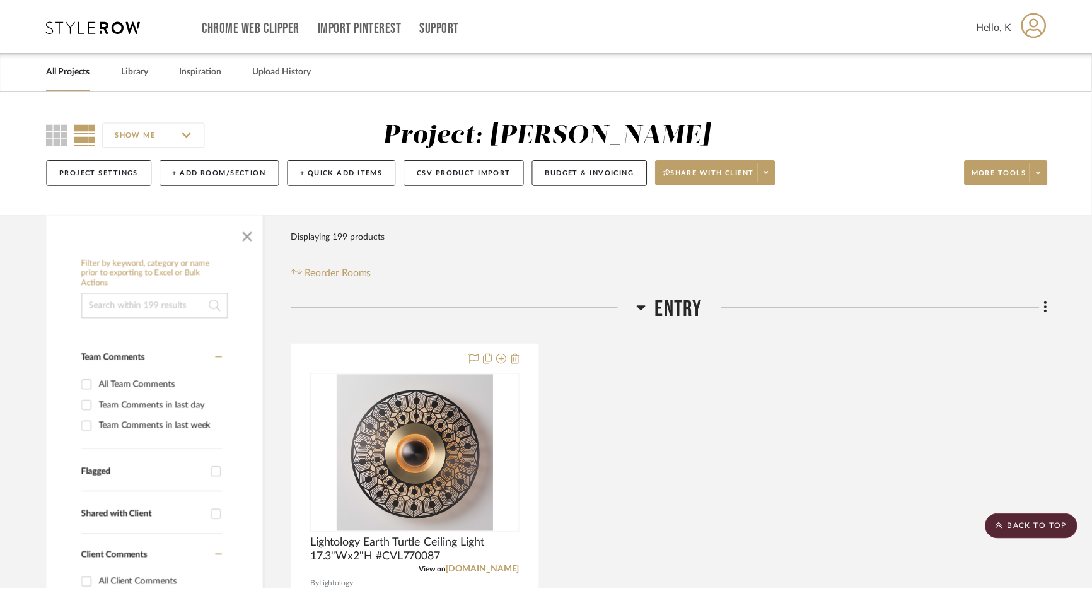
scroll to position [5973, 0]
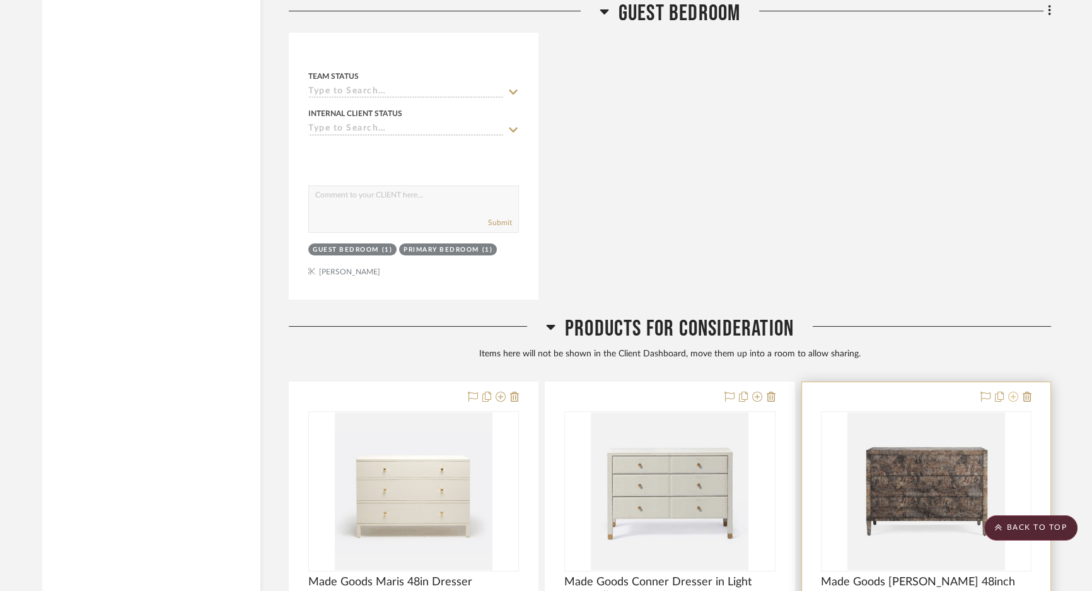
click at [1015, 401] on icon at bounding box center [1013, 396] width 10 height 10
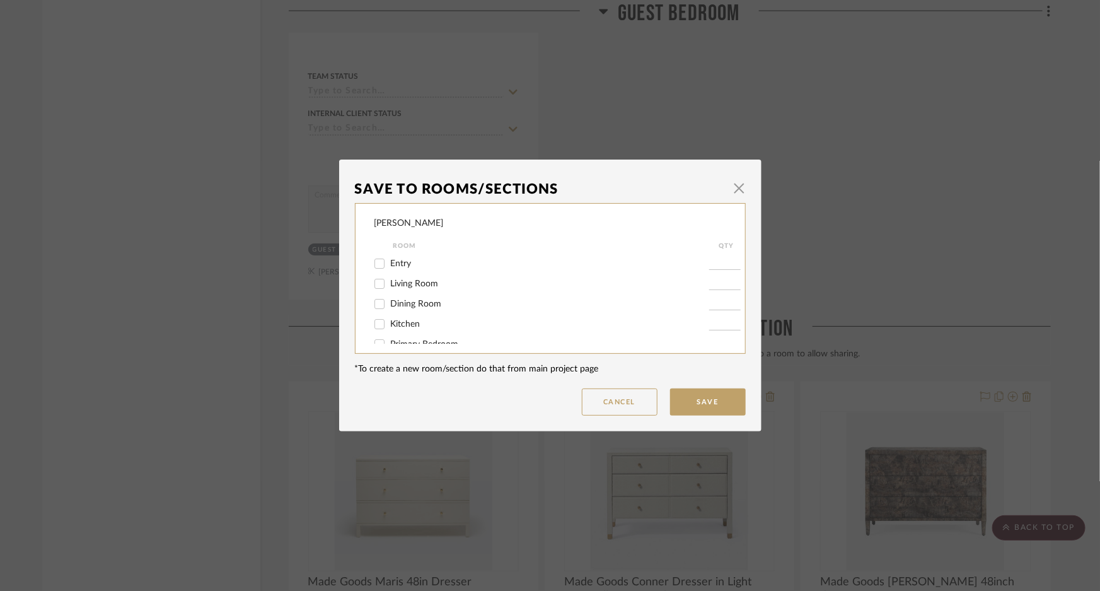
scroll to position [54, 0]
click at [378, 333] on input "Guest Bedroom" at bounding box center [379, 331] width 20 height 20
checkbox input "true"
type input "1"
click at [693, 400] on button "Save" at bounding box center [708, 401] width 76 height 27
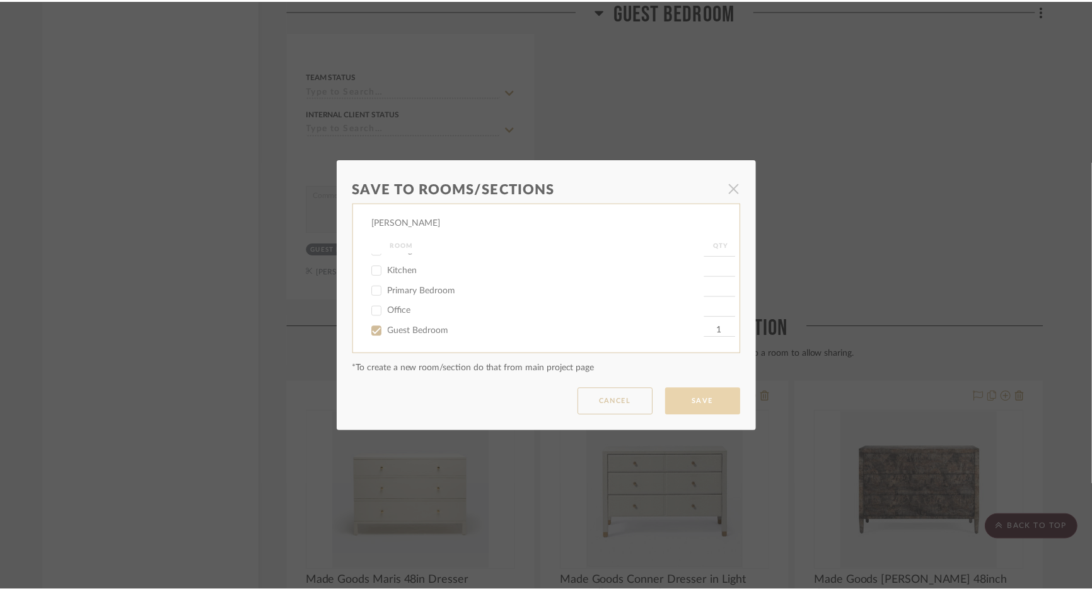
scroll to position [5973, 0]
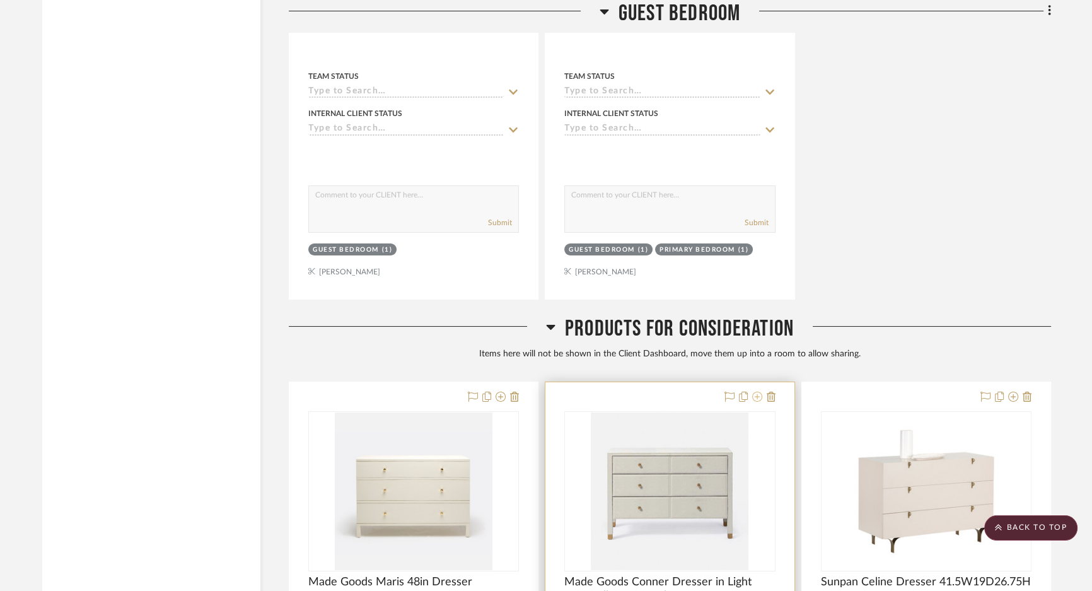
click at [760, 401] on icon at bounding box center [757, 396] width 10 height 10
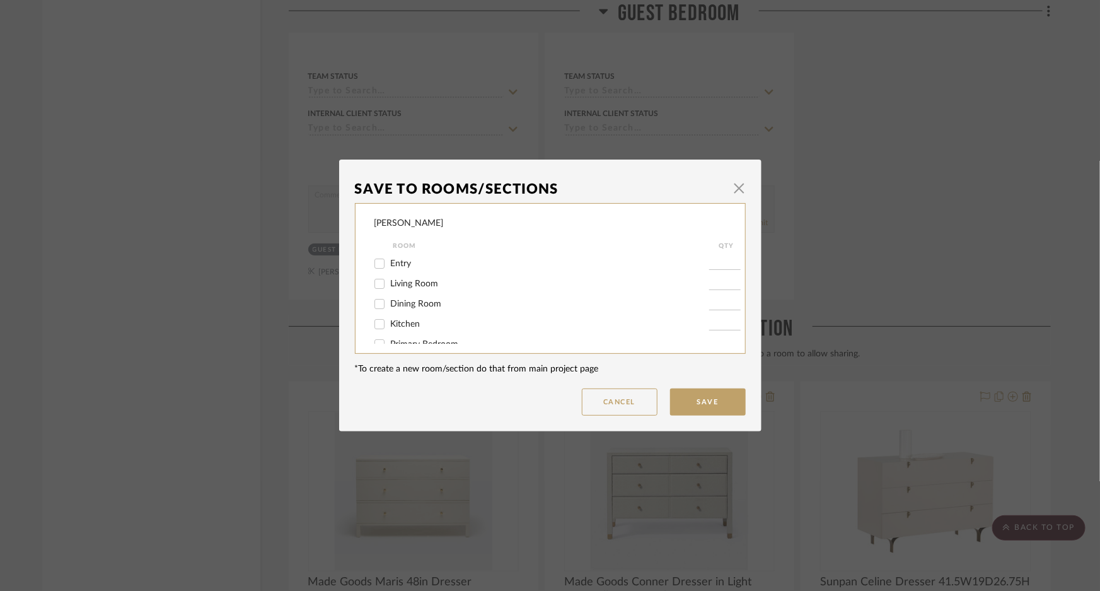
scroll to position [54, 0]
click at [393, 328] on span "Guest Bedroom" at bounding box center [421, 330] width 61 height 9
click at [389, 328] on input "Guest Bedroom" at bounding box center [379, 331] width 20 height 20
checkbox input "true"
type input "1"
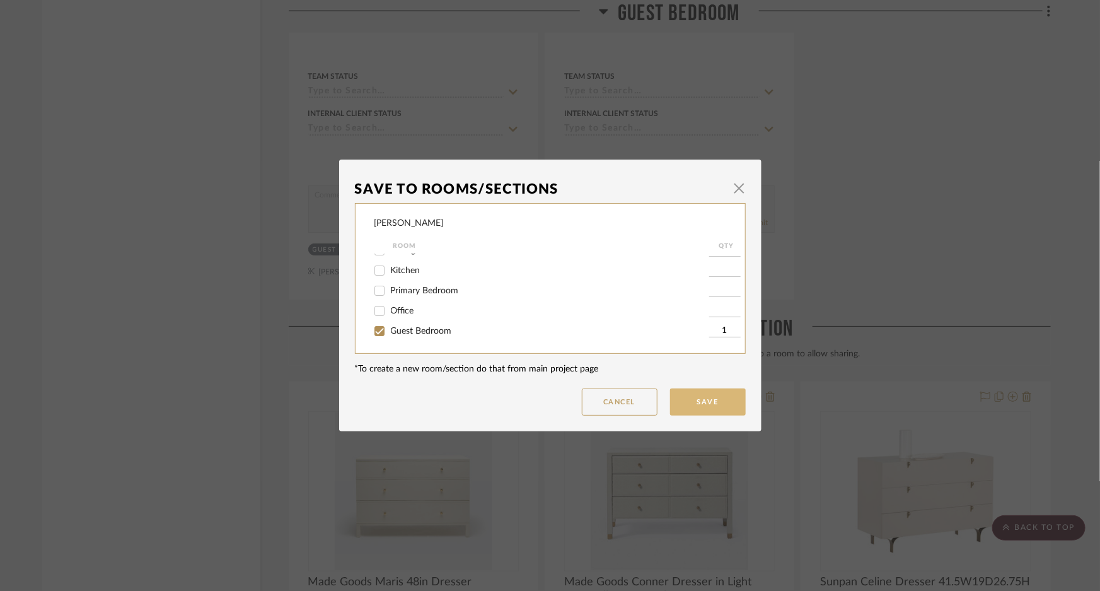
click at [698, 396] on button "Save" at bounding box center [708, 401] width 76 height 27
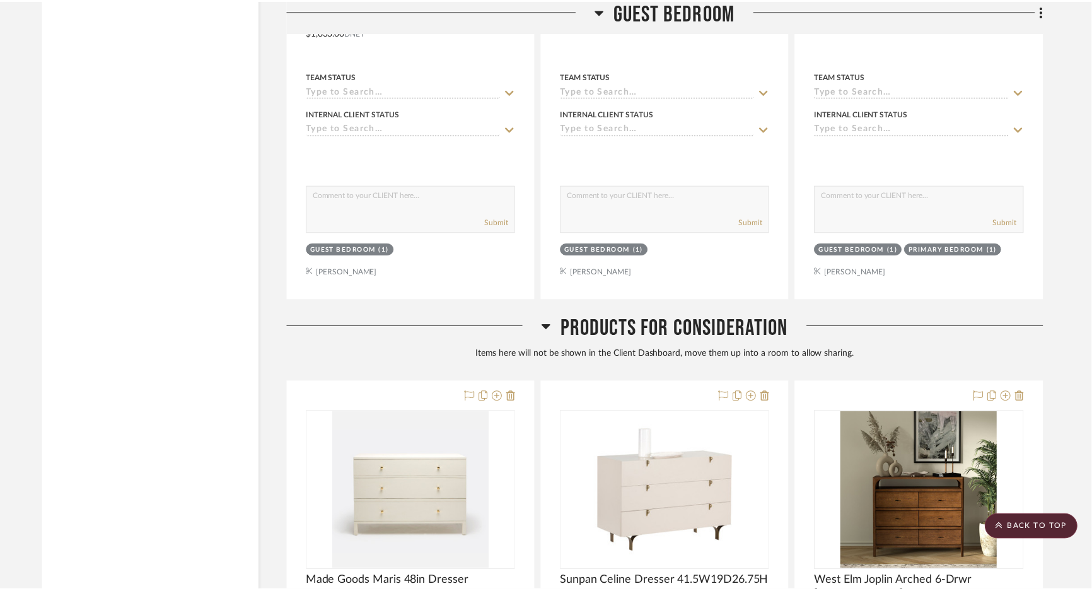
scroll to position [5973, 0]
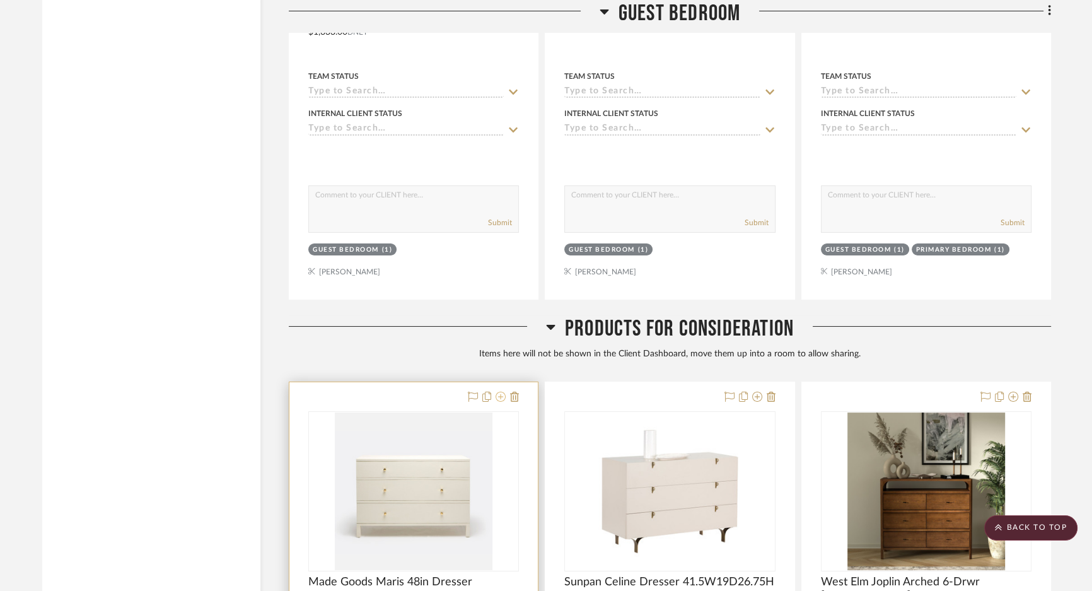
click at [498, 401] on icon at bounding box center [500, 396] width 10 height 10
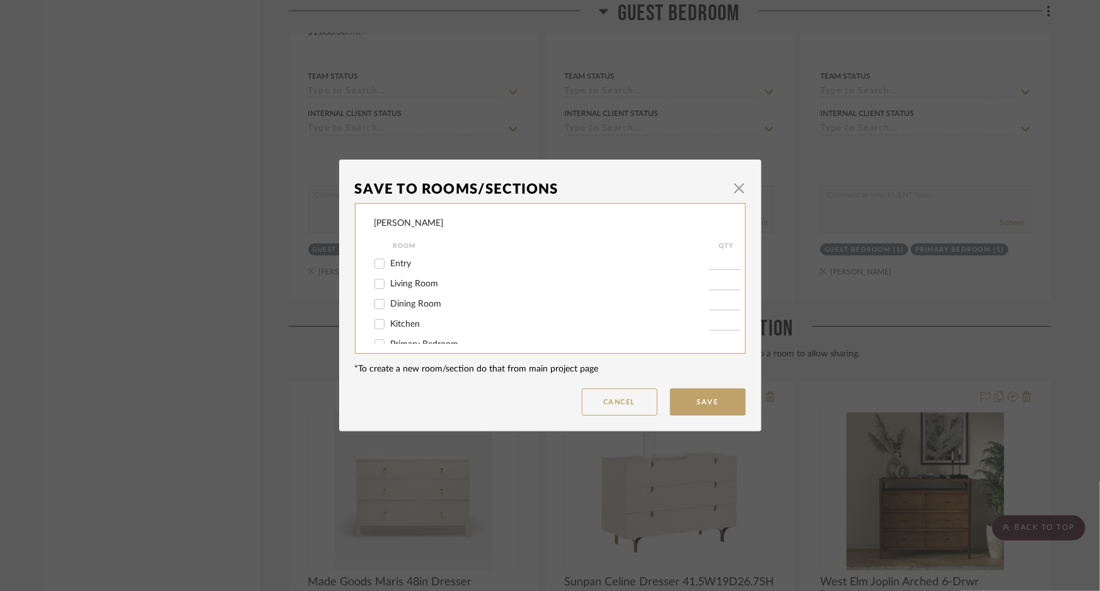
scroll to position [54, 0]
click at [401, 330] on span "Guest Bedroom" at bounding box center [421, 330] width 61 height 9
click at [389, 330] on input "Guest Bedroom" at bounding box center [379, 331] width 20 height 20
checkbox input "true"
type input "1"
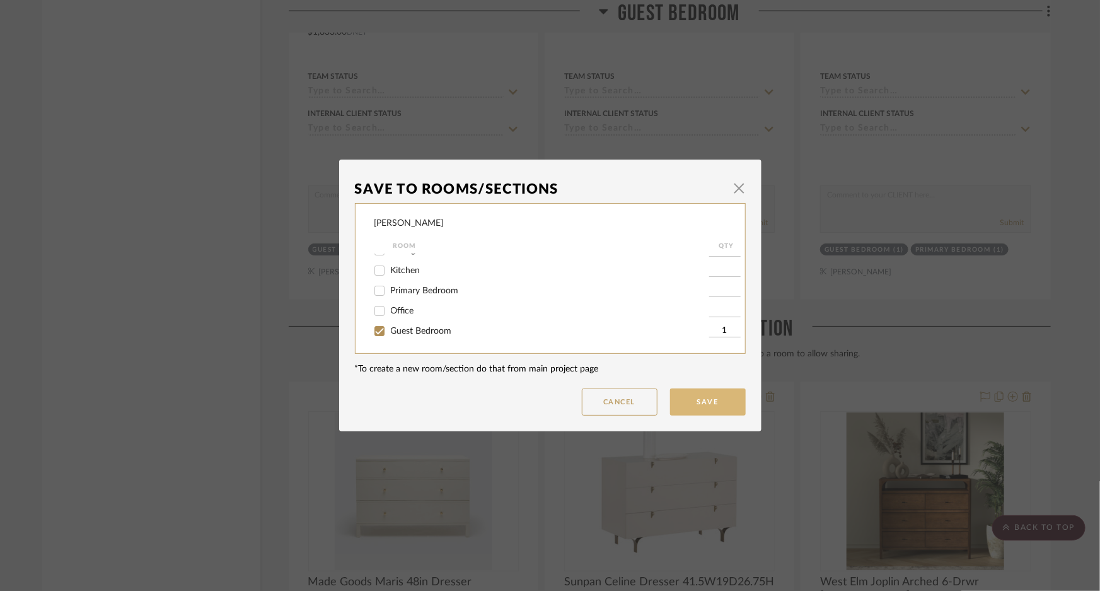
click at [700, 390] on button "Save" at bounding box center [708, 401] width 76 height 27
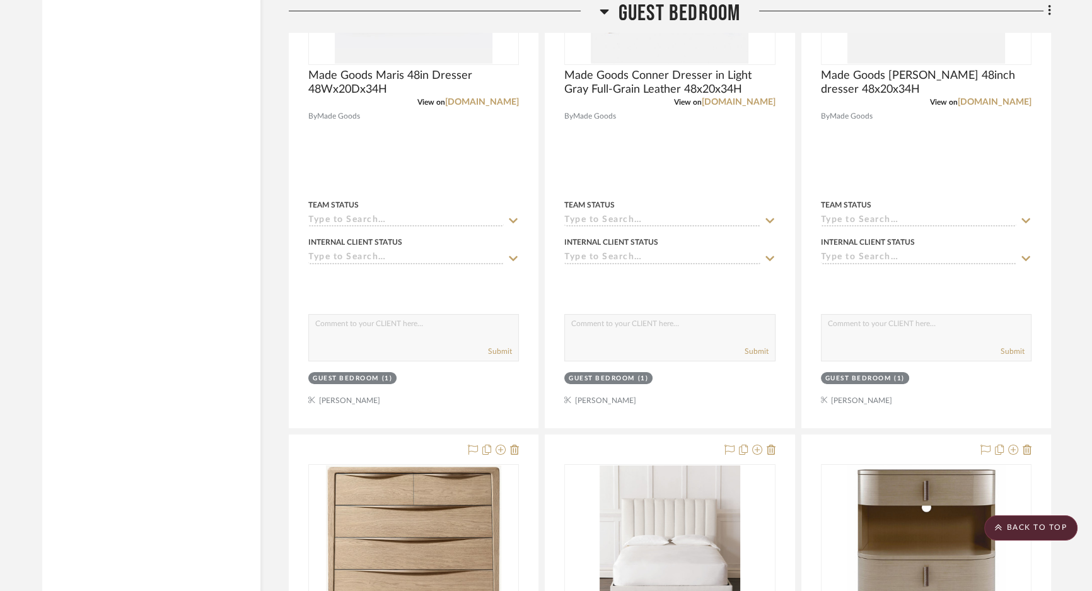
scroll to position [5343, 0]
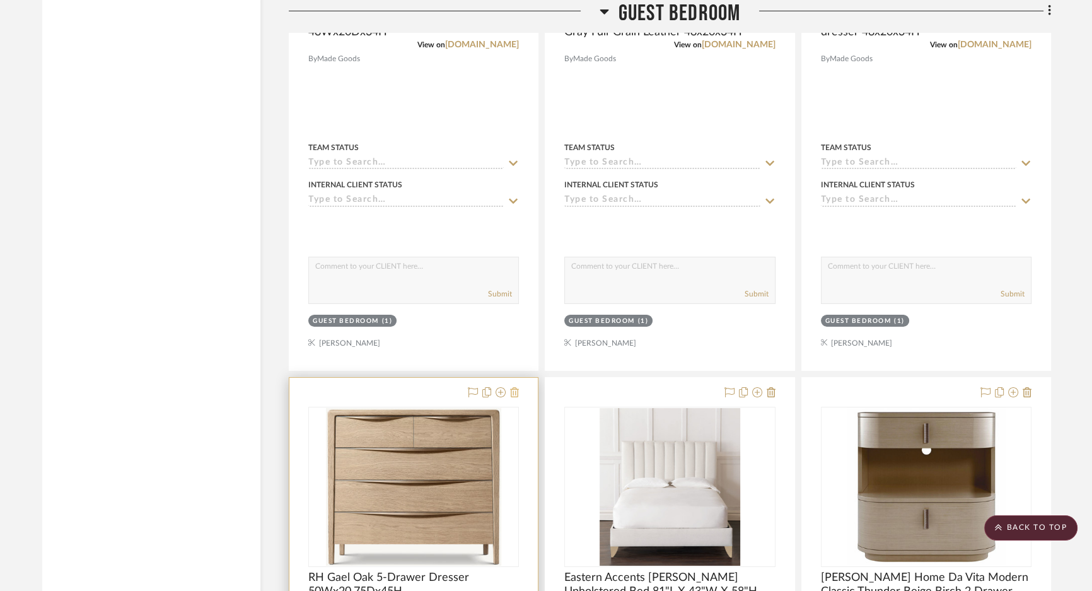
click at [514, 397] on icon at bounding box center [514, 392] width 9 height 10
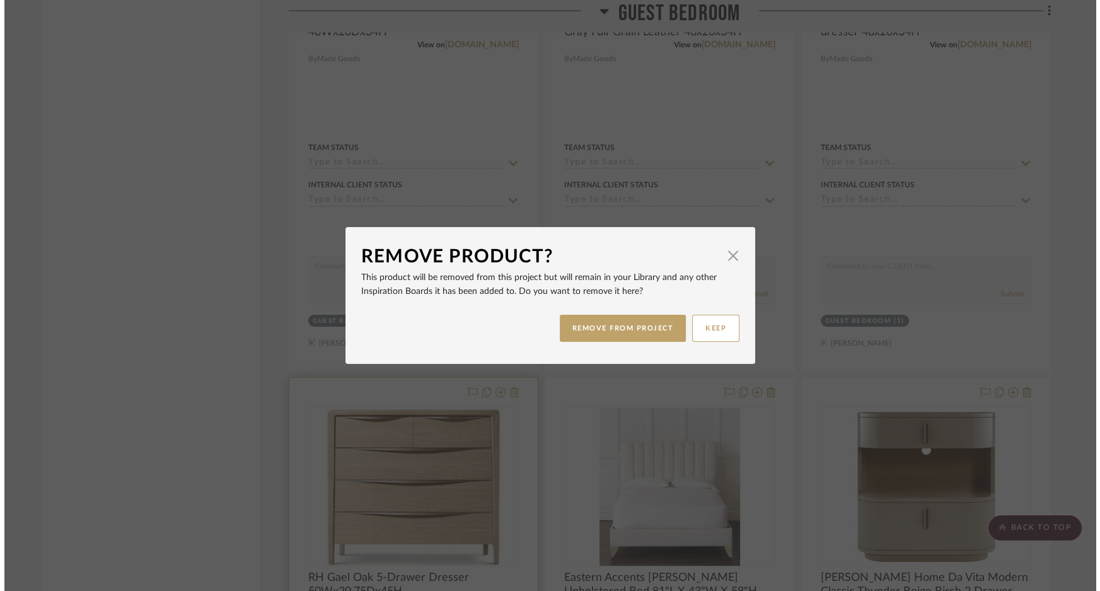
scroll to position [0, 0]
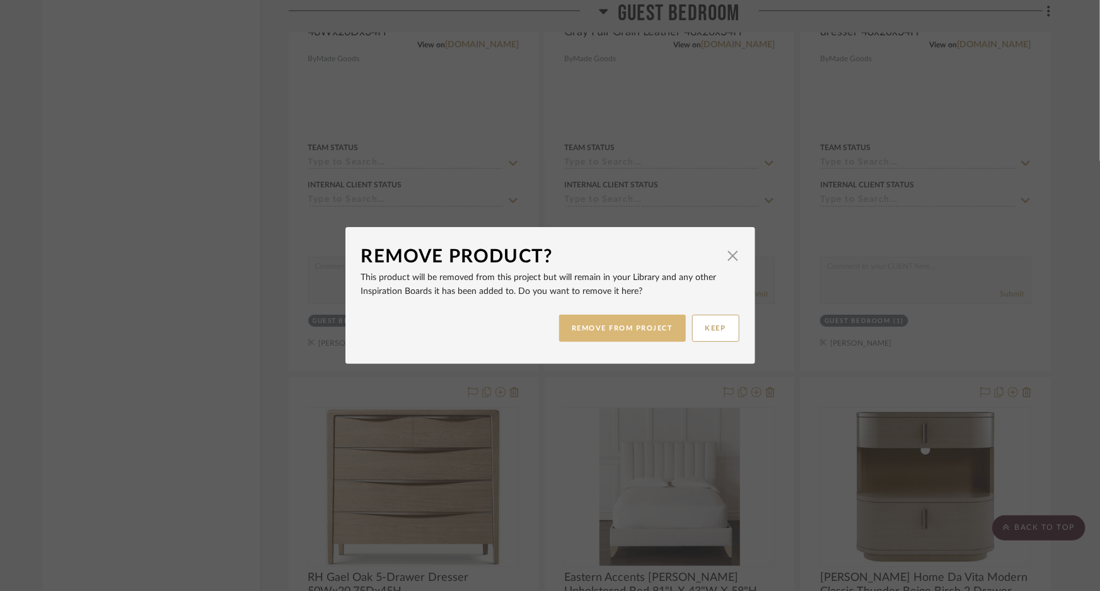
click at [608, 325] on button "REMOVE FROM PROJECT" at bounding box center [622, 327] width 127 height 27
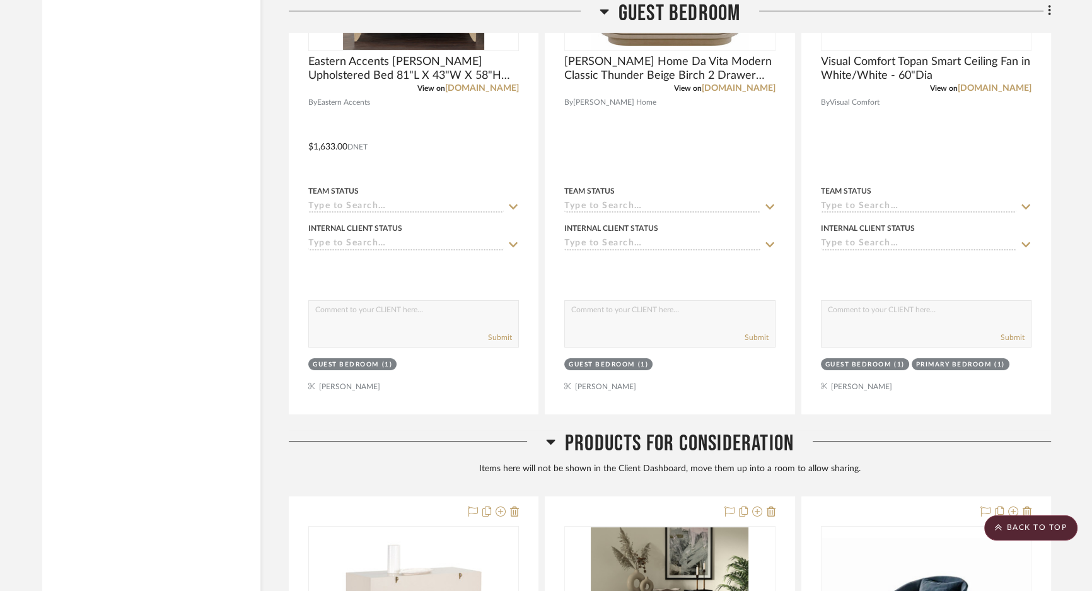
scroll to position [6031, 0]
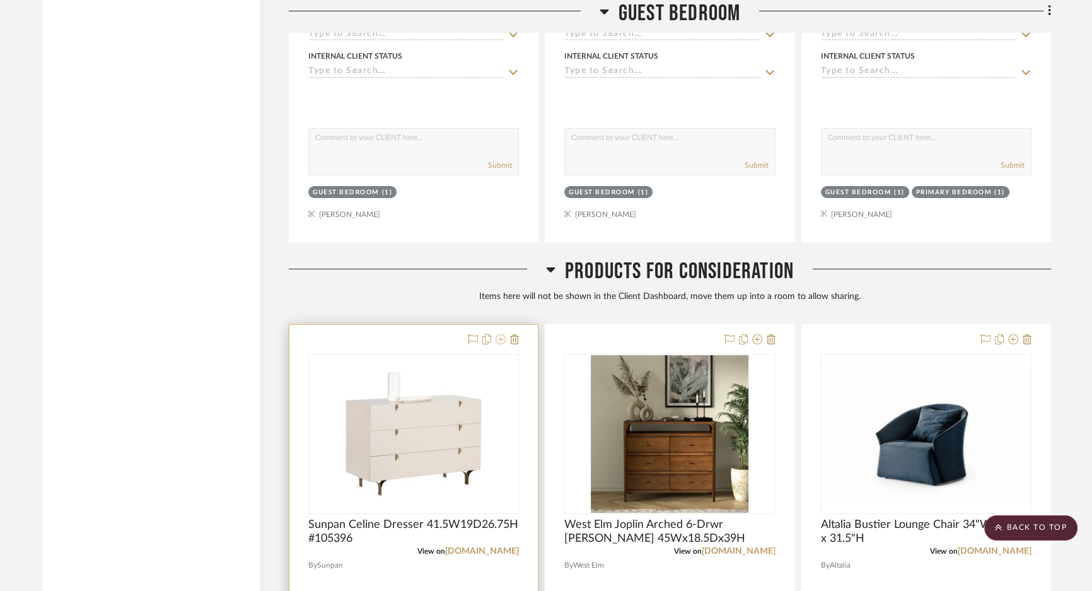
click at [501, 343] on icon at bounding box center [500, 339] width 10 height 10
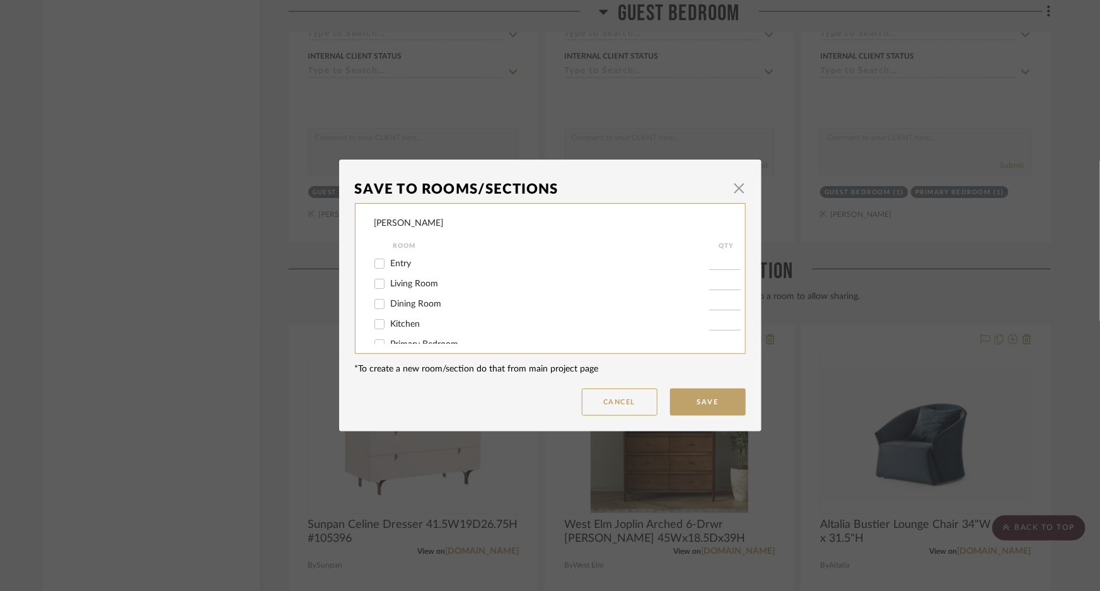
scroll to position [54, 0]
click at [403, 327] on span "Guest Bedroom" at bounding box center [421, 330] width 61 height 9
click at [389, 327] on input "Guest Bedroom" at bounding box center [379, 331] width 20 height 20
checkbox input "true"
type input "1"
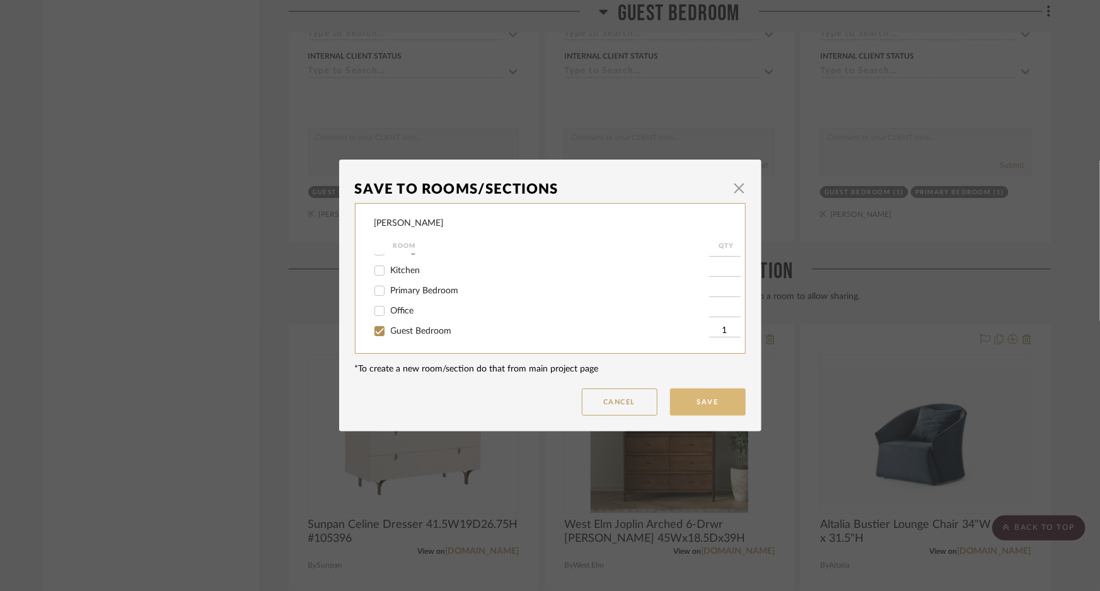
click at [706, 396] on button "Save" at bounding box center [708, 401] width 76 height 27
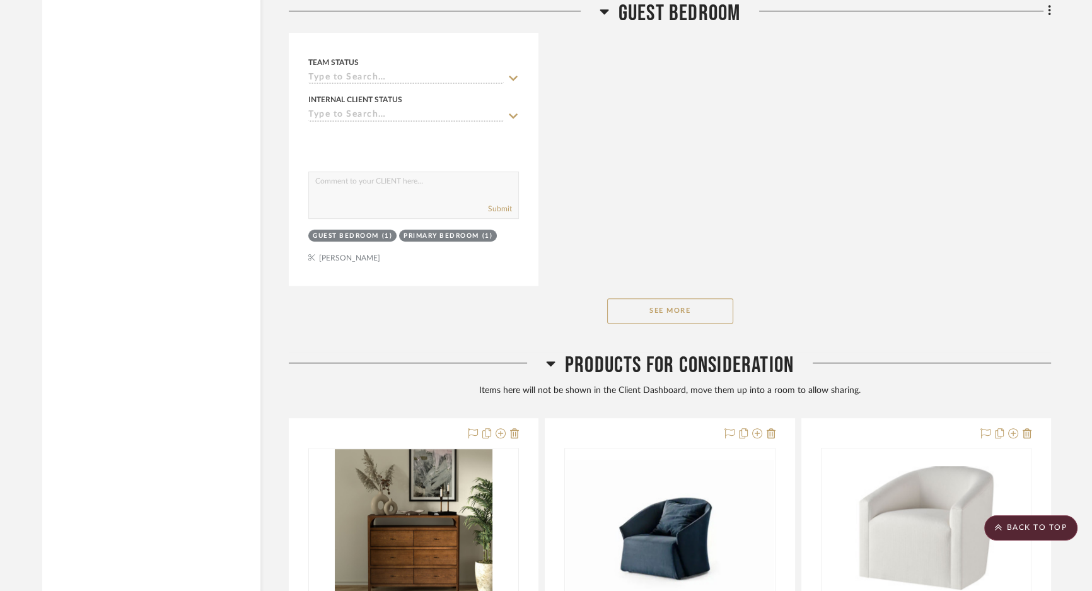
scroll to position [6718, 0]
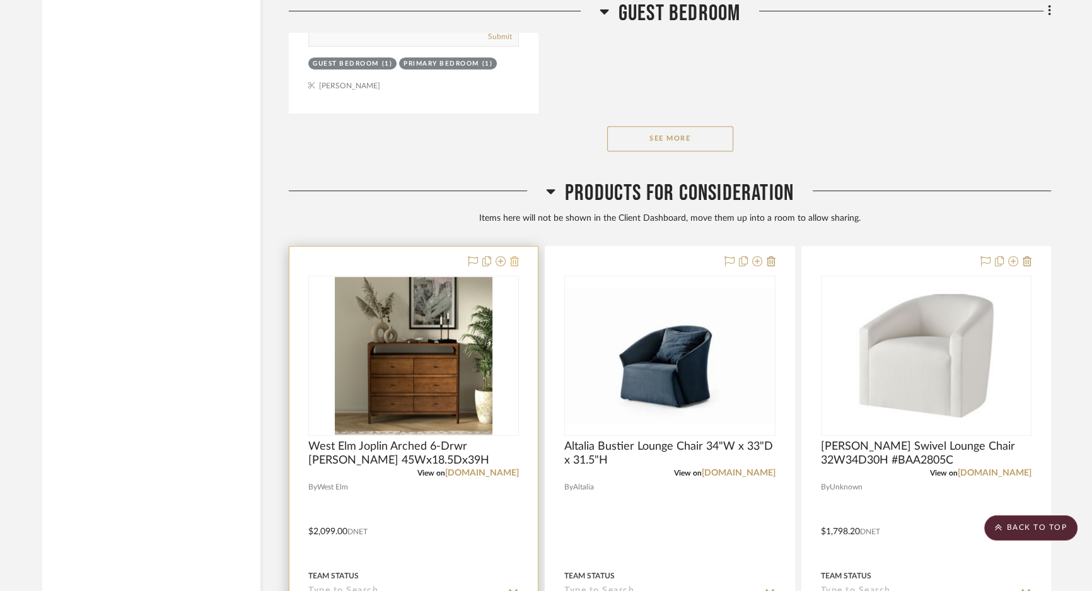
click at [517, 266] on icon at bounding box center [514, 261] width 9 height 10
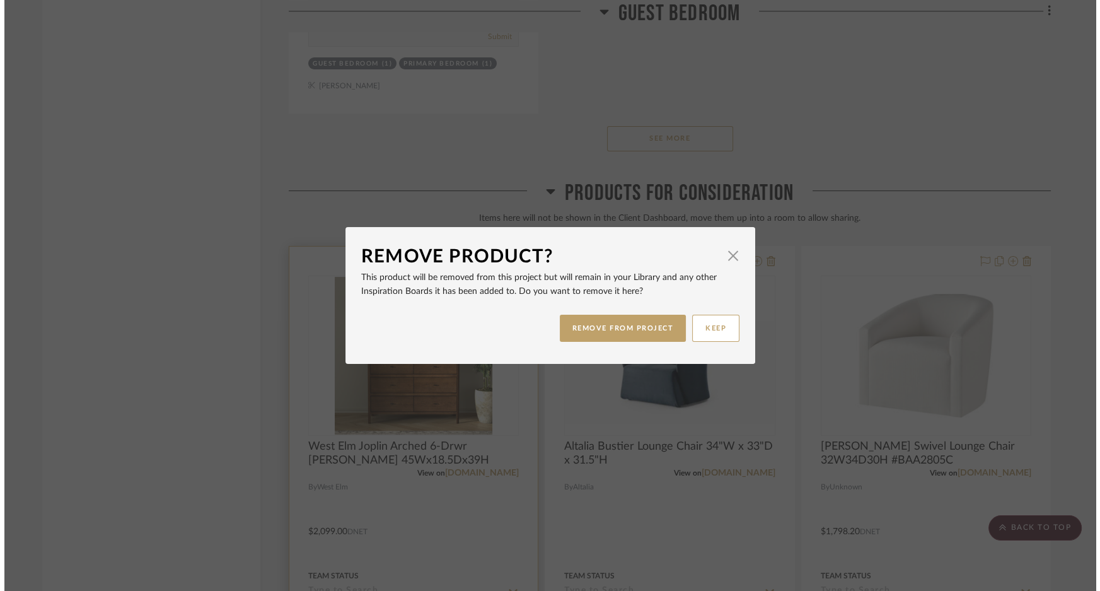
scroll to position [0, 0]
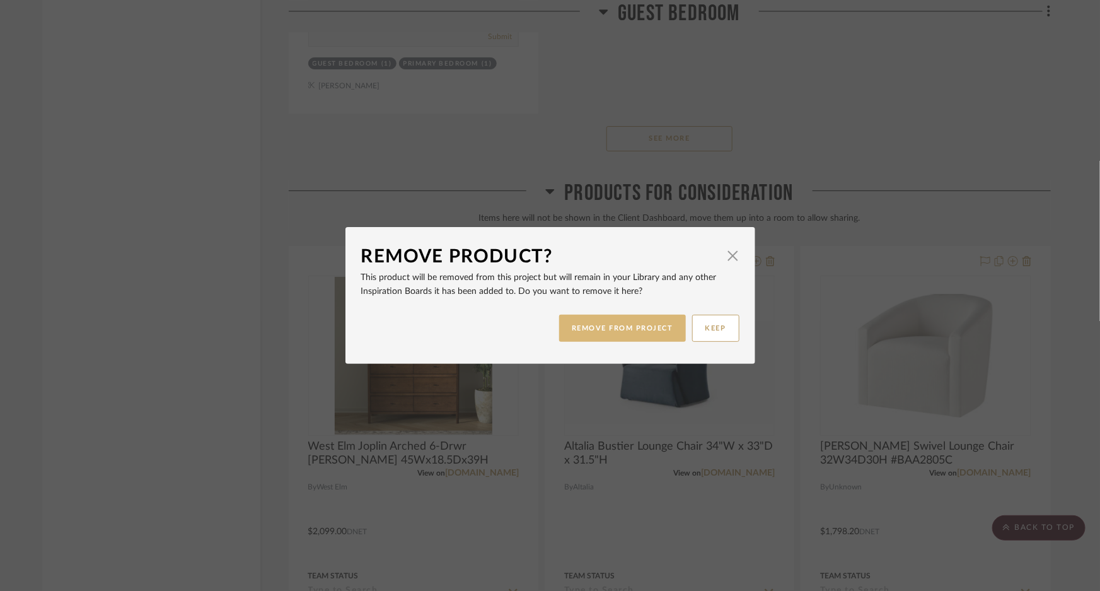
click at [598, 324] on button "REMOVE FROM PROJECT" at bounding box center [622, 327] width 127 height 27
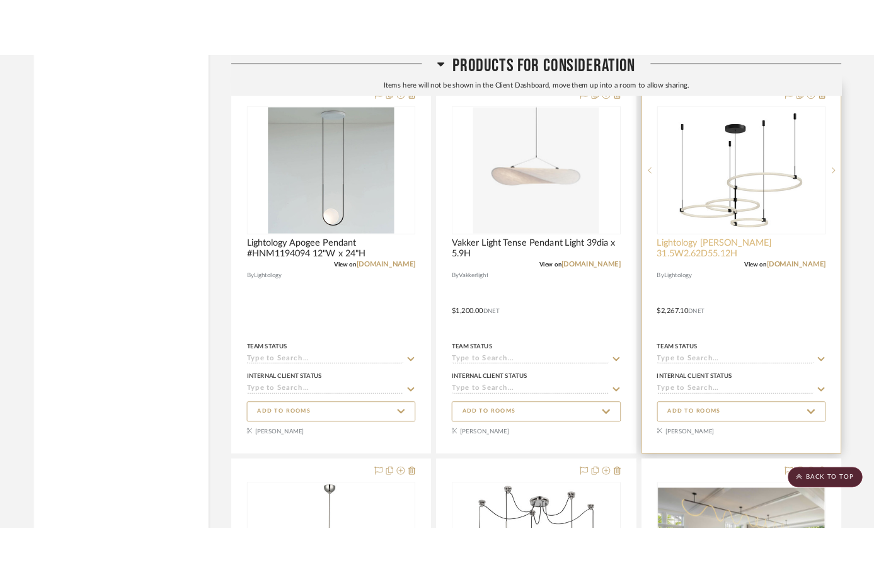
scroll to position [14796, 0]
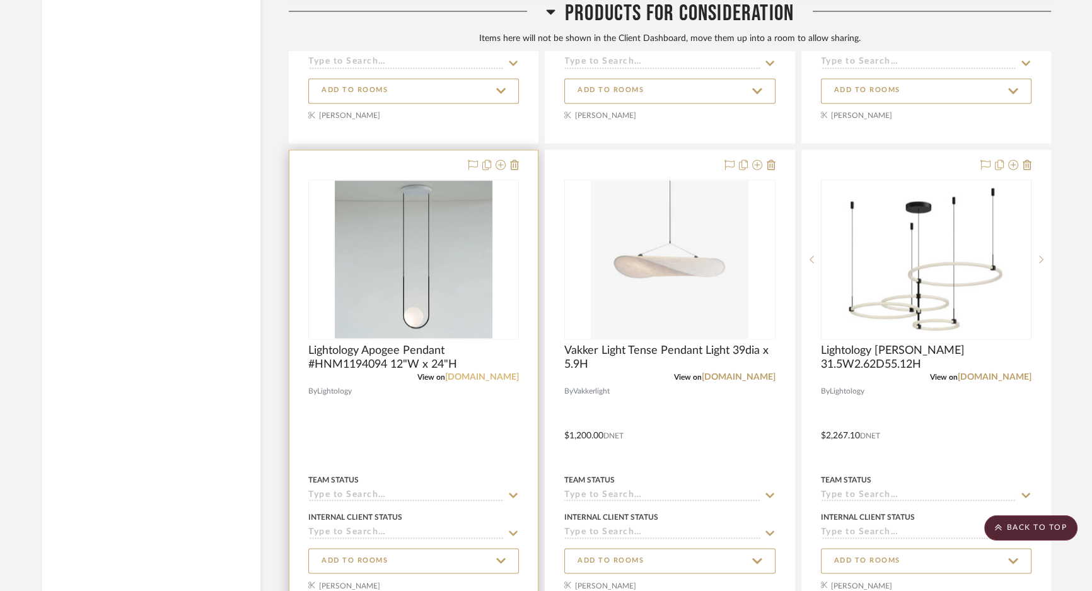
click at [468, 381] on link "[DOMAIN_NAME]" at bounding box center [482, 376] width 74 height 9
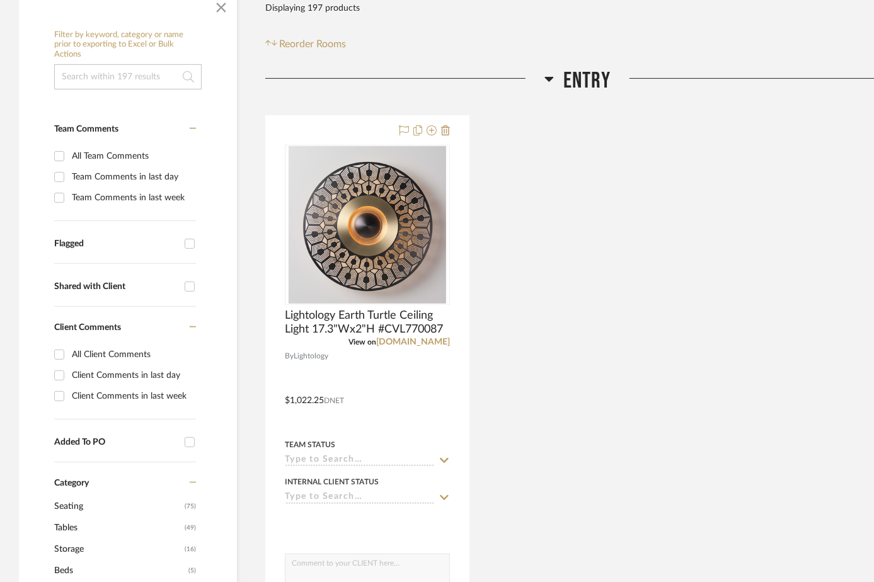
scroll to position [401, 0]
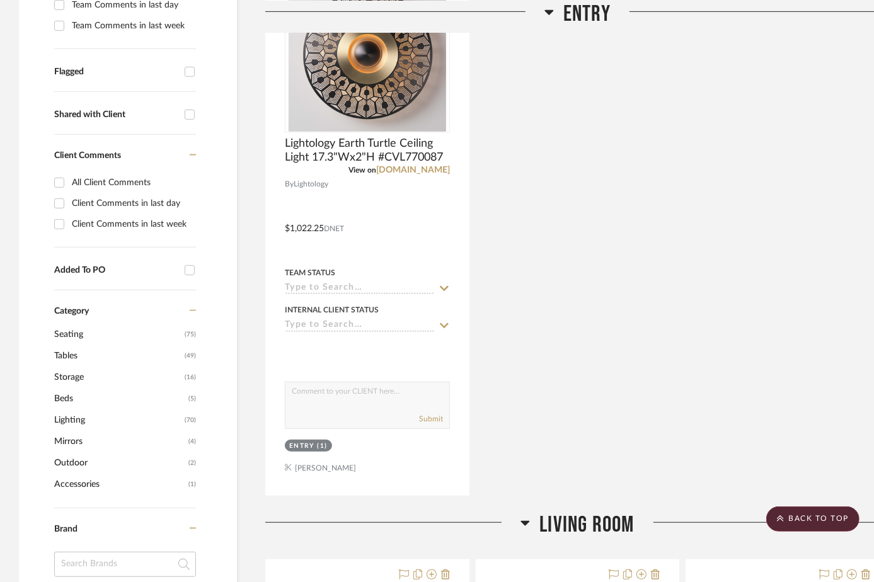
click at [61, 421] on span "Lighting" at bounding box center [117, 420] width 127 height 21
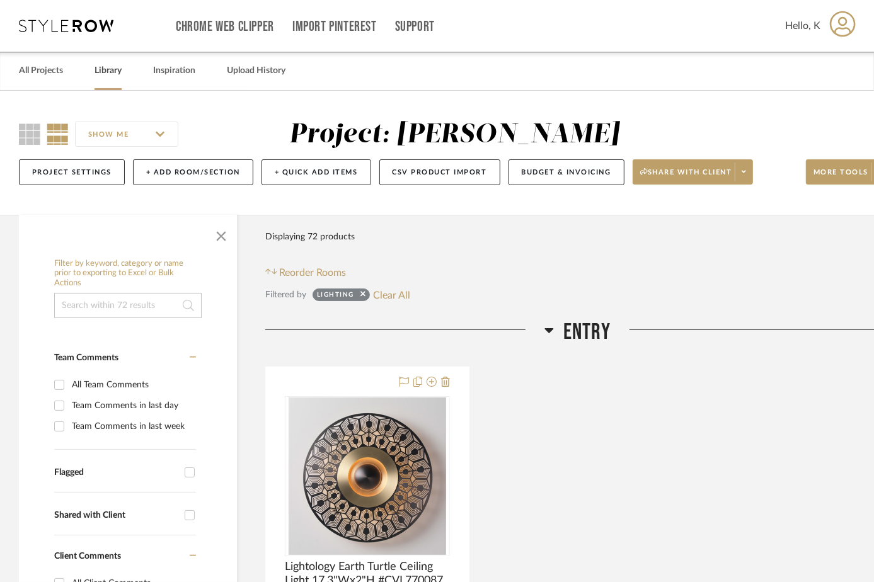
click at [107, 70] on link "Library" at bounding box center [108, 70] width 27 height 17
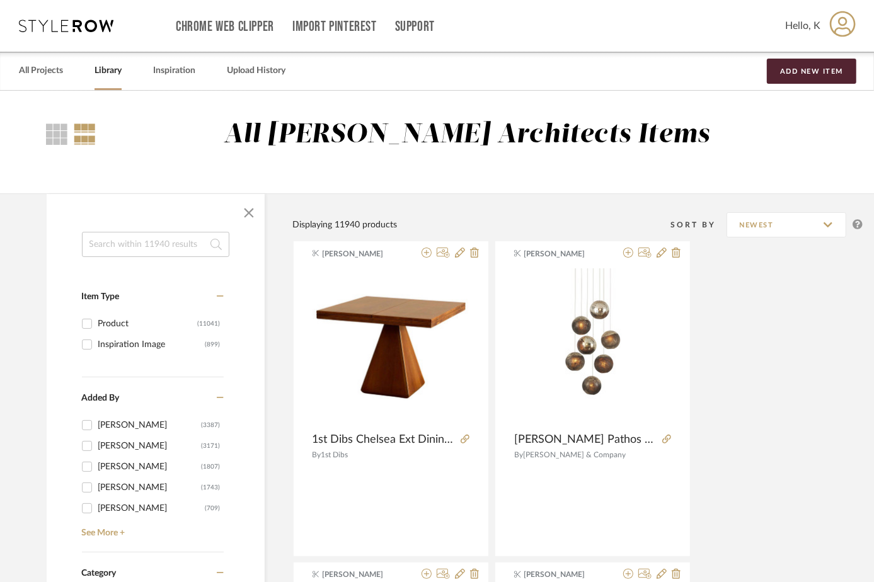
click at [110, 245] on input at bounding box center [155, 244] width 147 height 25
type input "ellipse"
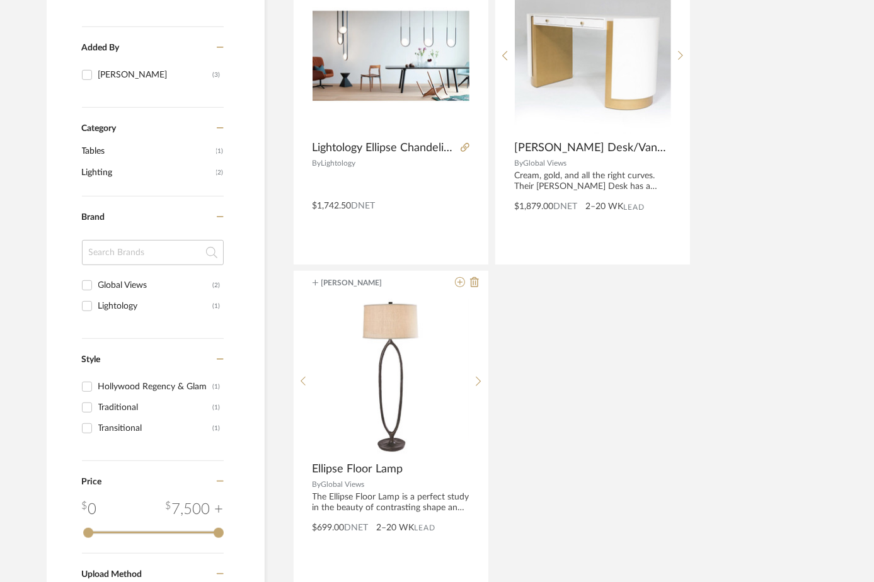
scroll to position [272, 0]
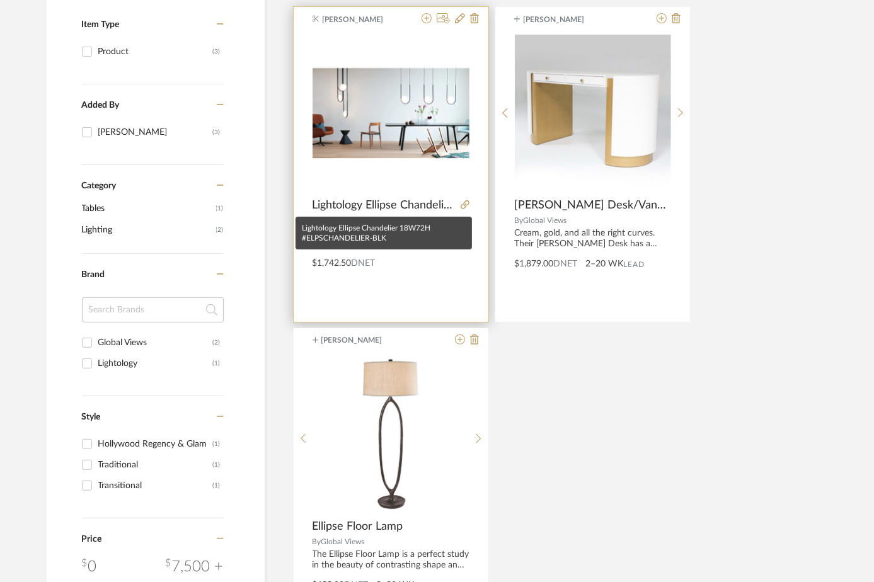
click at [397, 199] on span "Lightology Ellipse Chandelier 18W72H #ELPSCHANDELIER-BLK" at bounding box center [384, 206] width 143 height 14
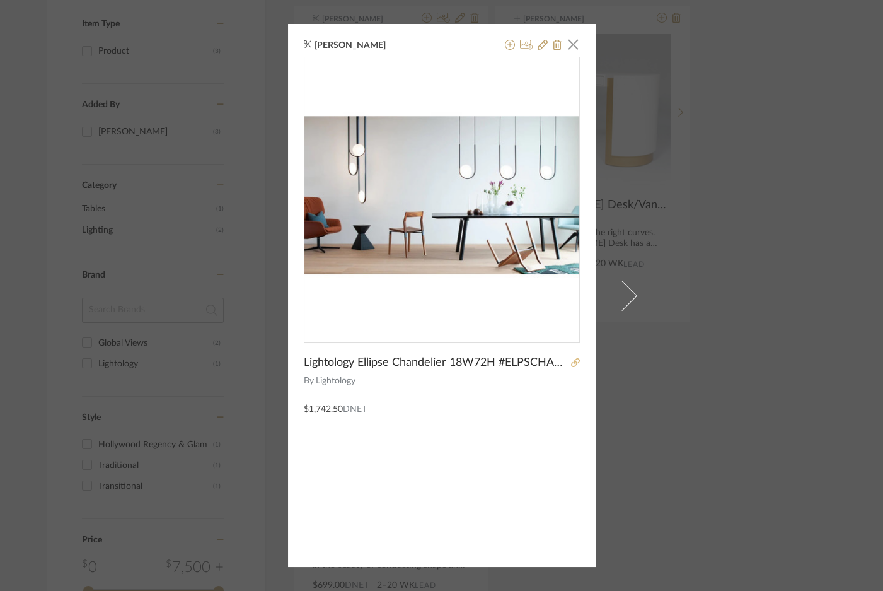
click at [573, 362] on icon at bounding box center [575, 362] width 9 height 9
click at [507, 47] on icon at bounding box center [510, 45] width 10 height 10
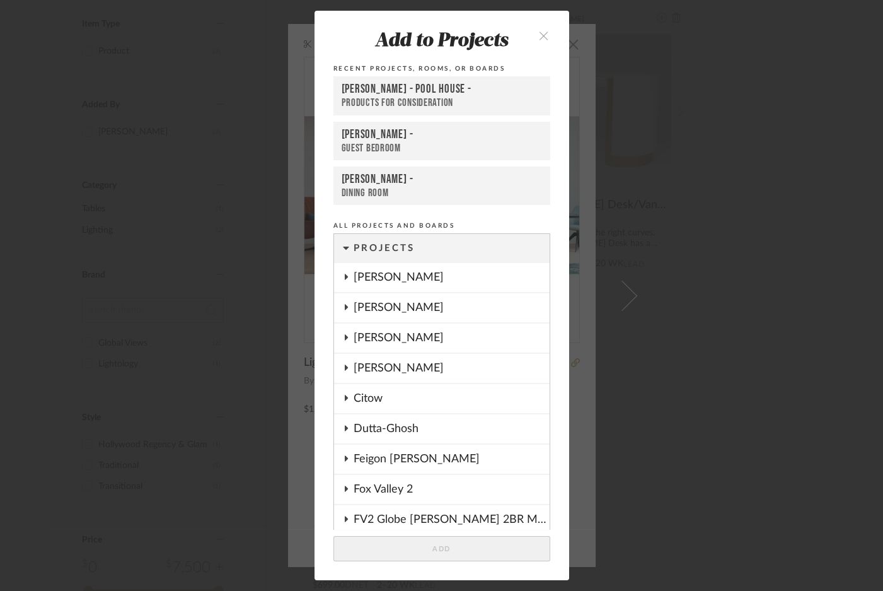
scroll to position [1393, 0]
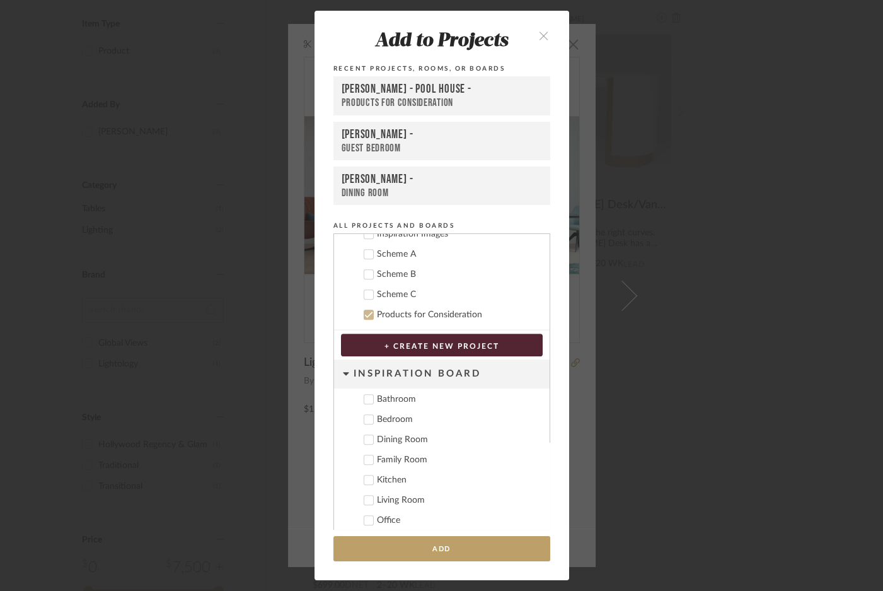
click at [539, 30] on icon "close" at bounding box center [544, 35] width 11 height 11
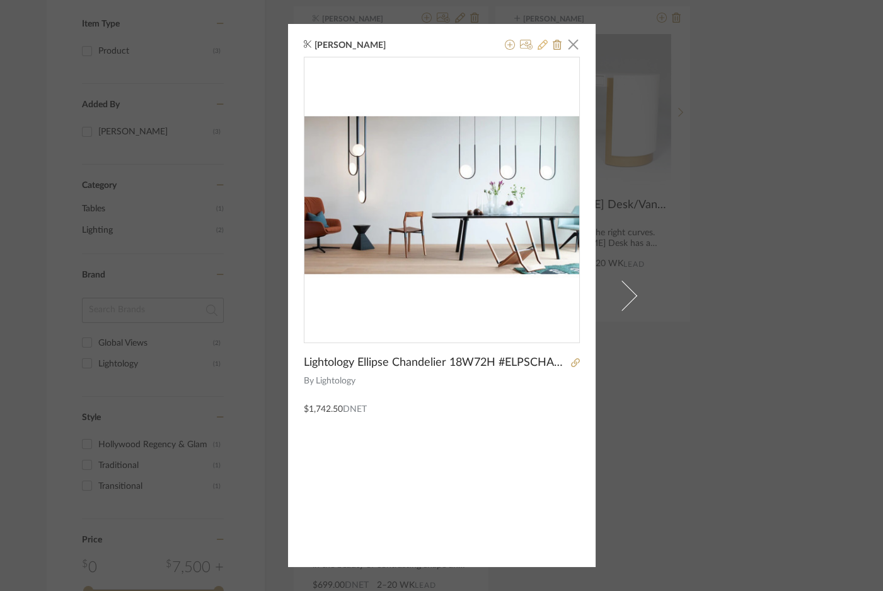
click at [539, 45] on icon at bounding box center [543, 45] width 10 height 10
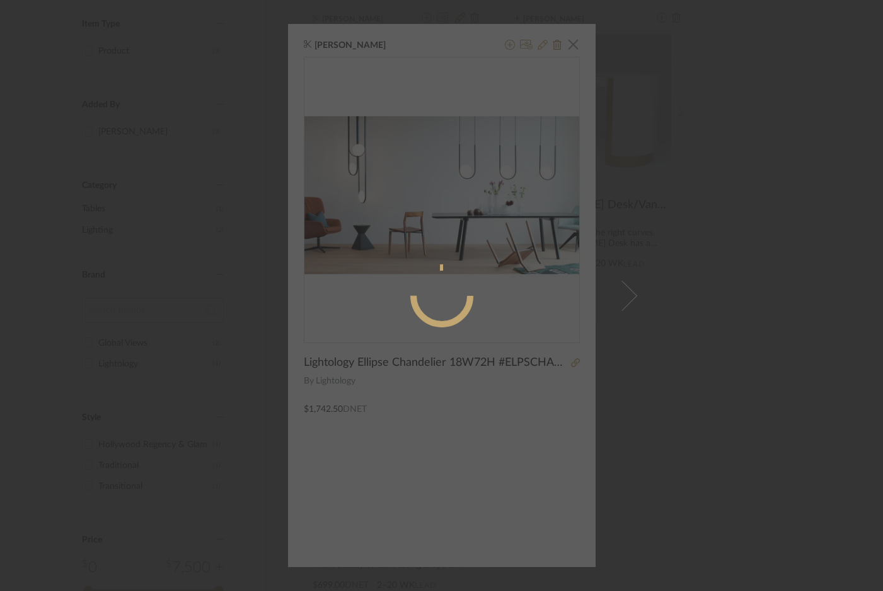
radio input "true"
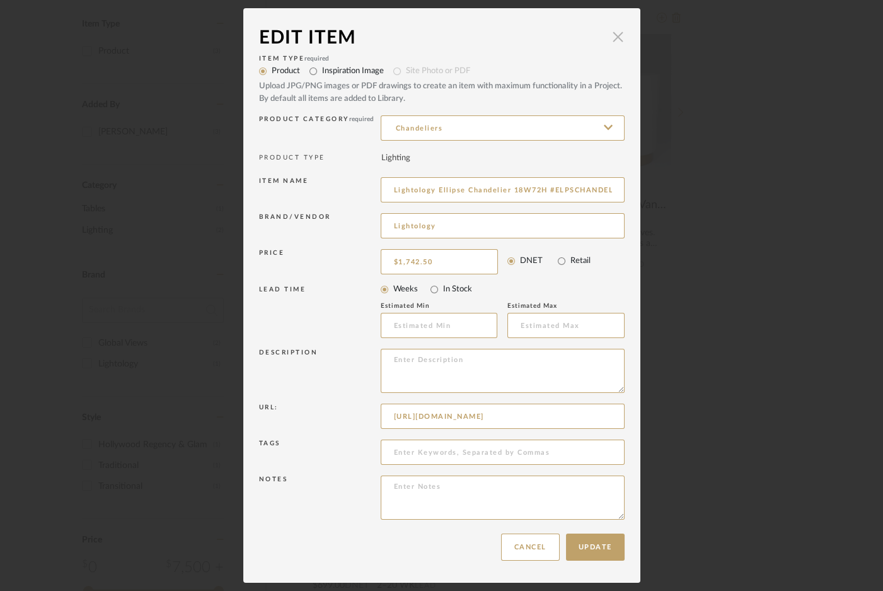
click at [610, 34] on span "button" at bounding box center [618, 36] width 25 height 25
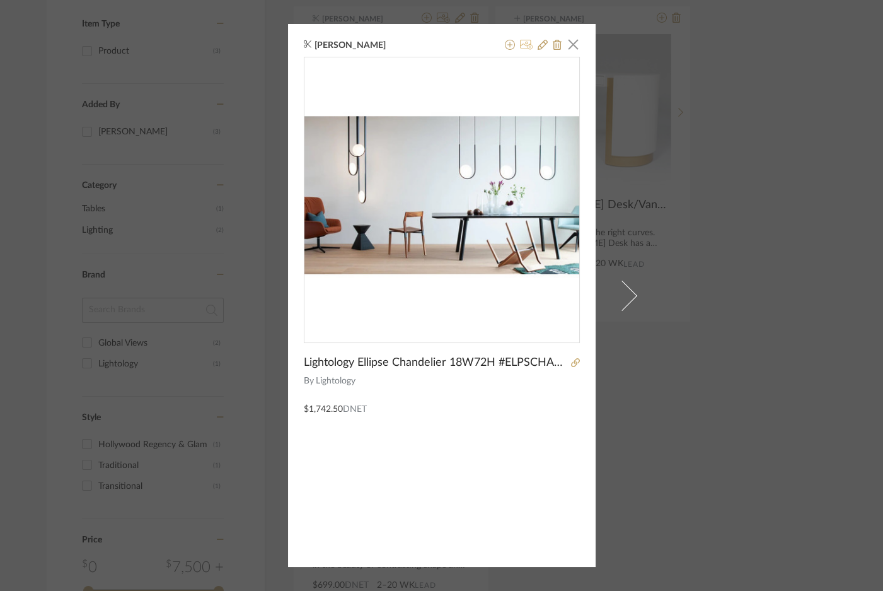
click at [521, 47] on icon at bounding box center [526, 45] width 13 height 10
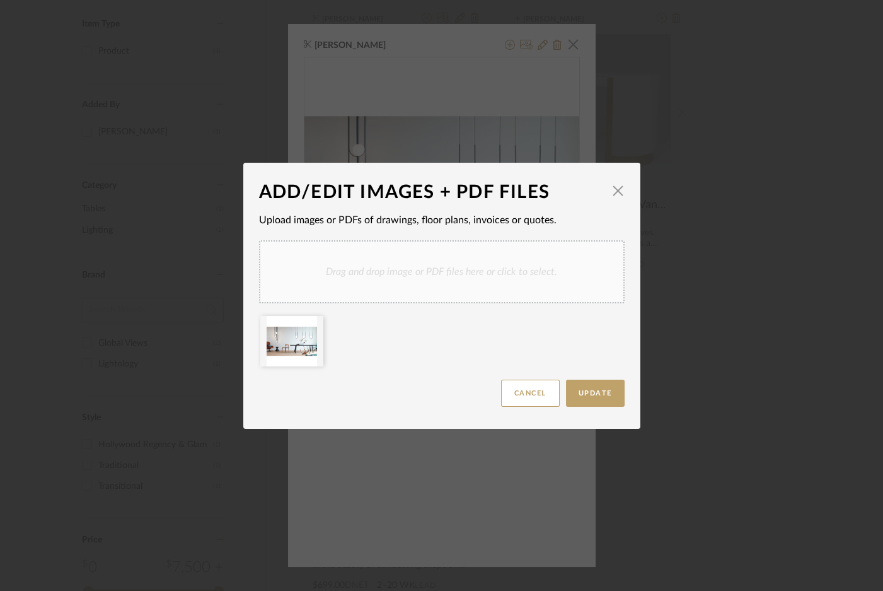
click at [502, 274] on div "Drag and drop image or PDF files here or click to select." at bounding box center [442, 271] width 366 height 63
click at [601, 389] on span "Update" at bounding box center [595, 392] width 33 height 7
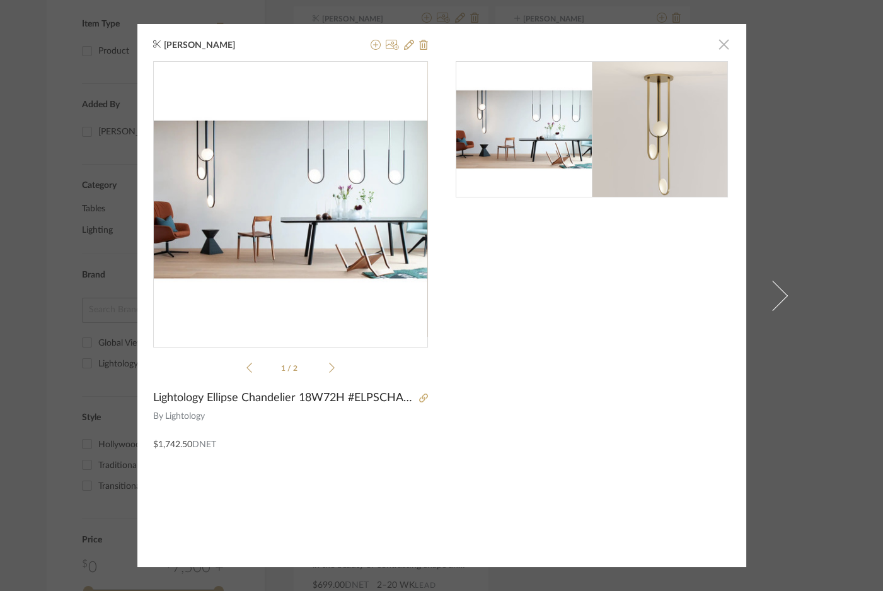
click at [721, 49] on span "button" at bounding box center [724, 44] width 25 height 25
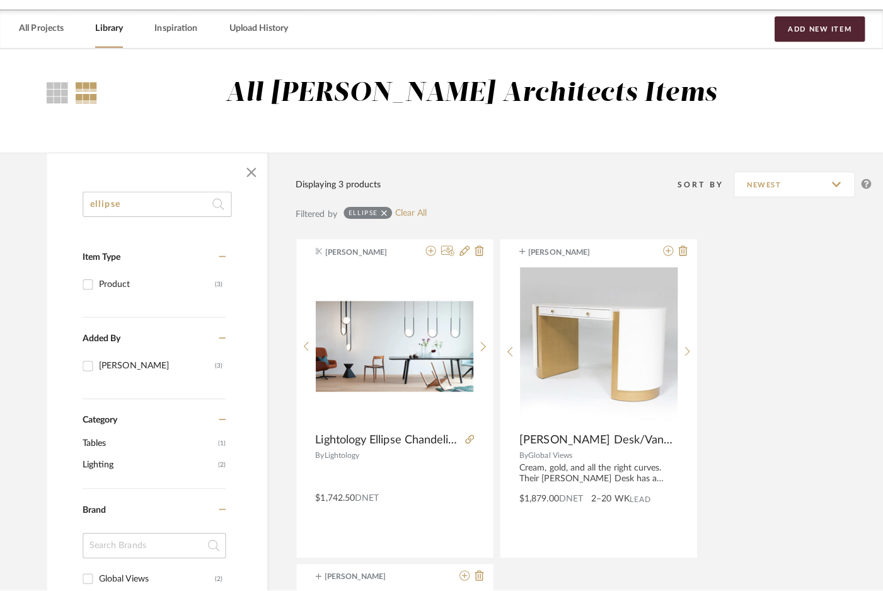
scroll to position [0, 0]
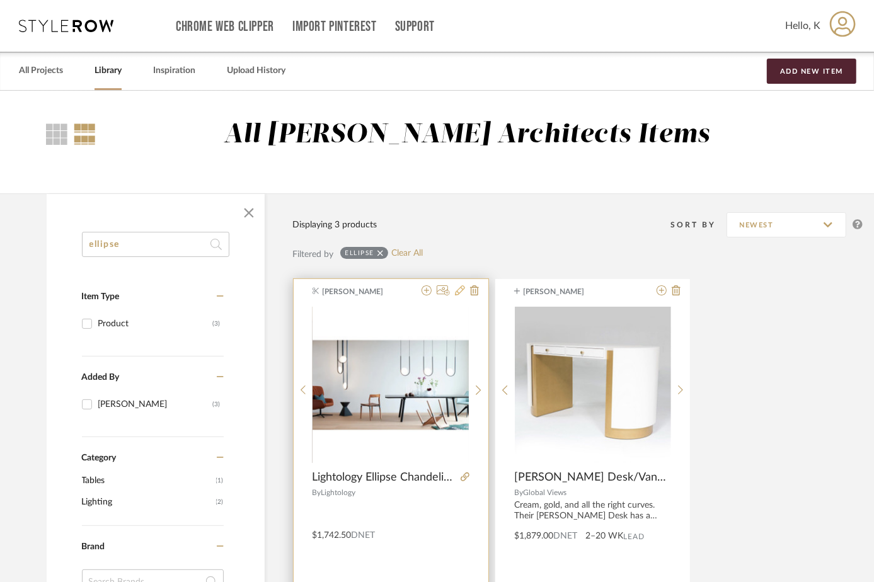
click at [458, 294] on icon at bounding box center [460, 290] width 10 height 10
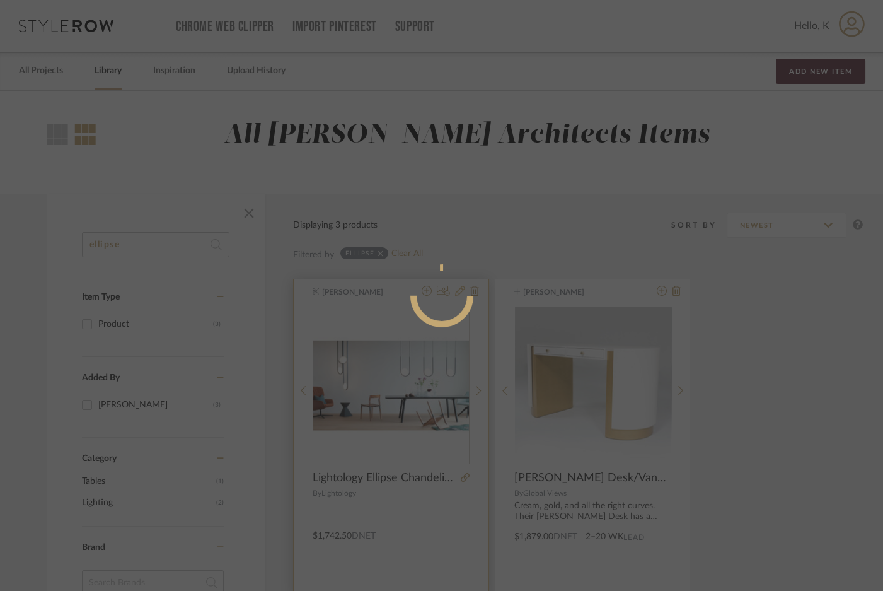
radio input "true"
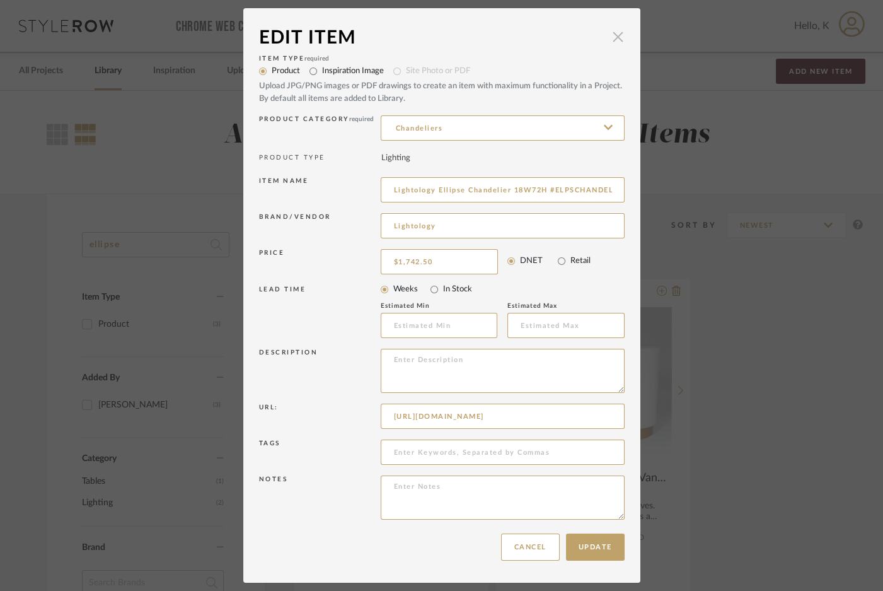
click at [617, 36] on span "button" at bounding box center [618, 36] width 25 height 25
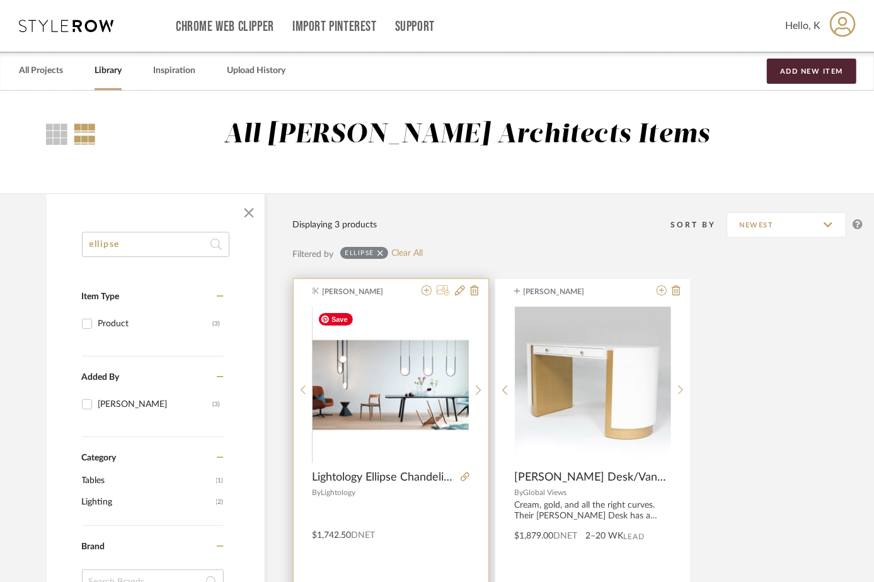
click at [440, 287] on icon at bounding box center [443, 290] width 13 height 10
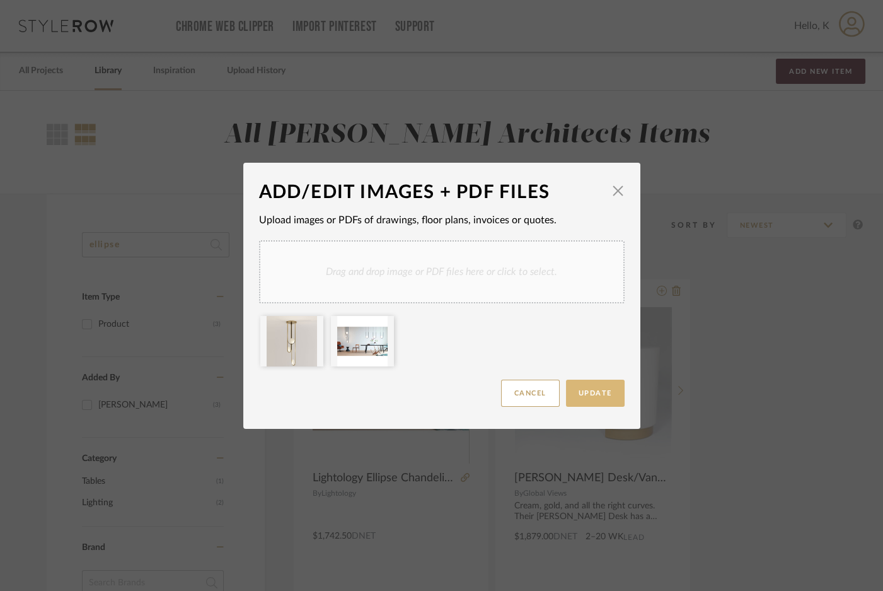
click at [590, 394] on span "Update" at bounding box center [595, 392] width 33 height 7
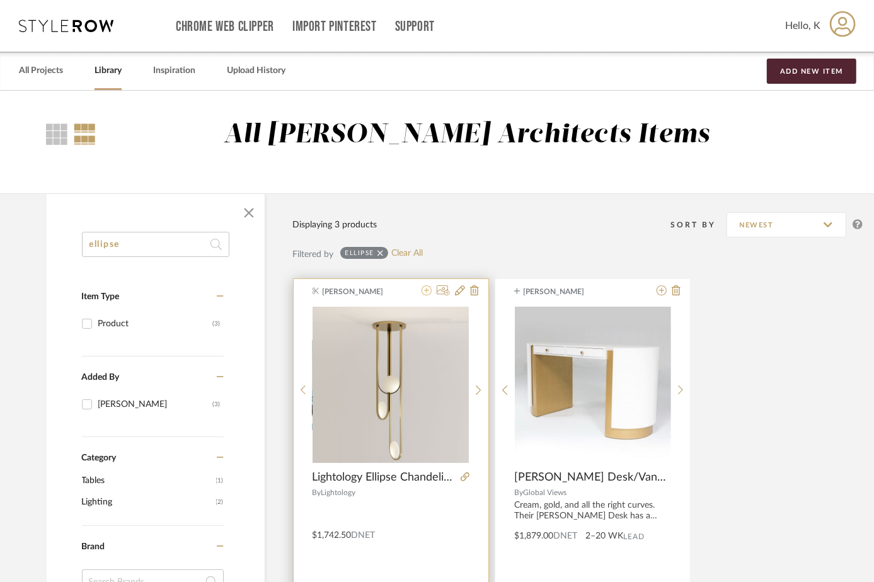
click at [428, 291] on icon at bounding box center [427, 290] width 10 height 10
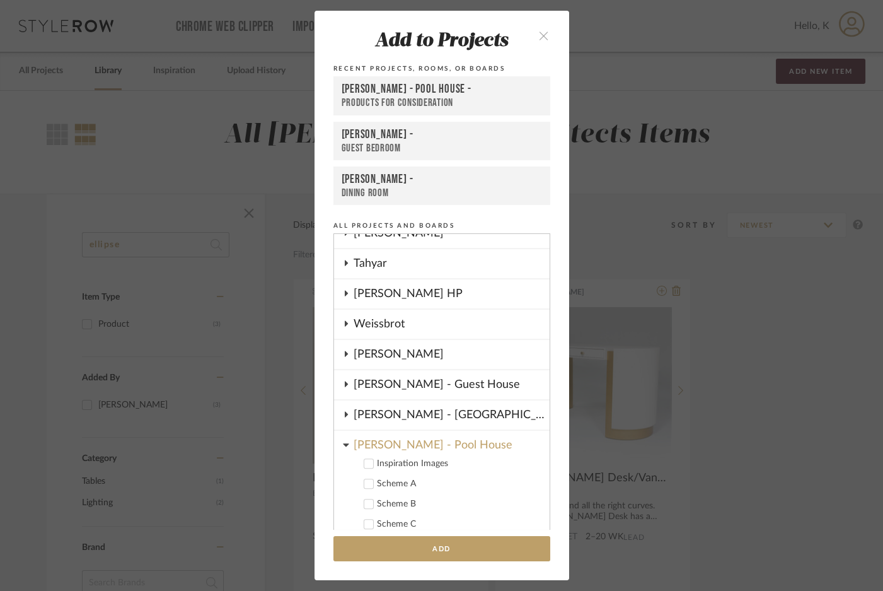
scroll to position [1335, 0]
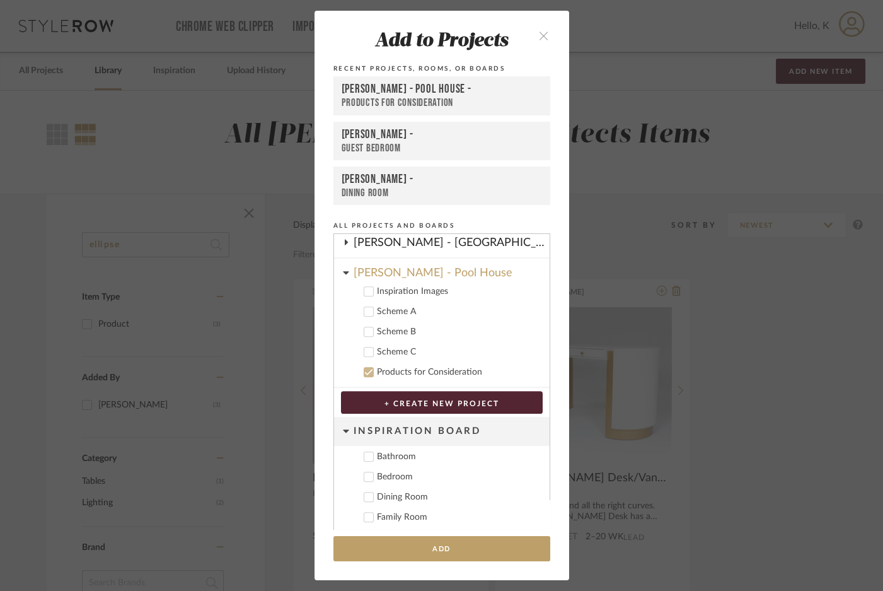
click at [364, 369] on icon at bounding box center [368, 372] width 8 height 6
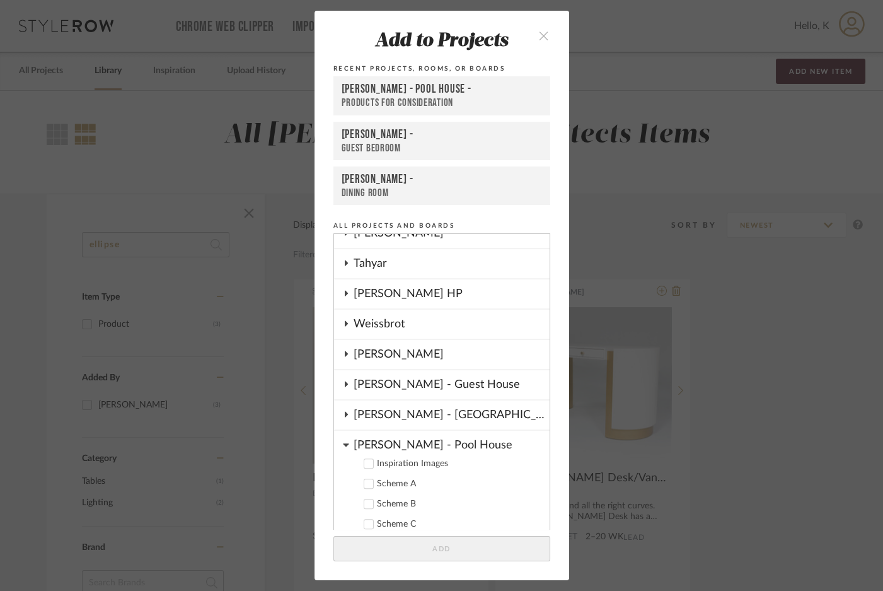
scroll to position [1278, 0]
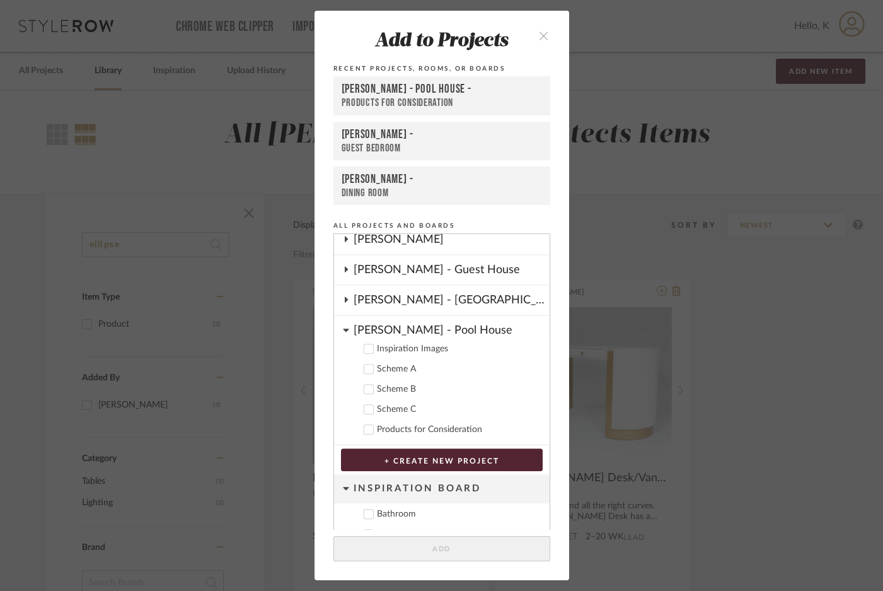
click at [370, 425] on label "Products for Consideration" at bounding box center [446, 429] width 187 height 13
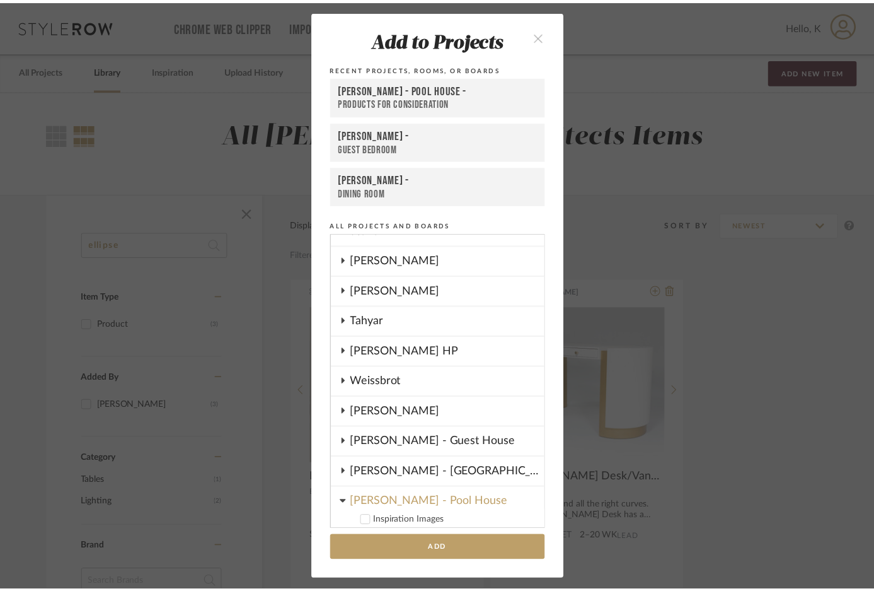
scroll to position [1049, 0]
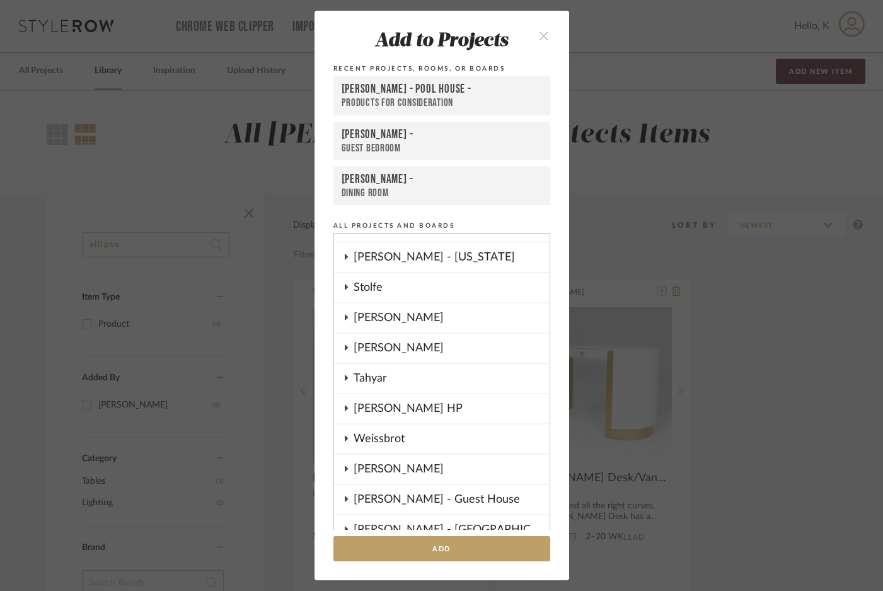
click at [396, 320] on div "[PERSON_NAME]" at bounding box center [452, 317] width 196 height 29
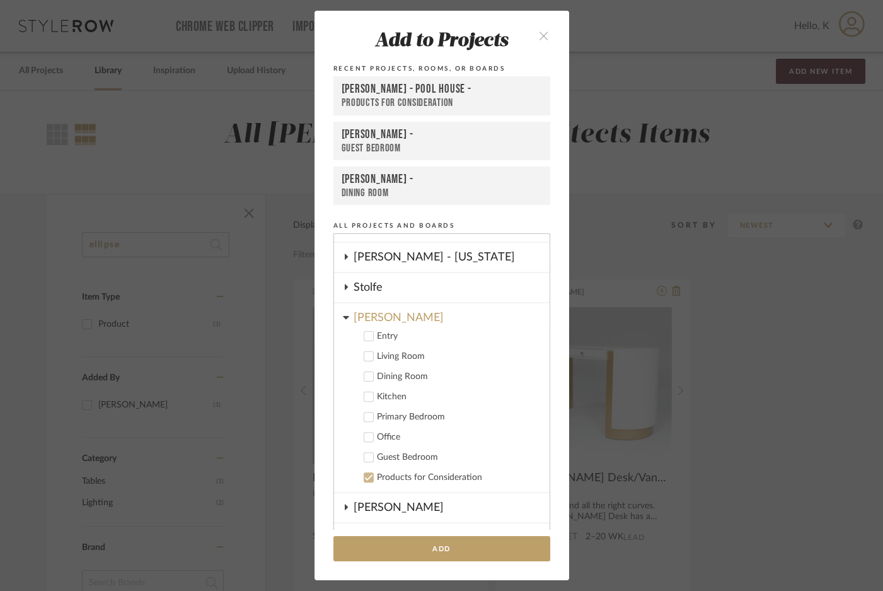
click at [366, 413] on icon at bounding box center [368, 416] width 8 height 6
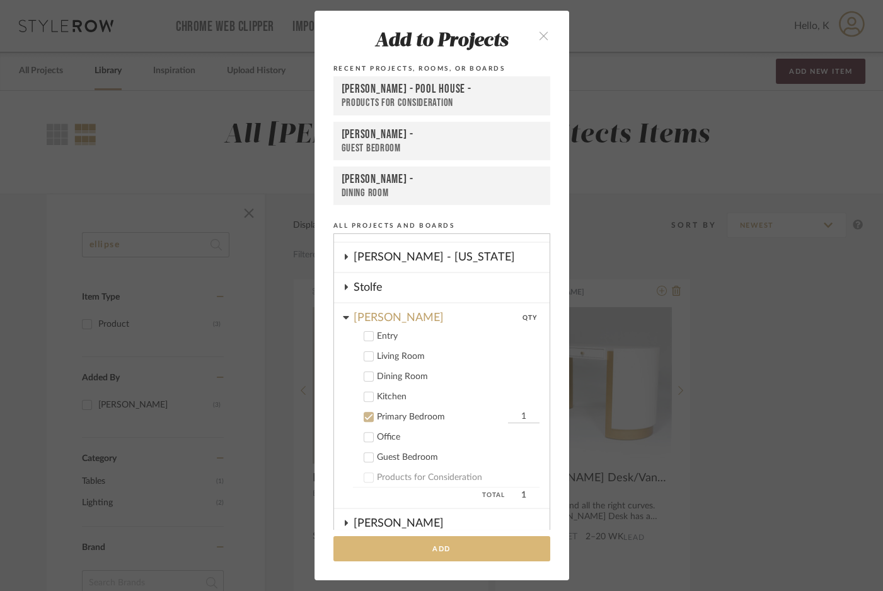
click at [418, 548] on button "Add" at bounding box center [441, 549] width 217 height 26
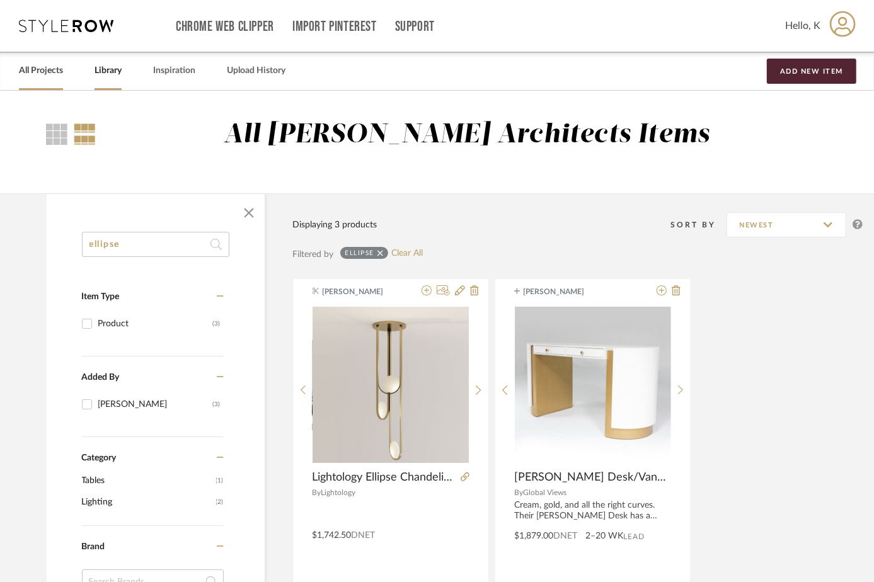
click at [40, 75] on link "All Projects" at bounding box center [41, 70] width 44 height 17
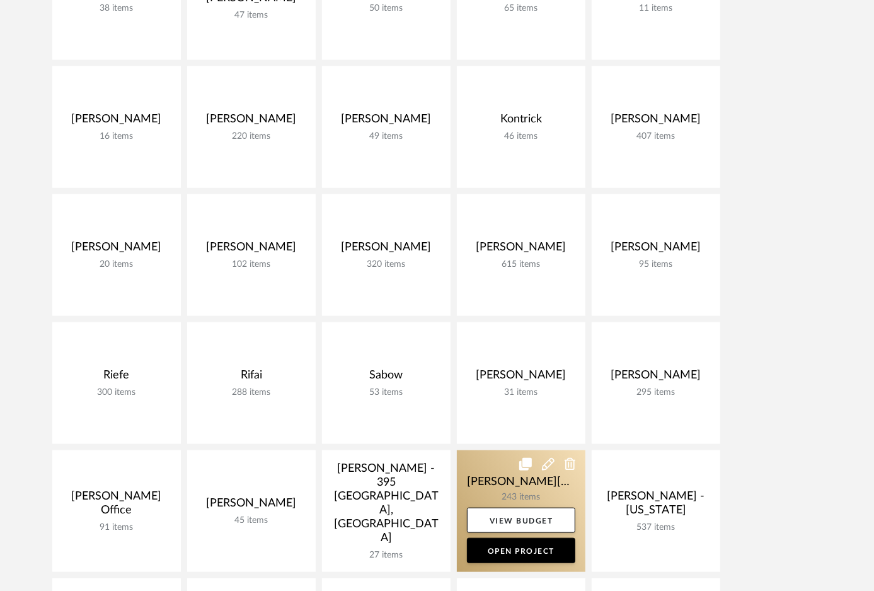
scroll to position [744, 0]
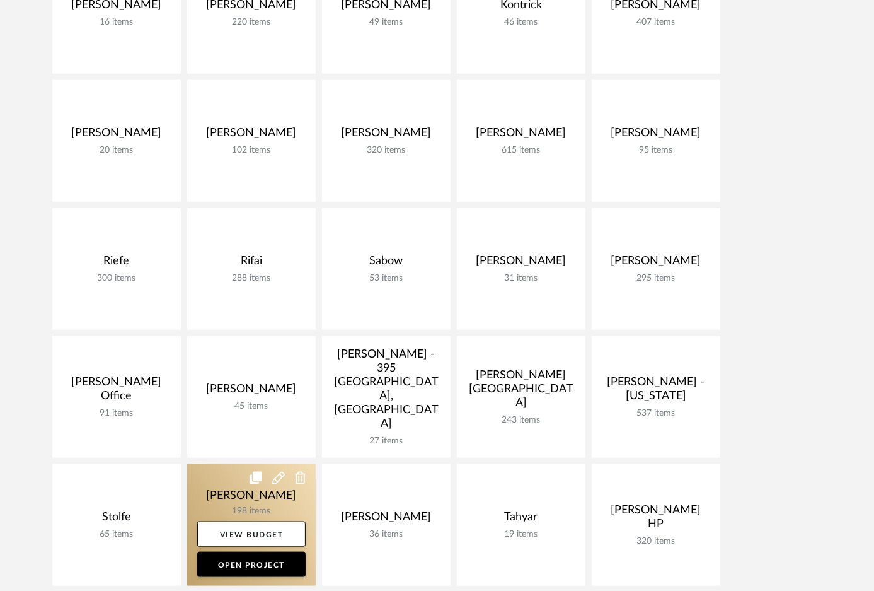
click at [255, 498] on link at bounding box center [251, 525] width 129 height 122
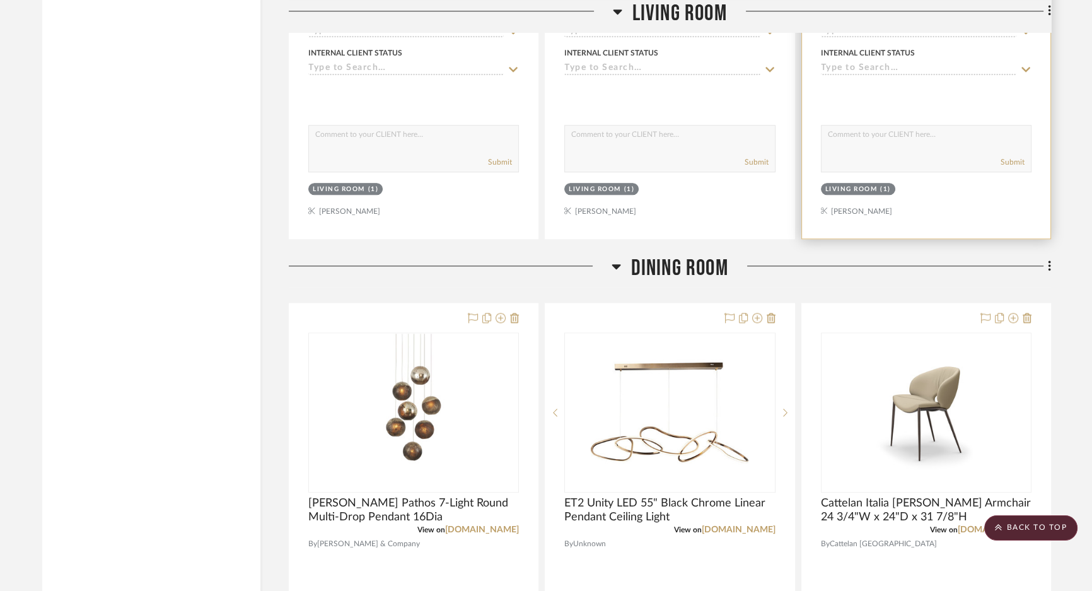
scroll to position [1891, 0]
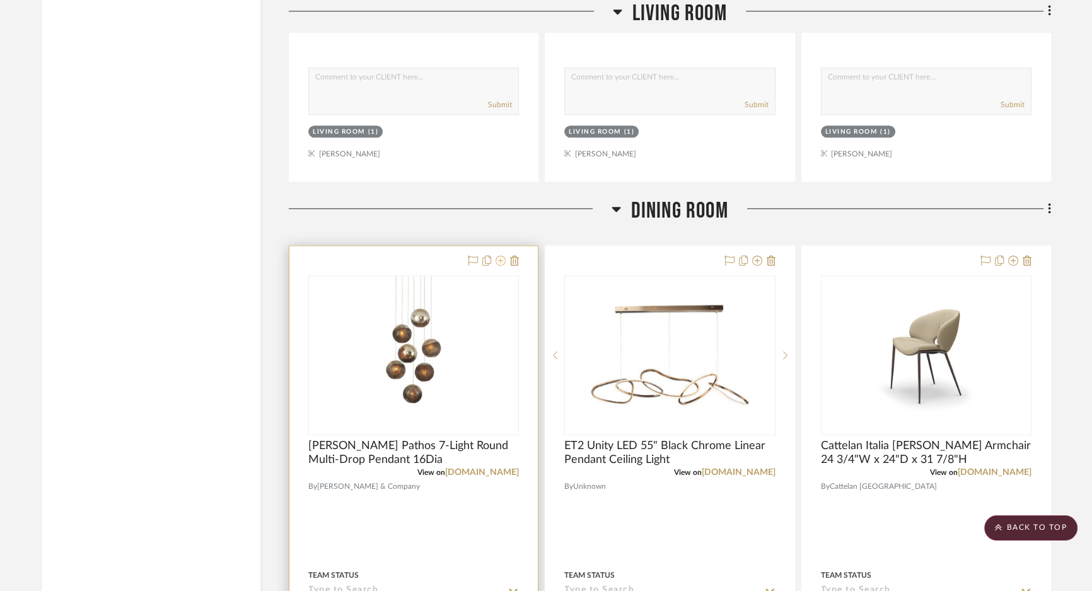
click at [499, 260] on icon at bounding box center [500, 260] width 10 height 10
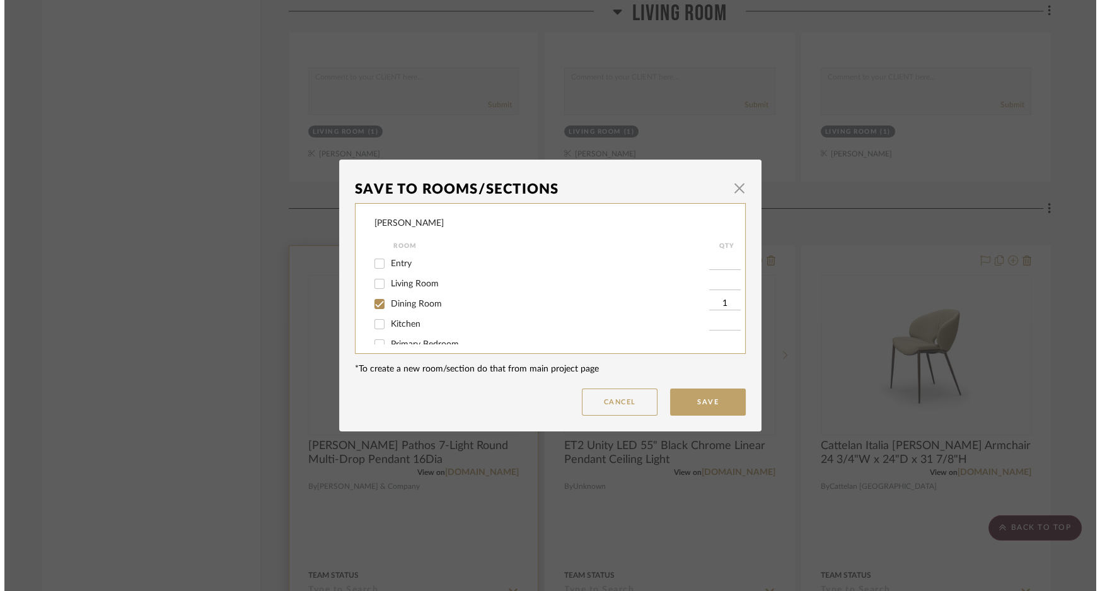
scroll to position [0, 0]
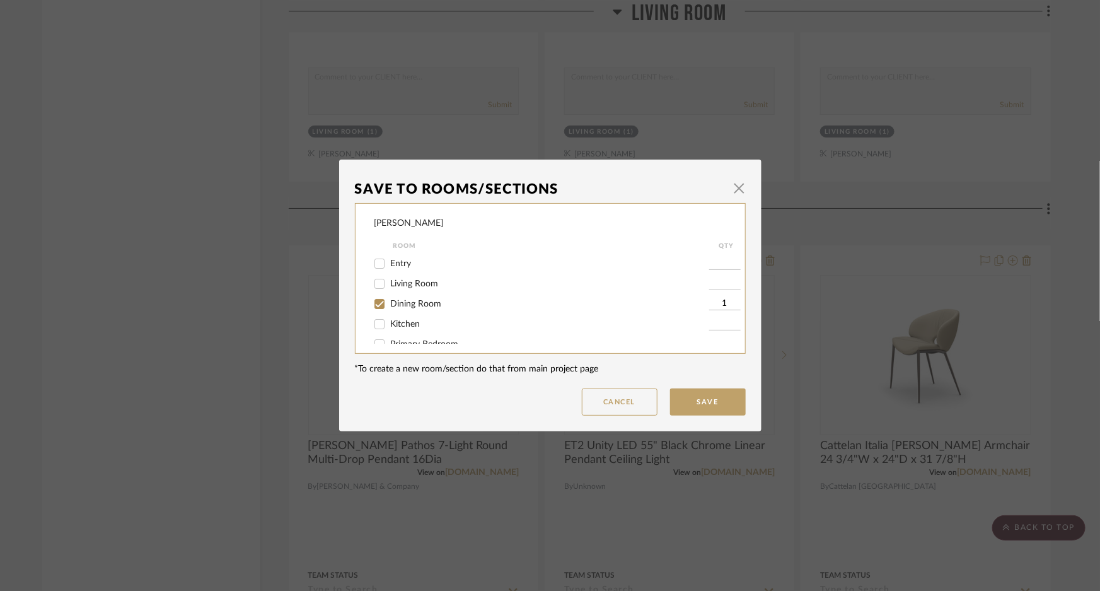
click at [385, 328] on div at bounding box center [379, 324] width 21 height 20
click at [373, 323] on input "Kitchen" at bounding box center [379, 324] width 20 height 20
checkbox input "true"
type input "1"
click at [375, 309] on input "Dining Room" at bounding box center [379, 304] width 20 height 20
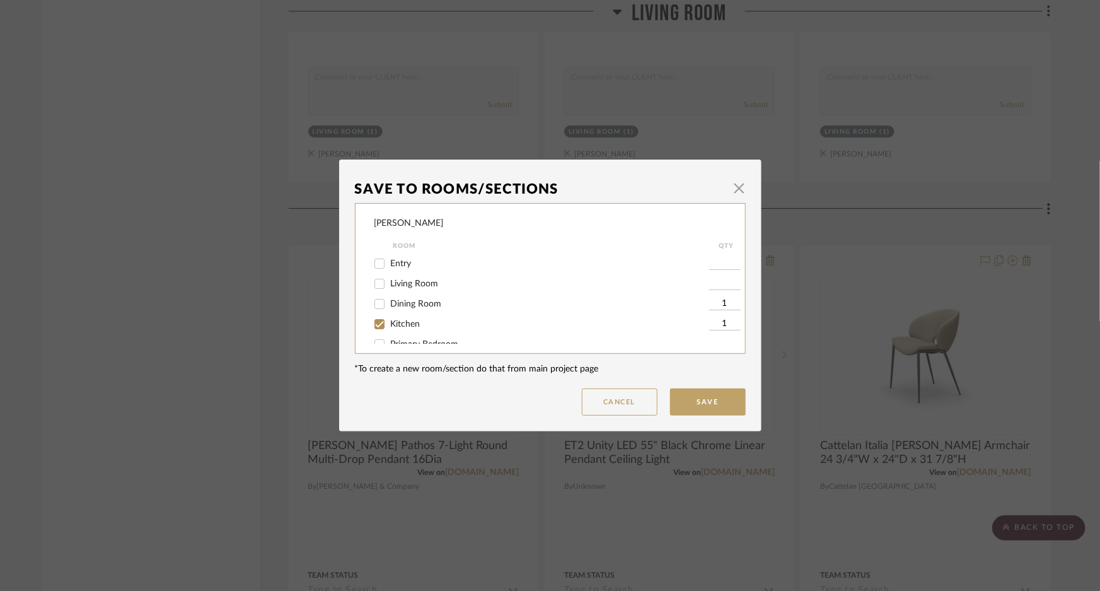
checkbox input "false"
click at [677, 396] on button "Save" at bounding box center [708, 401] width 76 height 27
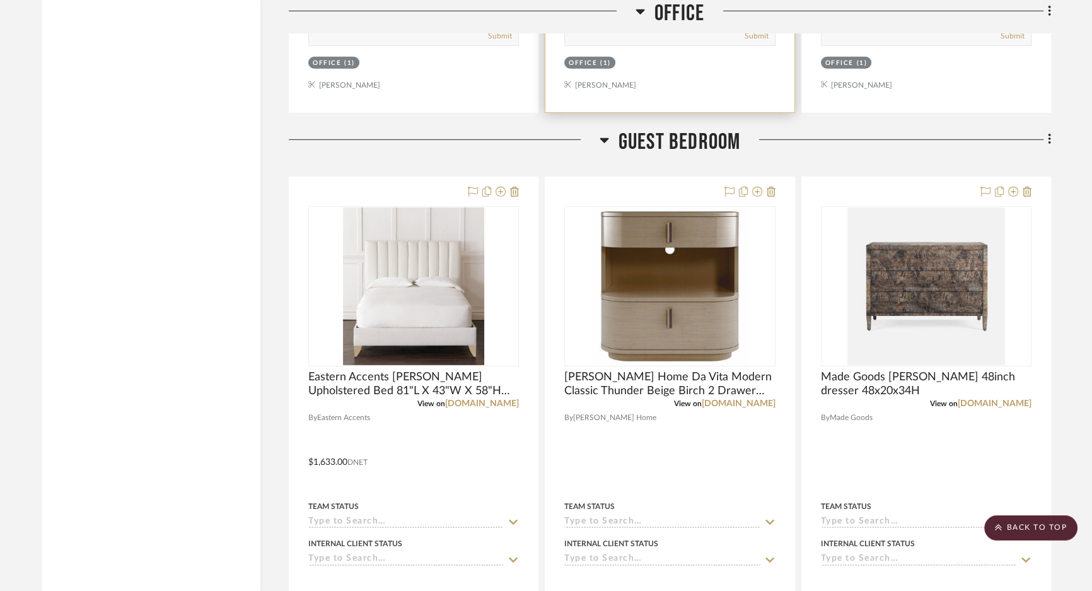
scroll to position [5042, 0]
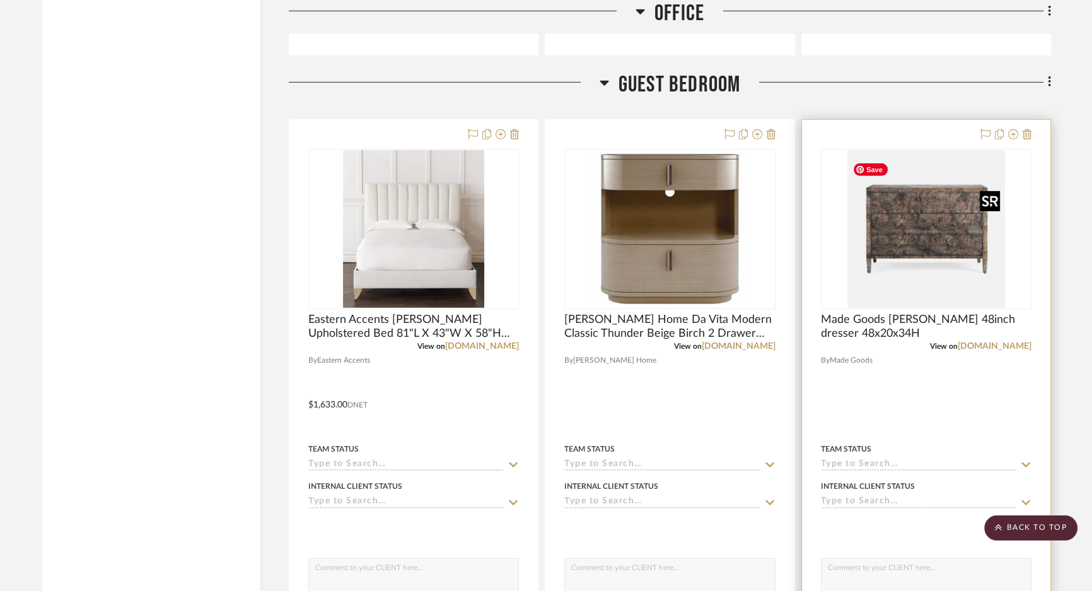
click at [906, 230] on img "0" at bounding box center [926, 229] width 158 height 158
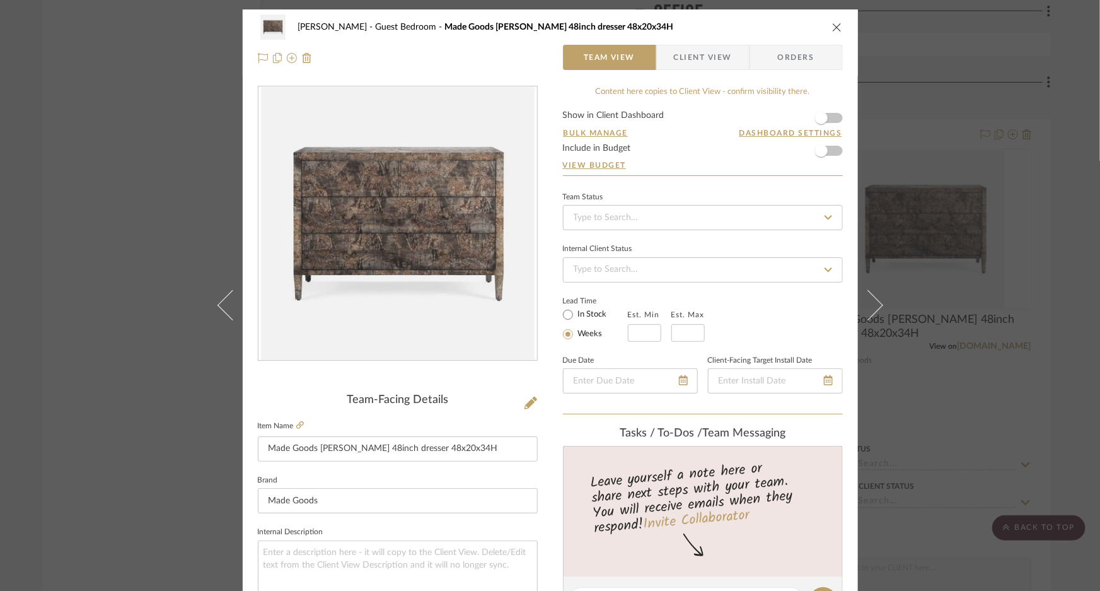
click at [840, 30] on div "Sutton Guest Bedroom Made Goods Bradley 48inch dresser 48x20x34H Team View Clie…" at bounding box center [550, 42] width 615 height 66
click at [832, 30] on icon "close" at bounding box center [837, 27] width 10 height 10
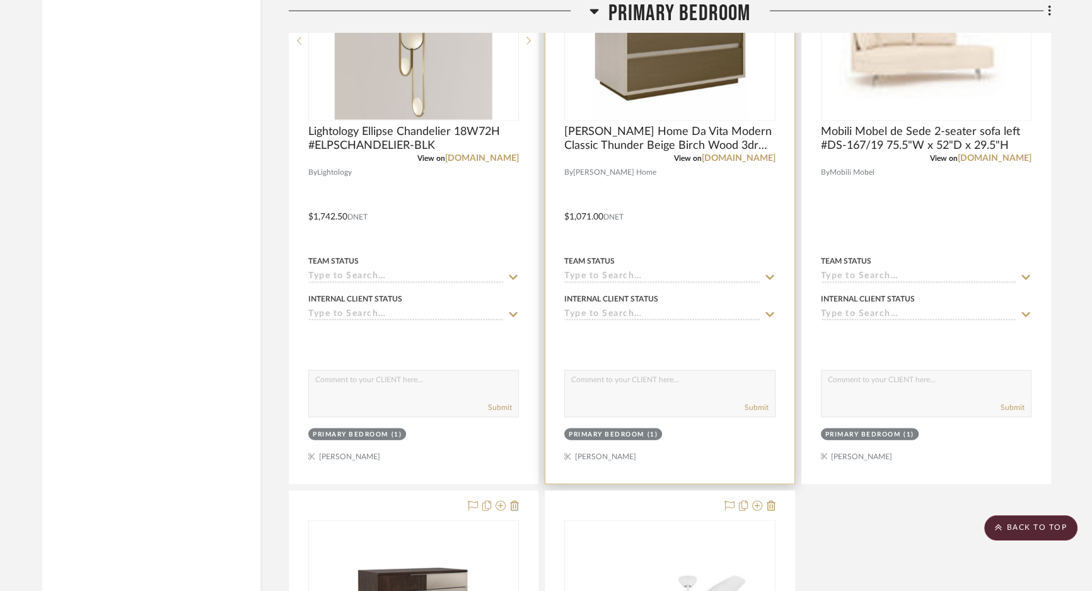
scroll to position [3380, 0]
